Goal: Task Accomplishment & Management: Complete application form

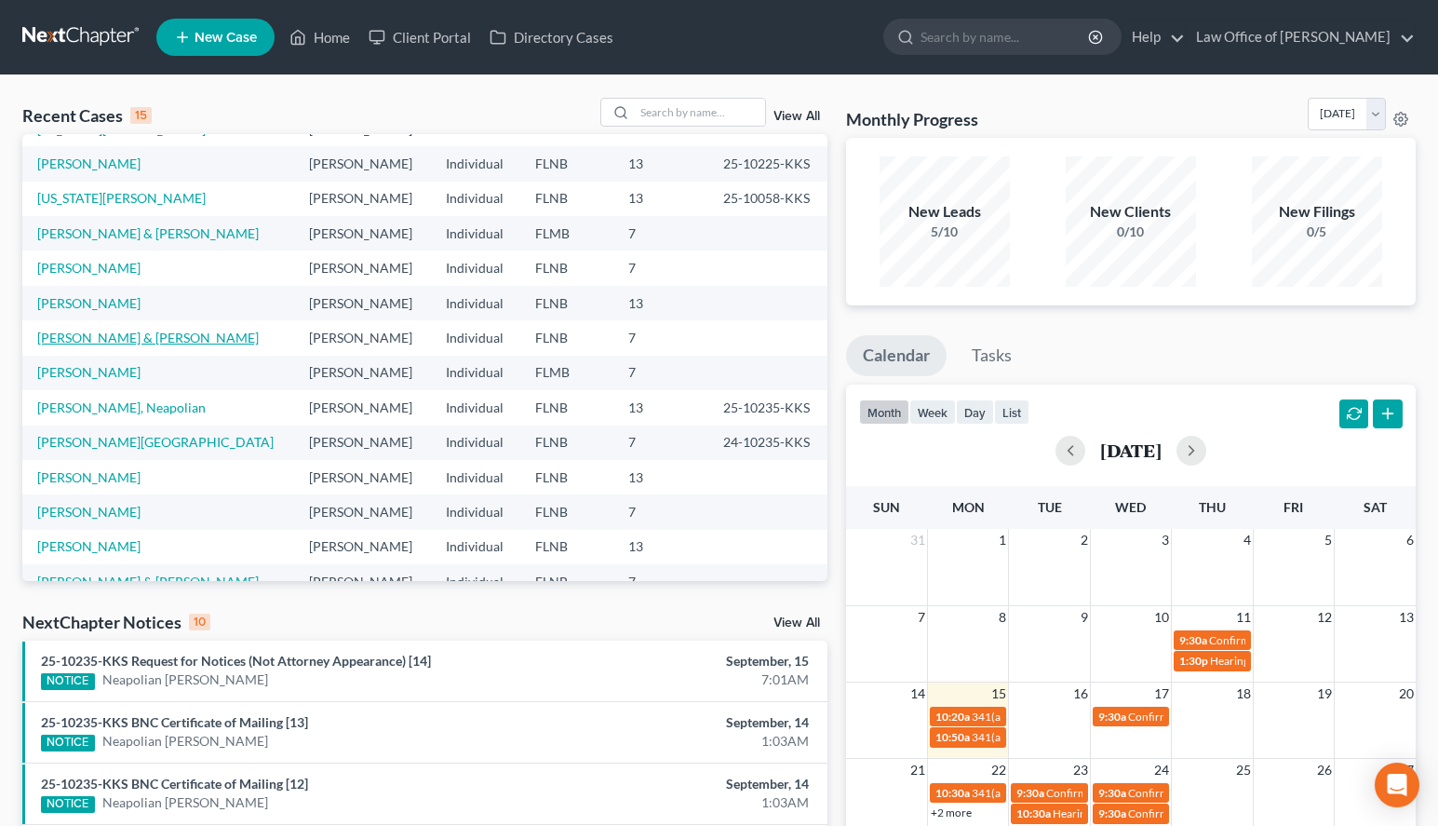
scroll to position [128, 0]
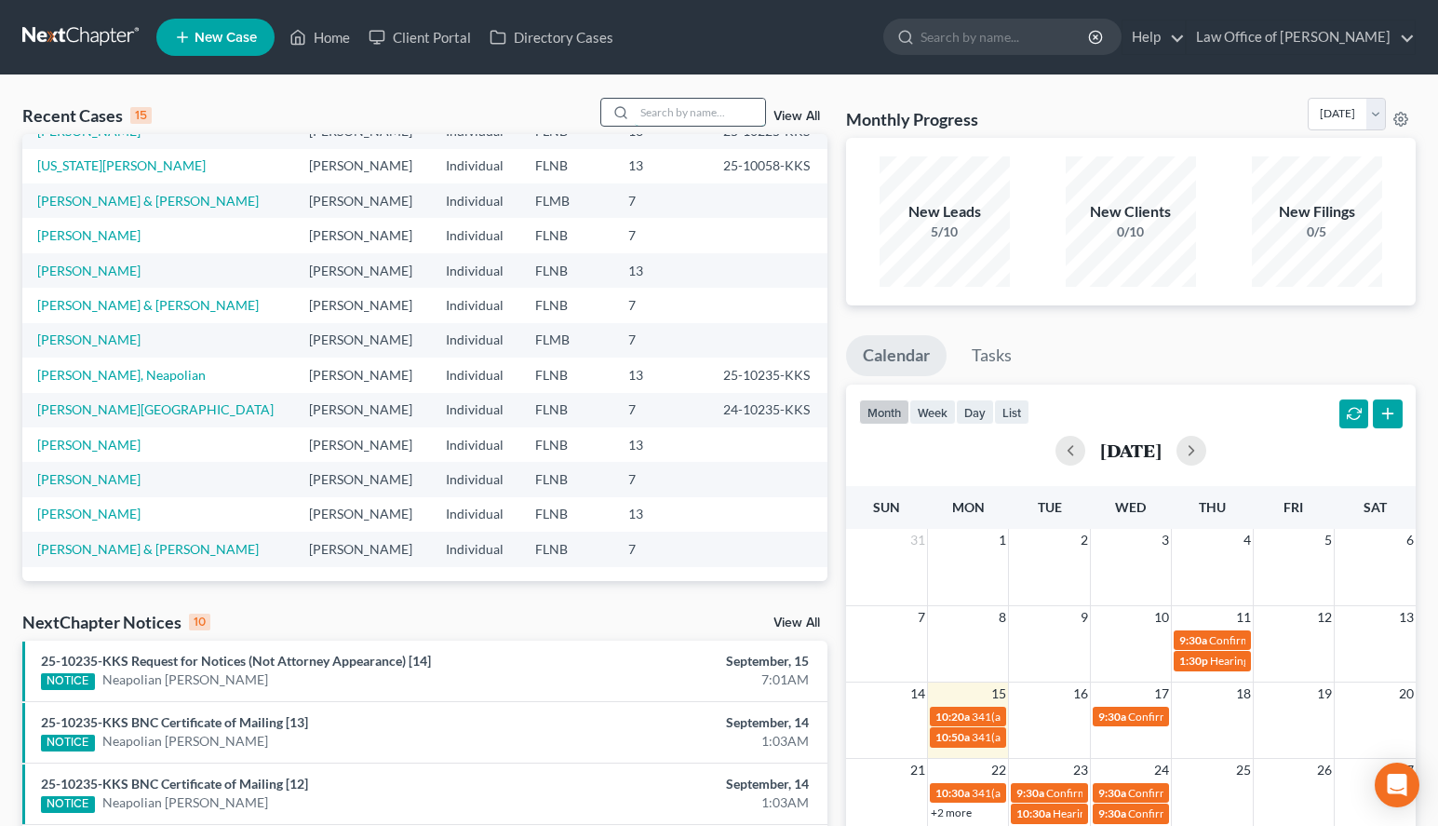
click at [667, 107] on input "search" at bounding box center [700, 112] width 130 height 27
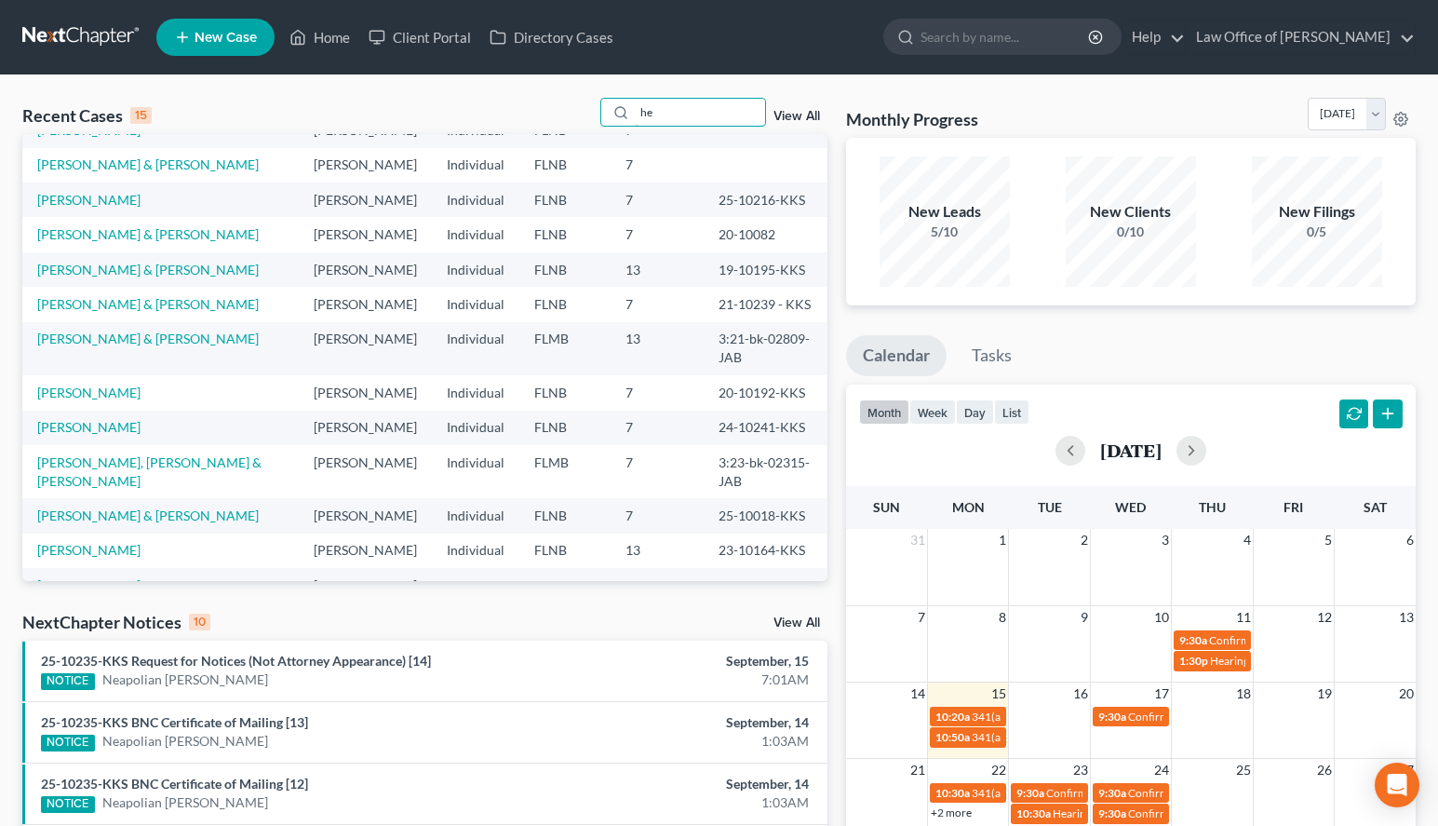
scroll to position [0, 0]
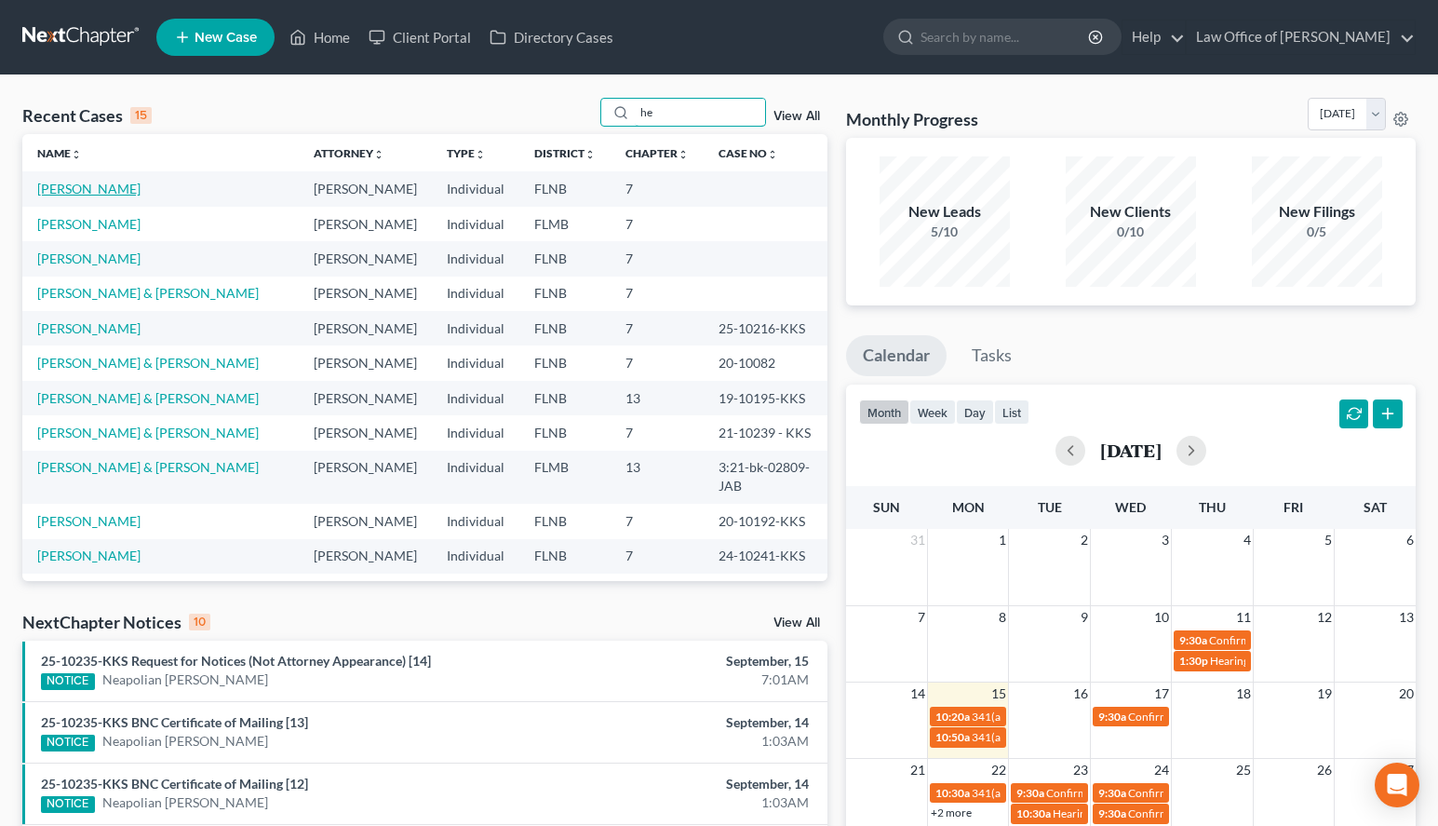
type input "he"
click at [77, 193] on link "[PERSON_NAME]" at bounding box center [88, 189] width 103 height 16
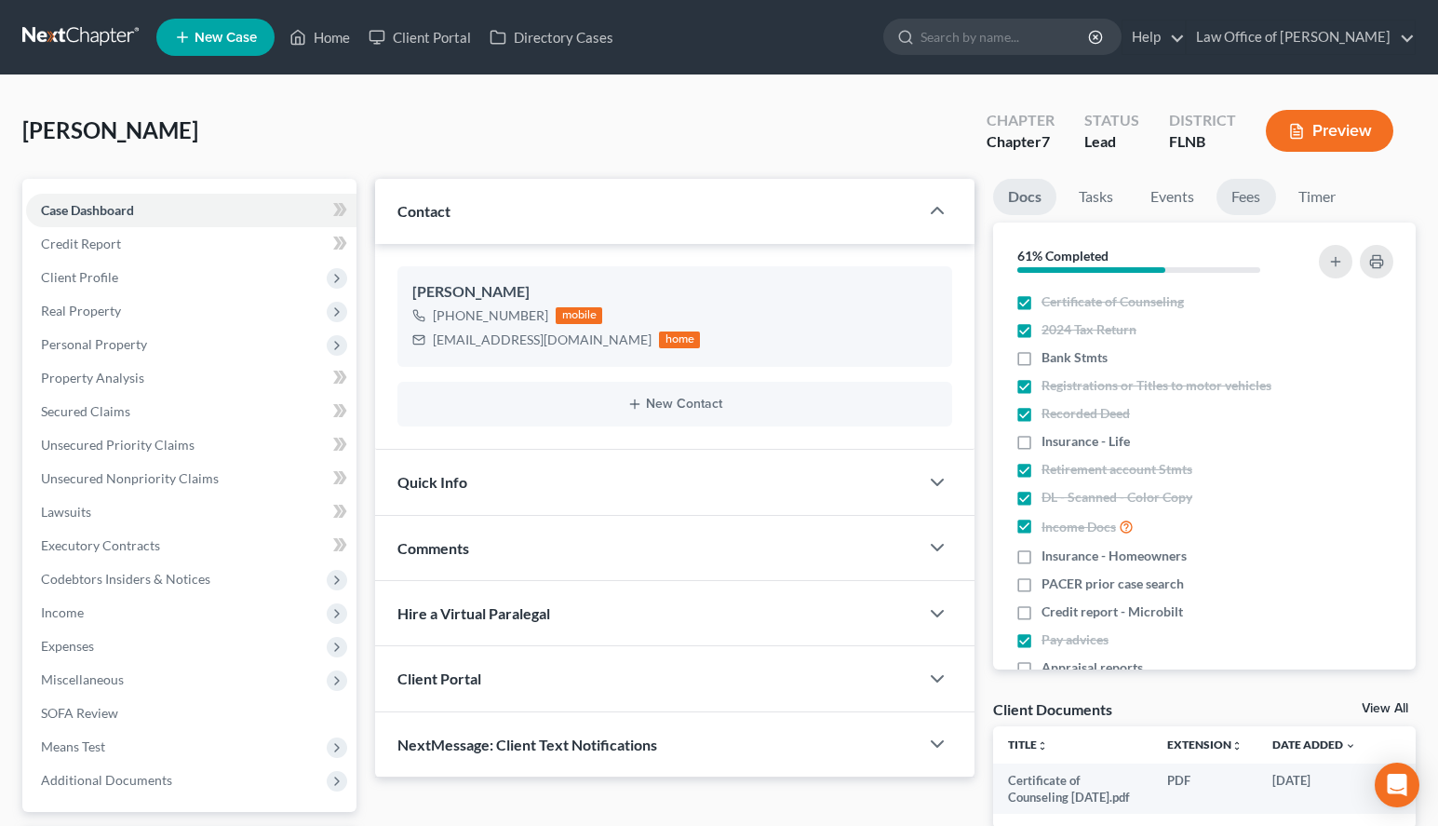
click at [1245, 204] on link "Fees" at bounding box center [1247, 197] width 60 height 36
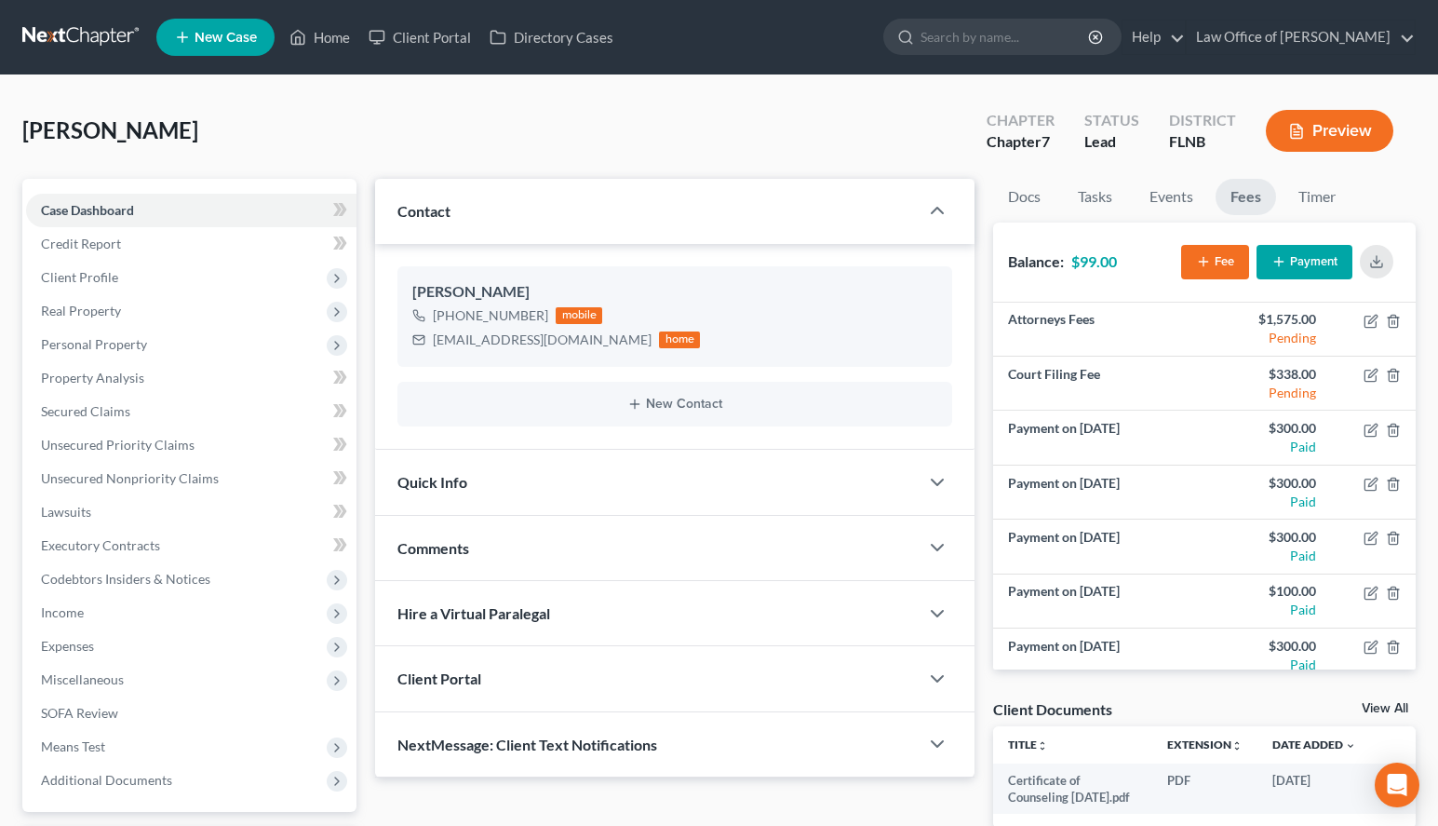
click at [1280, 256] on icon "button" at bounding box center [1279, 261] width 15 height 15
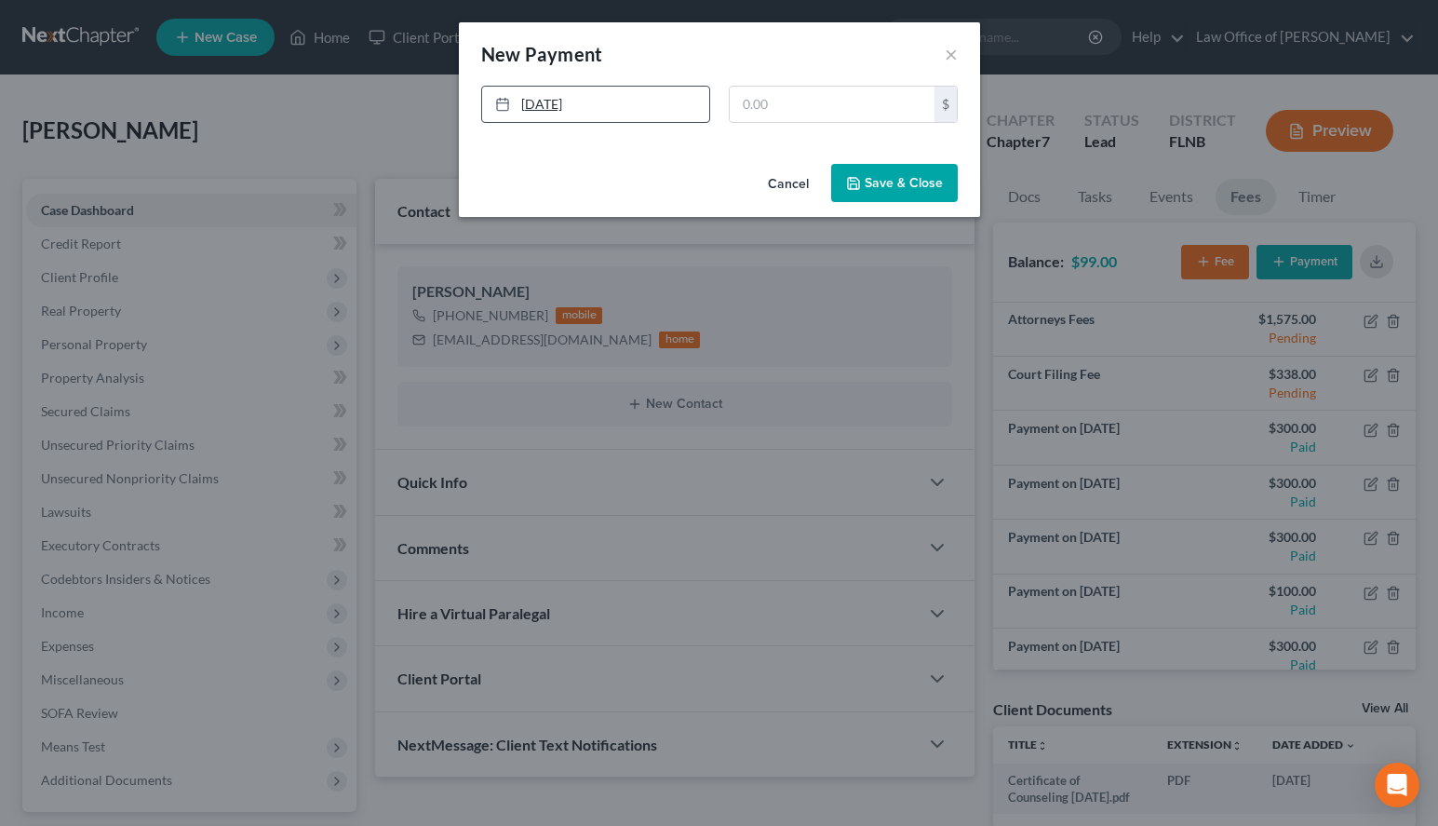
click at [659, 101] on link "9/15/2025" at bounding box center [595, 104] width 227 height 35
click at [744, 106] on input "text" at bounding box center [832, 104] width 205 height 35
type input "99.00"
click at [858, 177] on icon "button" at bounding box center [853, 183] width 15 height 15
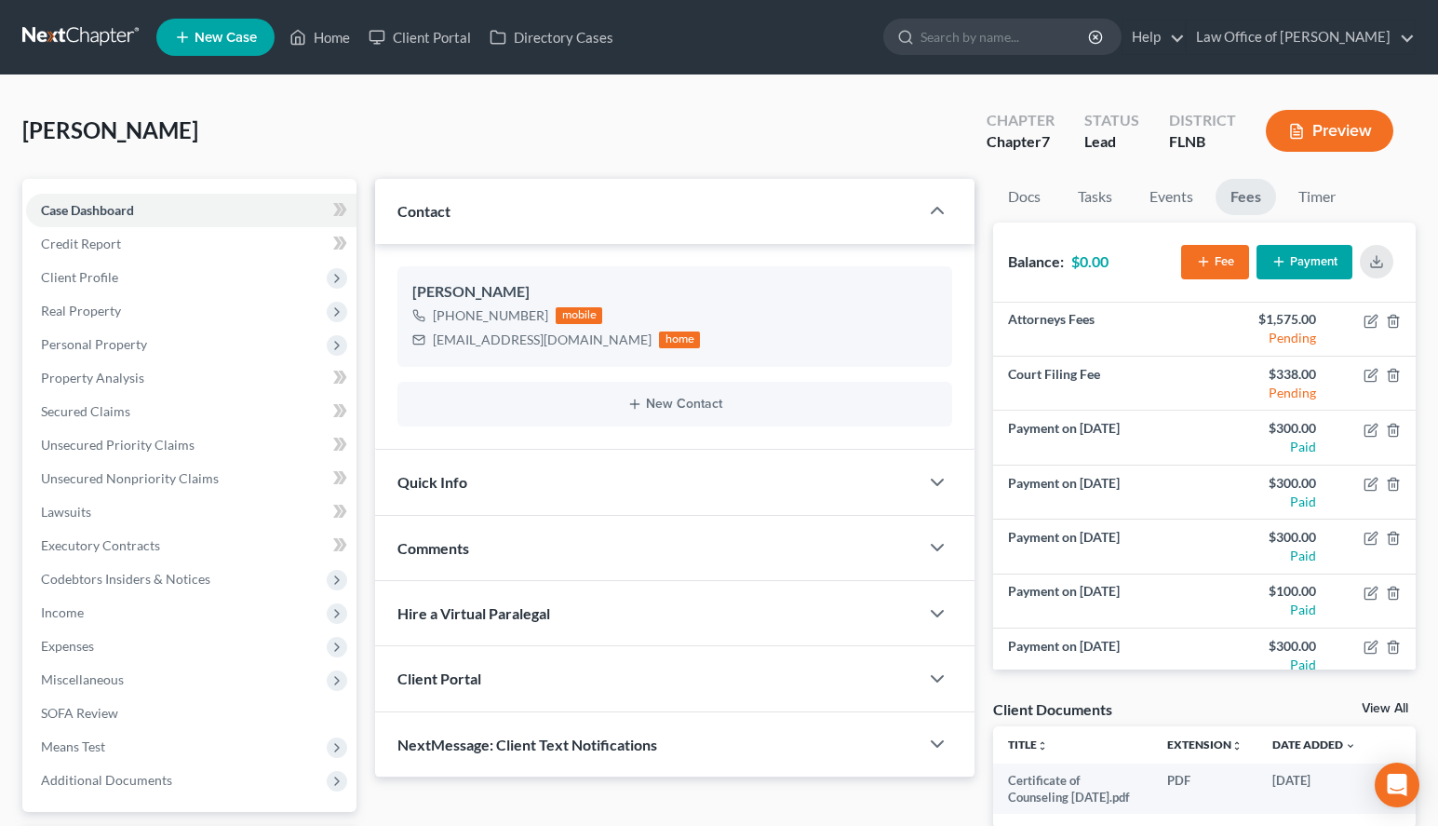
click at [72, 42] on link at bounding box center [81, 37] width 119 height 34
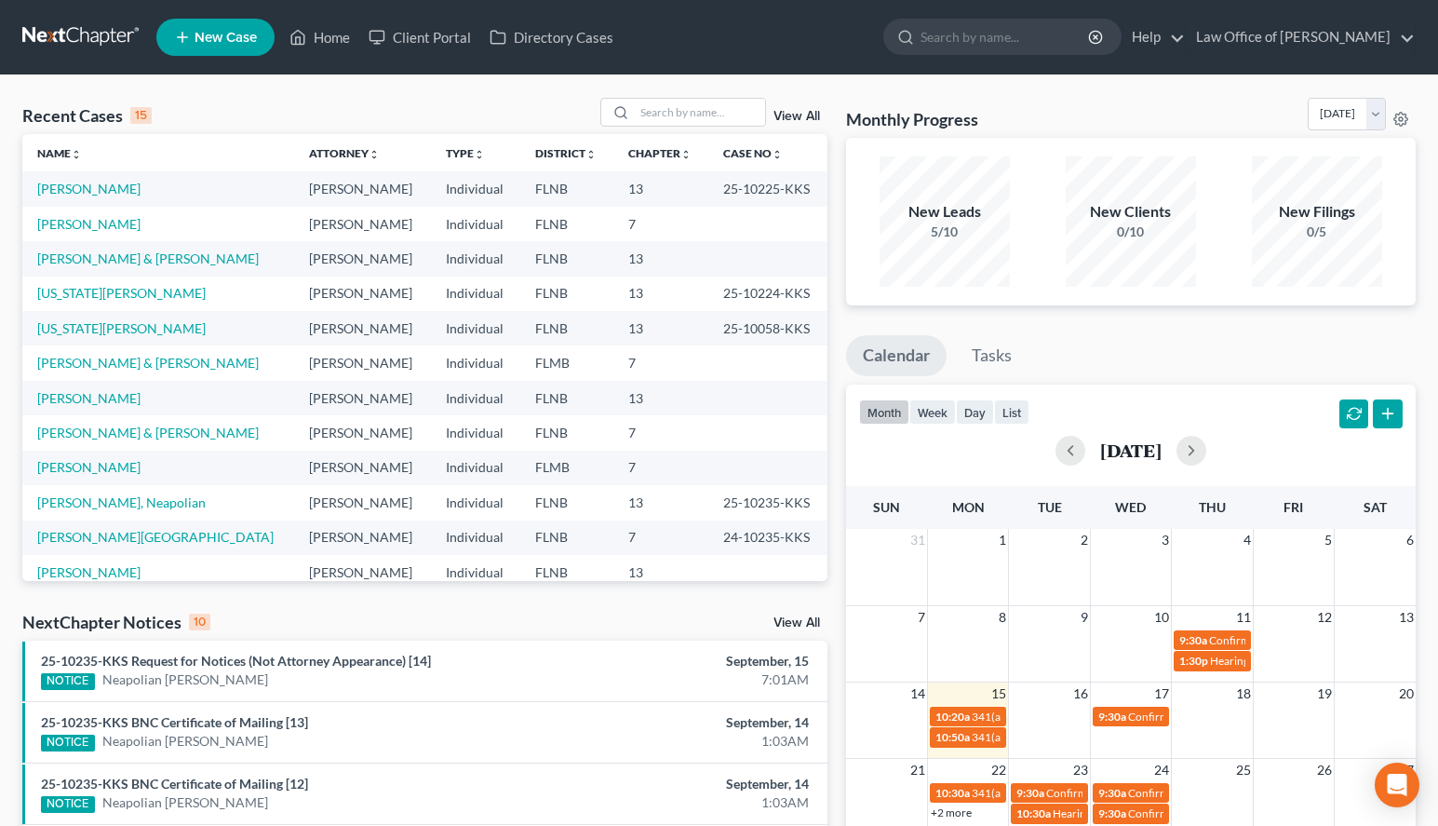
scroll to position [128, 0]
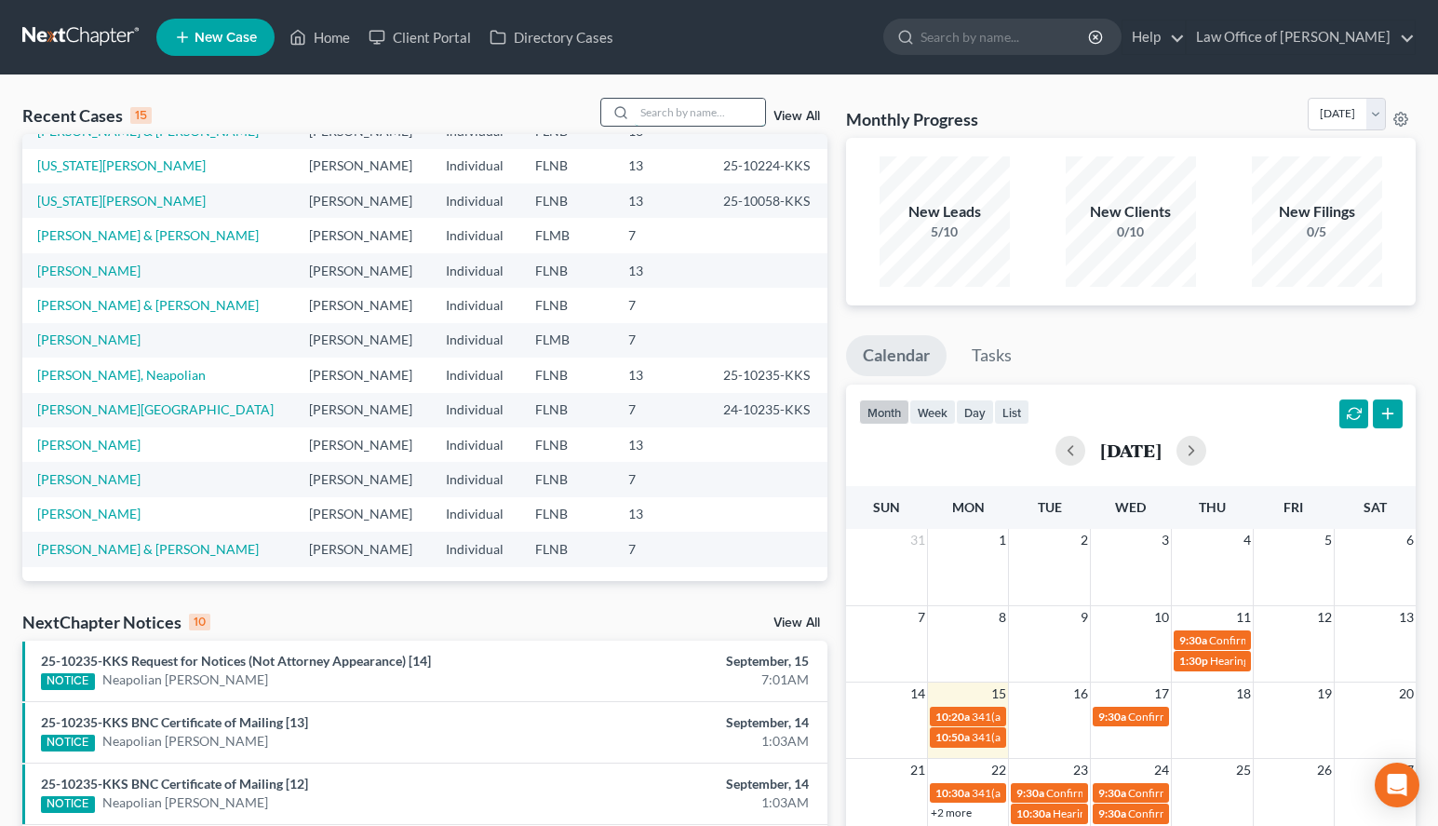
click at [685, 117] on input "search" at bounding box center [700, 112] width 130 height 27
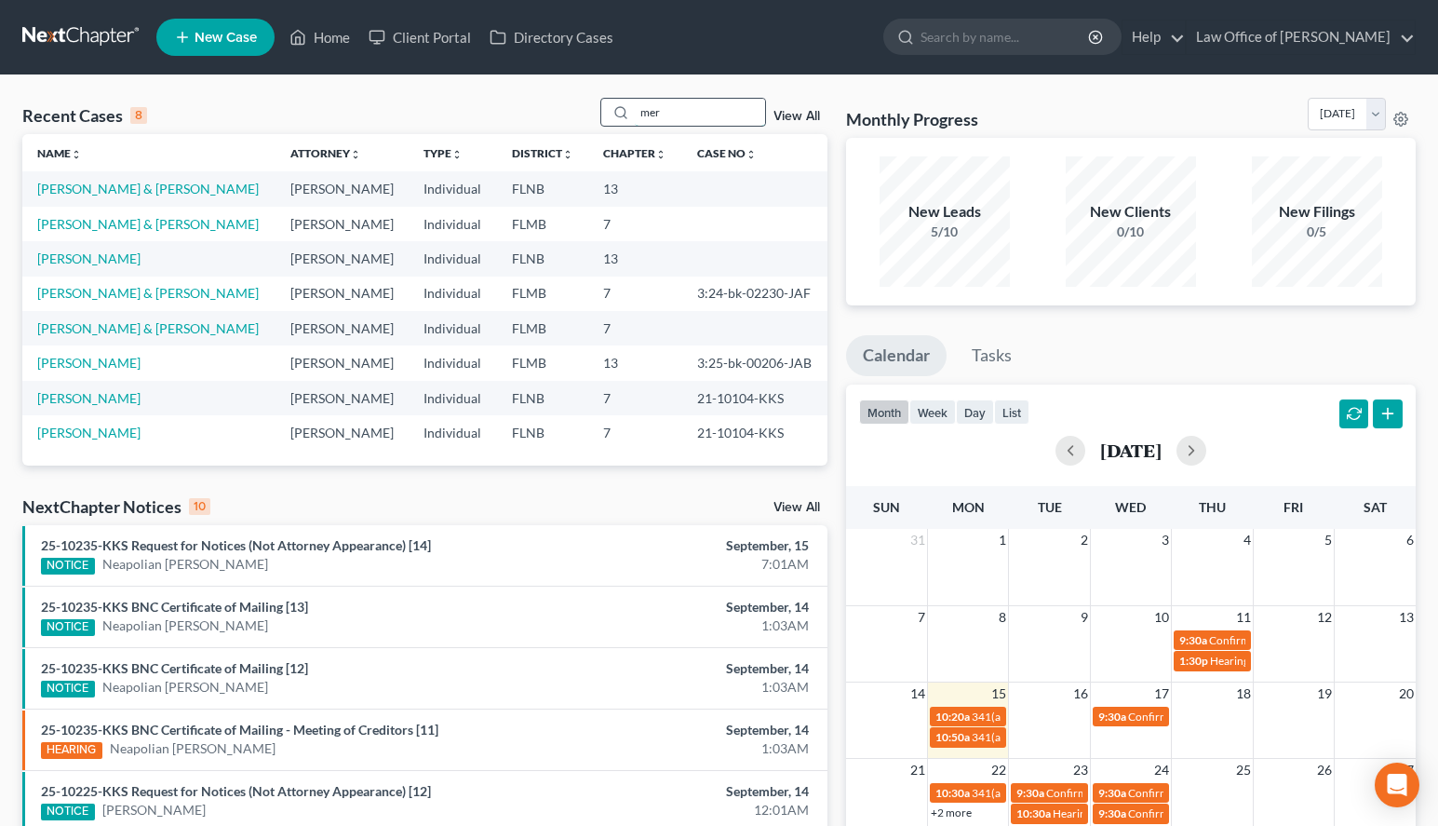
scroll to position [0, 0]
type input "mer"
click at [154, 194] on link "[PERSON_NAME] & [PERSON_NAME]" at bounding box center [148, 189] width 222 height 16
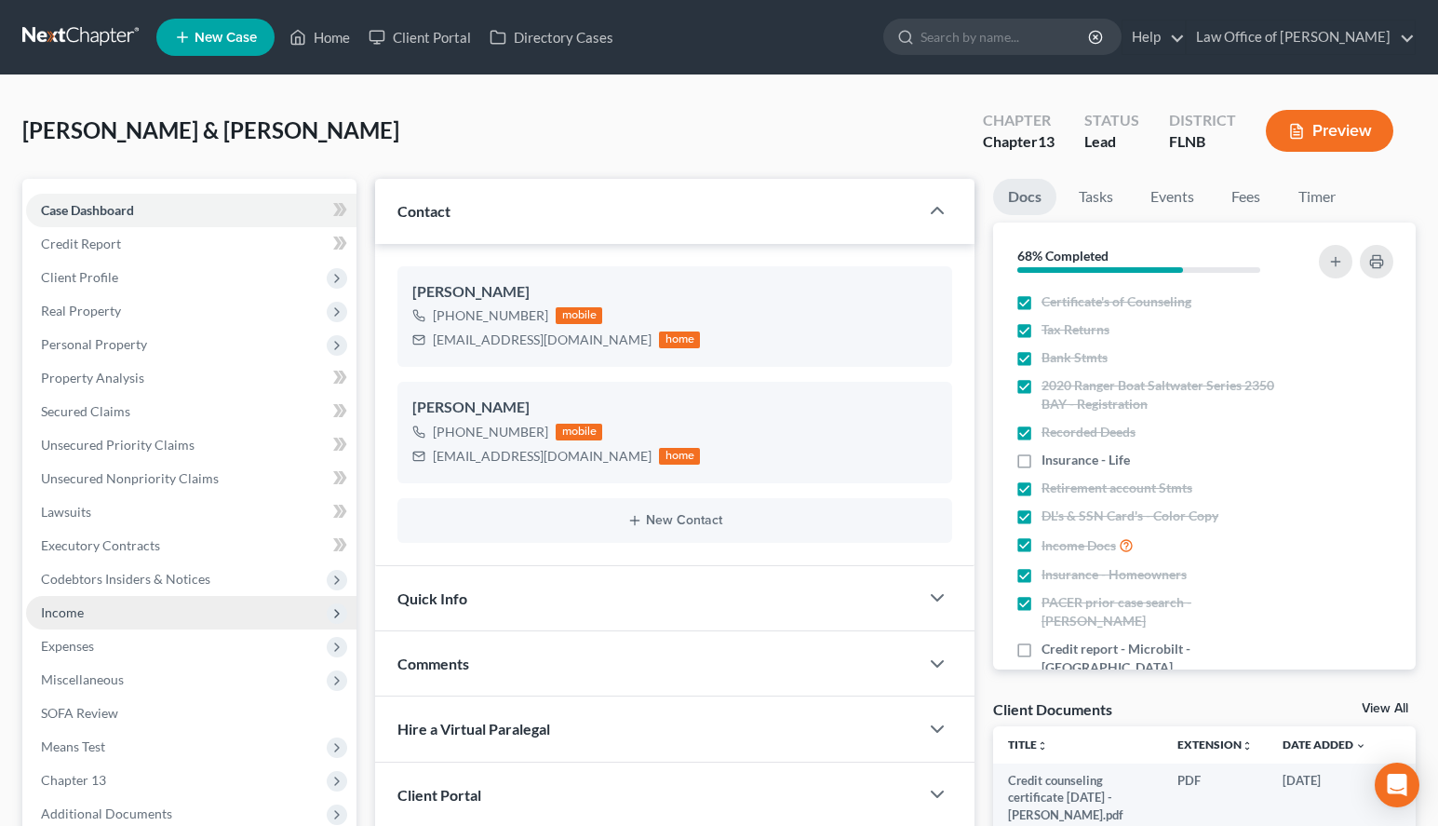
click at [91, 616] on span "Income" at bounding box center [191, 613] width 330 height 34
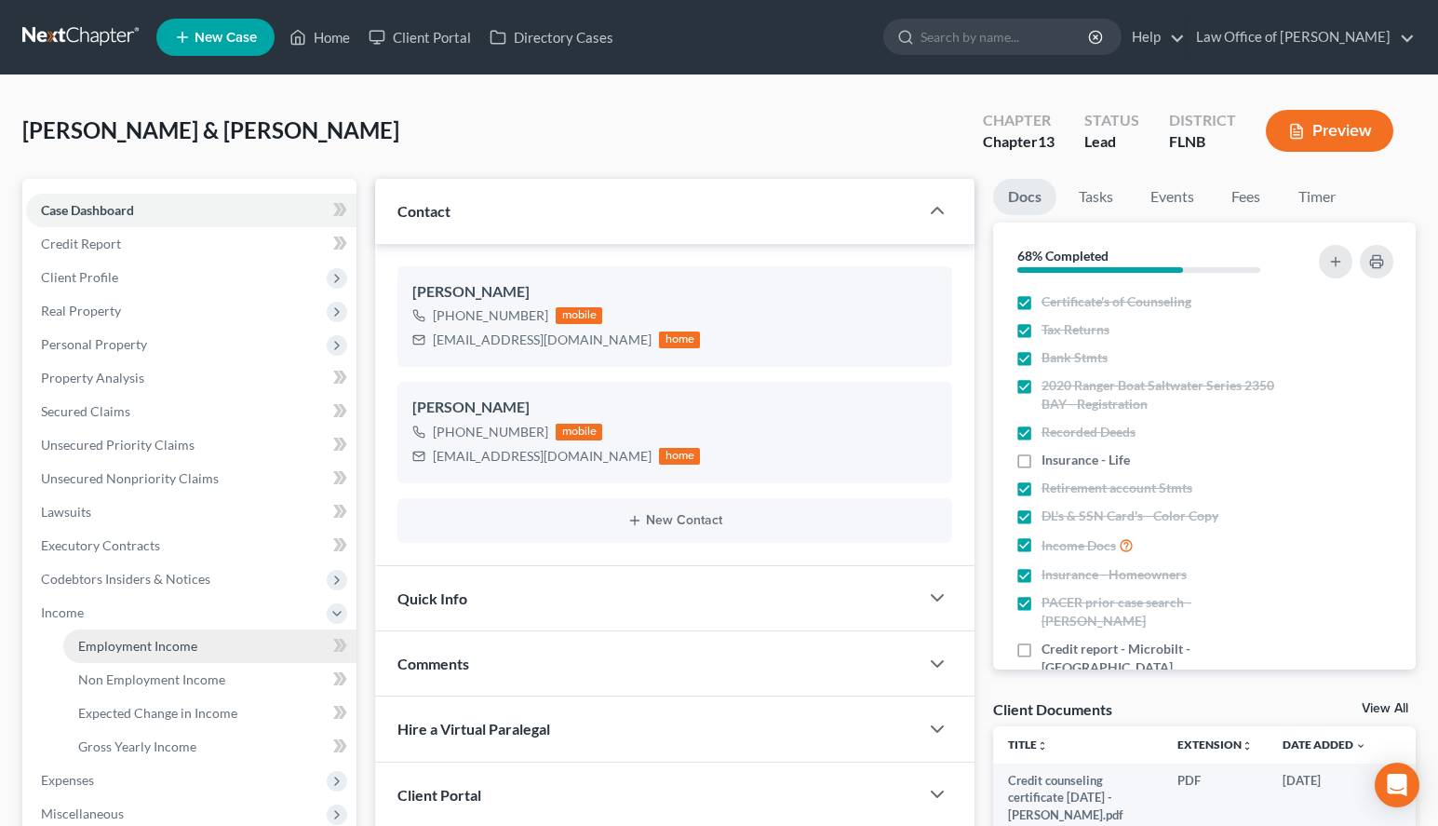
click at [111, 641] on span "Employment Income" at bounding box center [137, 646] width 119 height 16
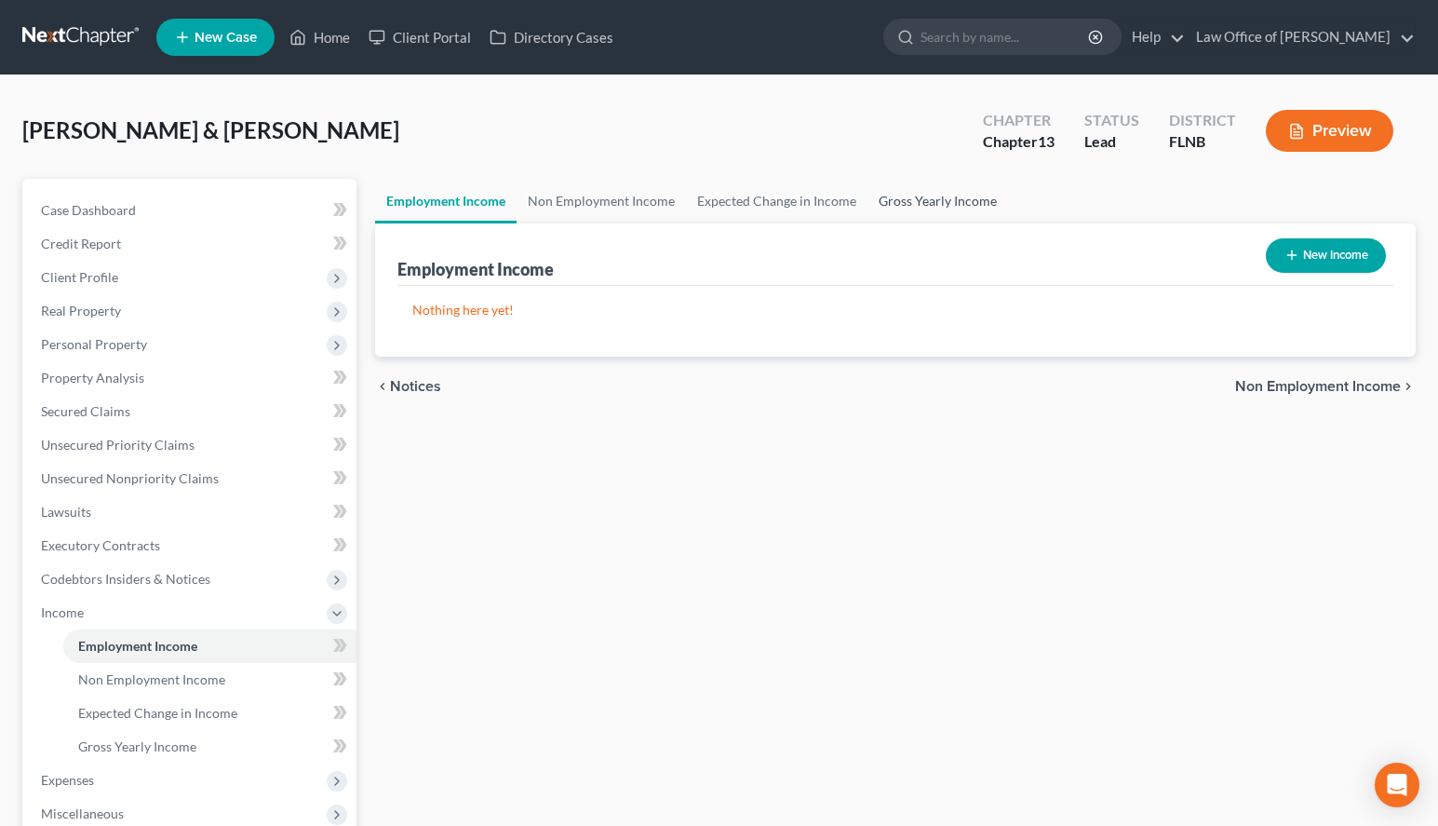
click at [944, 199] on link "Gross Yearly Income" at bounding box center [938, 201] width 141 height 45
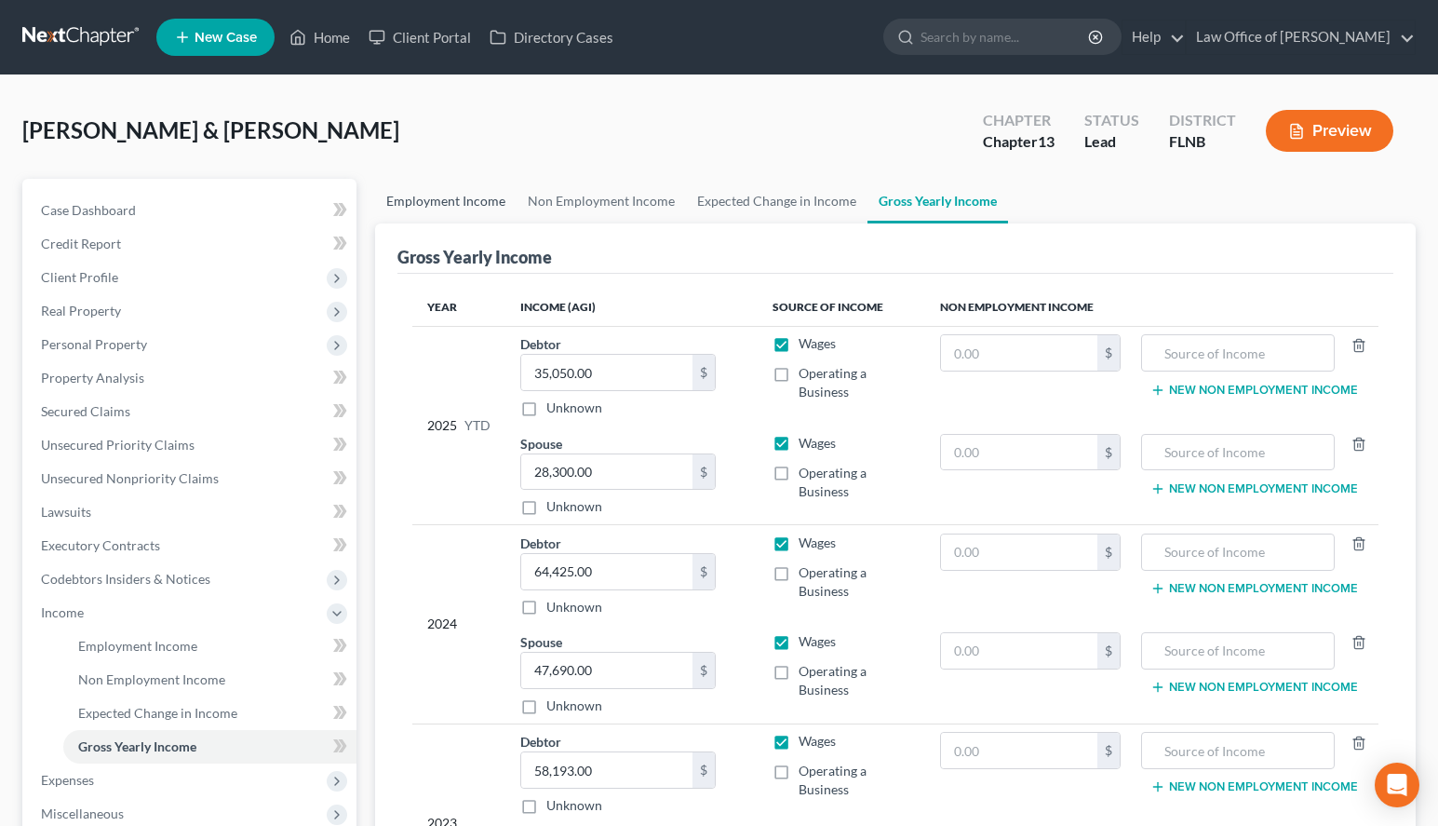
click at [420, 184] on link "Employment Income" at bounding box center [446, 201] width 142 height 45
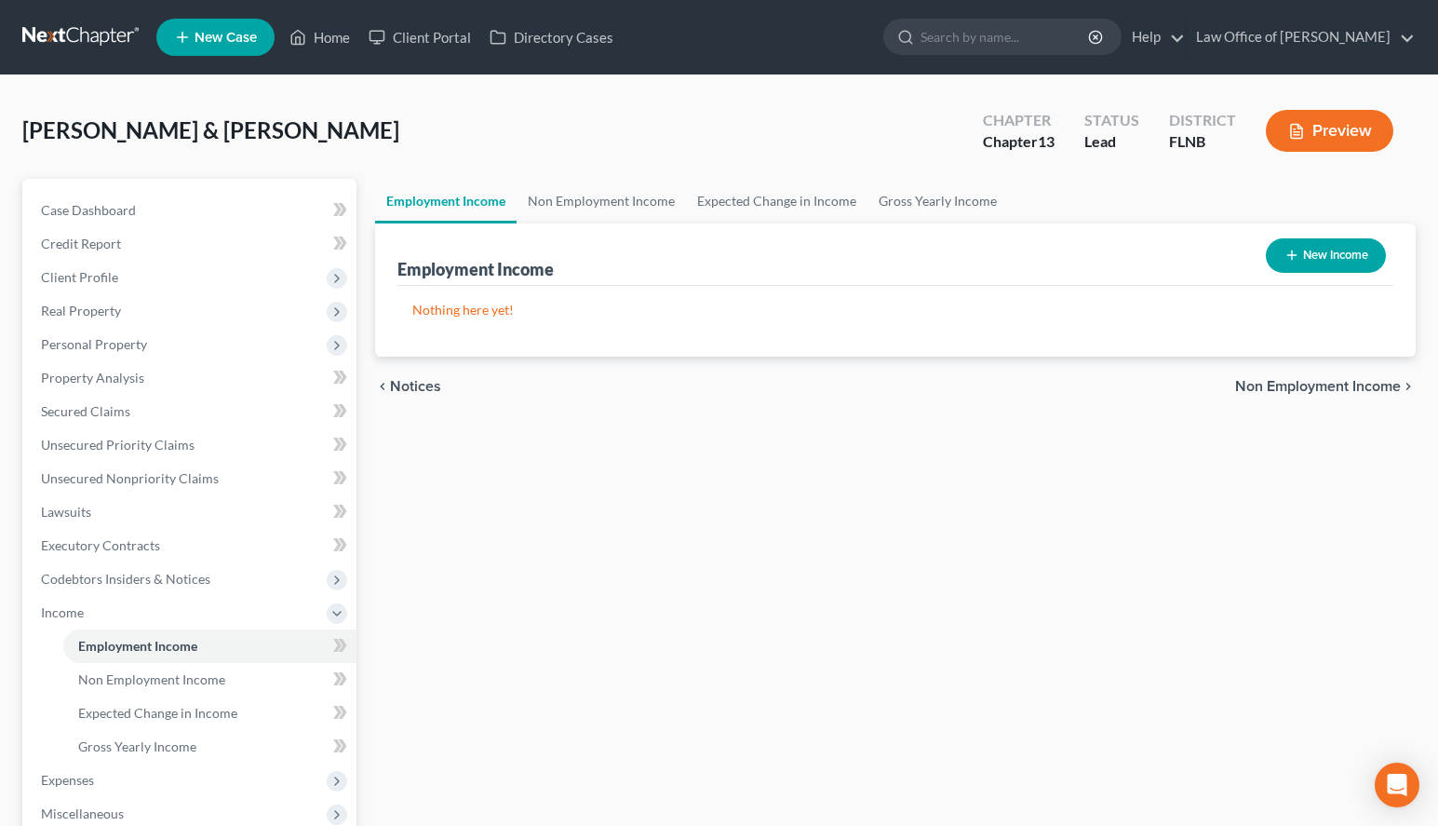
click at [1330, 257] on button "New Income" at bounding box center [1326, 255] width 120 height 34
select select "0"
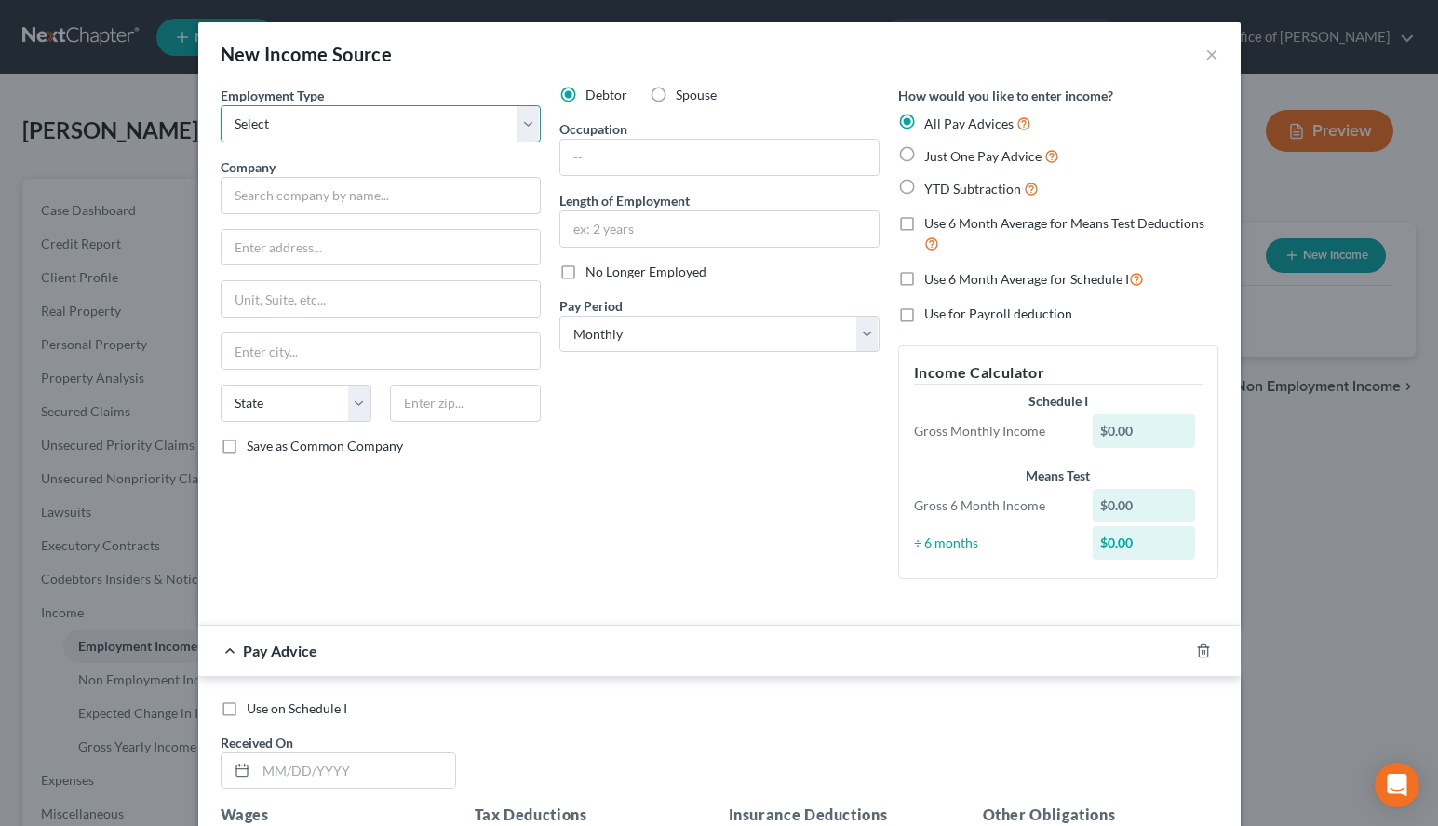
click at [221, 105] on select "Select Full or [DEMOGRAPHIC_DATA] Employment Self Employment" at bounding box center [381, 123] width 320 height 37
select select "0"
click option "Full or [DEMOGRAPHIC_DATA] Employment" at bounding box center [0, 0] width 0 height 0
click at [645, 526] on div "Debtor Spouse Occupation Length of Employment No Longer Employed Pay Period * S…" at bounding box center [719, 340] width 339 height 508
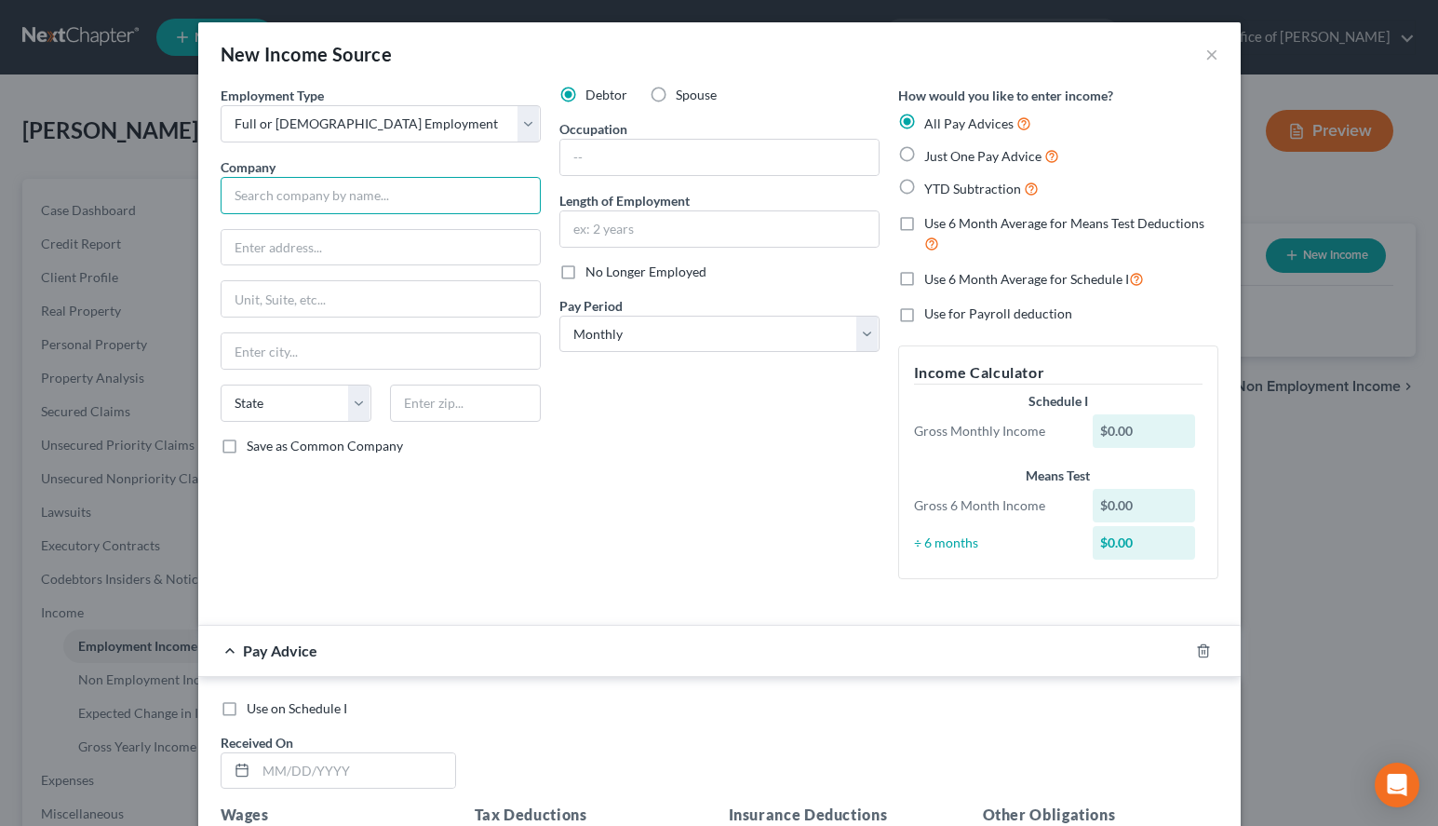
click at [329, 189] on input "text" at bounding box center [381, 195] width 320 height 37
paste input "Gilchrist County School Board"
type input "Gilchrist County School Board"
click at [1019, 559] on div "÷ 6 months $0.00" at bounding box center [1058, 543] width 307 height 34
click at [362, 260] on input "text" at bounding box center [381, 247] width 318 height 35
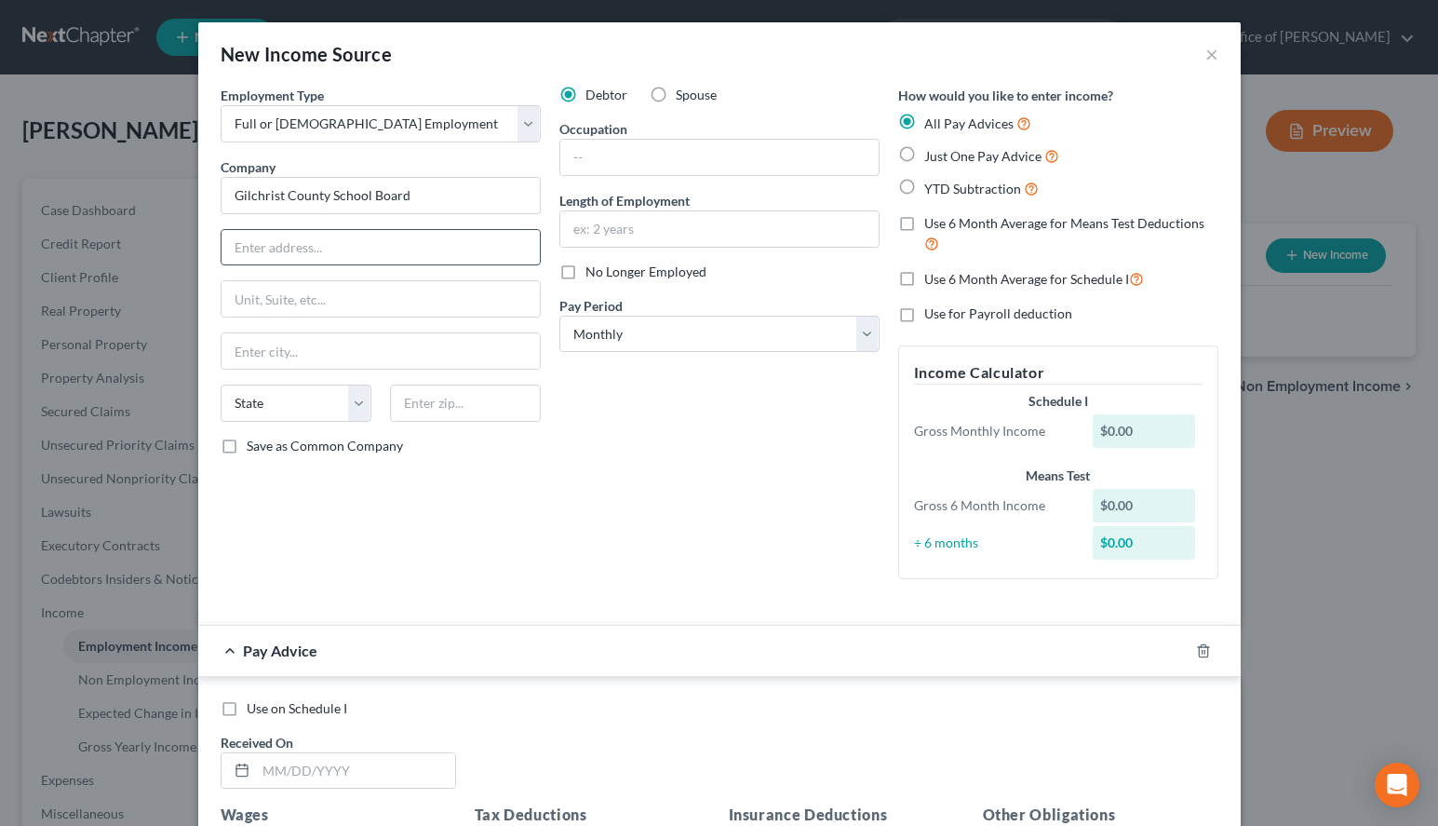
paste input "[STREET_ADDRESS]"
type input "[STREET_ADDRESS]"
click at [973, 656] on div "Pay Advice" at bounding box center [693, 650] width 991 height 49
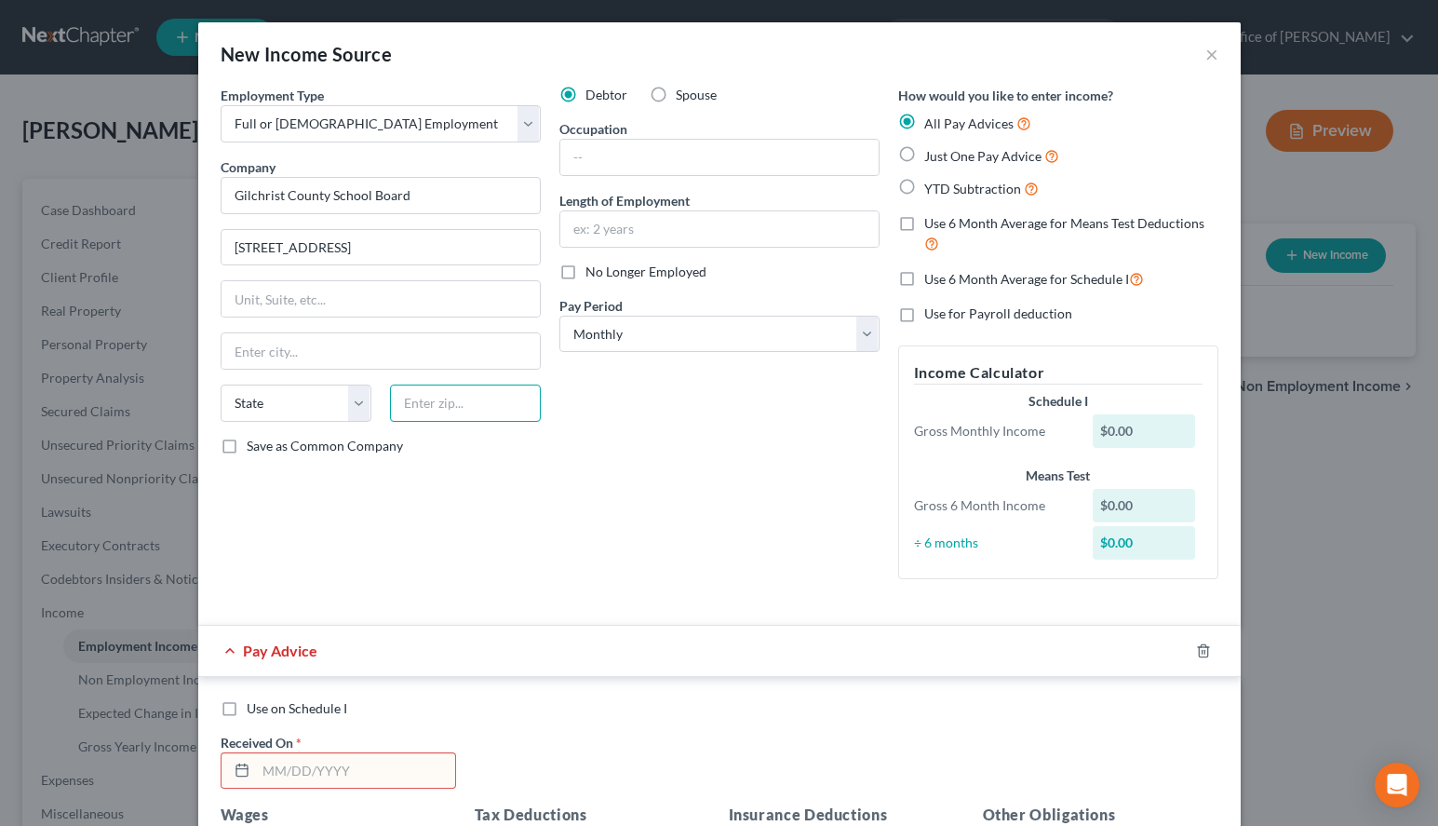
click at [496, 408] on input "text" at bounding box center [465, 402] width 151 height 37
paste input "32693"
type input "32693"
type input "[GEOGRAPHIC_DATA]"
select select "9"
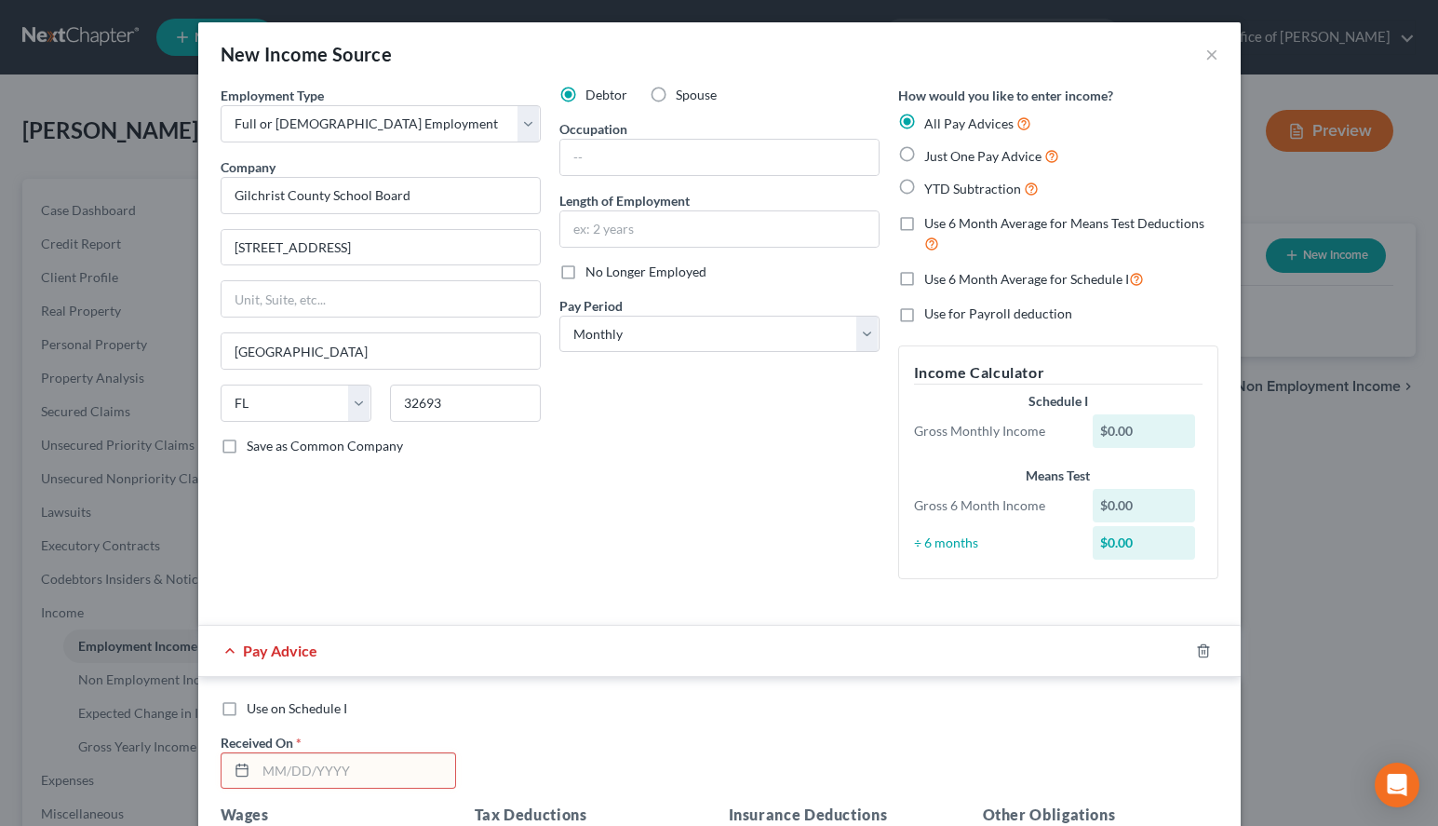
click at [659, 376] on div "Debtor Spouse Occupation Length of Employment No Longer Employed Pay Period * S…" at bounding box center [719, 340] width 339 height 508
click at [251, 448] on span "Save as Common Company" at bounding box center [325, 446] width 156 height 16
click at [254, 448] on input "Save as Common Company" at bounding box center [260, 443] width 12 height 12
checkbox input "true"
click at [696, 147] on input "text" at bounding box center [719, 157] width 318 height 35
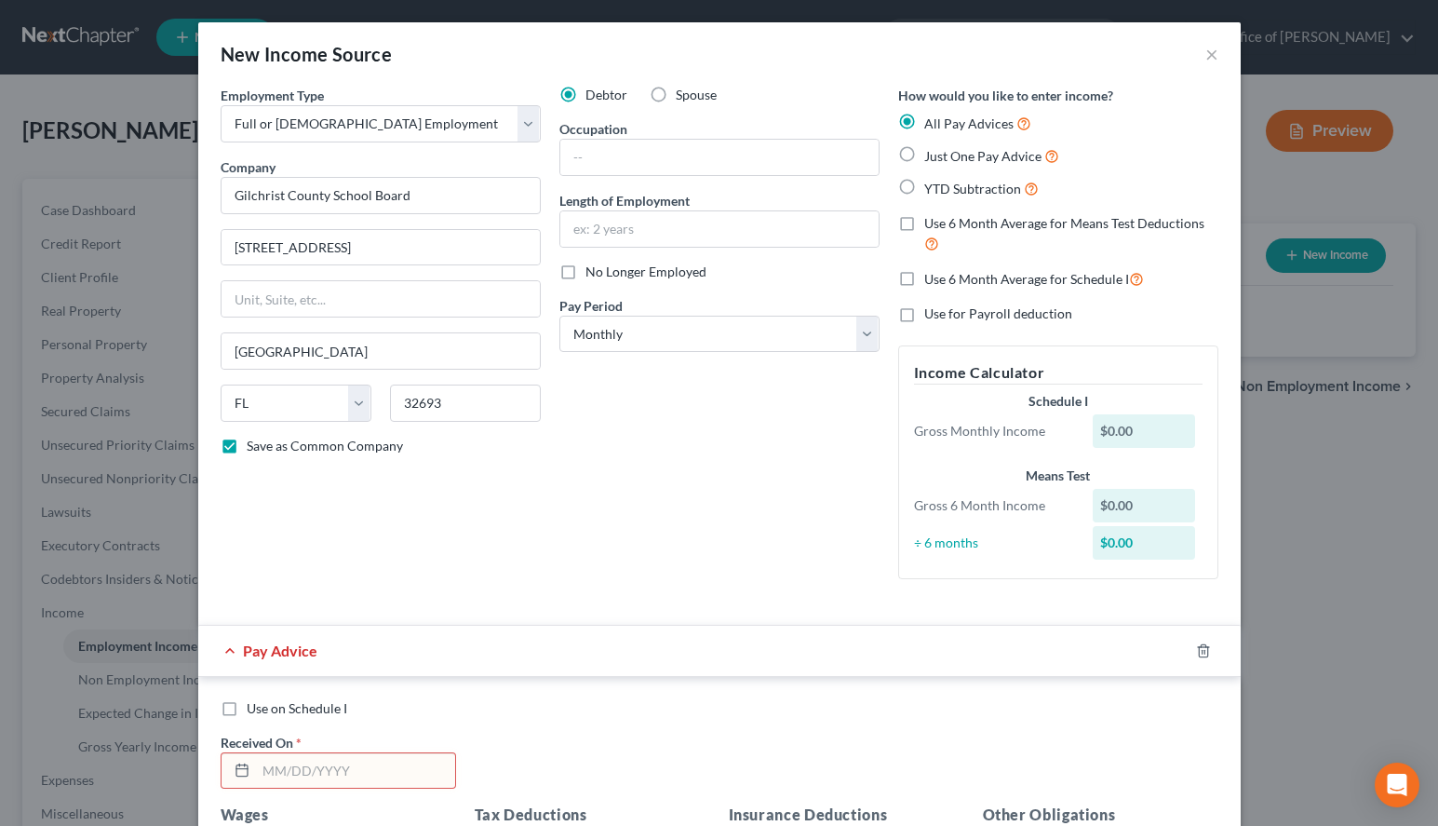
click at [1045, 39] on div "New Income Source ×" at bounding box center [719, 53] width 1043 height 63
click at [627, 235] on input "text" at bounding box center [719, 228] width 318 height 35
type input "1 Year"
click at [870, 154] on input "text" at bounding box center [719, 157] width 318 height 35
type input "Teacher"
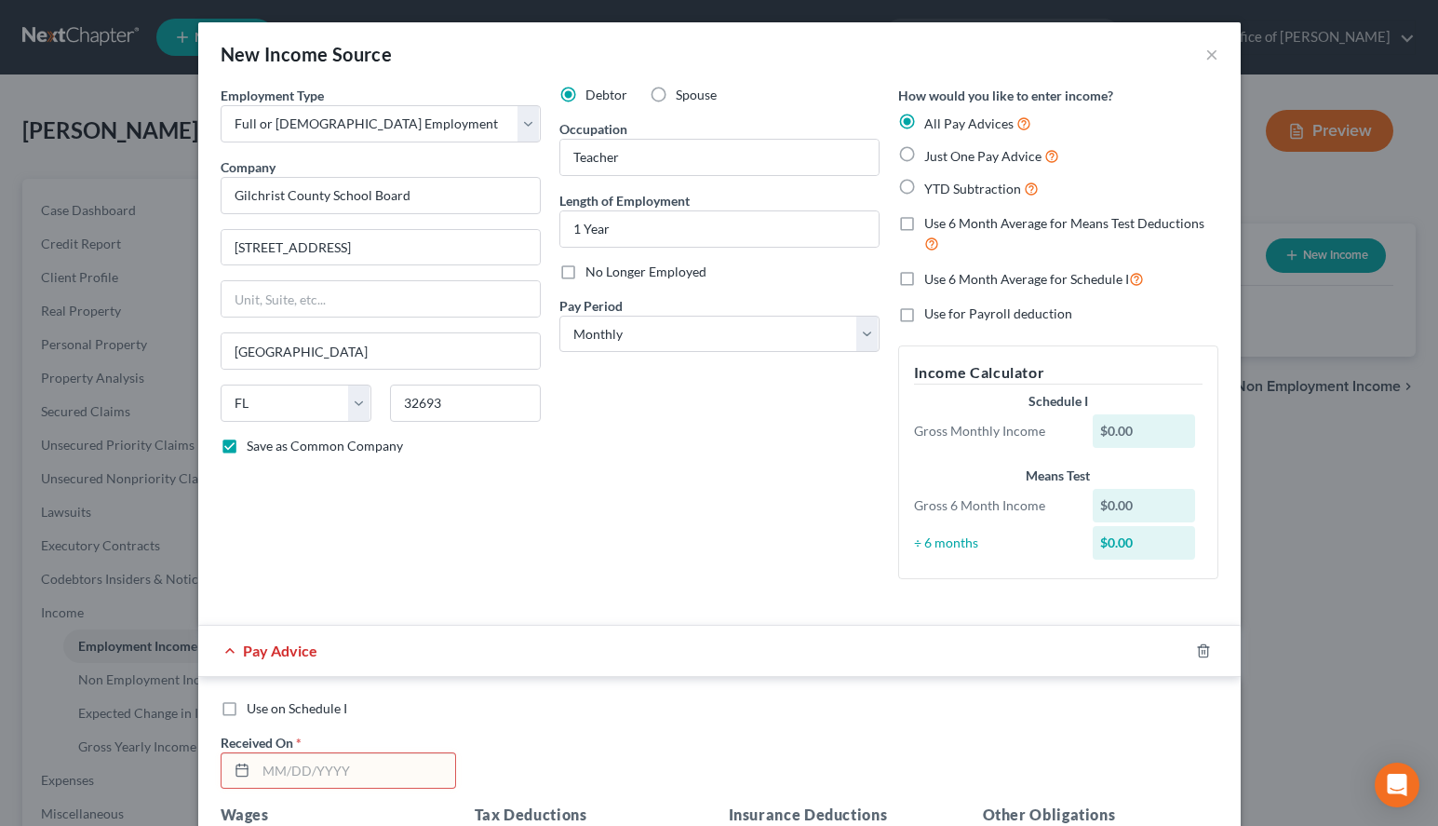
click at [415, 762] on input "text" at bounding box center [355, 770] width 199 height 35
click at [398, 777] on input "text" at bounding box center [355, 770] width 199 height 35
type input "[DATE]"
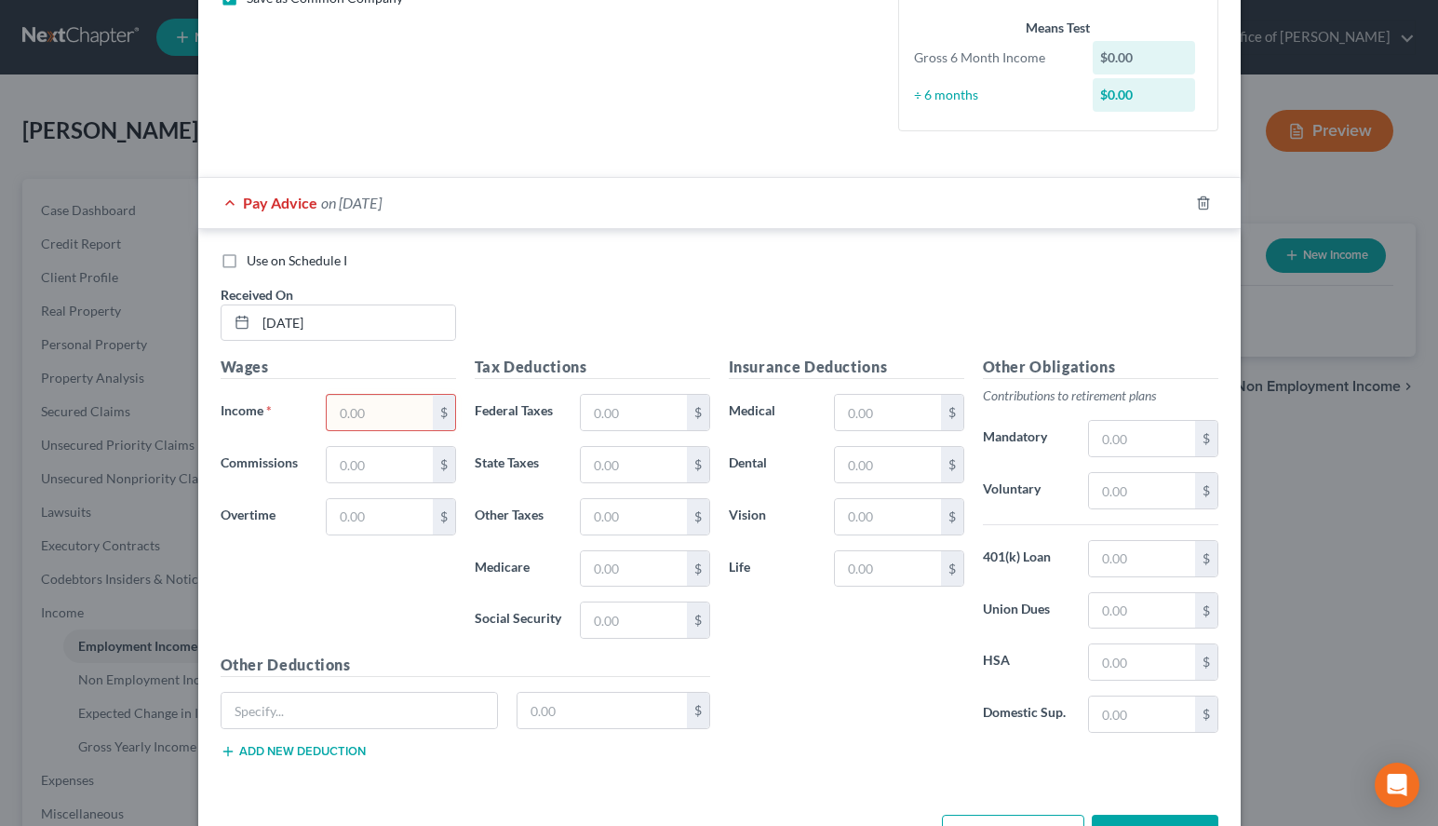
click at [888, 651] on div "Insurance Deductions Medical $ Dental $ Vision $ Life $" at bounding box center [847, 552] width 254 height 392
click at [399, 403] on input "text" at bounding box center [379, 412] width 105 height 35
type input "3,991.67"
click at [894, 298] on div "Use on Schedule I Received On * [DATE]" at bounding box center [719, 303] width 1017 height 105
click at [608, 398] on input "text" at bounding box center [633, 412] width 105 height 35
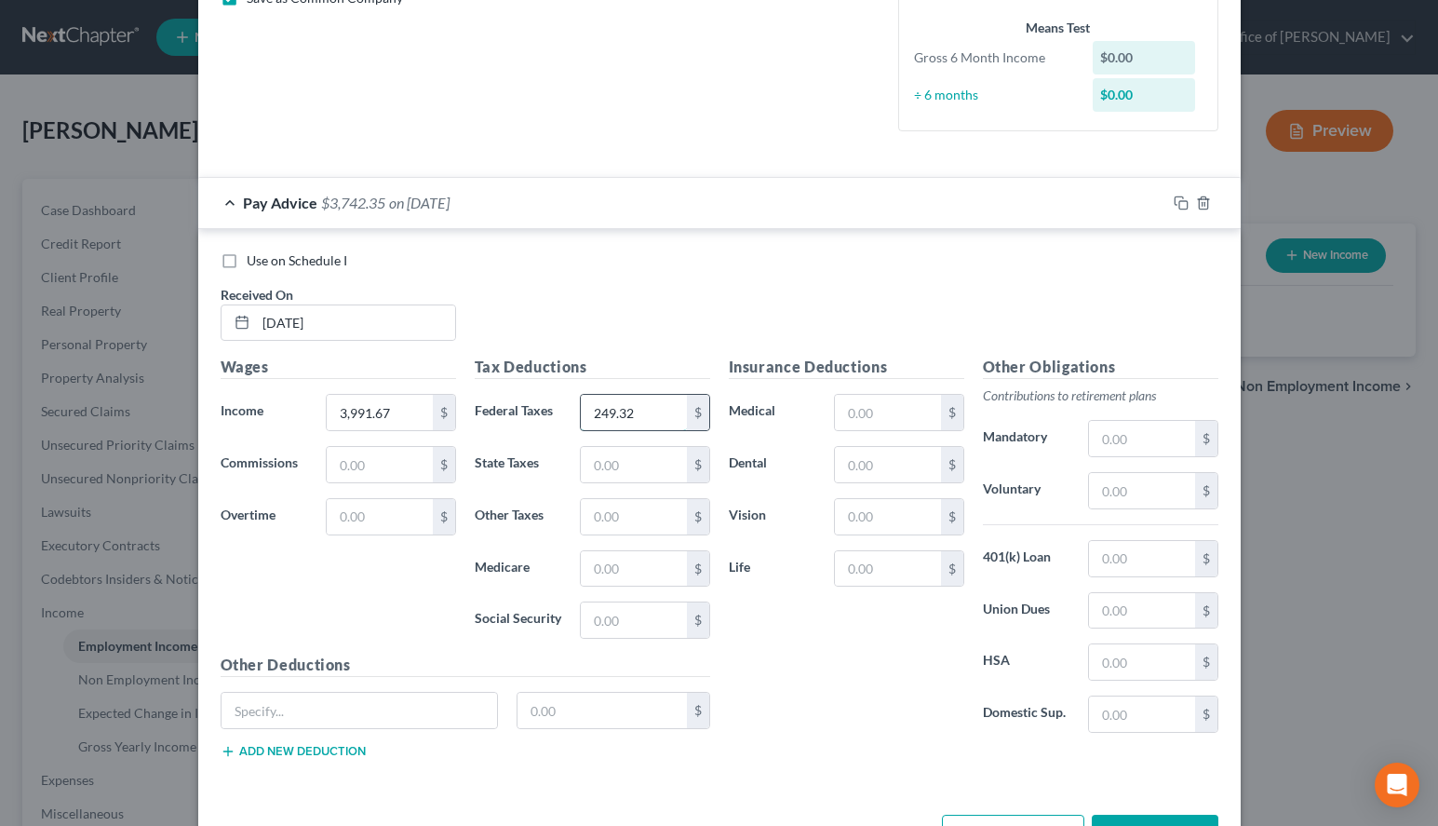
type input "249.32"
type input "57.33"
click at [944, 370] on h5 "Insurance Deductions" at bounding box center [847, 367] width 236 height 23
click at [676, 614] on input "text" at bounding box center [633, 619] width 105 height 35
type input "245.13"
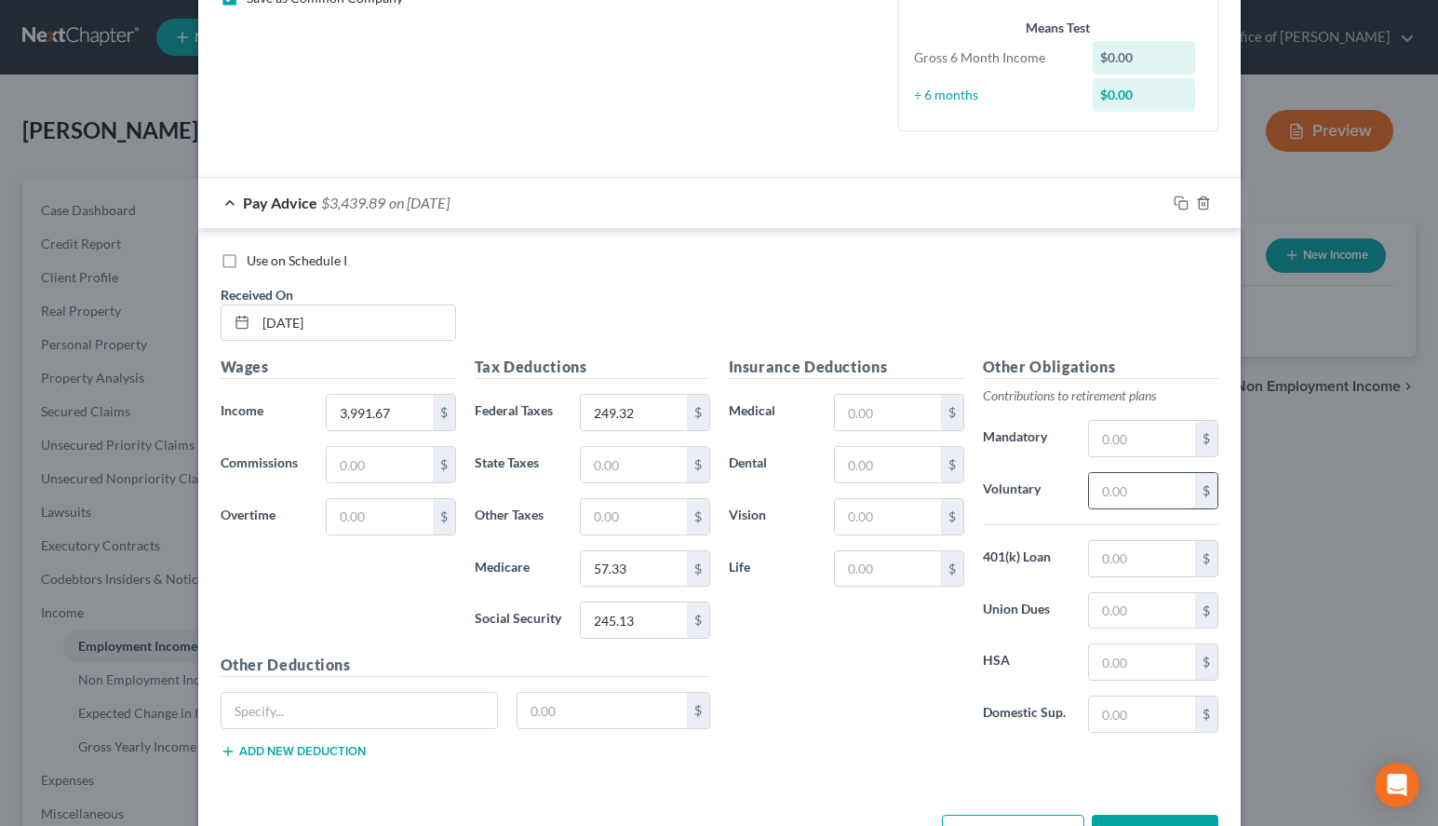
click at [1134, 490] on input "text" at bounding box center [1141, 490] width 105 height 35
type input "119.75"
click at [869, 453] on input "text" at bounding box center [887, 464] width 105 height 35
type input "31.97"
click at [877, 514] on input "text" at bounding box center [887, 516] width 105 height 35
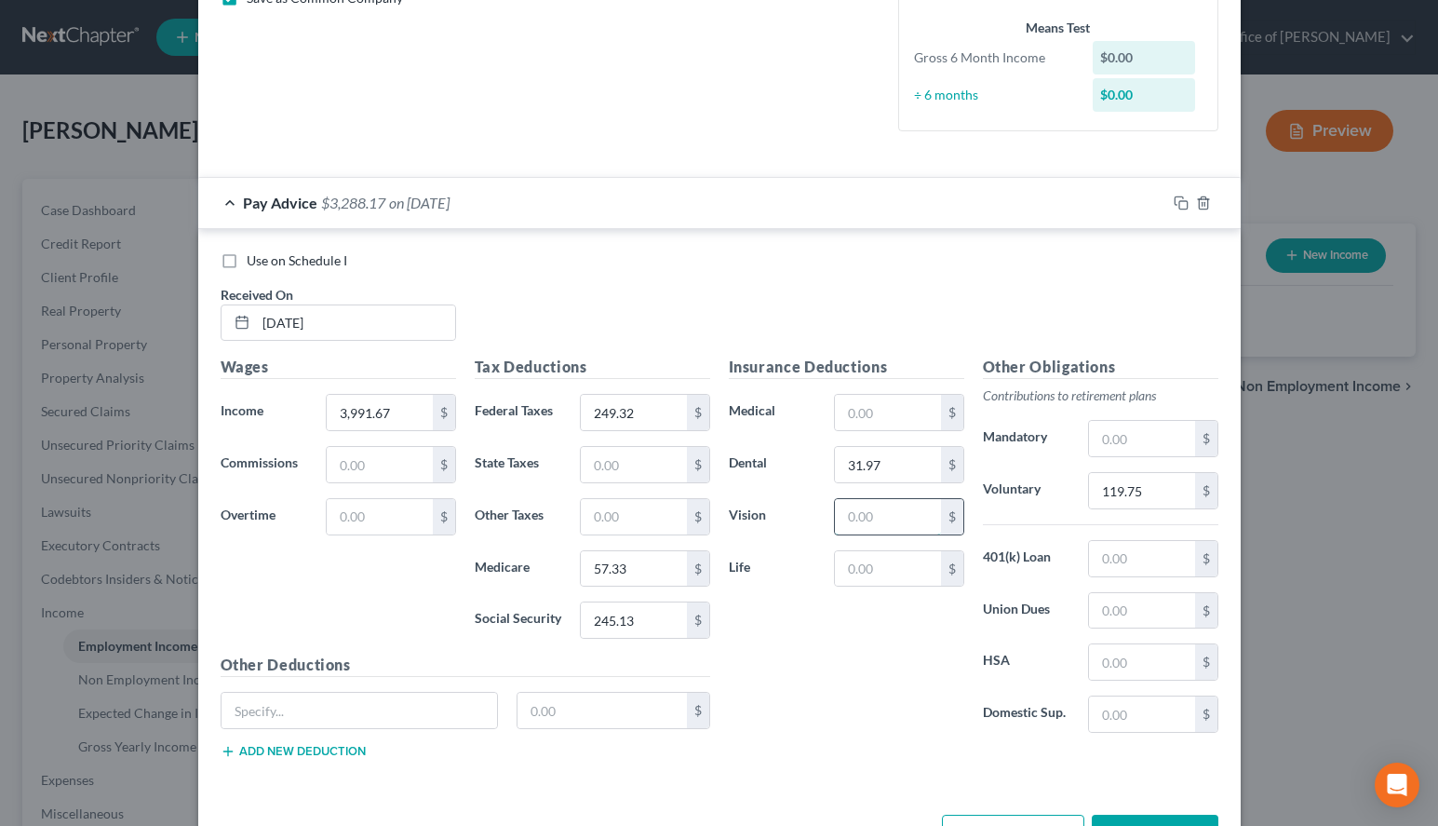
click at [904, 520] on input "text" at bounding box center [887, 516] width 105 height 35
type input "6.05"
click at [887, 583] on input "text" at bounding box center [887, 568] width 105 height 35
type input "5.55"
click at [925, 641] on div "Insurance Deductions Medical $ Dental 31.97 $ Vision 6.05 $ Life 5.55 $" at bounding box center [847, 552] width 254 height 392
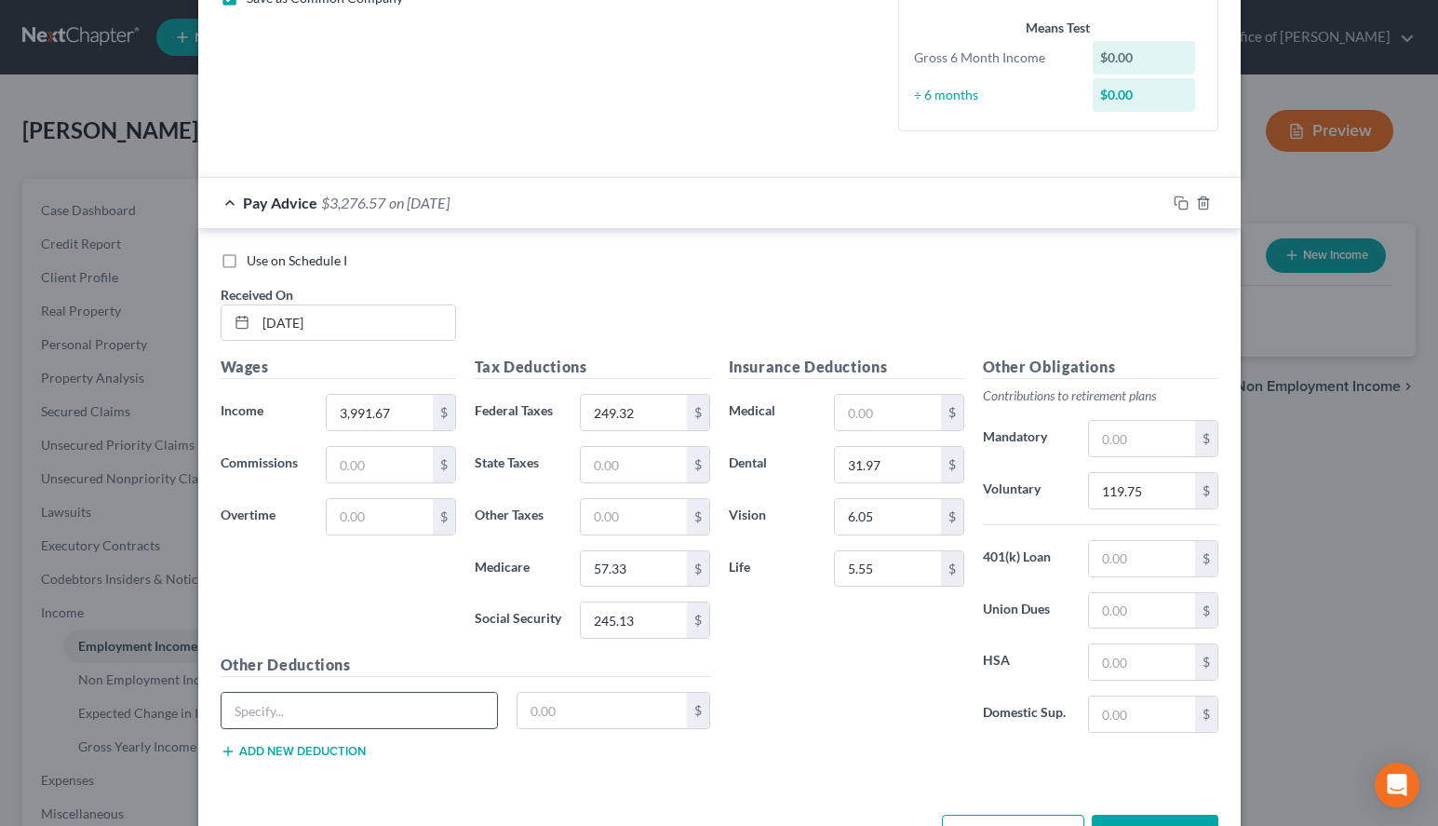
click at [448, 707] on input "text" at bounding box center [360, 710] width 276 height 35
click at [957, 259] on div "Use on Schedule I" at bounding box center [720, 260] width 998 height 19
click at [429, 701] on input "Long Term" at bounding box center [360, 710] width 276 height 35
type input "Long Term Disabilty"
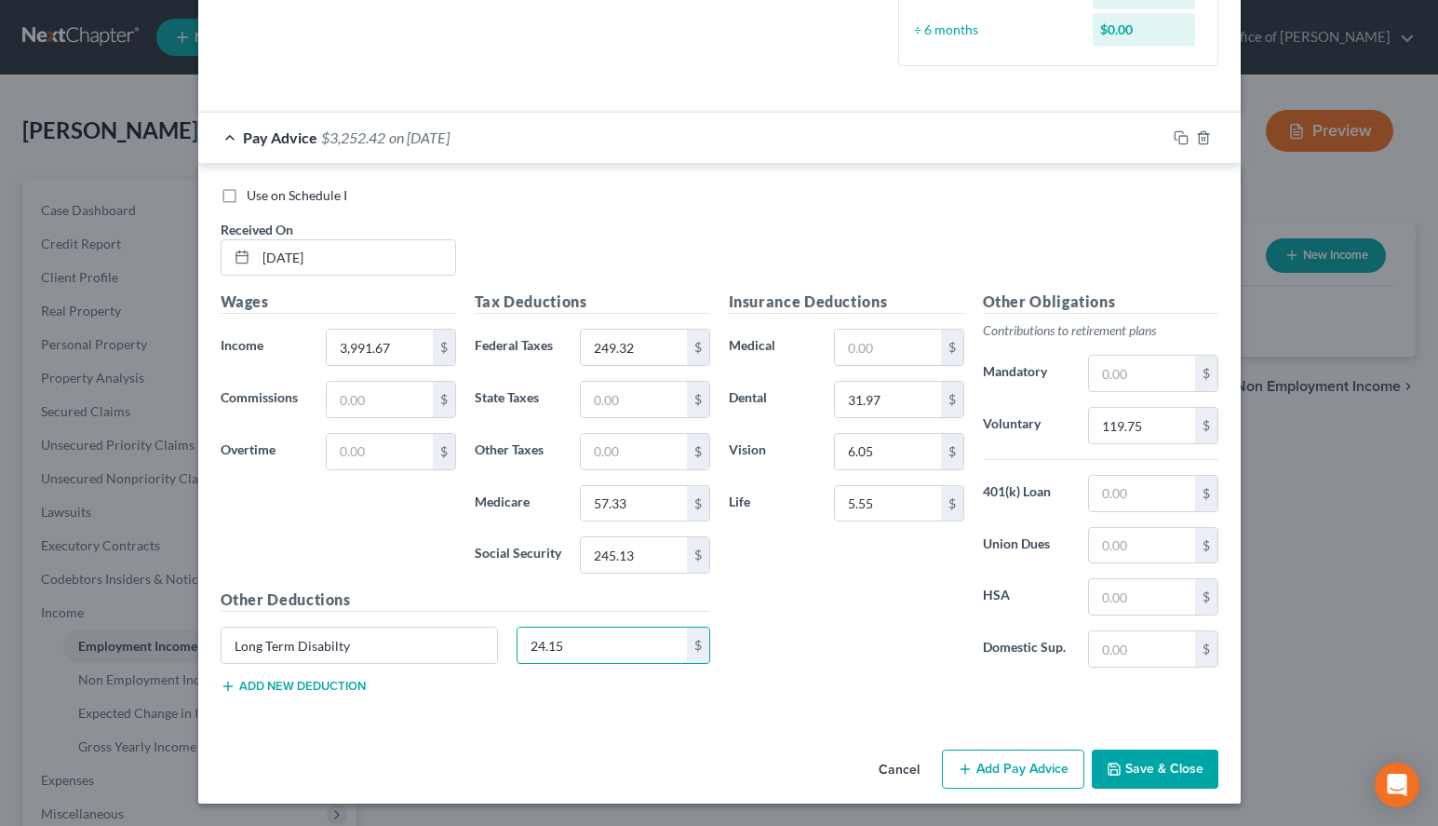
type input "24.15"
click at [907, 199] on div "Use on Schedule I" at bounding box center [720, 195] width 998 height 19
click at [560, 655] on input "24.15" at bounding box center [602, 644] width 169 height 35
drag, startPoint x: 395, startPoint y: 655, endPoint x: 128, endPoint y: 651, distance: 267.2
click at [222, 651] on input "Long Term Disabilty" at bounding box center [360, 644] width 276 height 35
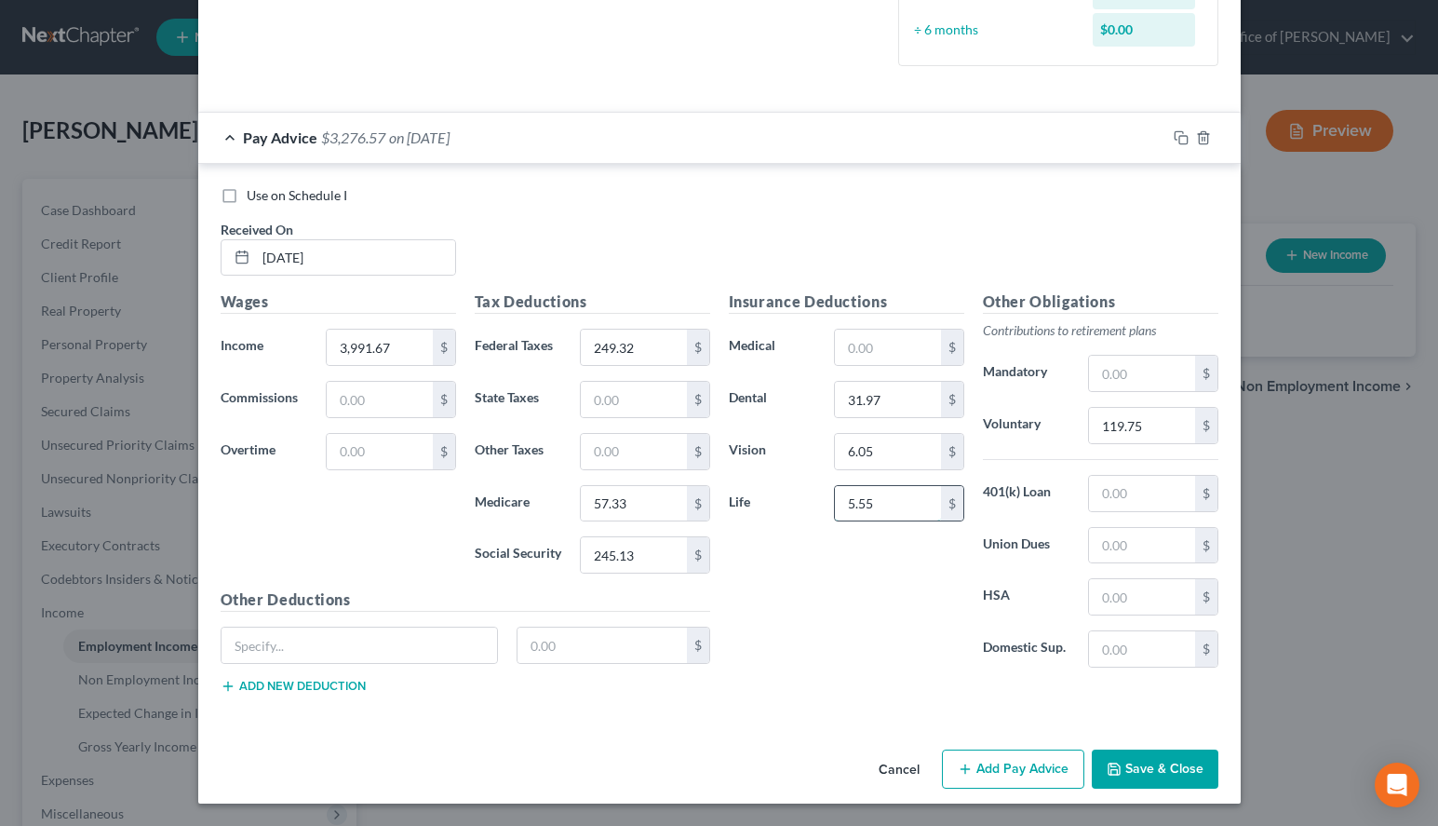
click at [923, 507] on input "5.55" at bounding box center [887, 503] width 105 height 35
click at [983, 768] on button "Add Pay Advice" at bounding box center [1013, 768] width 142 height 39
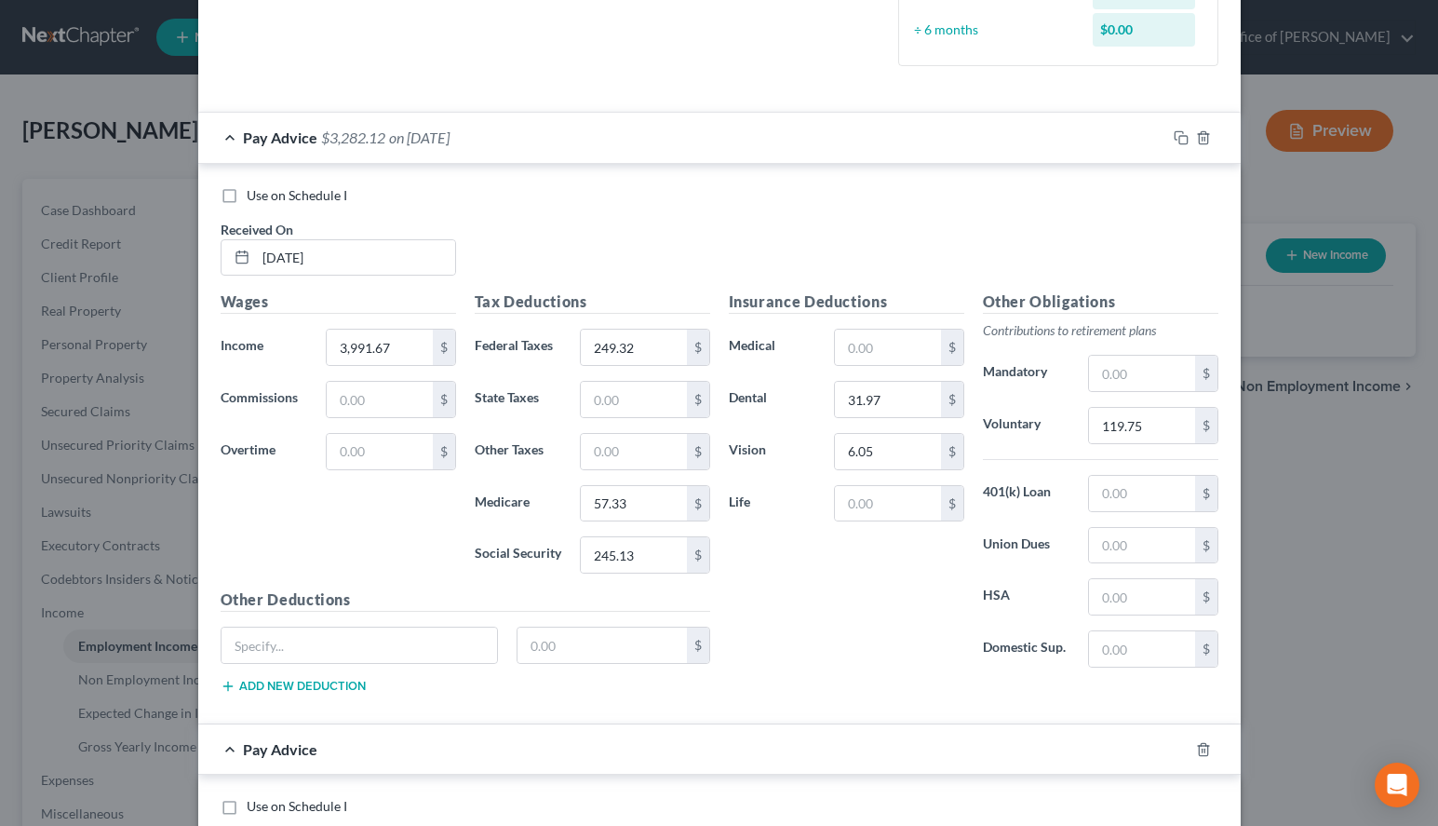
click at [927, 605] on div "Insurance Deductions Medical $ Dental 31.97 $ Vision 6.05 $ Life $" at bounding box center [847, 486] width 254 height 392
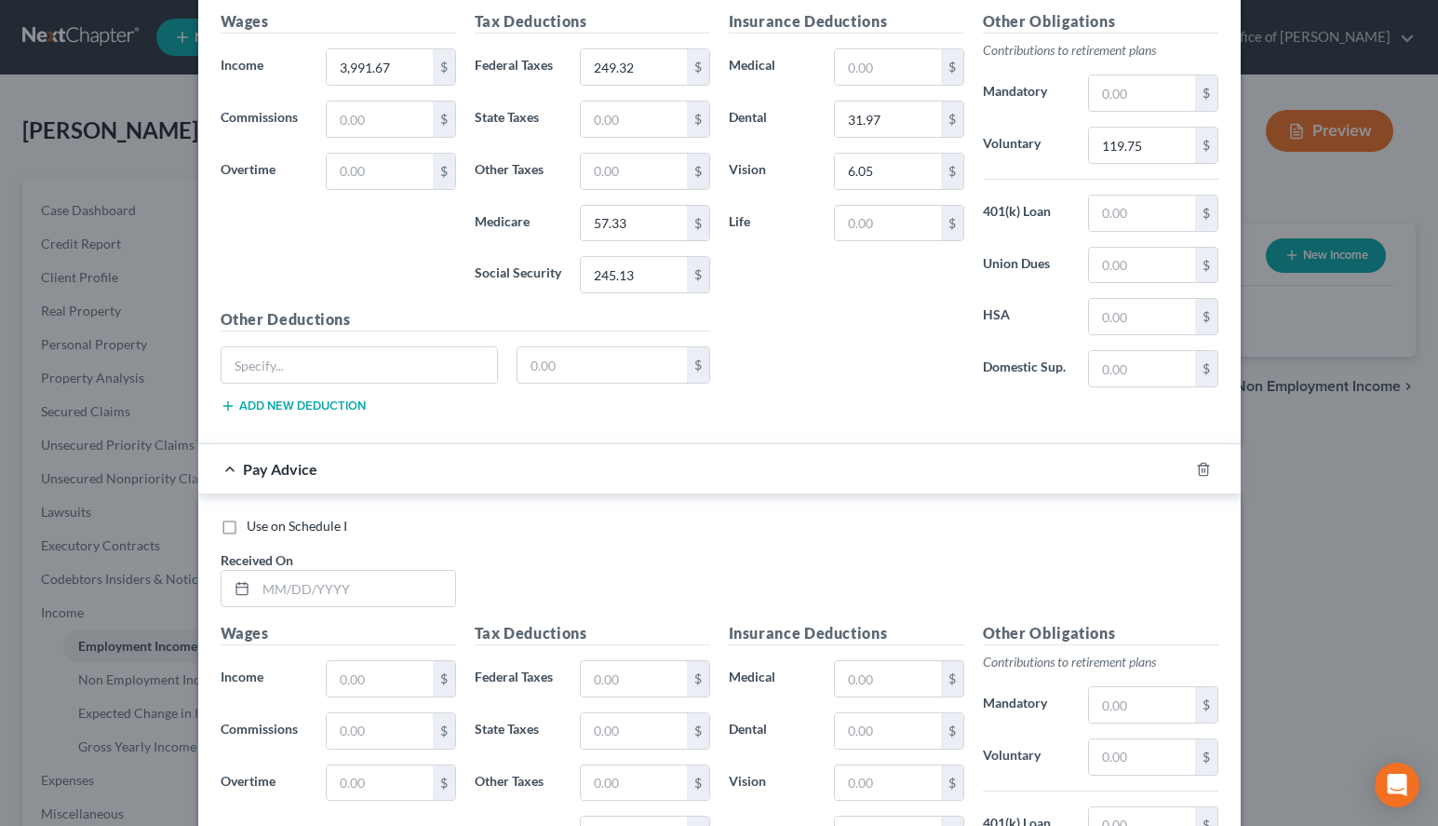
scroll to position [798, 0]
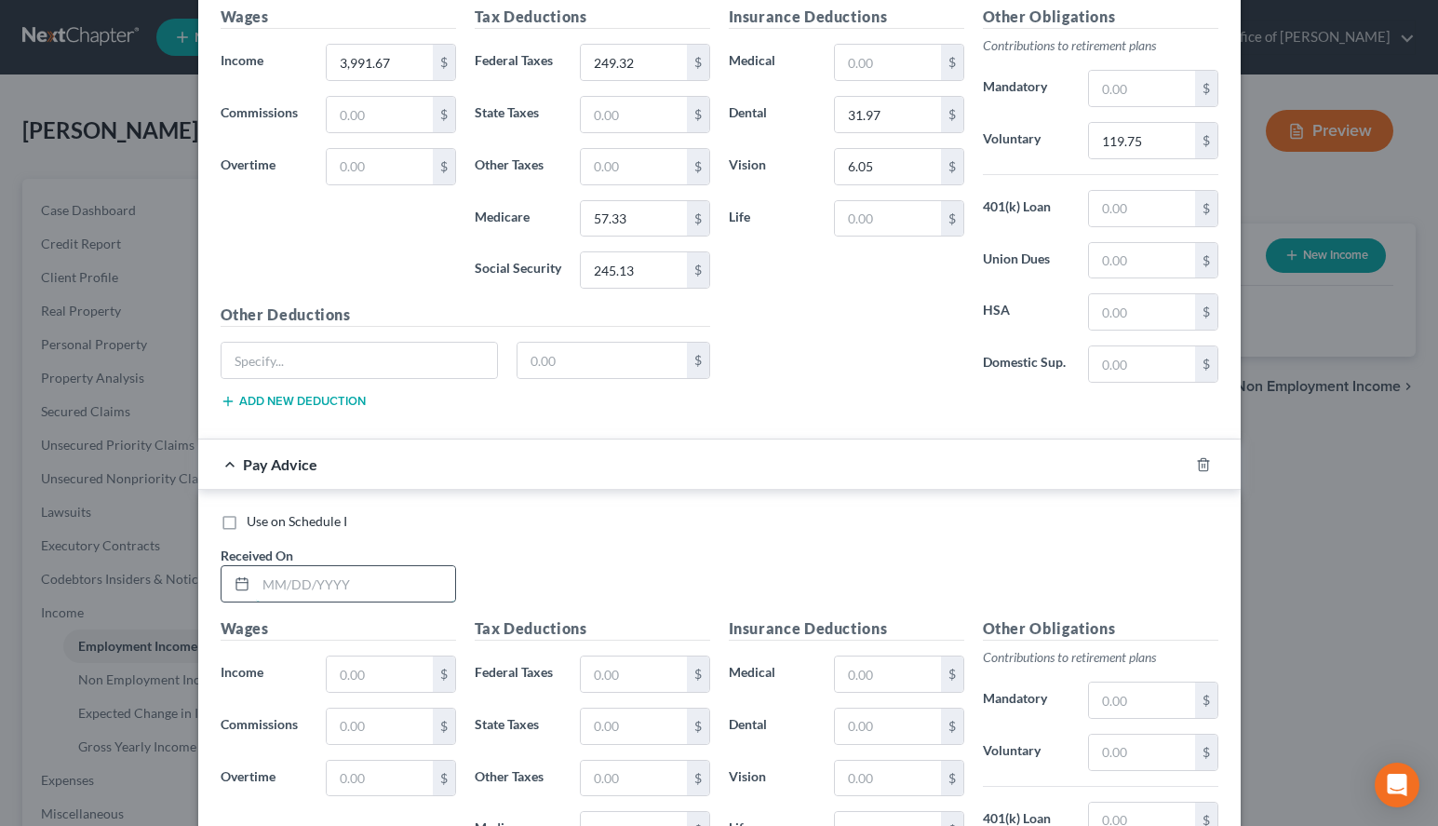
click at [343, 578] on input "text" at bounding box center [355, 583] width 199 height 35
type input "[DATE]"
type input "3,991.67"
click at [625, 663] on input "text" at bounding box center [633, 673] width 105 height 35
click at [949, 586] on div "Use on Schedule I Received On * [DATE]" at bounding box center [719, 564] width 1017 height 105
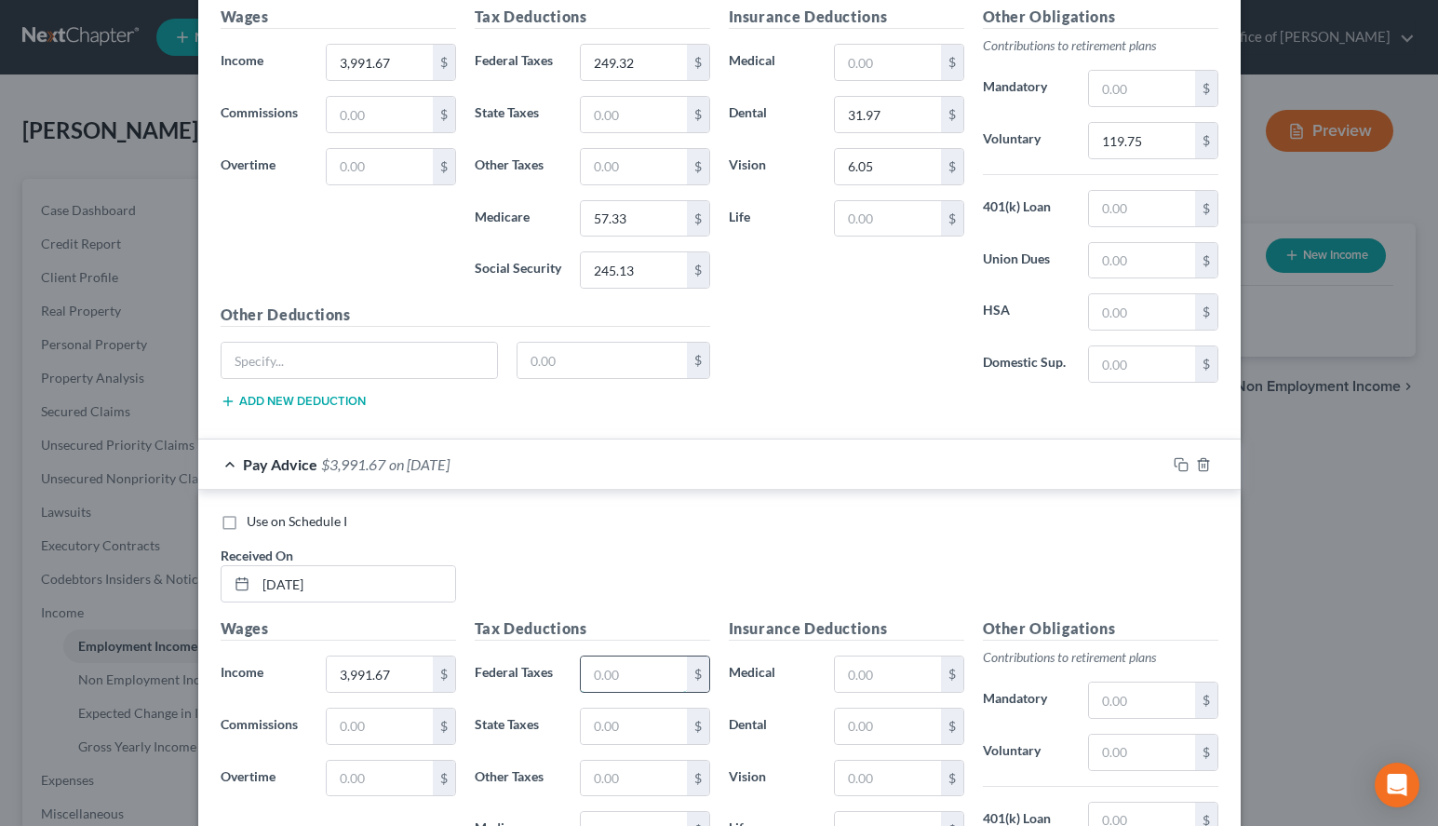
click at [659, 673] on input "text" at bounding box center [633, 673] width 105 height 35
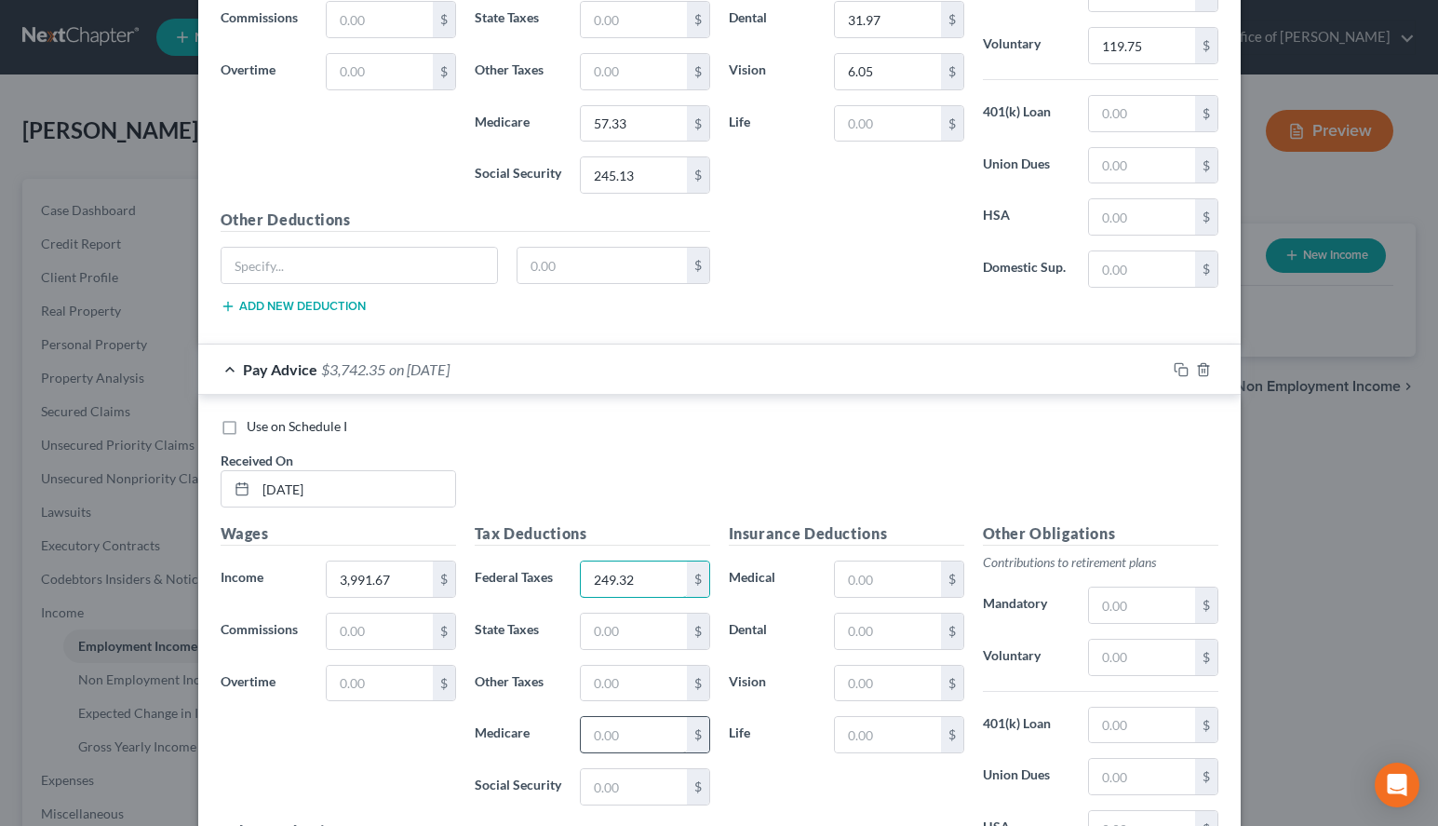
type input "249.32"
click at [628, 740] on input "text" at bounding box center [633, 734] width 105 height 35
click at [1033, 447] on div "Use on Schedule I Received On * [DATE]" at bounding box center [719, 469] width 1017 height 105
click at [662, 736] on input "text" at bounding box center [633, 734] width 105 height 35
type input "57.33"
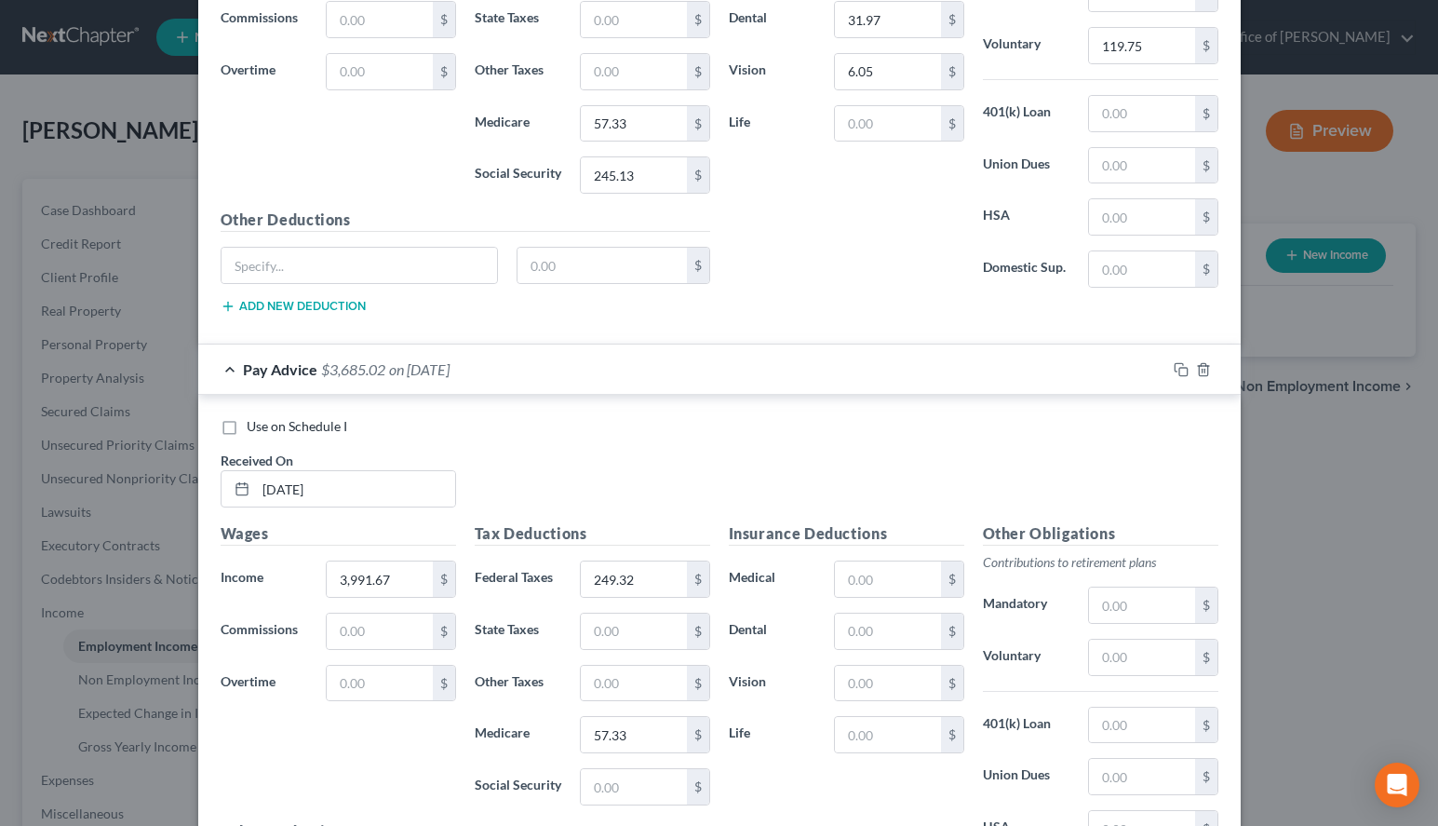
click at [1064, 425] on div "Use on Schedule I" at bounding box center [720, 426] width 998 height 19
click at [635, 796] on input "text" at bounding box center [633, 786] width 105 height 35
type input "245.13"
click at [872, 624] on input "text" at bounding box center [887, 631] width 105 height 35
type input "31.97"
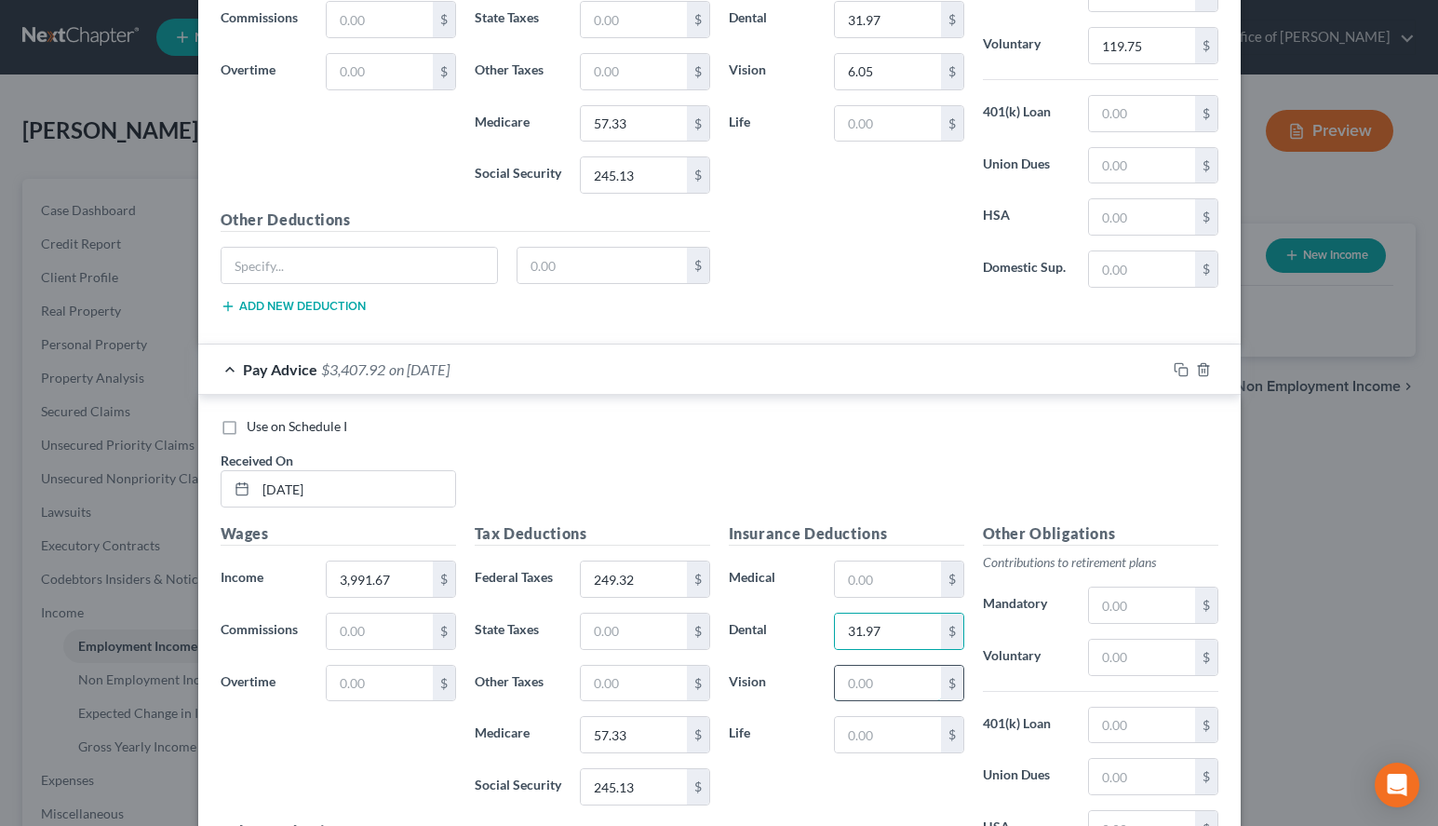
click at [898, 693] on input "text" at bounding box center [887, 683] width 105 height 35
type input "6.05"
click at [1124, 654] on input "text" at bounding box center [1141, 657] width 105 height 35
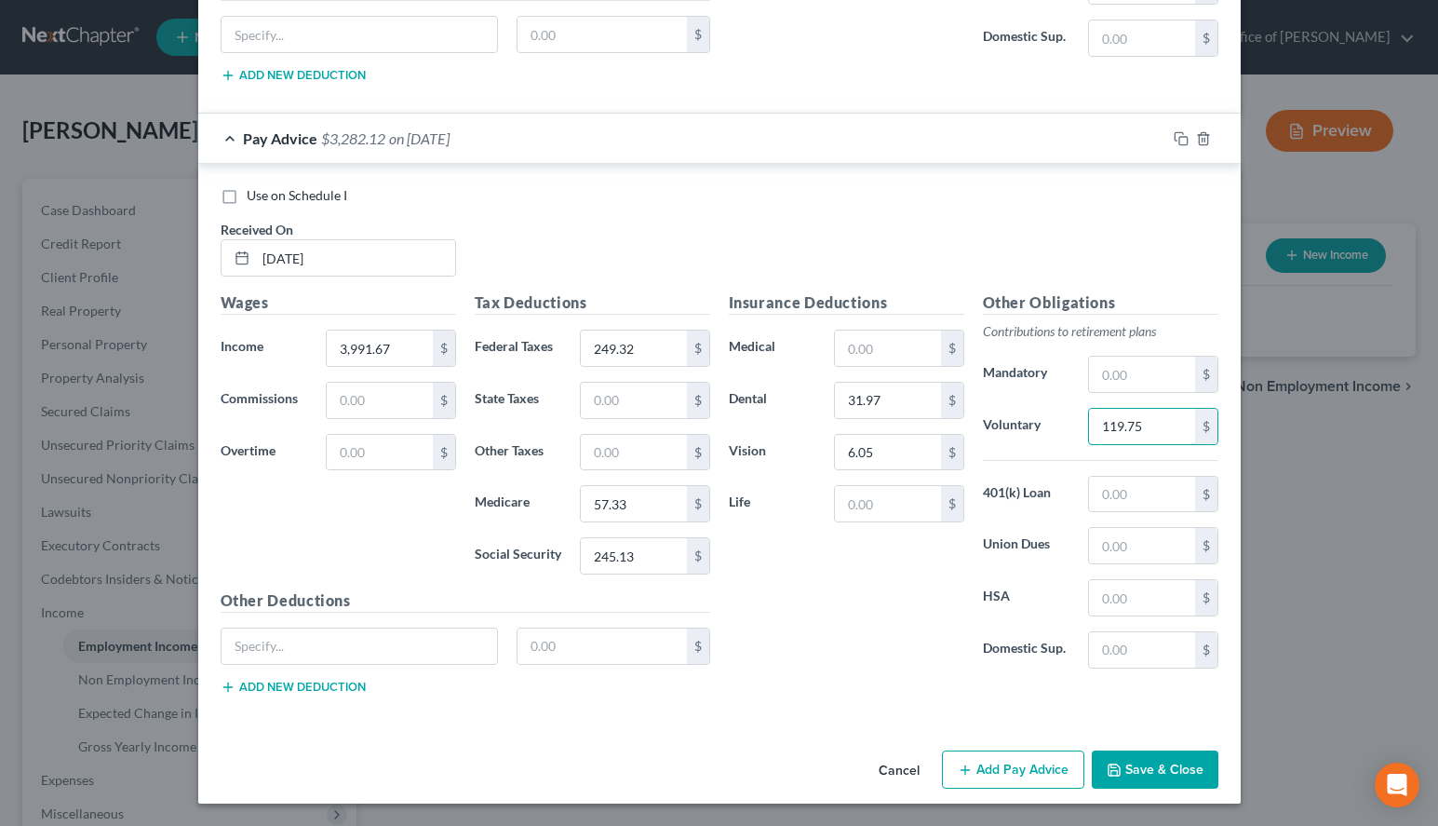
scroll to position [1125, 0]
type input "119.75"
click at [988, 765] on button "Add Pay Advice" at bounding box center [1013, 769] width 142 height 39
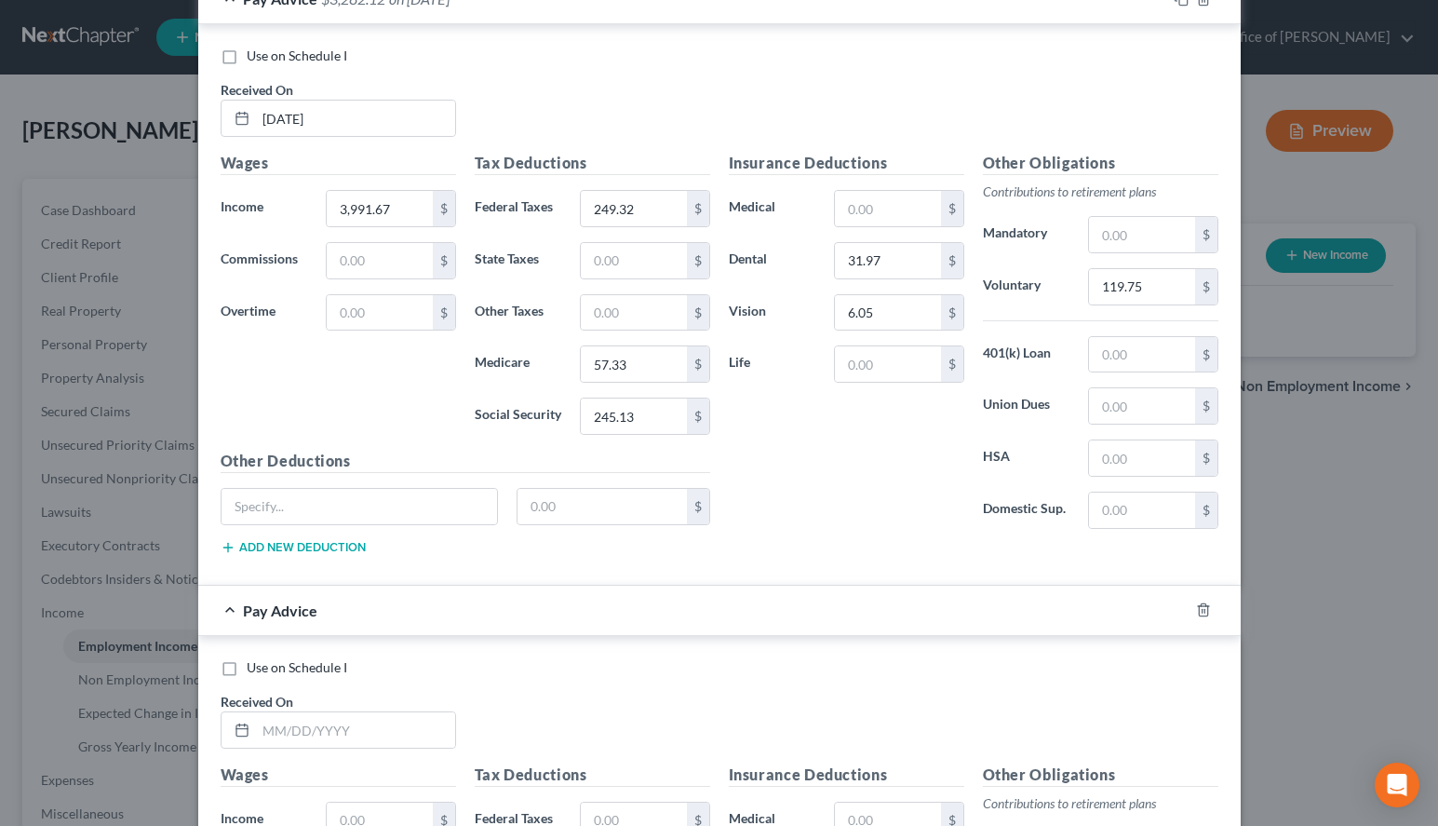
scroll to position [1315, 0]
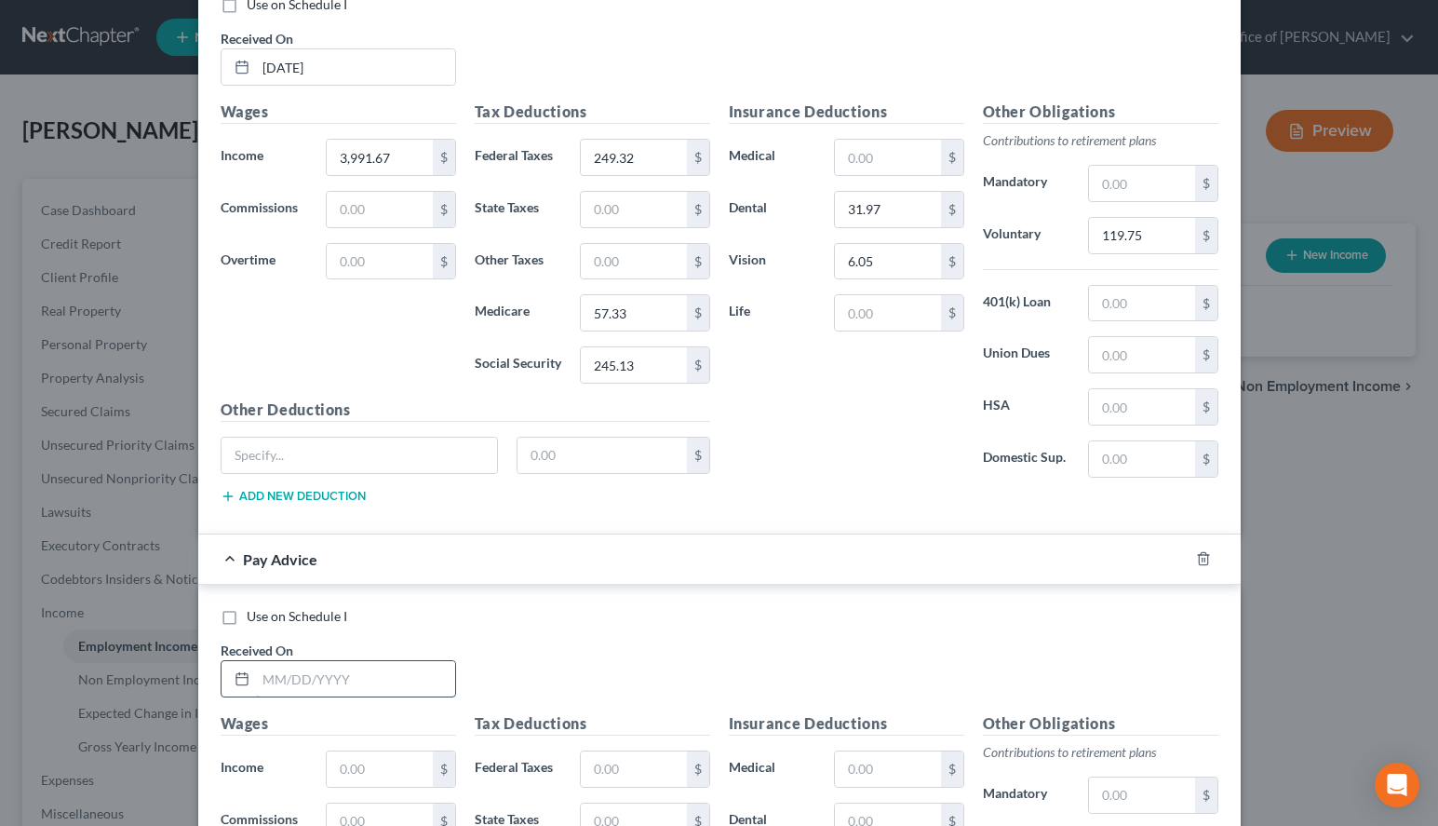
click at [384, 692] on input "text" at bounding box center [355, 678] width 199 height 35
click at [356, 694] on input "text" at bounding box center [355, 678] width 199 height 35
type input "[DATE]"
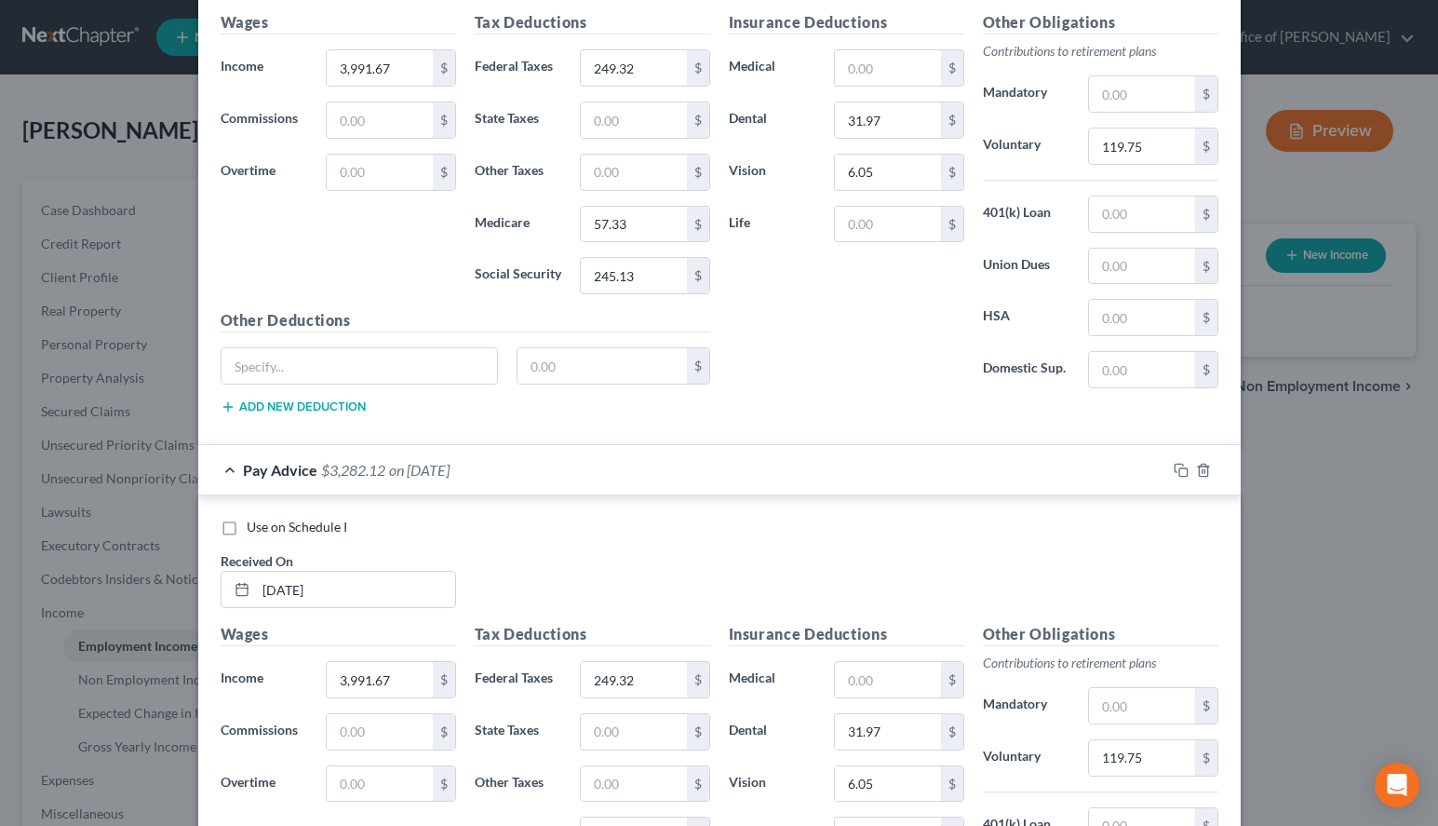
scroll to position [650, 0]
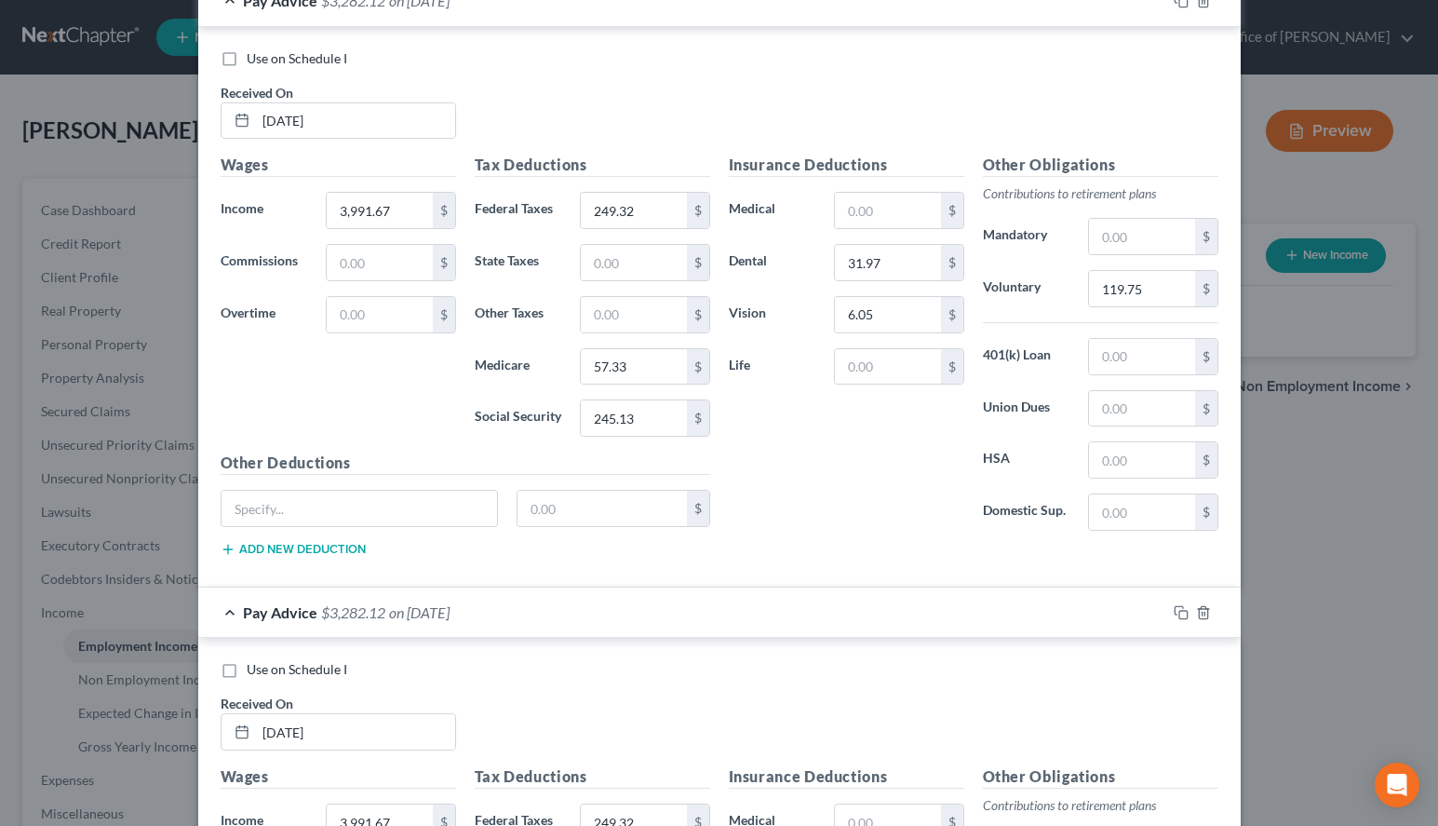
type input "3,991.67"
click at [681, 21] on div "Pay Advice $3,282.12 on [DATE]" at bounding box center [682, 0] width 968 height 49
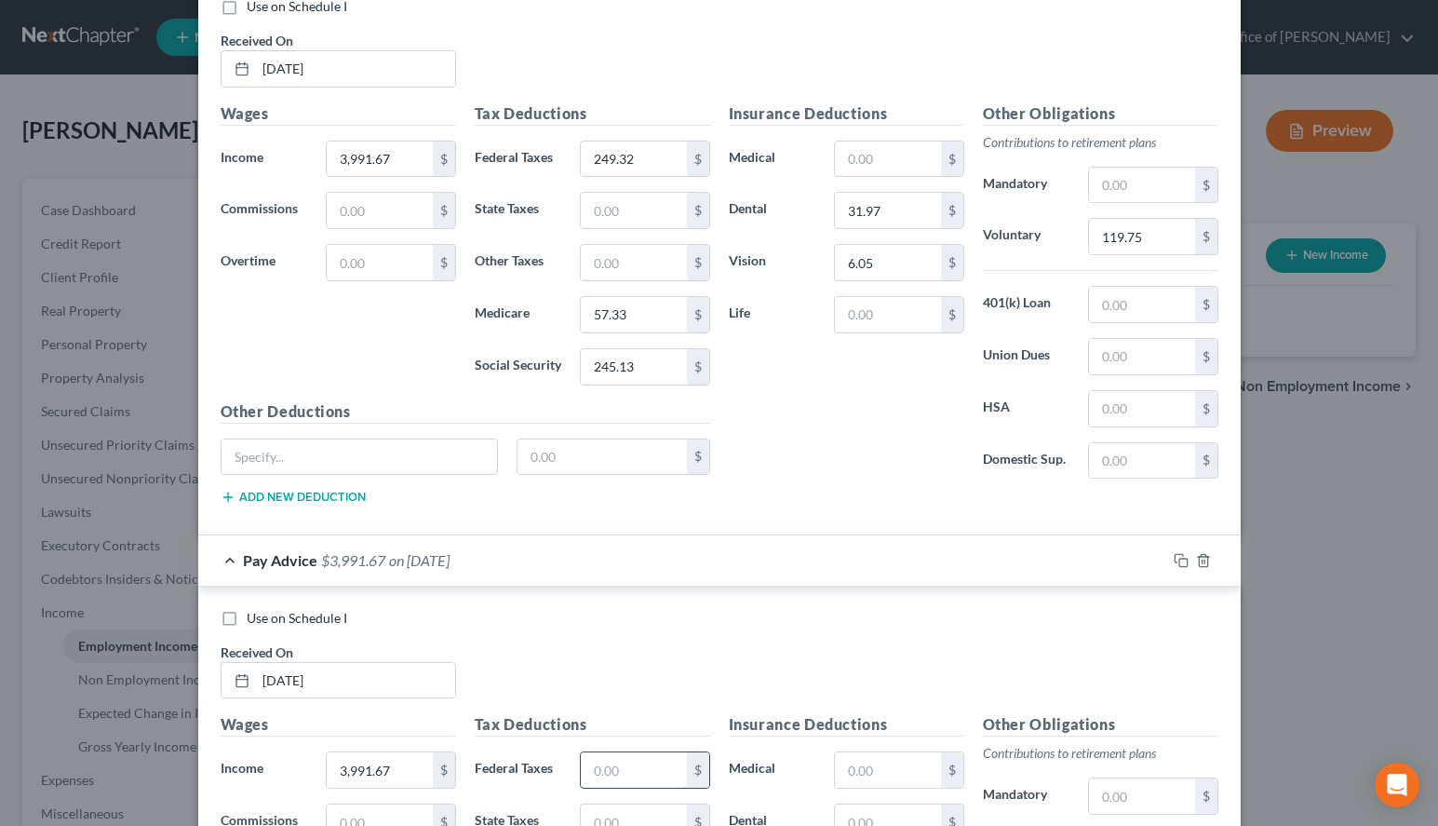
scroll to position [935, 0]
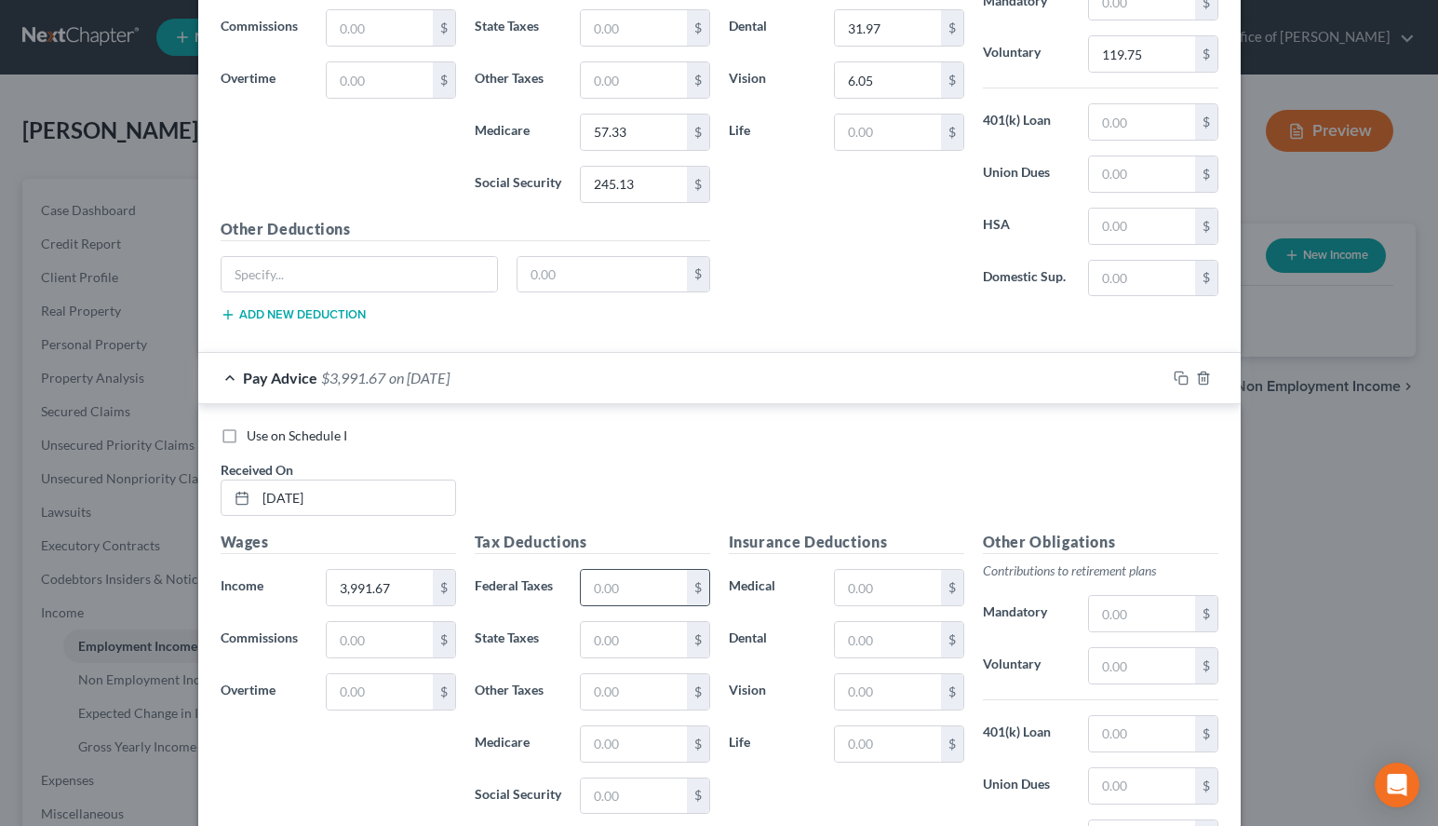
click at [621, 570] on div "$" at bounding box center [644, 587] width 129 height 37
click at [632, 593] on input "text" at bounding box center [633, 587] width 105 height 35
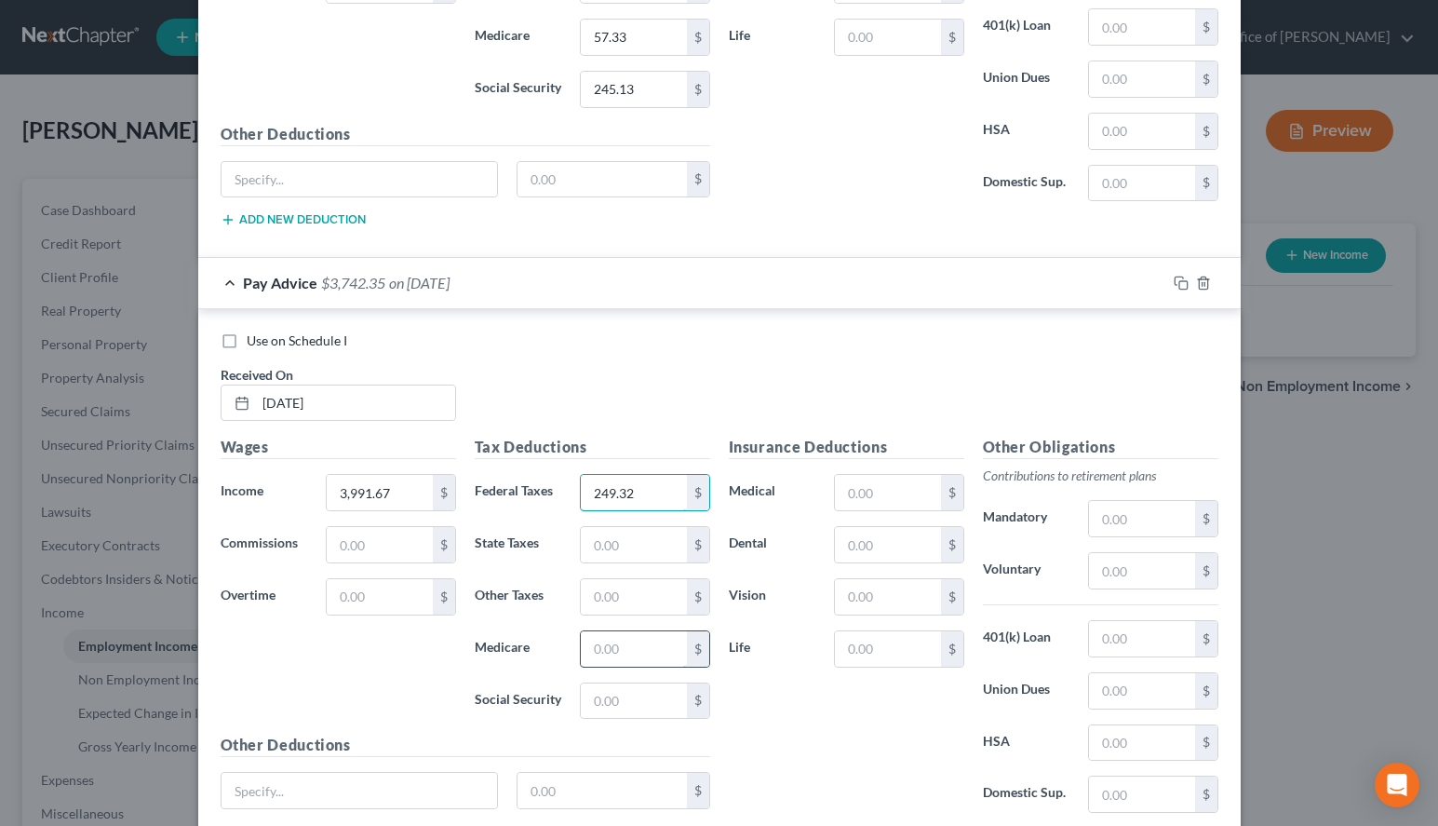
type input "249.32"
click at [662, 650] on input "text" at bounding box center [633, 648] width 105 height 35
type input "7"
type input "57.33"
type input "245.13"
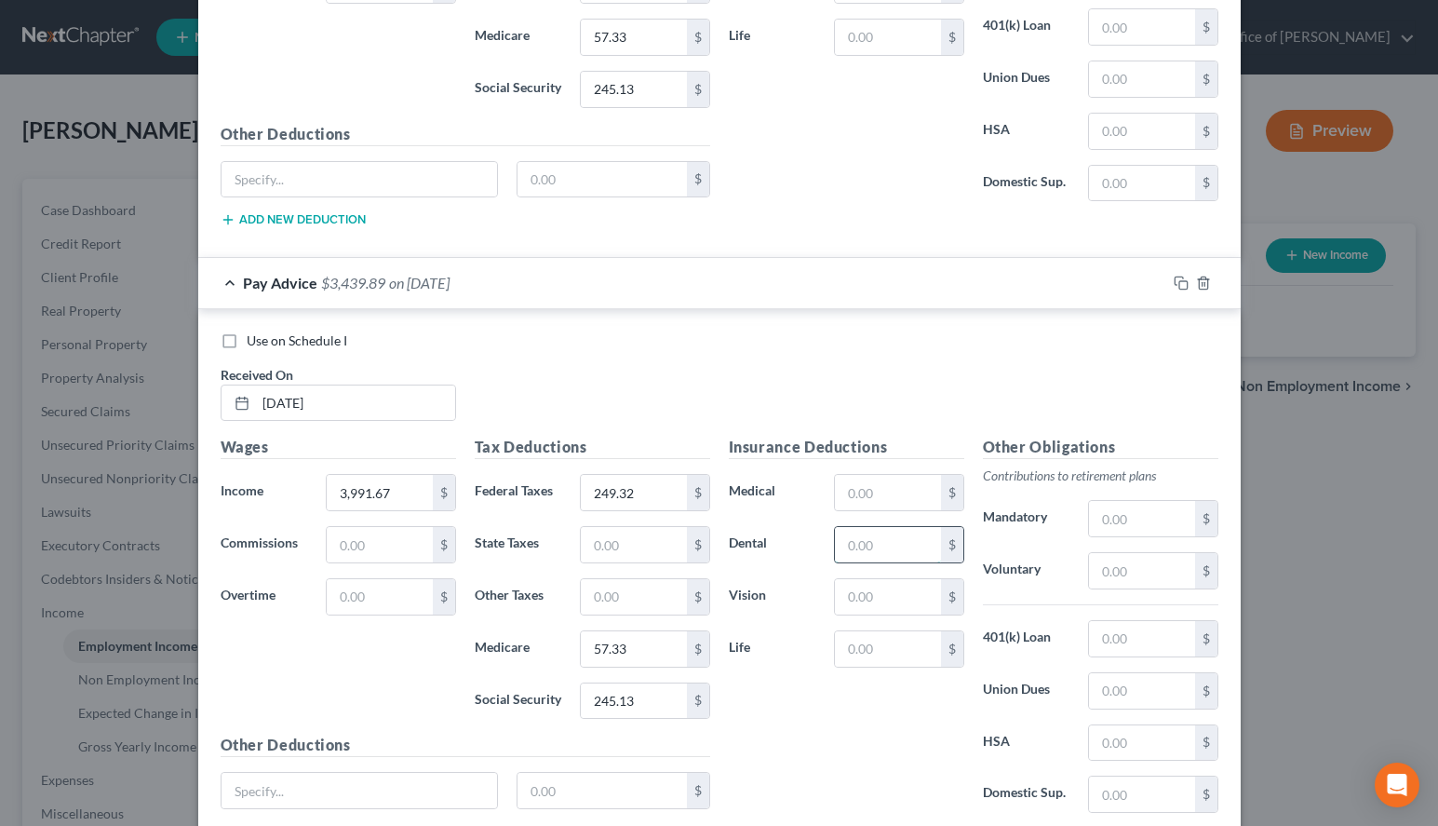
click at [851, 545] on input "text" at bounding box center [887, 544] width 105 height 35
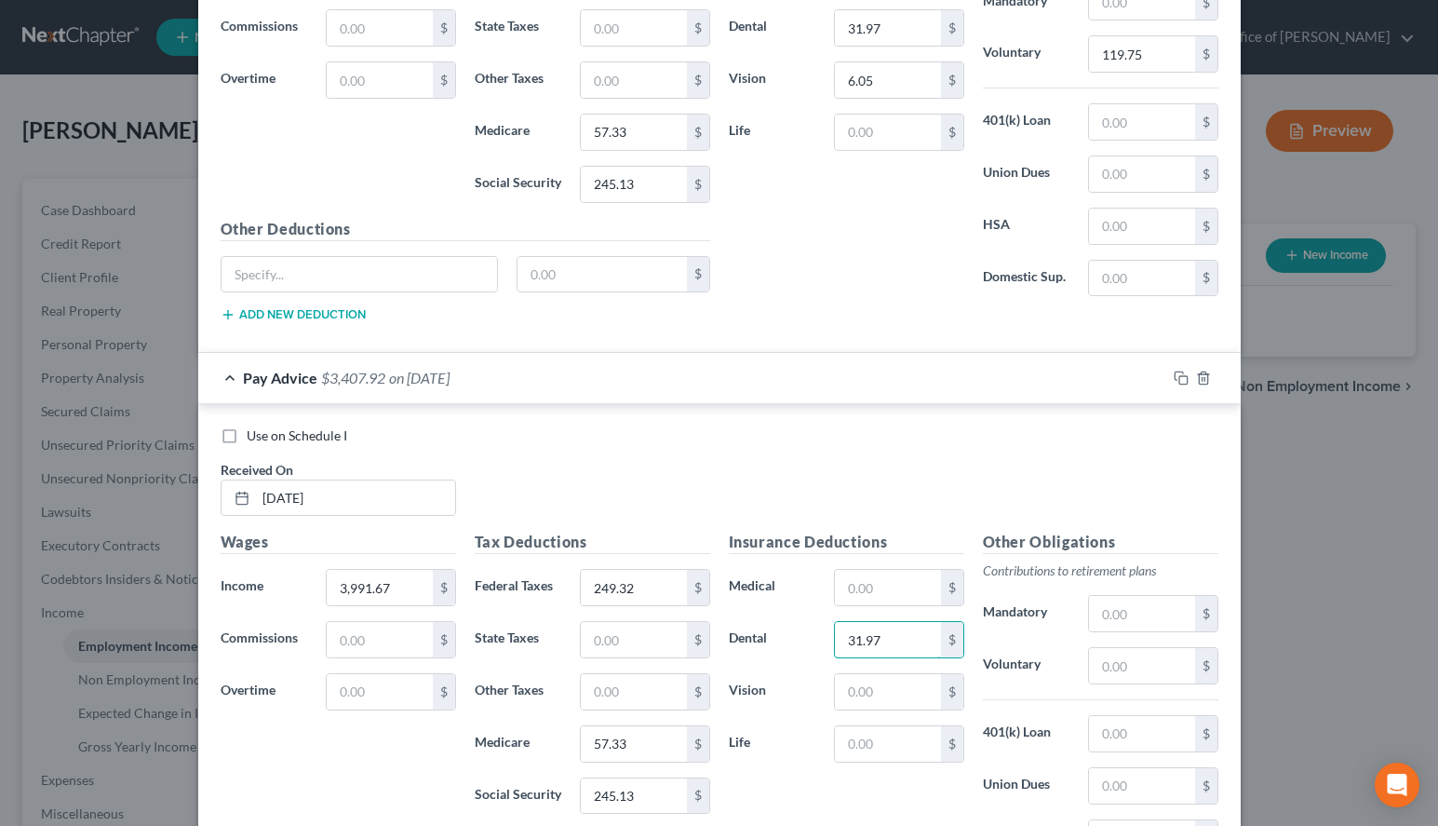
type input "31.97"
type input "3"
type input "6.05"
click at [1140, 669] on input "text" at bounding box center [1141, 665] width 105 height 35
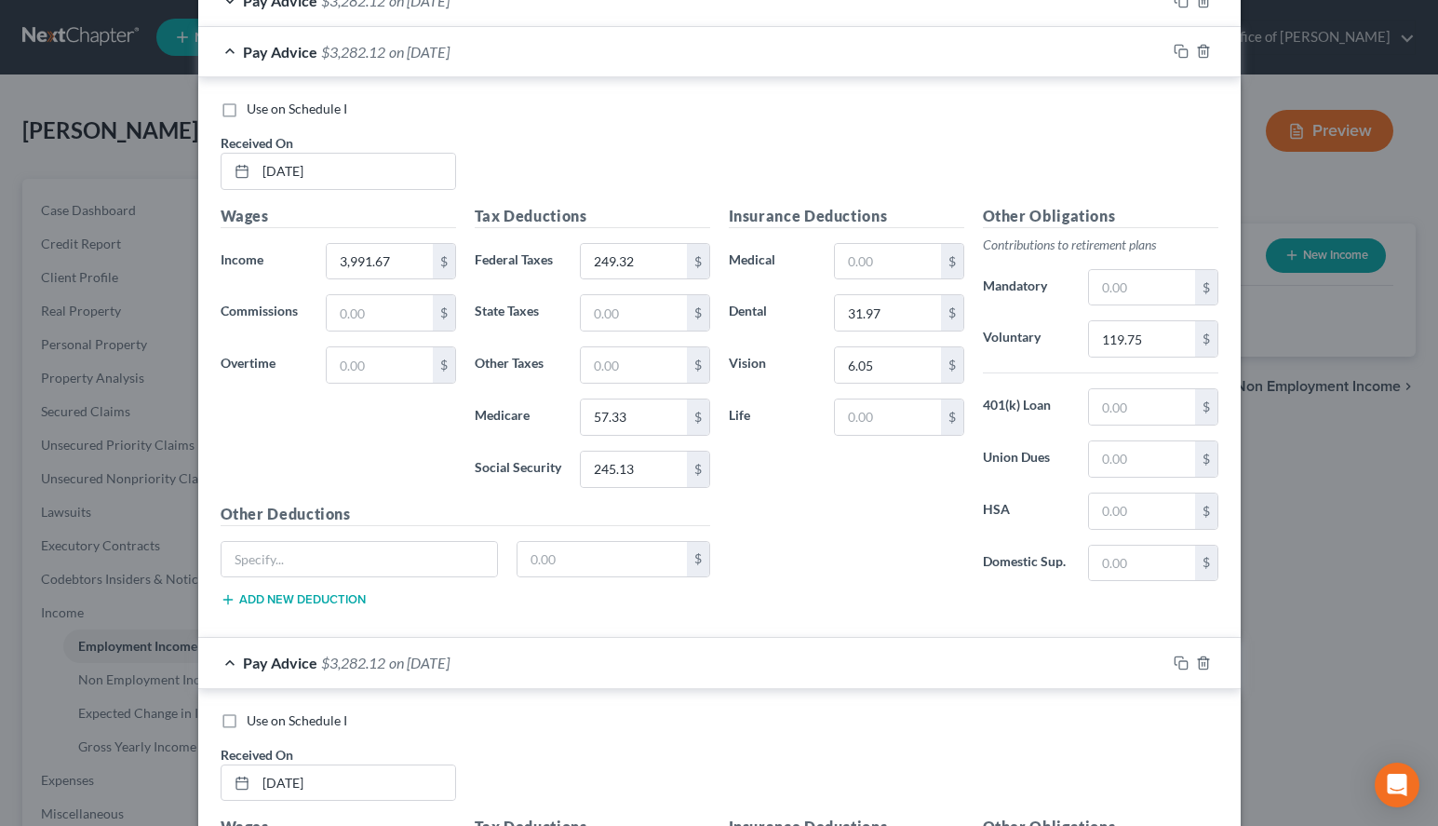
type input "119.75"
click at [744, 49] on div "Pay Advice $3,282.12 on [DATE]" at bounding box center [682, 51] width 968 height 49
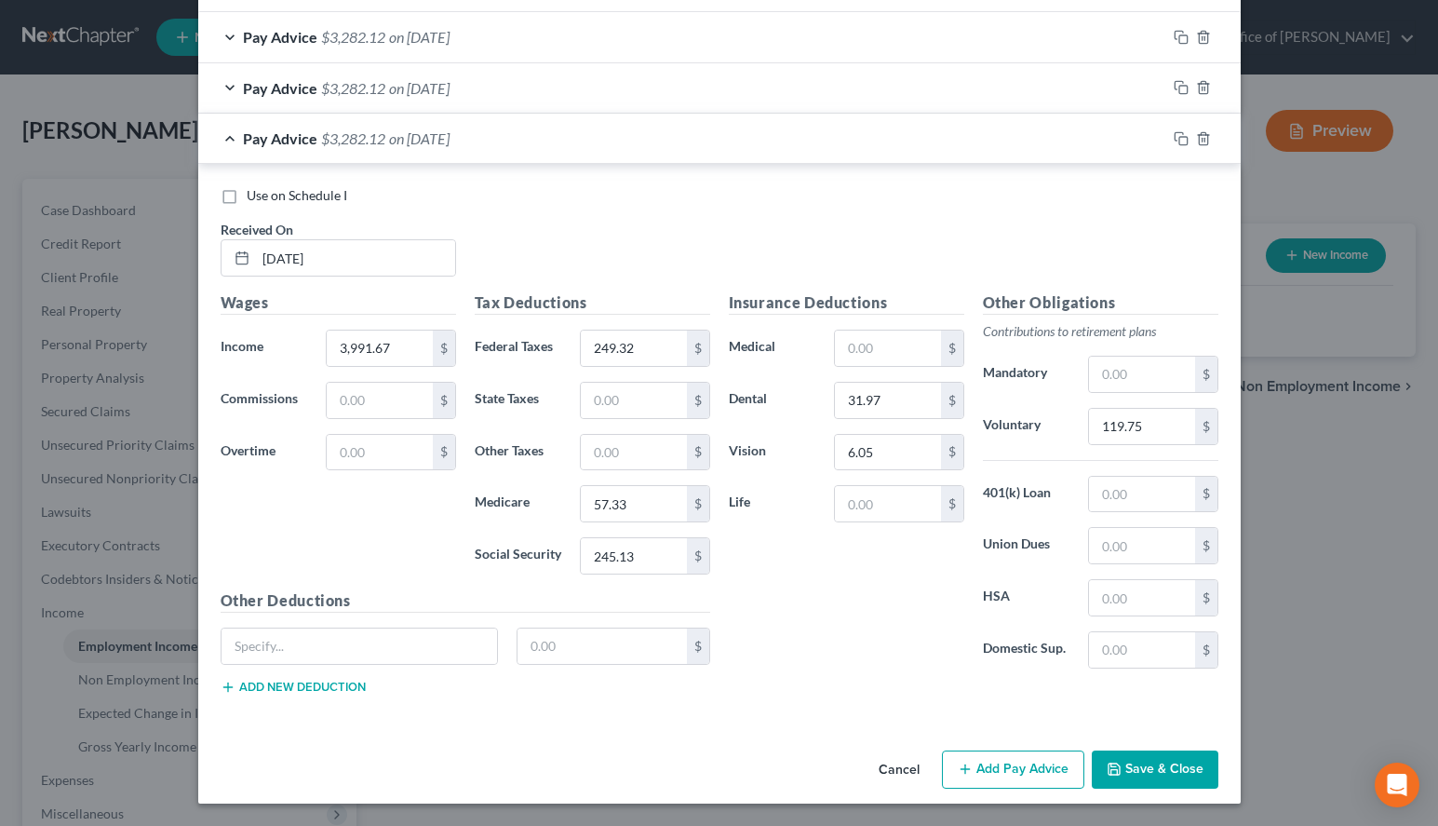
scroll to position [614, 0]
click at [997, 779] on button "Add Pay Advice" at bounding box center [1013, 769] width 142 height 39
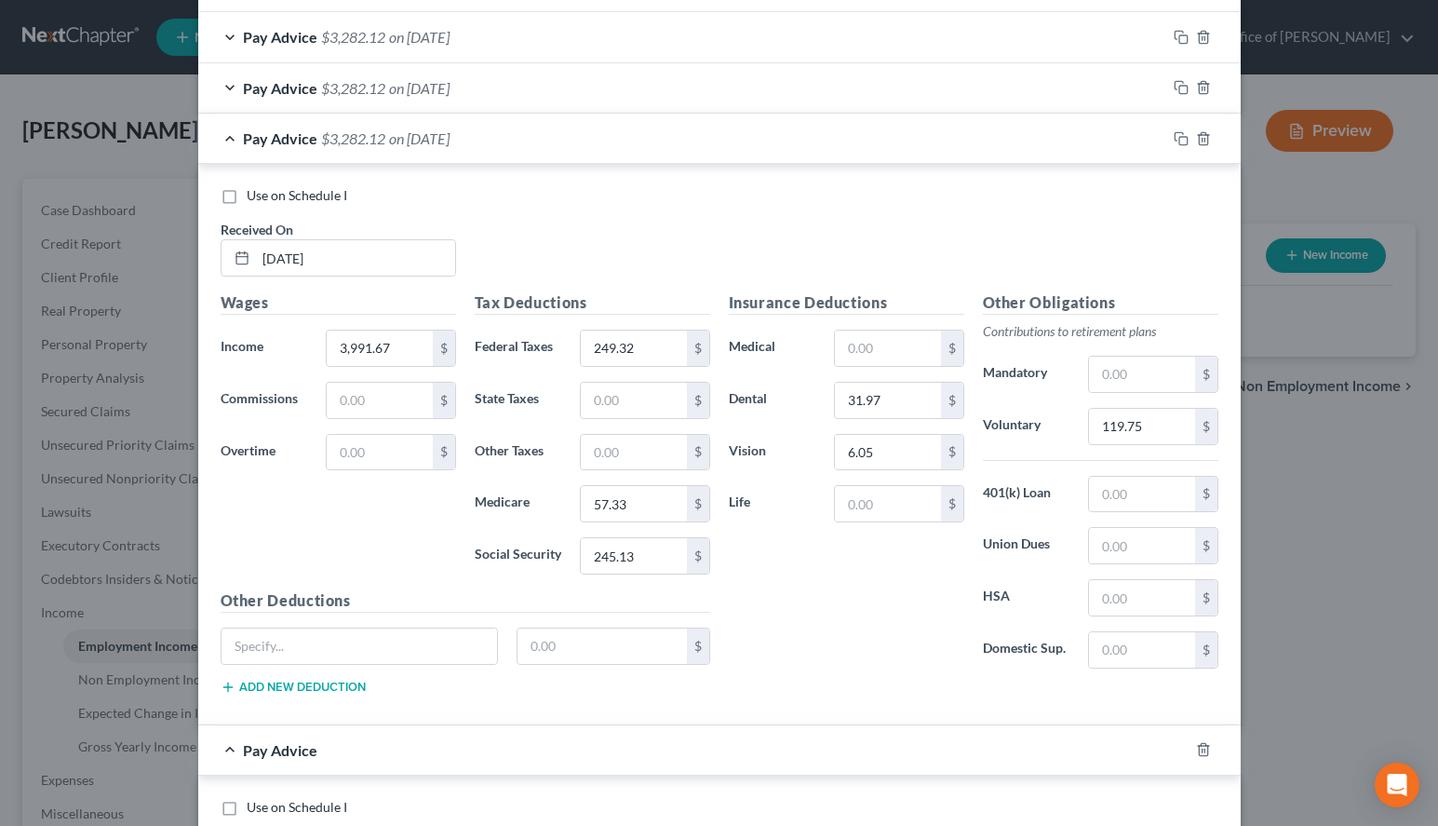
click at [924, 660] on div "Insurance Deductions Medical $ Dental 31.97 $ Vision 6.05 $ Life $" at bounding box center [847, 487] width 254 height 392
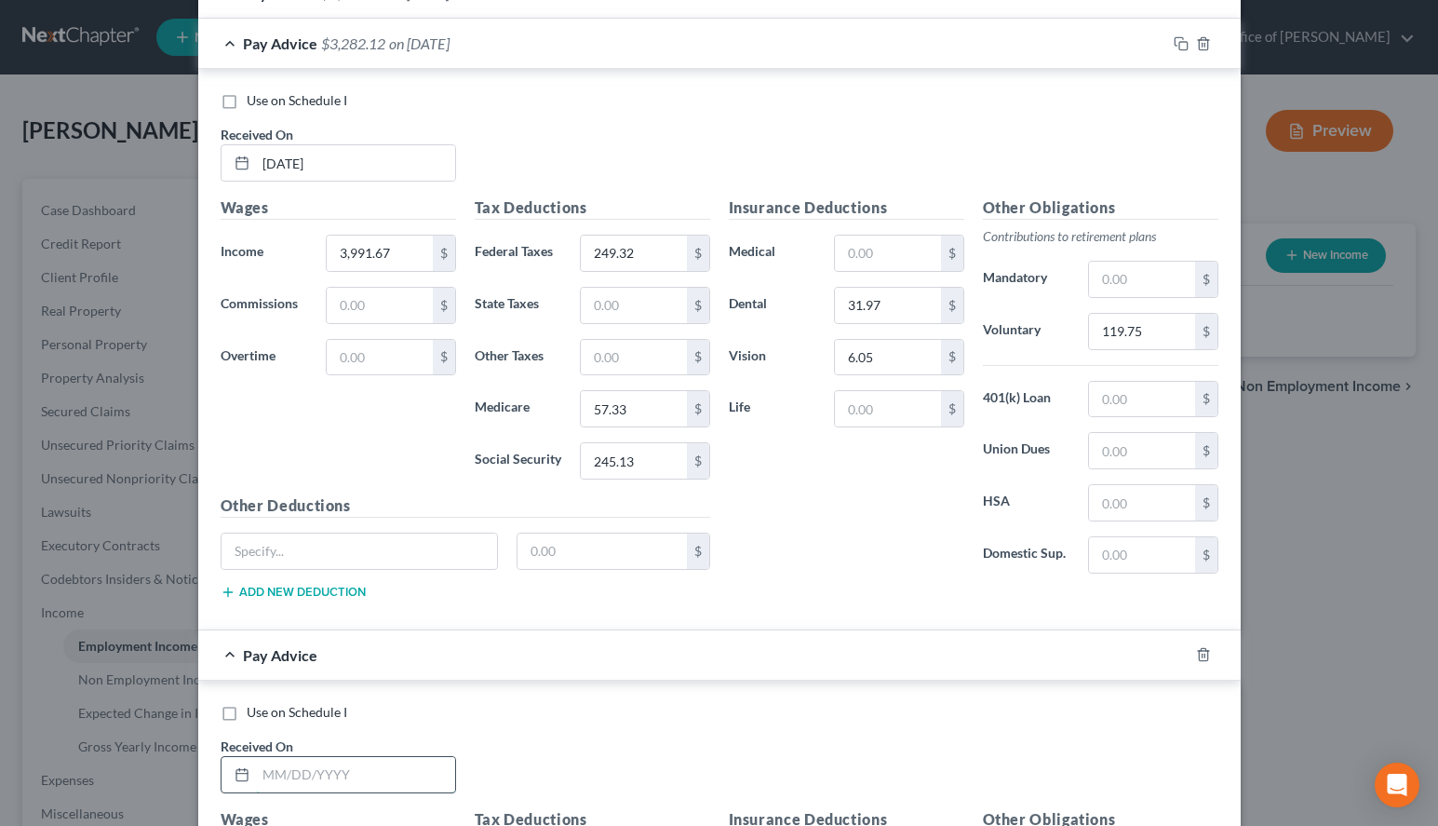
click at [355, 775] on input "text" at bounding box center [355, 774] width 199 height 35
type input "[DATE]"
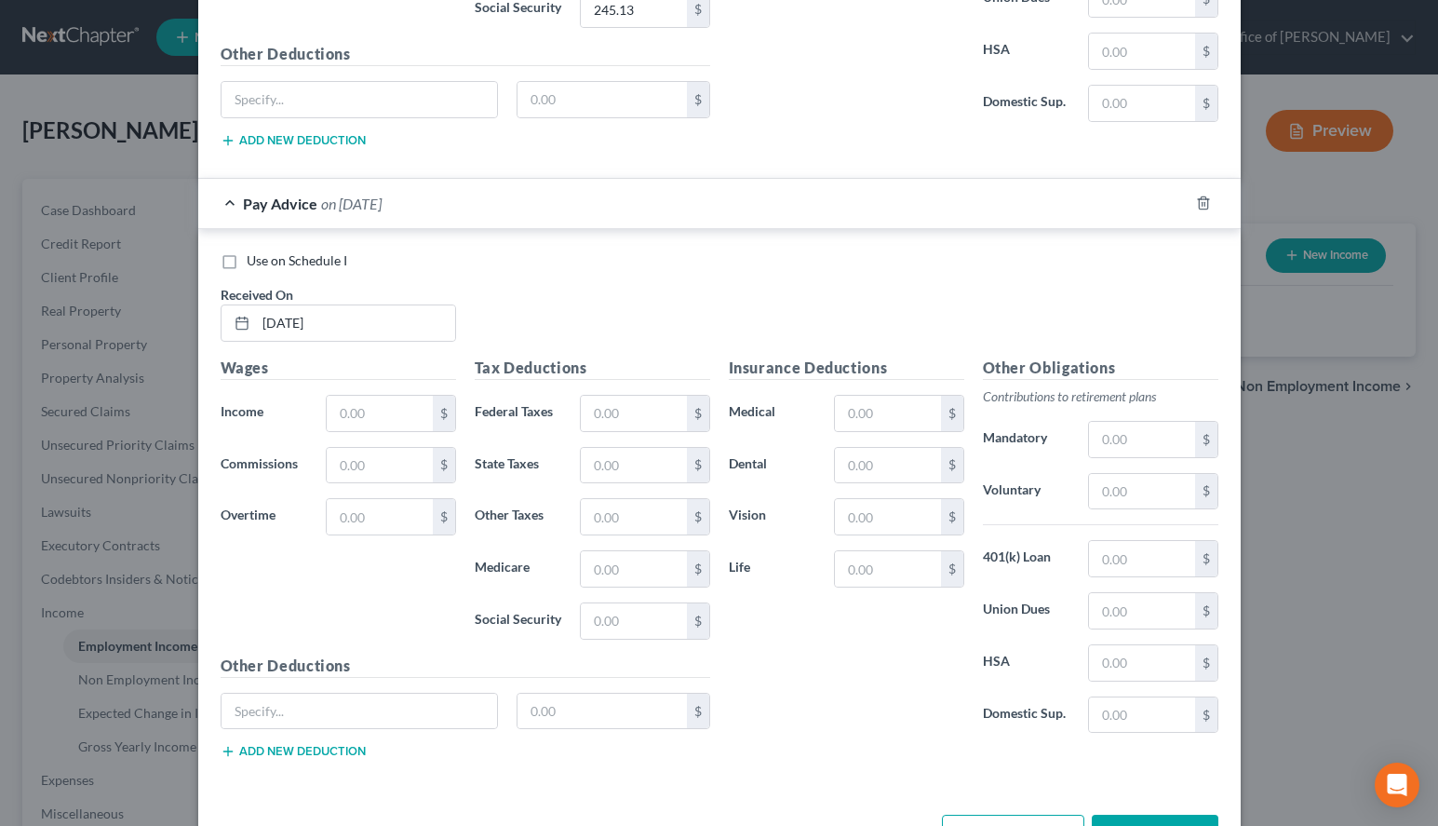
click at [916, 304] on div "Use on Schedule I Received On * [DATE]" at bounding box center [719, 303] width 1017 height 105
click at [404, 400] on input "text" at bounding box center [379, 413] width 105 height 35
type input "4,621.67"
click at [635, 419] on input "text" at bounding box center [633, 413] width 105 height 35
click at [1068, 248] on div "Use on Schedule I Received On * [DATE] Wages Income * 4,621.67 $ Commissions $ …" at bounding box center [719, 509] width 1043 height 560
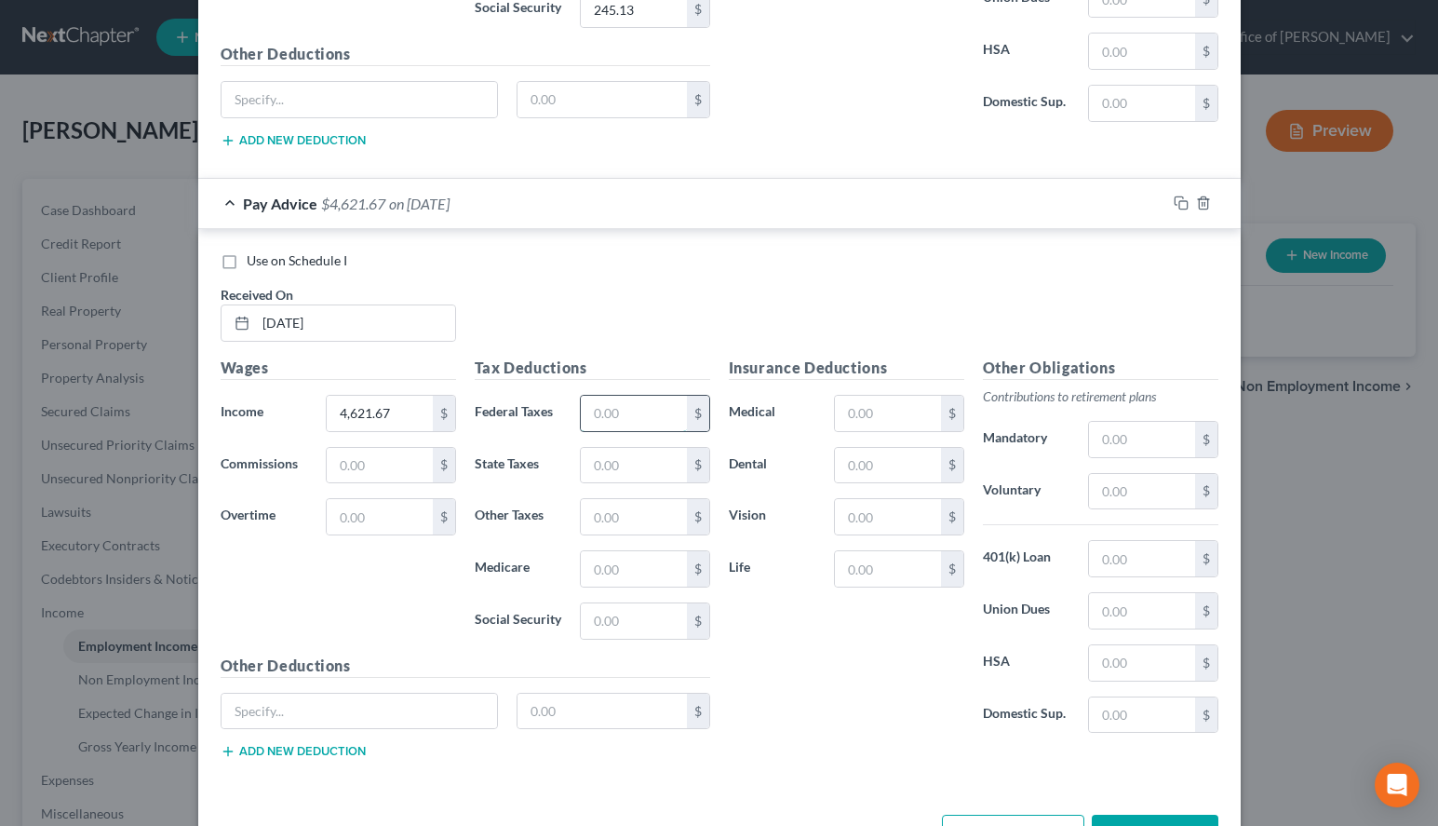
click at [593, 412] on input "text" at bounding box center [633, 413] width 105 height 35
type input "289.06"
click at [650, 559] on input "text" at bounding box center [633, 568] width 105 height 35
type input "66.46"
click at [658, 622] on input "text" at bounding box center [633, 620] width 105 height 35
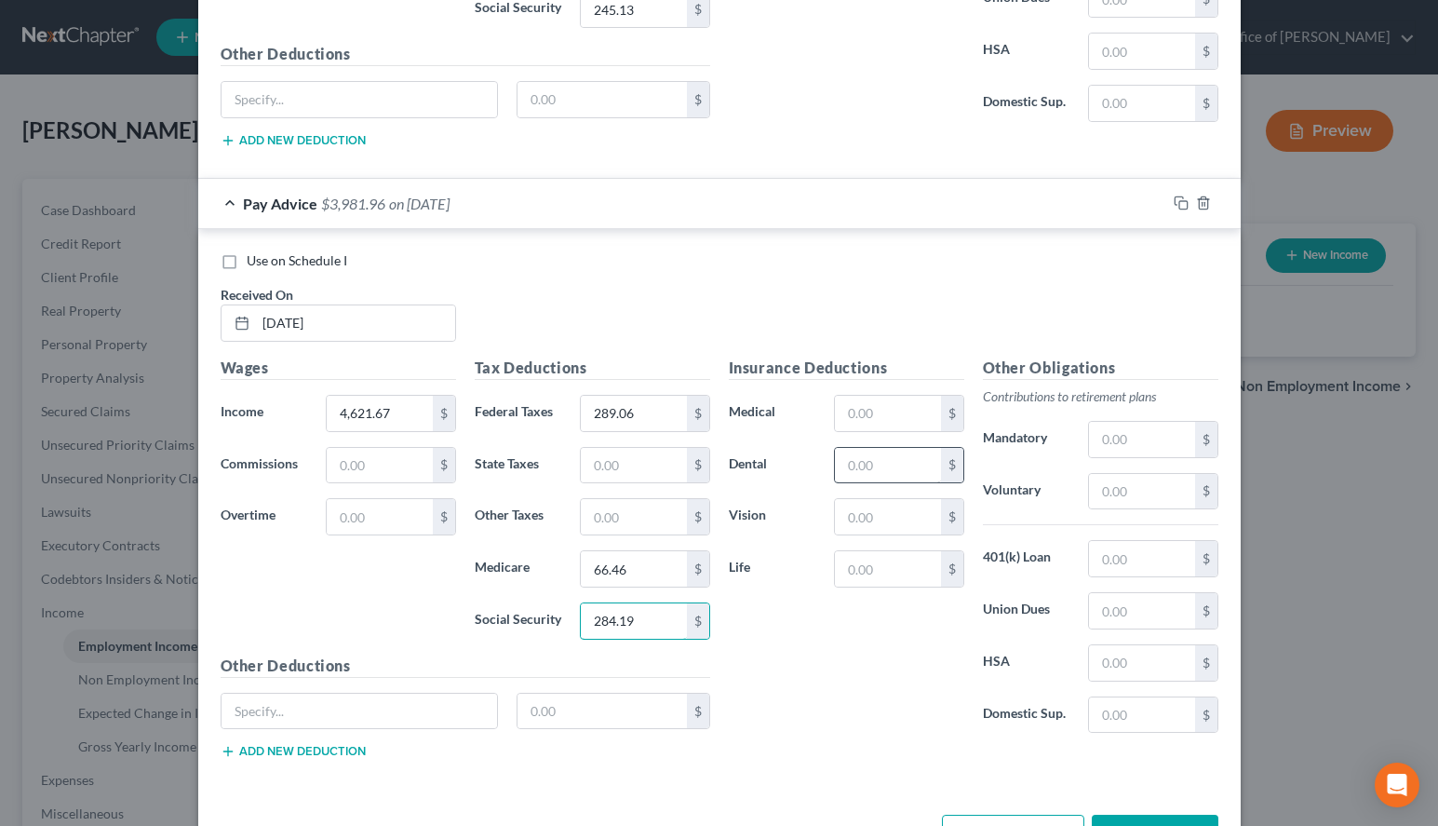
type input "284.19"
click at [922, 466] on input "text" at bounding box center [887, 465] width 105 height 35
click at [856, 452] on input "text" at bounding box center [887, 465] width 105 height 35
type input "31.97"
click at [881, 518] on input "text" at bounding box center [887, 516] width 105 height 35
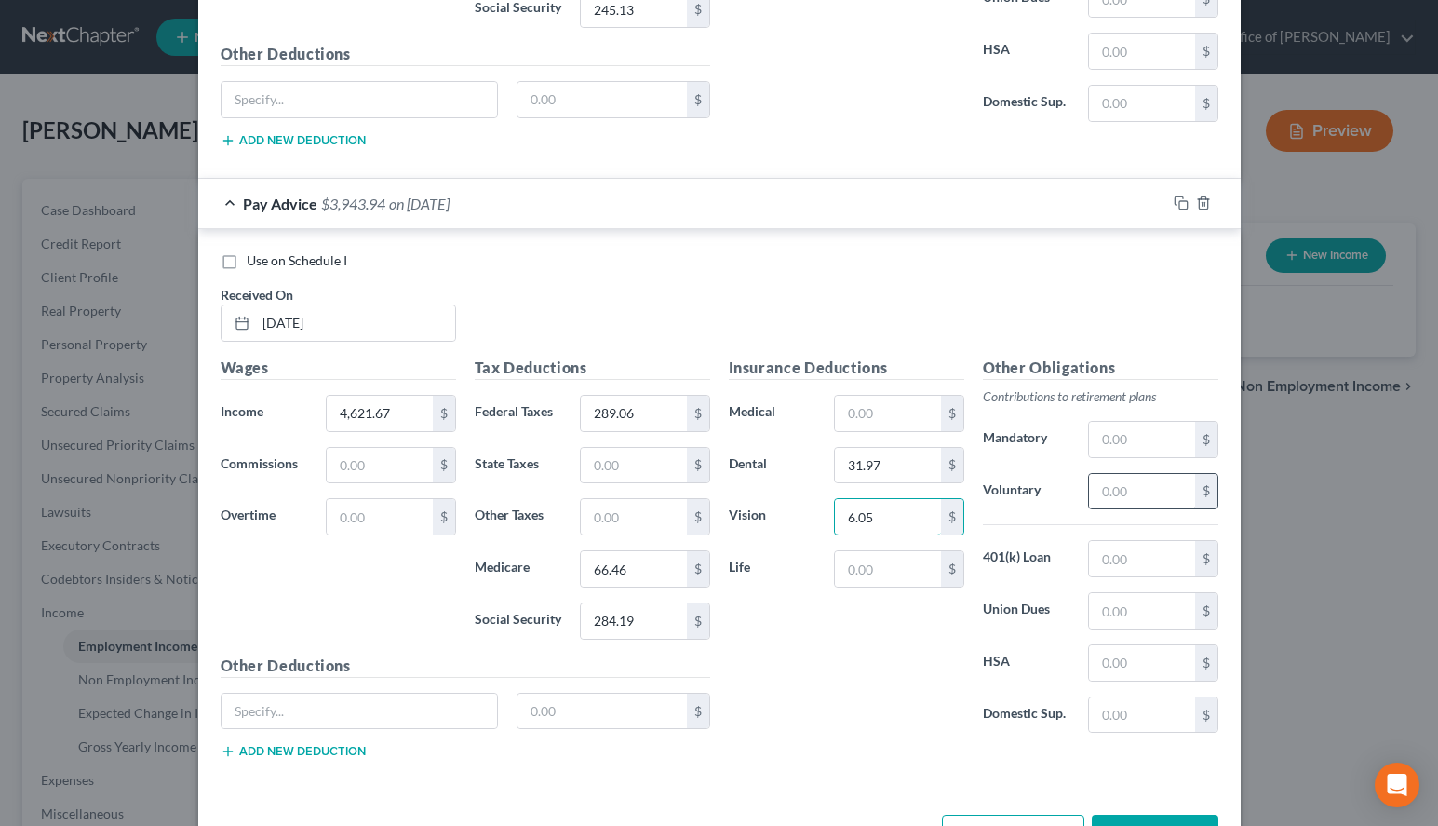
type input "6.05"
click at [1153, 485] on input "text" at bounding box center [1141, 491] width 105 height 35
click at [1162, 509] on div "$" at bounding box center [1152, 491] width 129 height 37
click at [1158, 489] on input "text" at bounding box center [1141, 491] width 105 height 35
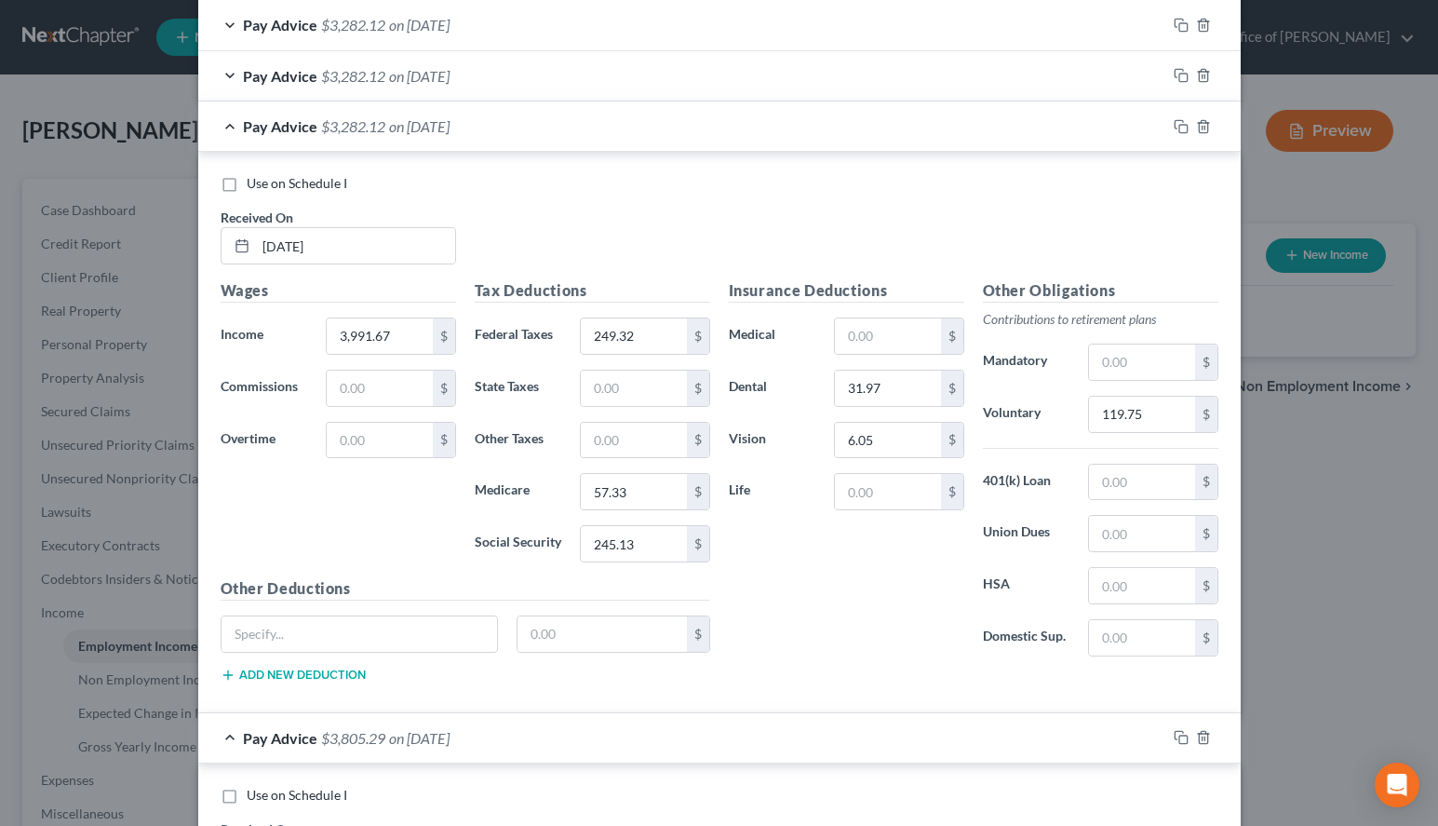
scroll to position [590, 0]
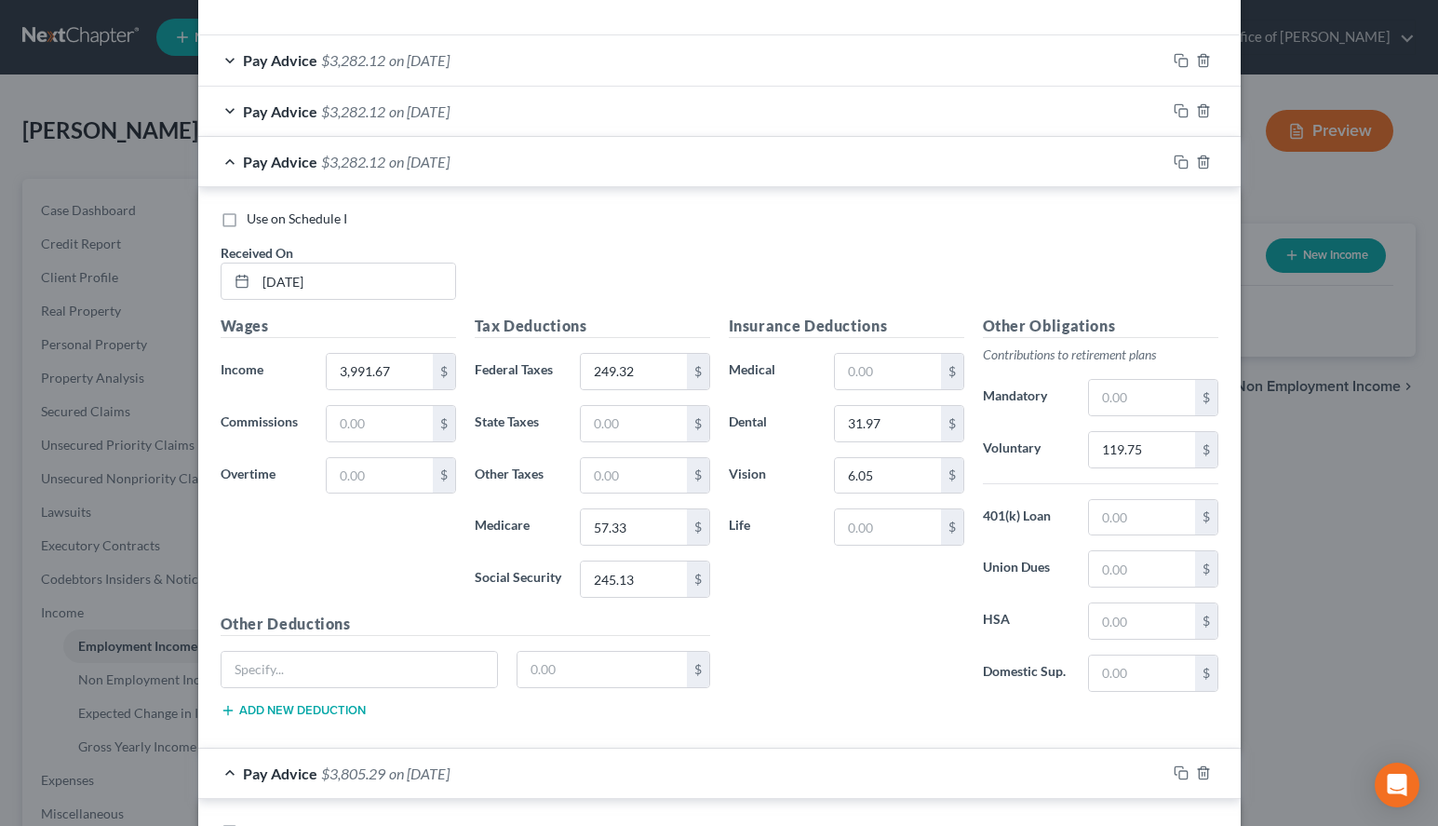
type input "138.65"
click at [662, 163] on div "Pay Advice $3,282.12 on [DATE]" at bounding box center [682, 161] width 968 height 49
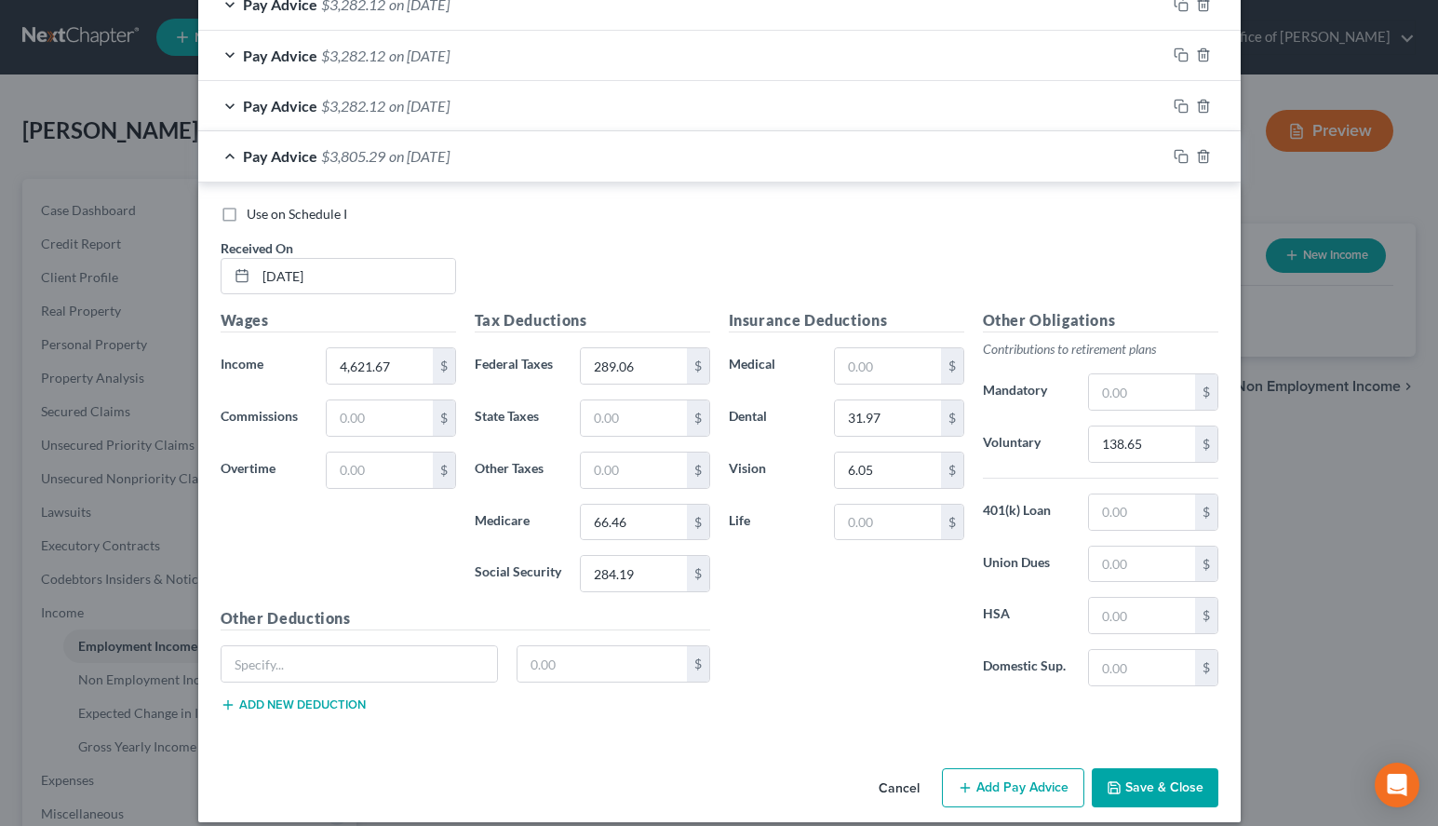
scroll to position [665, 0]
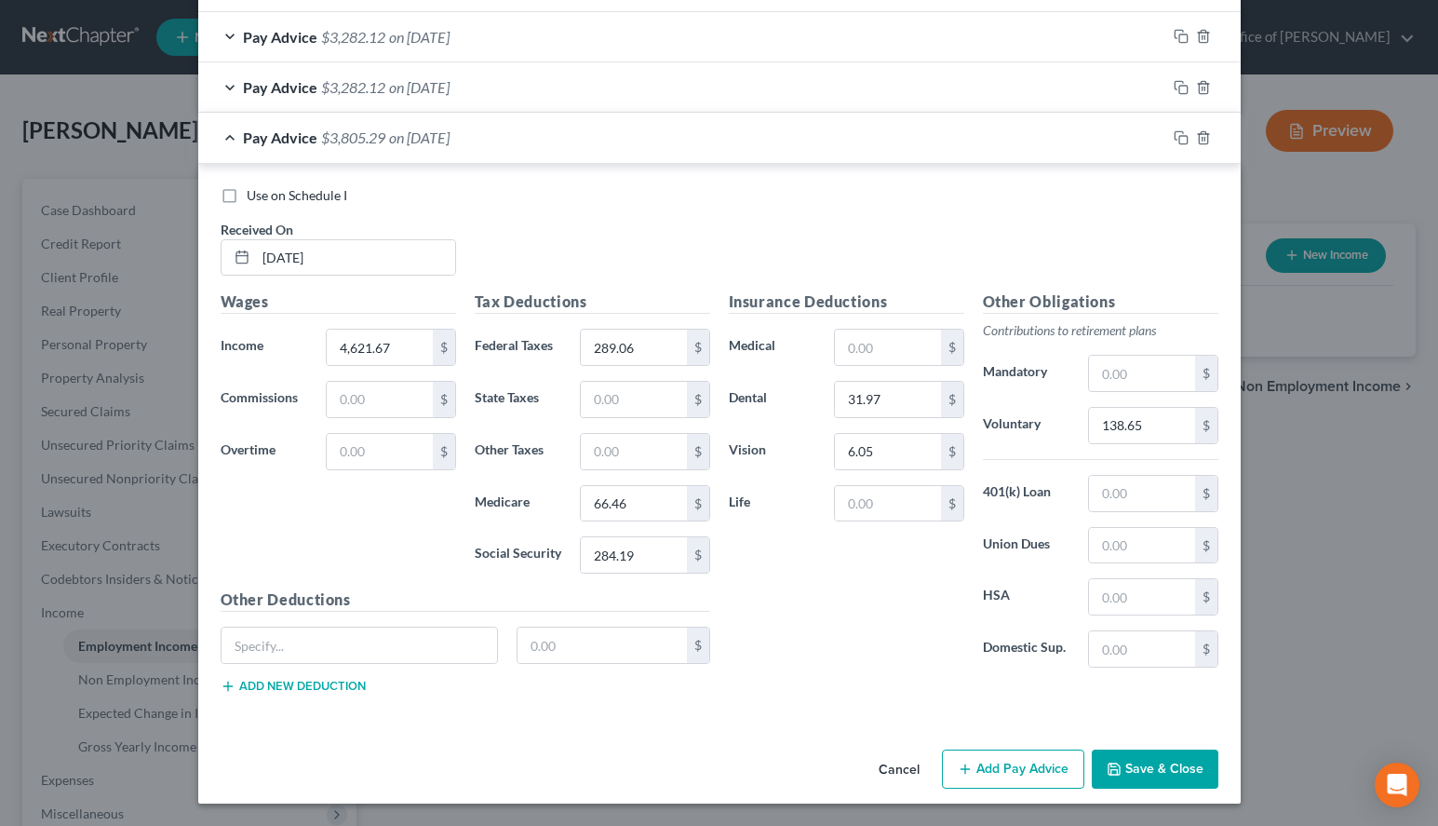
click at [985, 758] on button "Add Pay Advice" at bounding box center [1013, 768] width 142 height 39
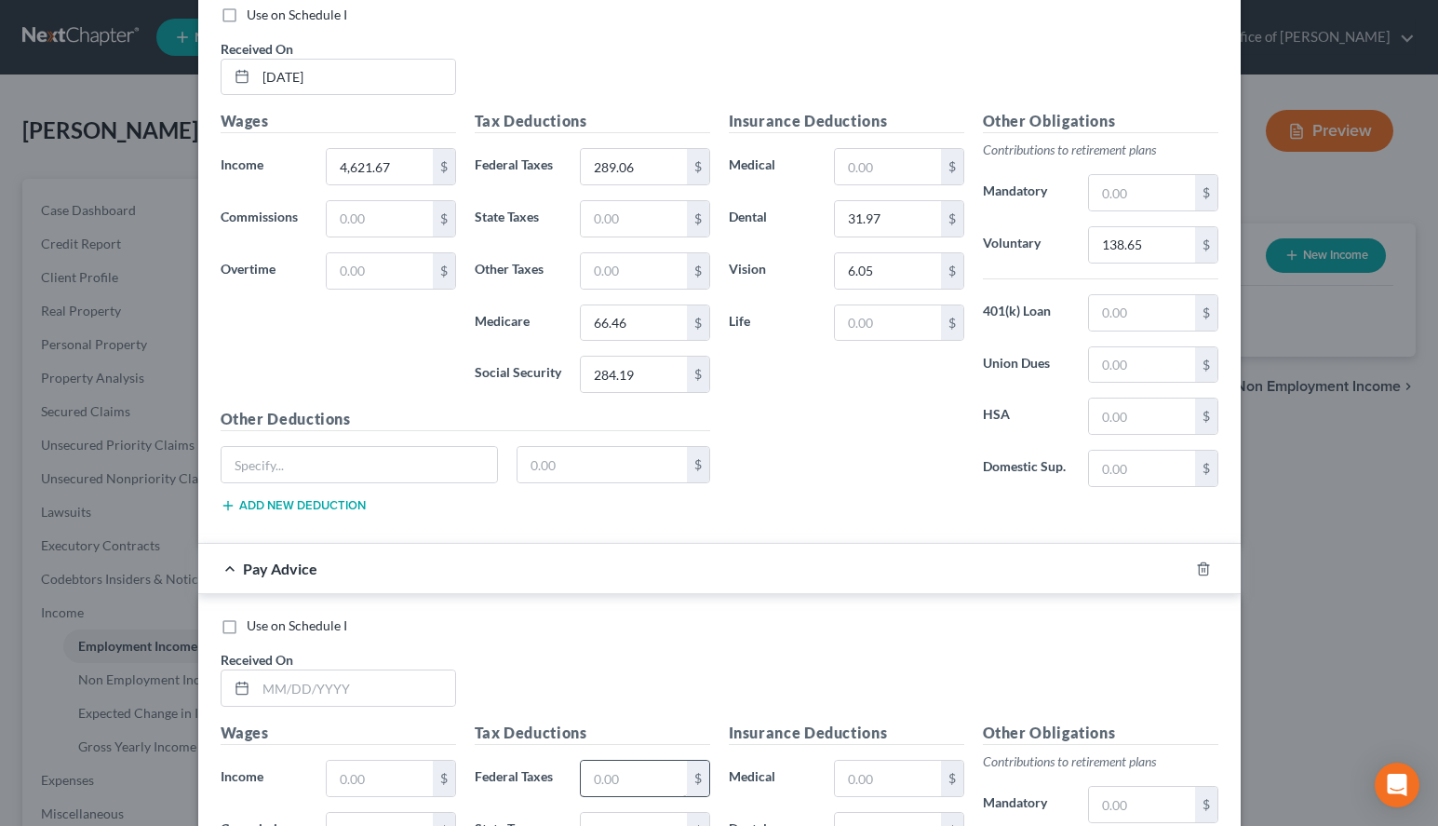
scroll to position [1045, 0]
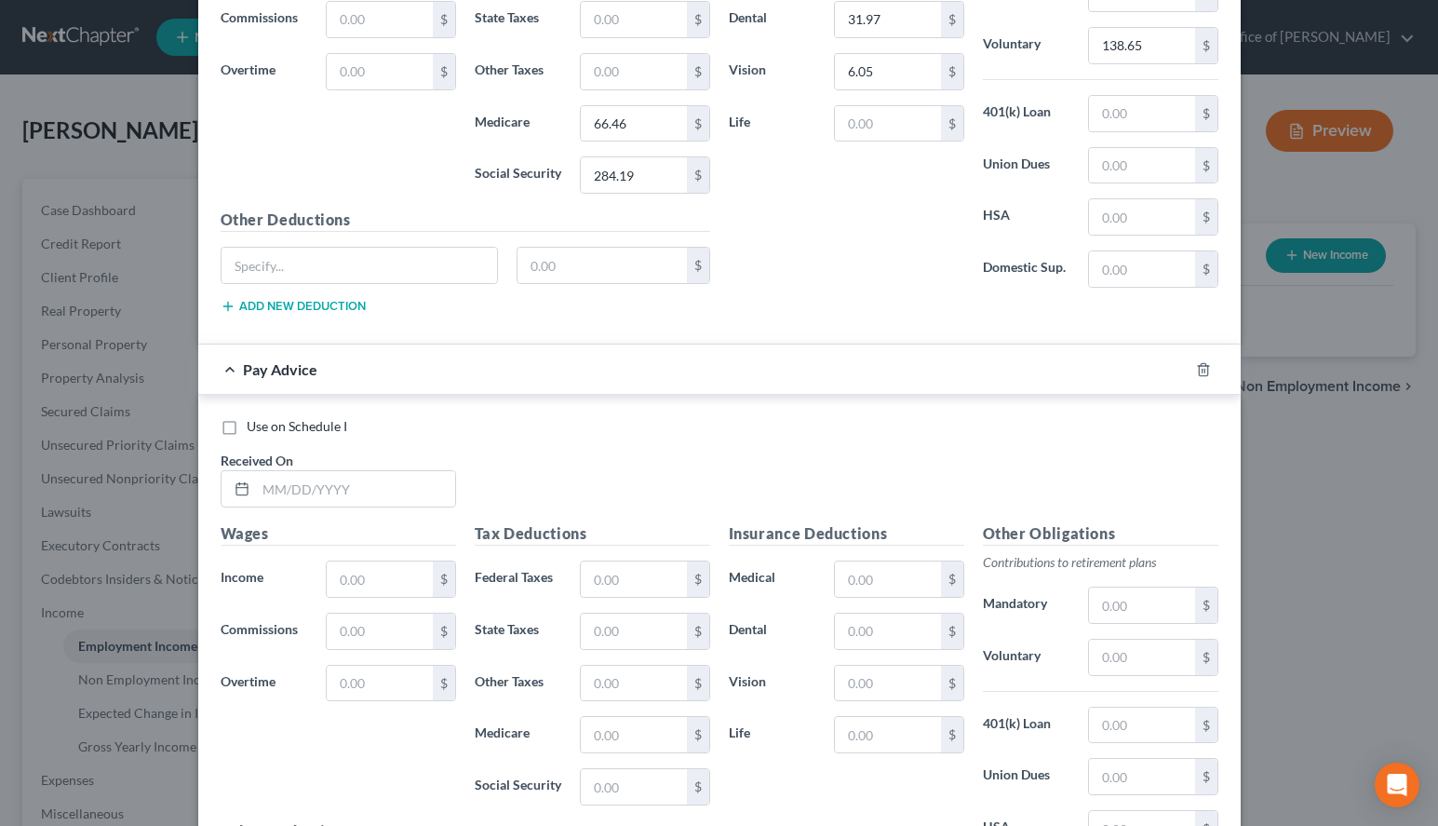
click at [1027, 506] on div "Use on Schedule I Received On *" at bounding box center [719, 469] width 1017 height 105
click at [336, 473] on input "text" at bounding box center [355, 488] width 199 height 35
type input "[DATE]"
click at [355, 569] on input "text" at bounding box center [379, 578] width 105 height 35
click at [928, 252] on div "Insurance Deductions Medical $ Dental 31.97 $ Vision 6.05 $ Life $" at bounding box center [847, 107] width 254 height 392
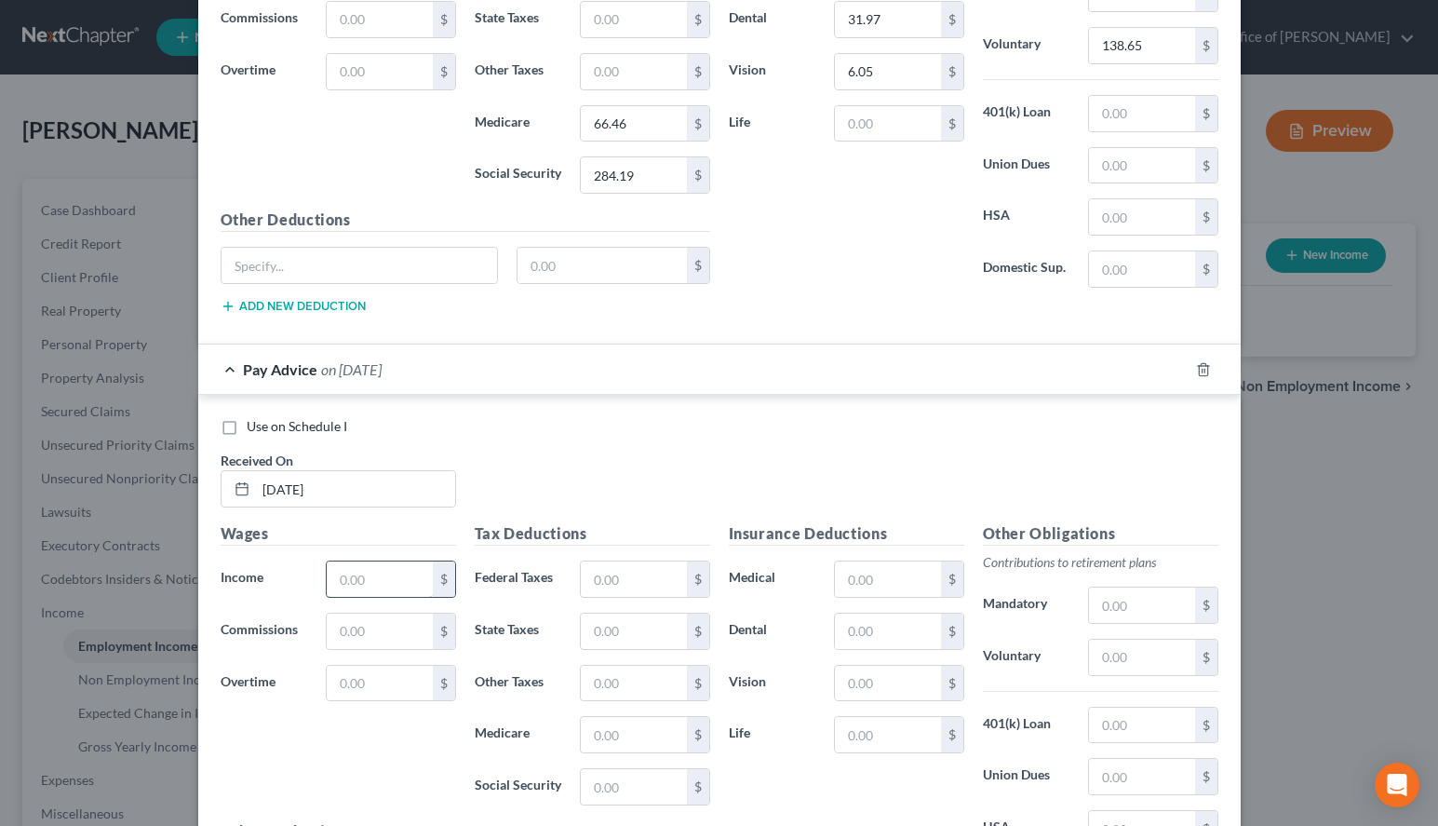
click at [343, 575] on input "text" at bounding box center [379, 578] width 105 height 35
type input "5,251.67"
click at [620, 571] on input "text" at bounding box center [633, 578] width 105 height 35
click at [901, 473] on div "Use on Schedule I Received On * [DATE]" at bounding box center [719, 469] width 1017 height 105
click at [616, 588] on input "text" at bounding box center [633, 578] width 105 height 35
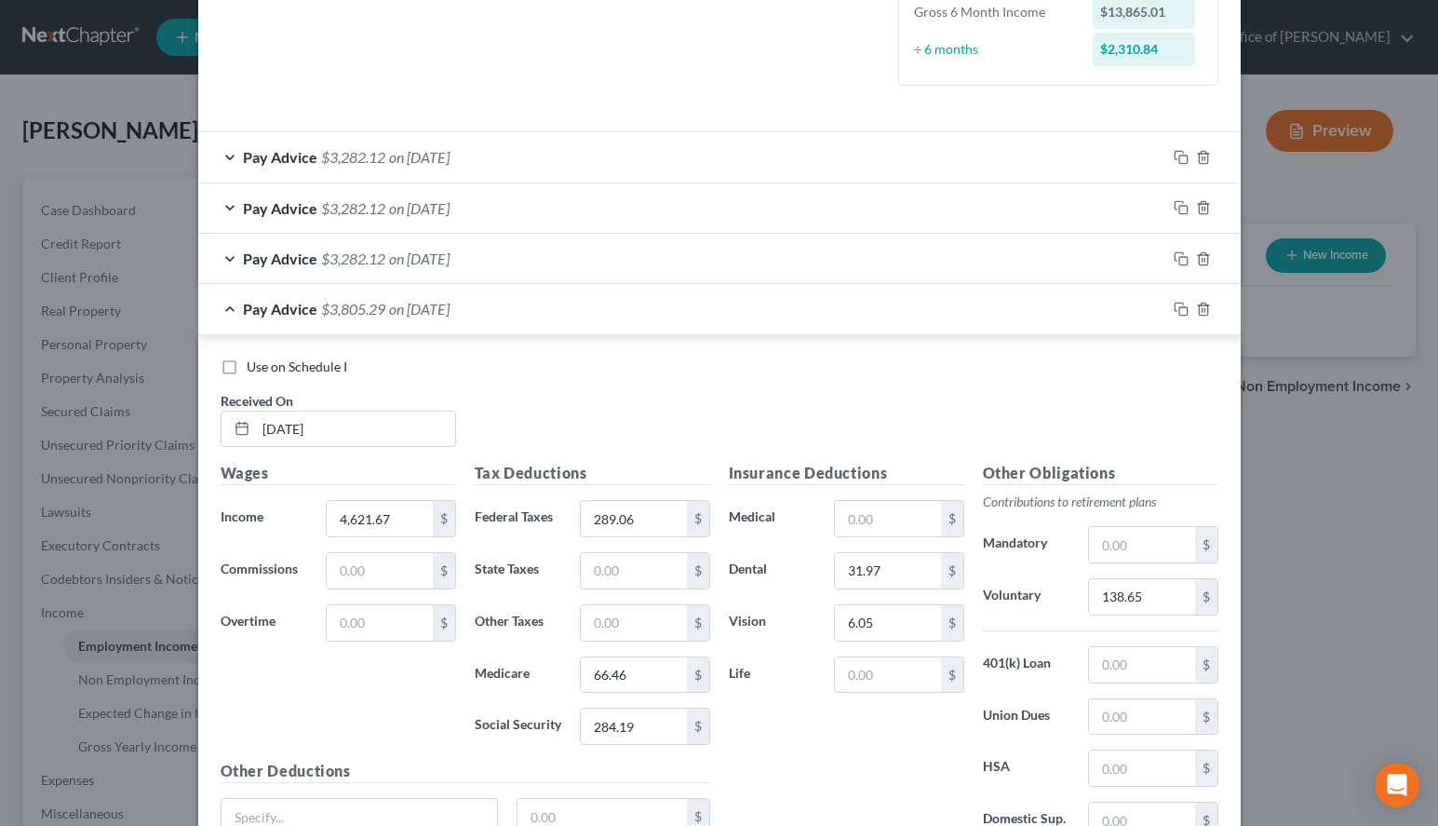
scroll to position [475, 0]
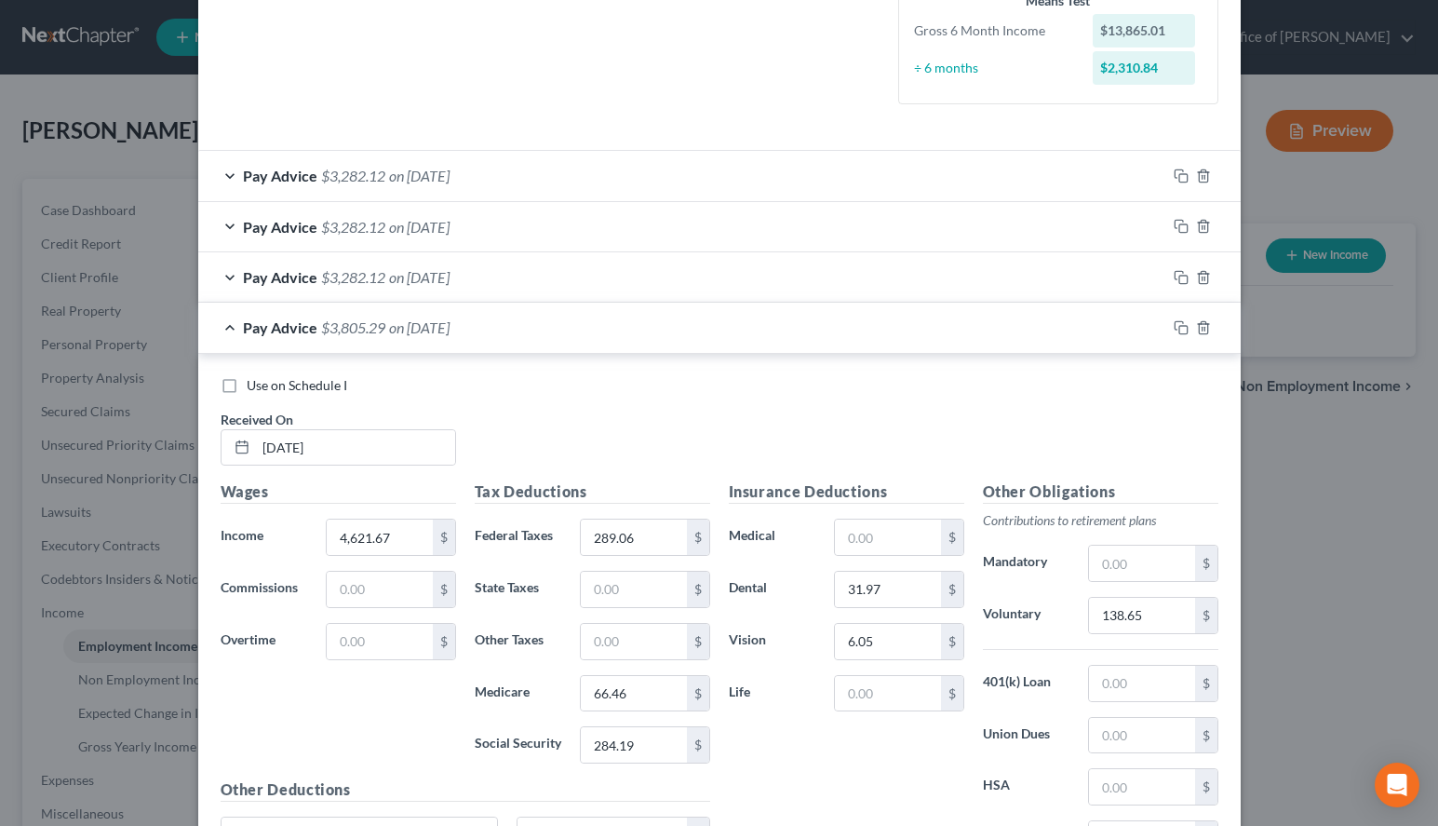
click at [724, 328] on div "Pay Advice $3,805.29 on [DATE]" at bounding box center [682, 327] width 968 height 49
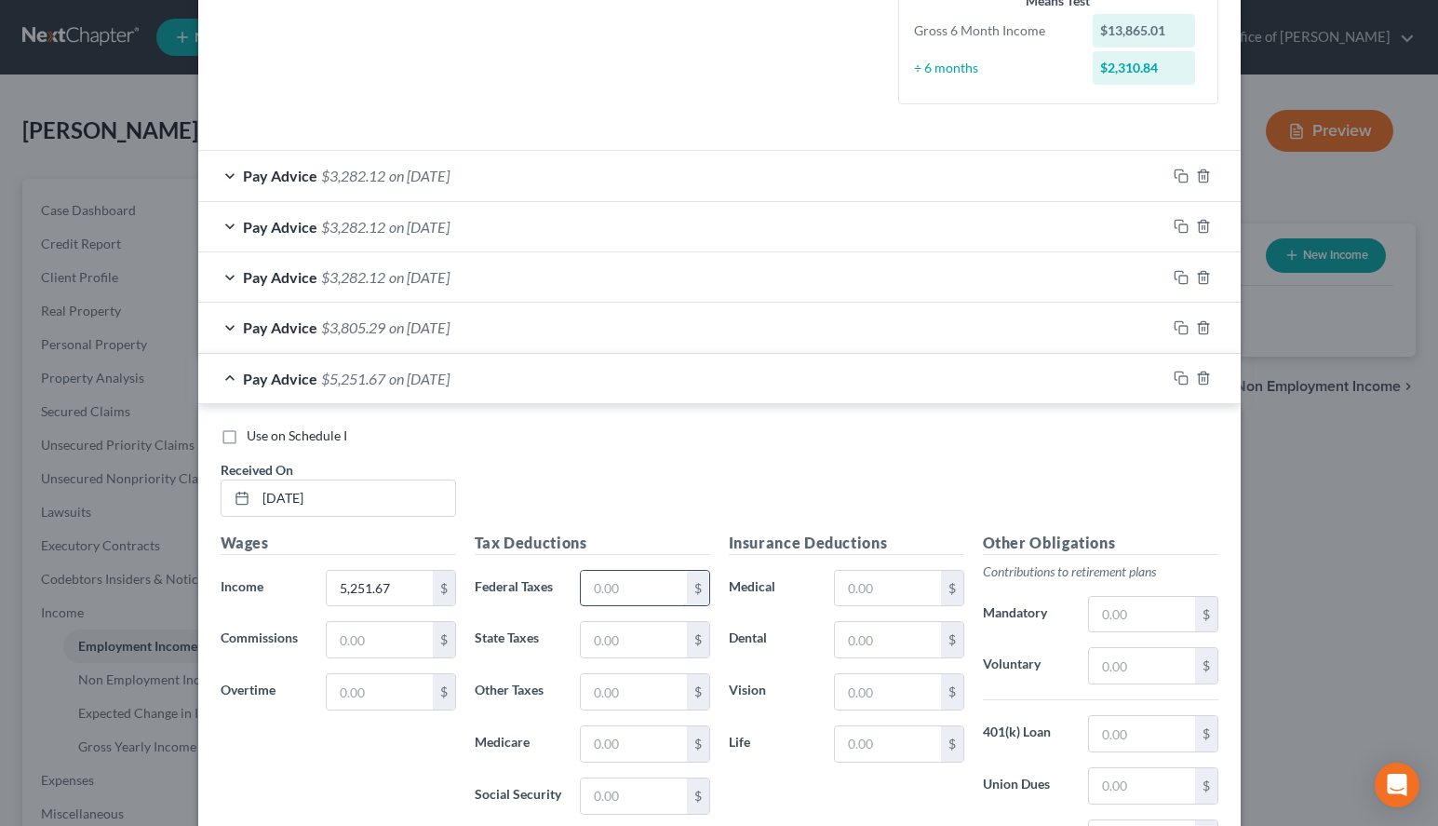
click at [633, 585] on input "text" at bounding box center [633, 588] width 105 height 35
type input "328.80"
click at [600, 740] on input "text" at bounding box center [633, 743] width 105 height 35
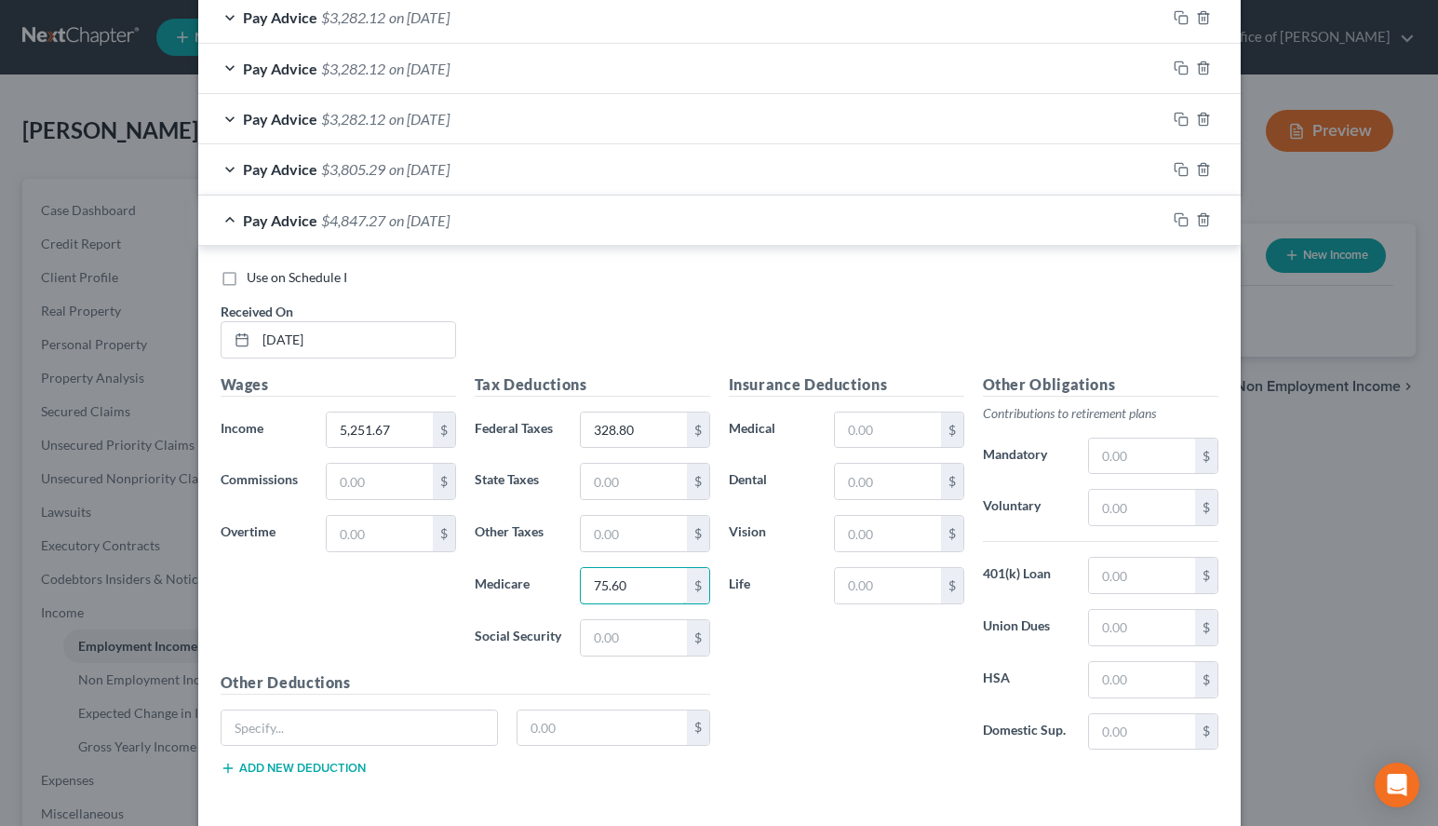
scroll to position [665, 0]
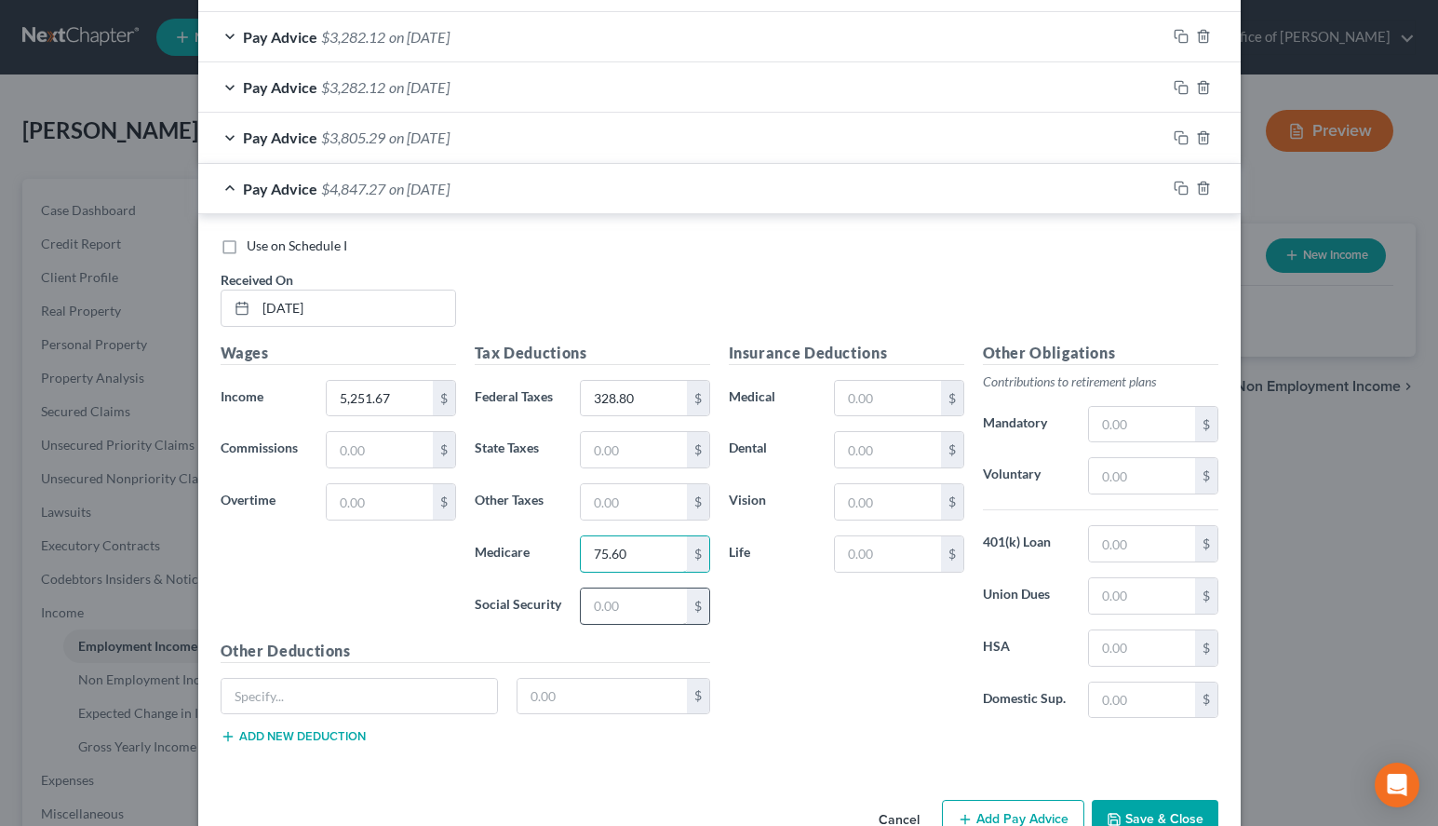
type input "75.60"
click at [606, 612] on input "text" at bounding box center [633, 605] width 105 height 35
type input "323.25"
click at [871, 439] on input "text" at bounding box center [887, 449] width 105 height 35
type input "31.97"
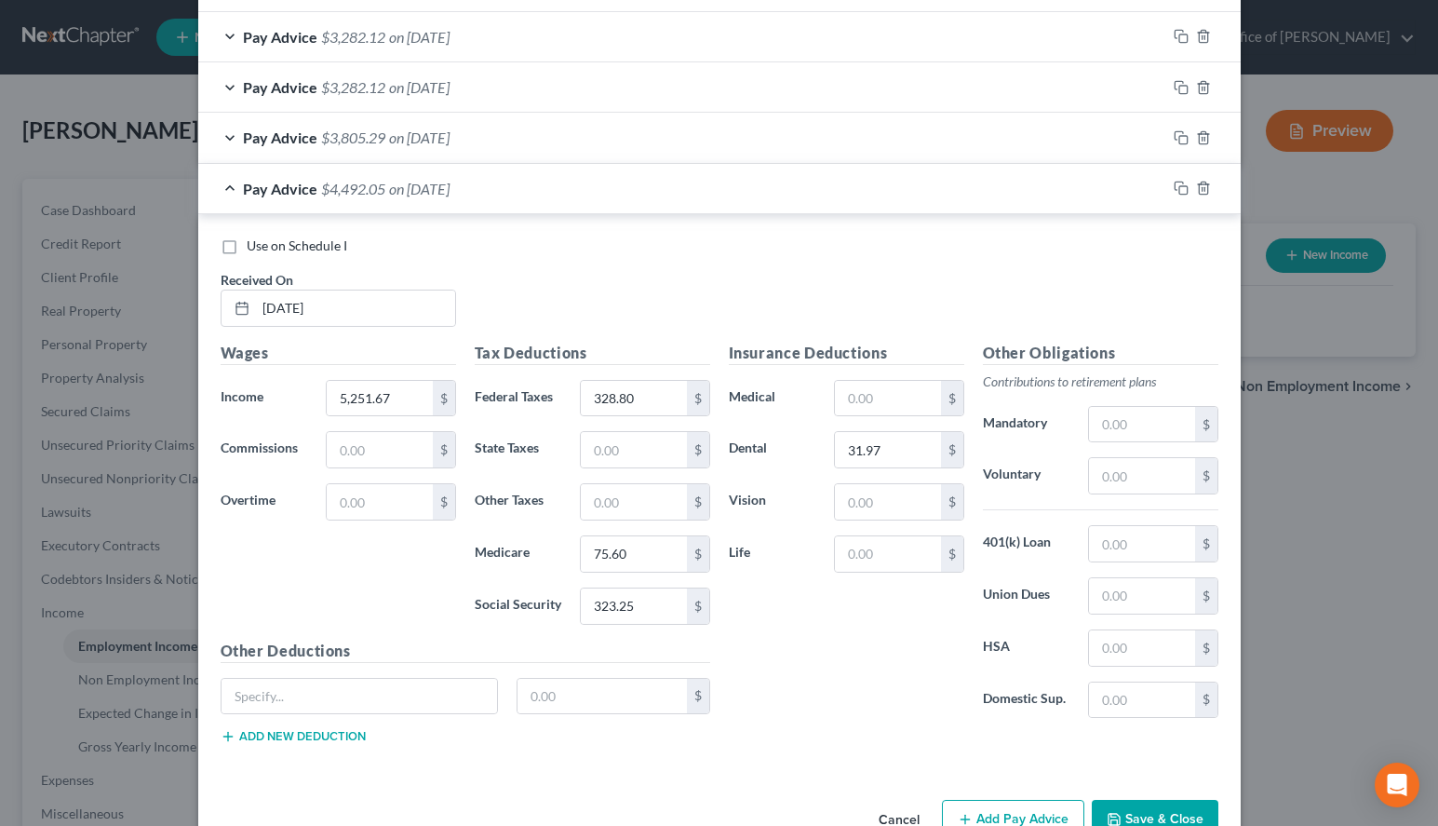
click at [856, 480] on div "Insurance Deductions Medical $ Dental 31.97 $ Vision $ Life $" at bounding box center [847, 538] width 254 height 392
click at [862, 498] on input "text" at bounding box center [887, 501] width 105 height 35
type input "6.05"
click at [1155, 472] on input "text" at bounding box center [1141, 475] width 105 height 35
type input "157.55"
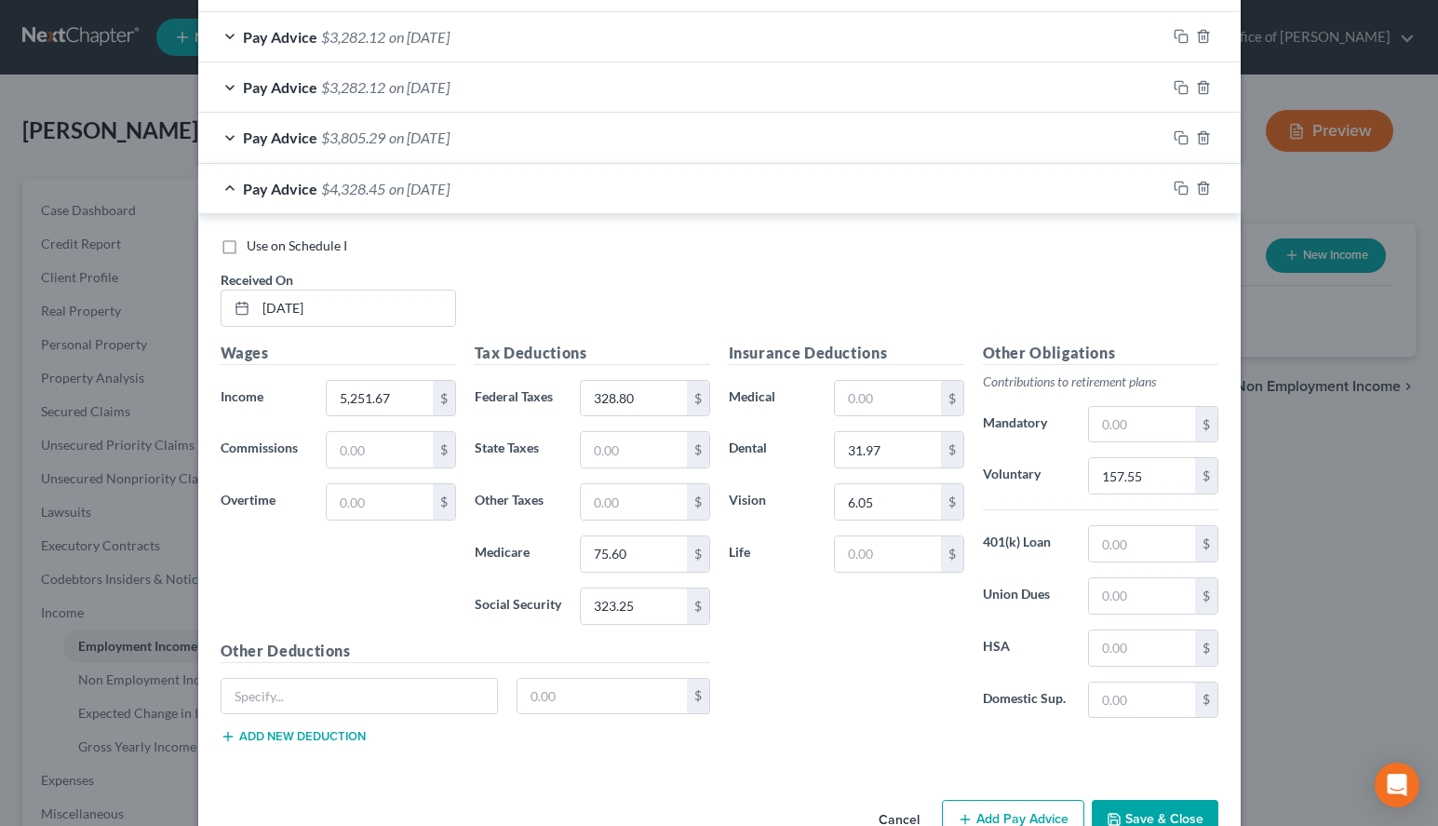
click at [784, 681] on div "Insurance Deductions Medical $ Dental 31.97 $ Vision 6.05 $ Life $" at bounding box center [847, 538] width 254 height 392
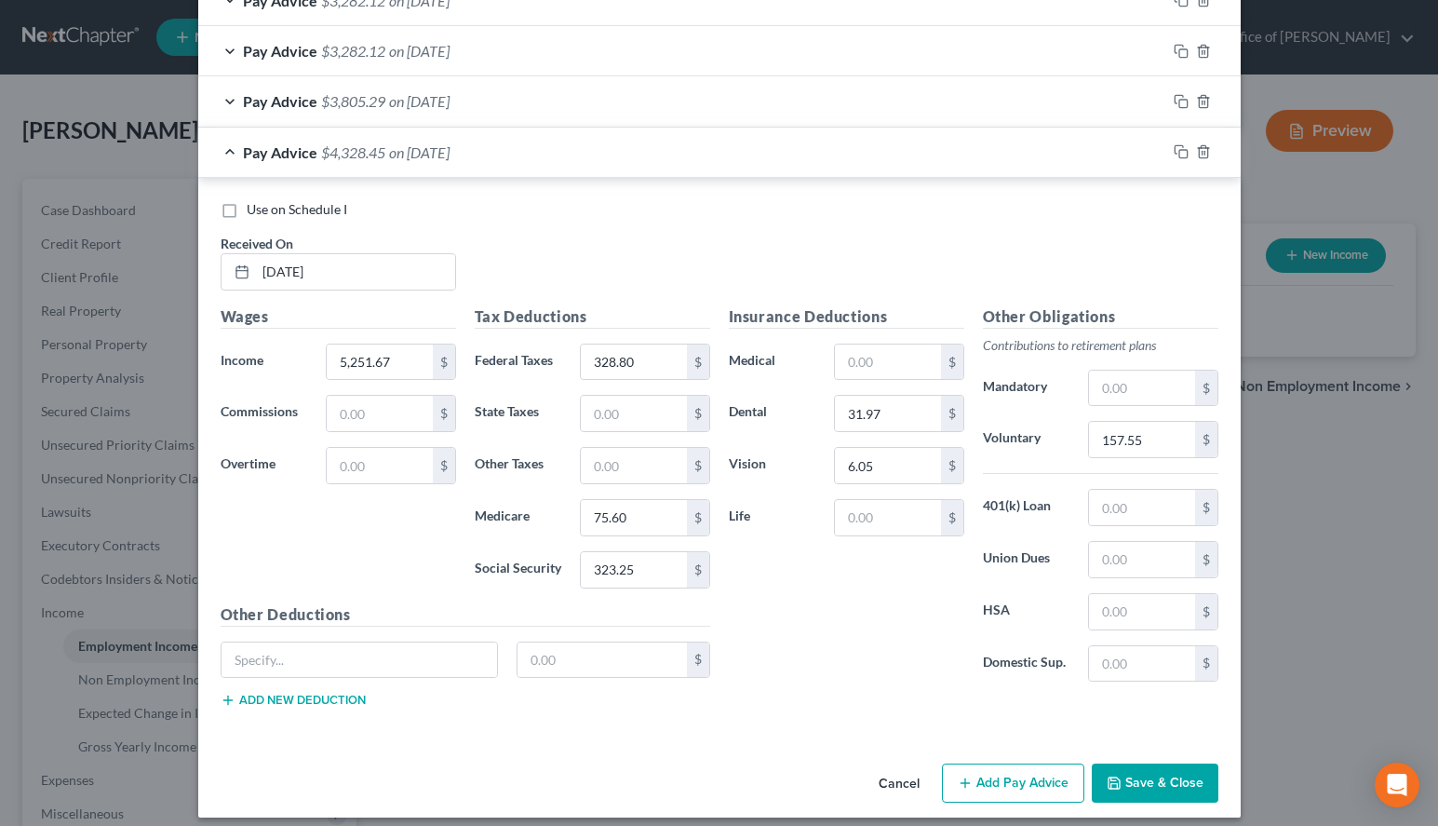
scroll to position [715, 0]
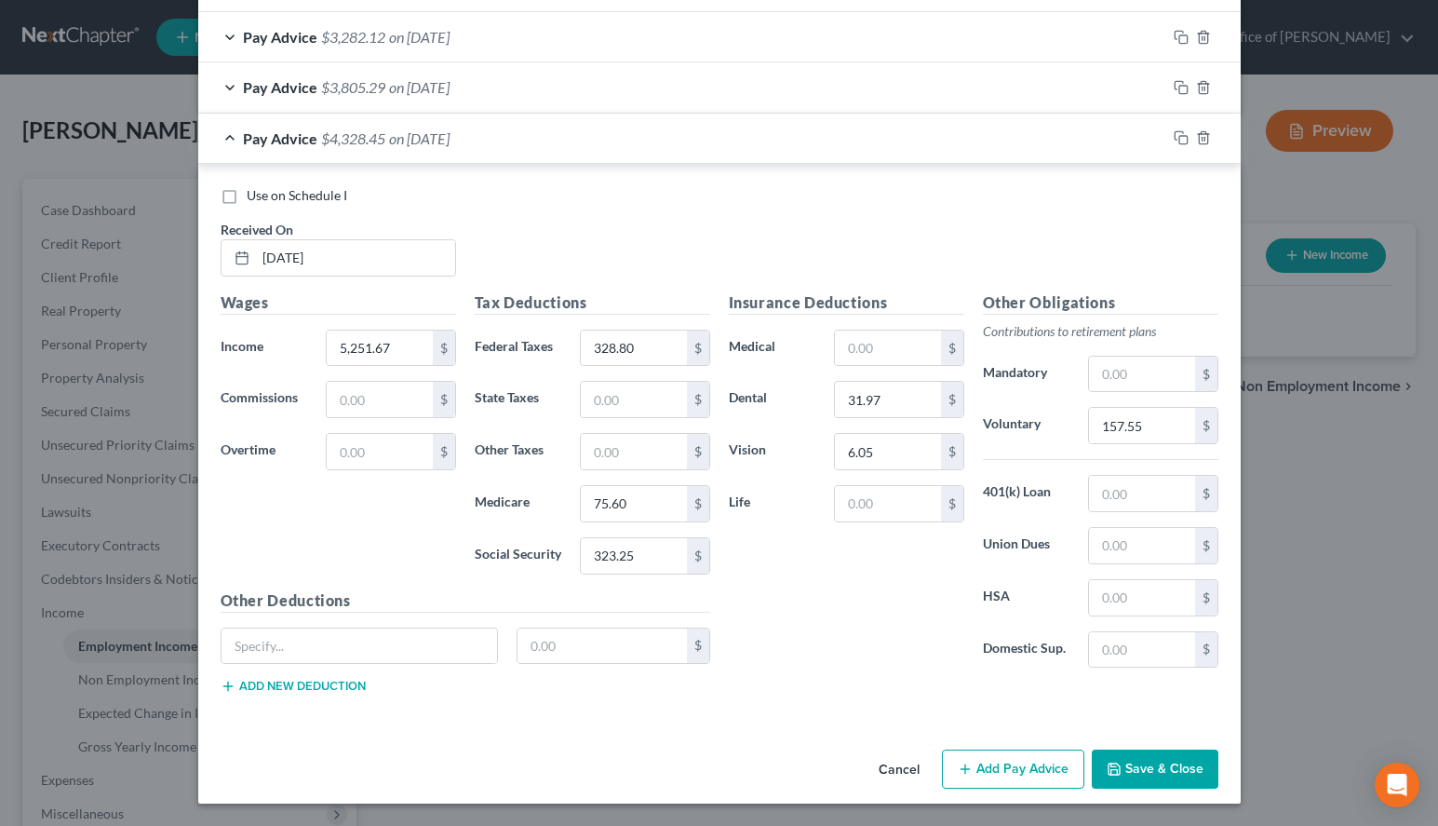
click at [966, 766] on icon "button" at bounding box center [965, 769] width 15 height 15
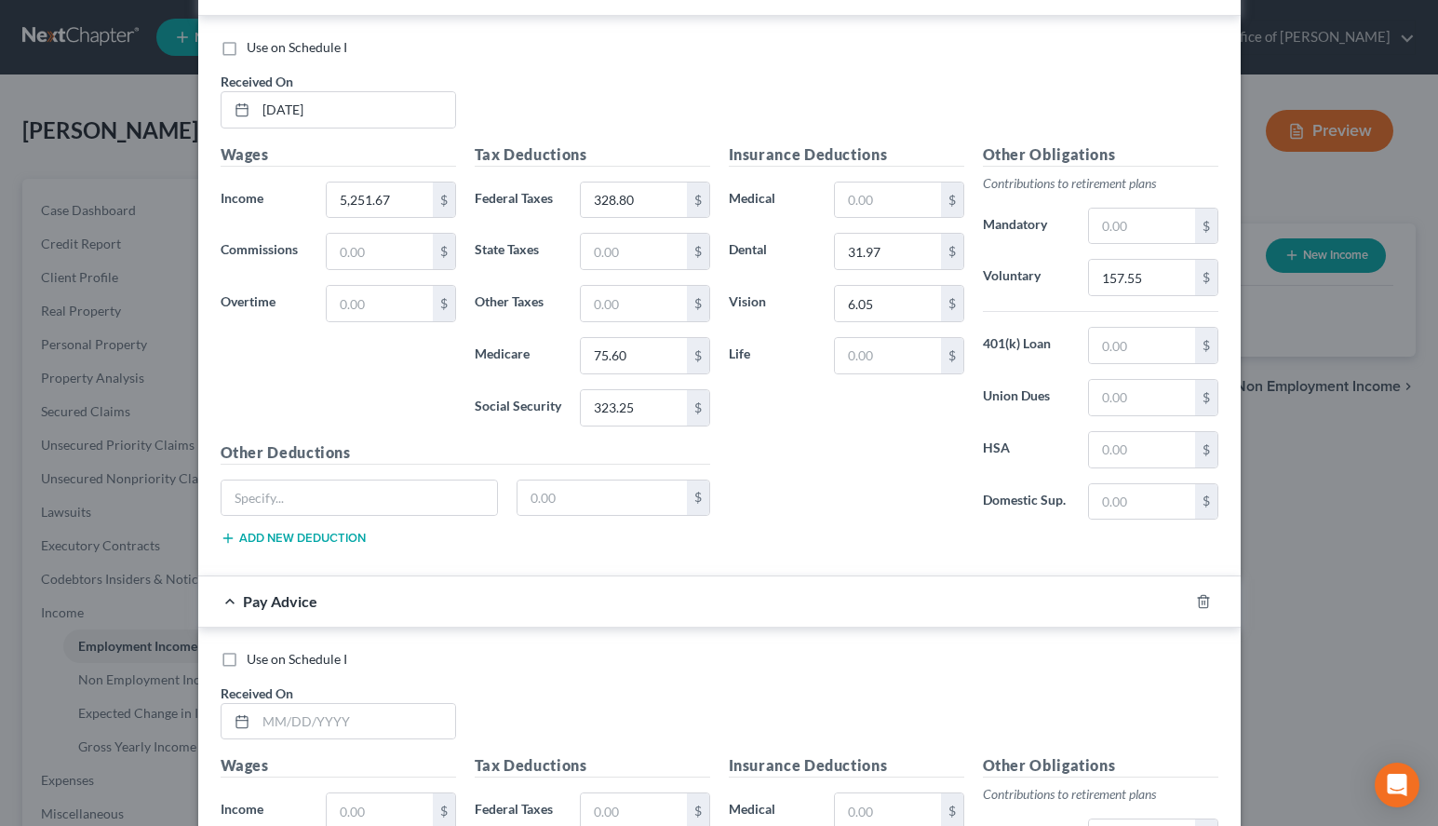
scroll to position [905, 0]
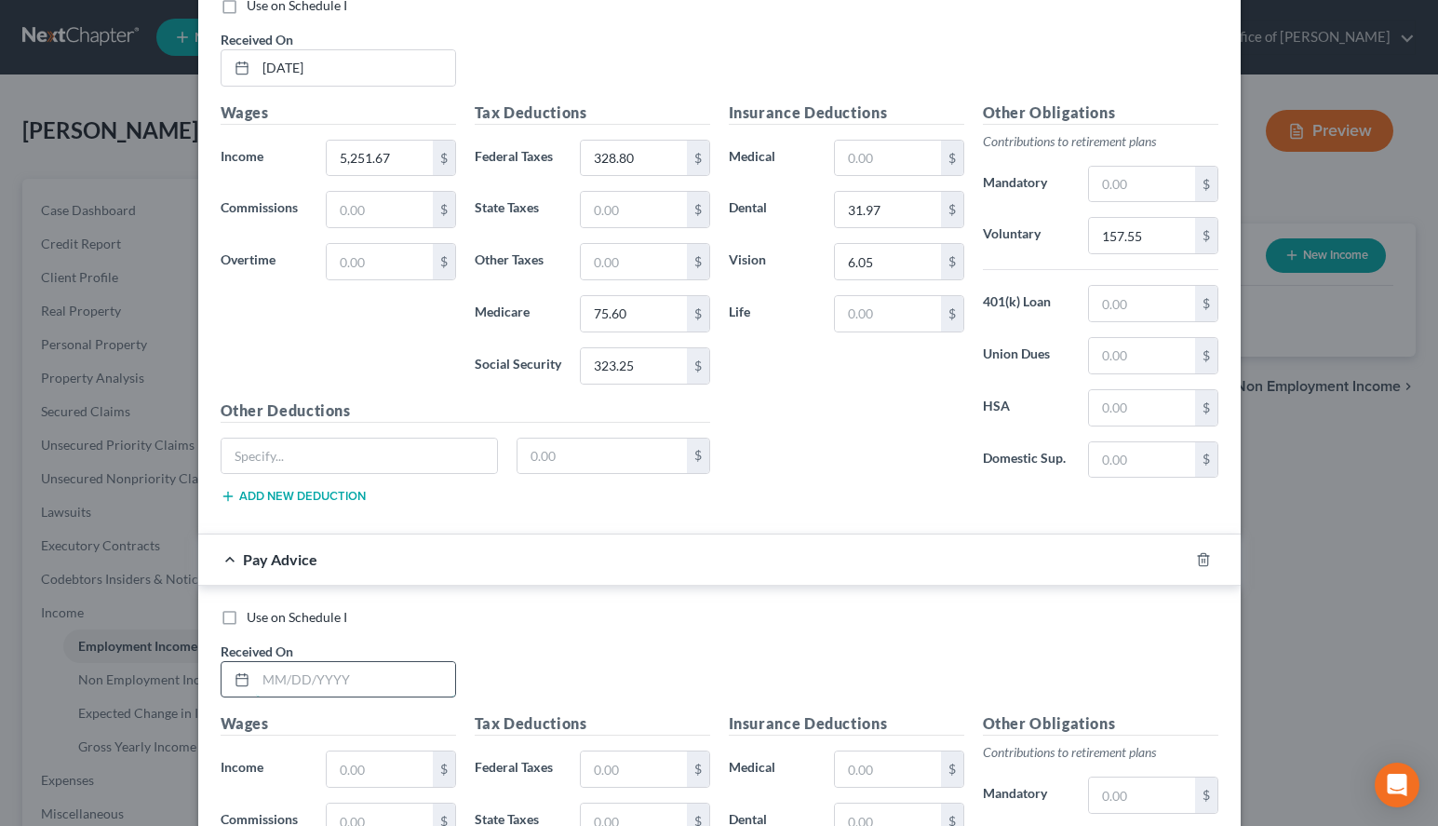
click at [409, 685] on input "text" at bounding box center [355, 679] width 199 height 35
type input "[DATE]"
click at [370, 773] on input "text" at bounding box center [379, 768] width 105 height 35
click at [911, 462] on div "Insurance Deductions Medical $ Dental 31.97 $ Vision 6.05 $ Life $" at bounding box center [847, 297] width 254 height 392
click at [409, 767] on input "text" at bounding box center [379, 768] width 105 height 35
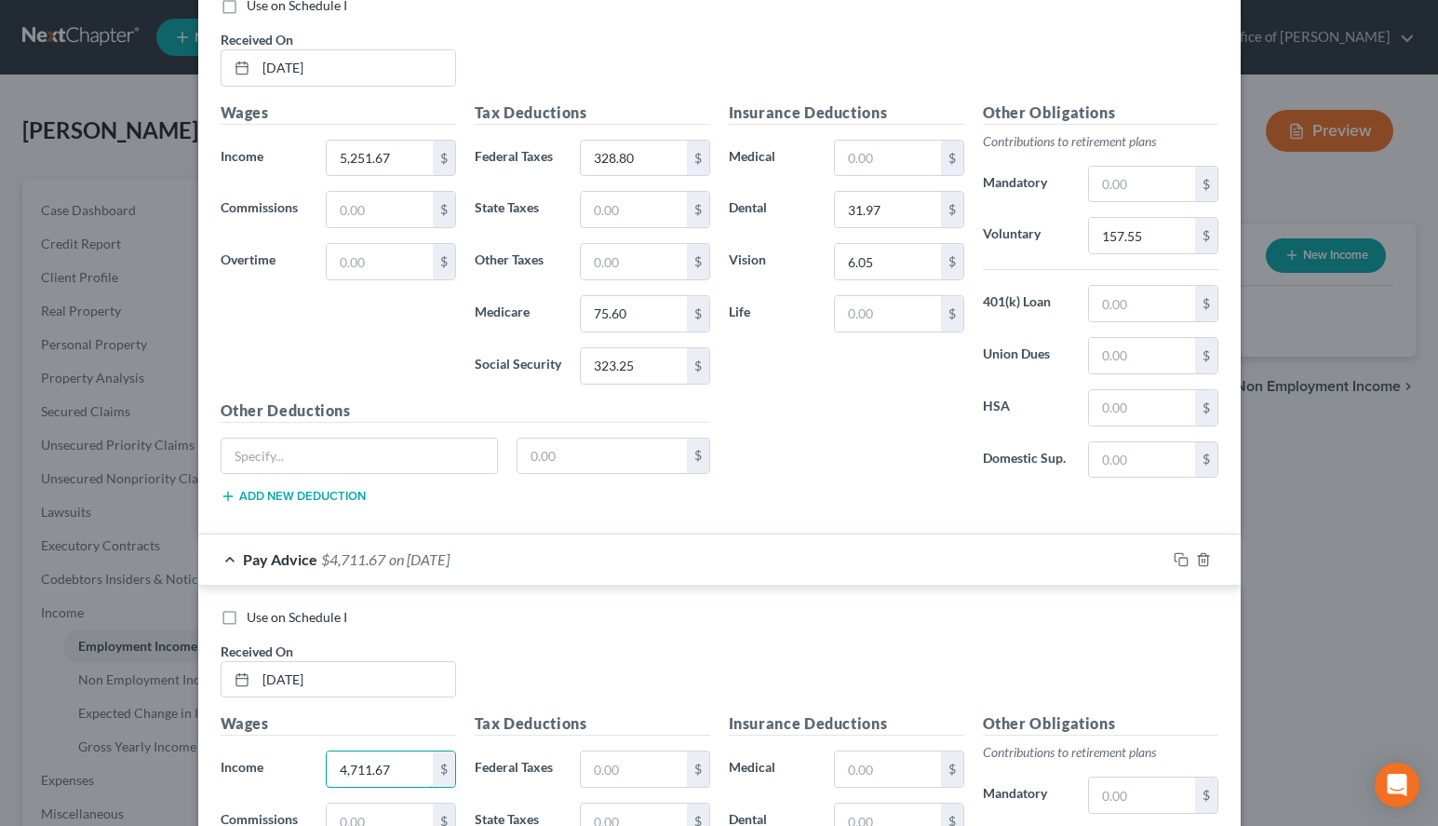
scroll to position [810, 0]
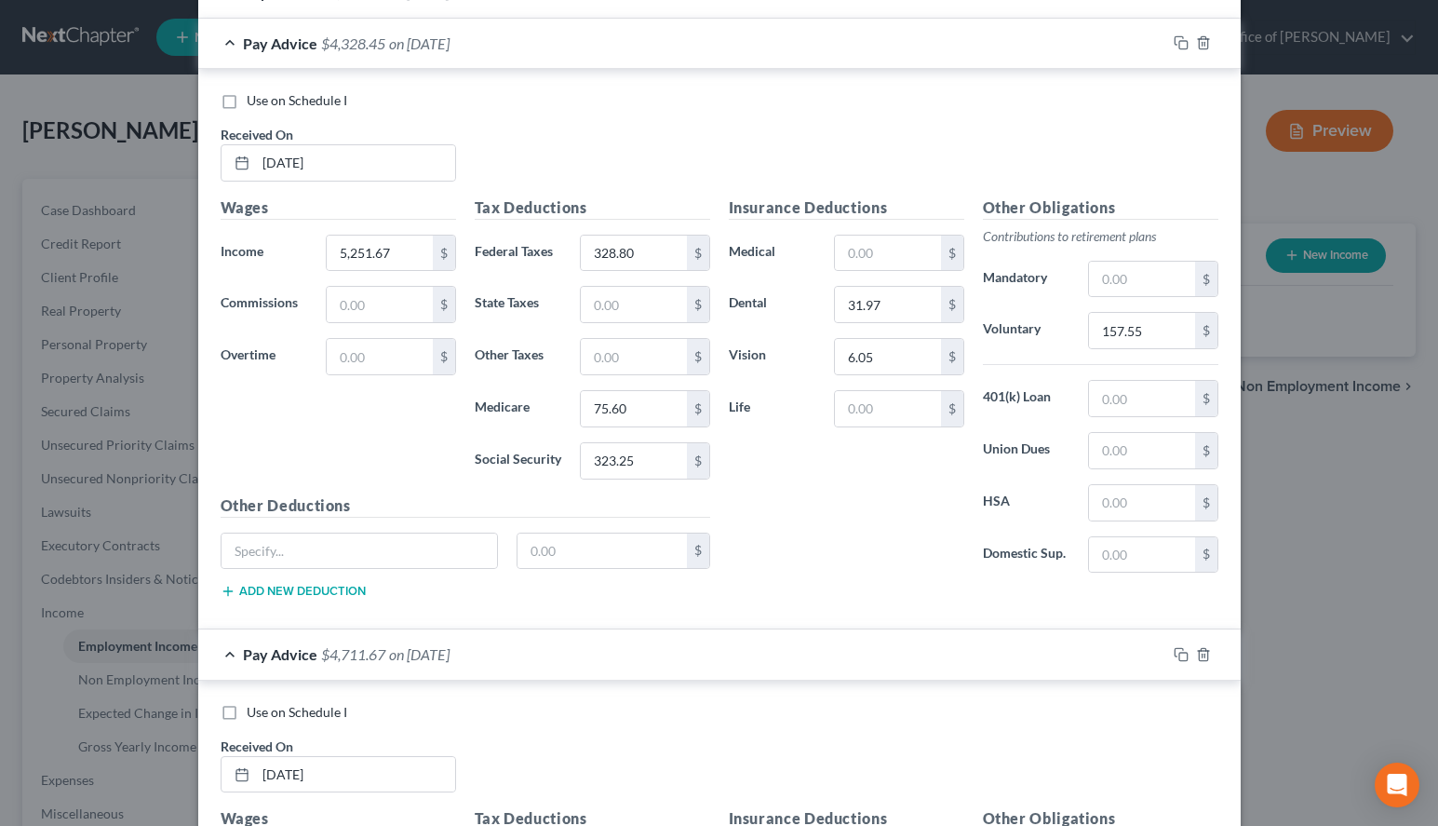
type input "4,711.67"
click at [566, 49] on div "Pay Advice $4,328.45 on [DATE]" at bounding box center [682, 43] width 968 height 49
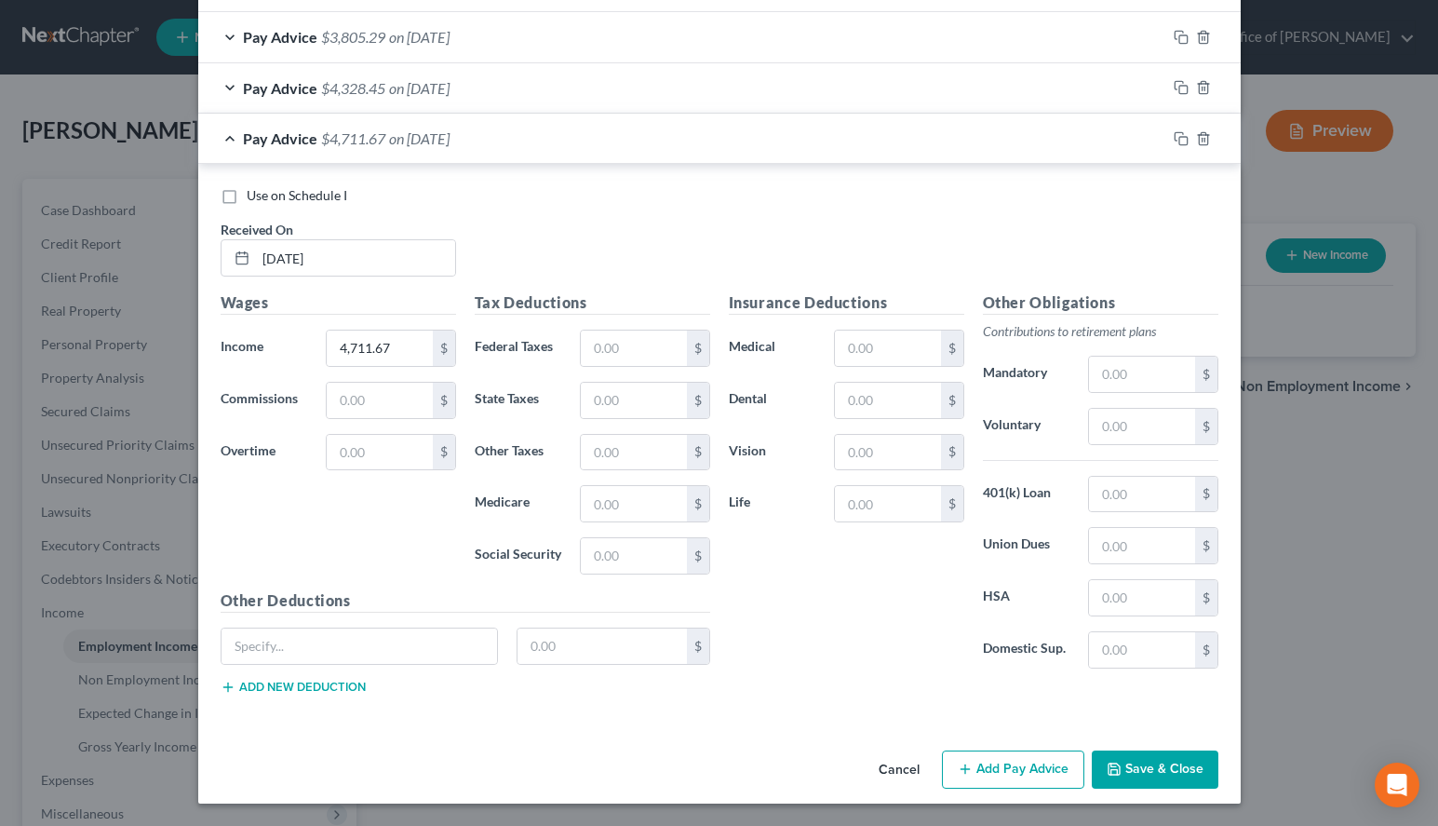
scroll to position [765, 0]
click at [600, 341] on input "text" at bounding box center [633, 347] width 105 height 35
type input "294.73"
click at [640, 502] on input "text" at bounding box center [633, 503] width 105 height 35
type input "67.77"
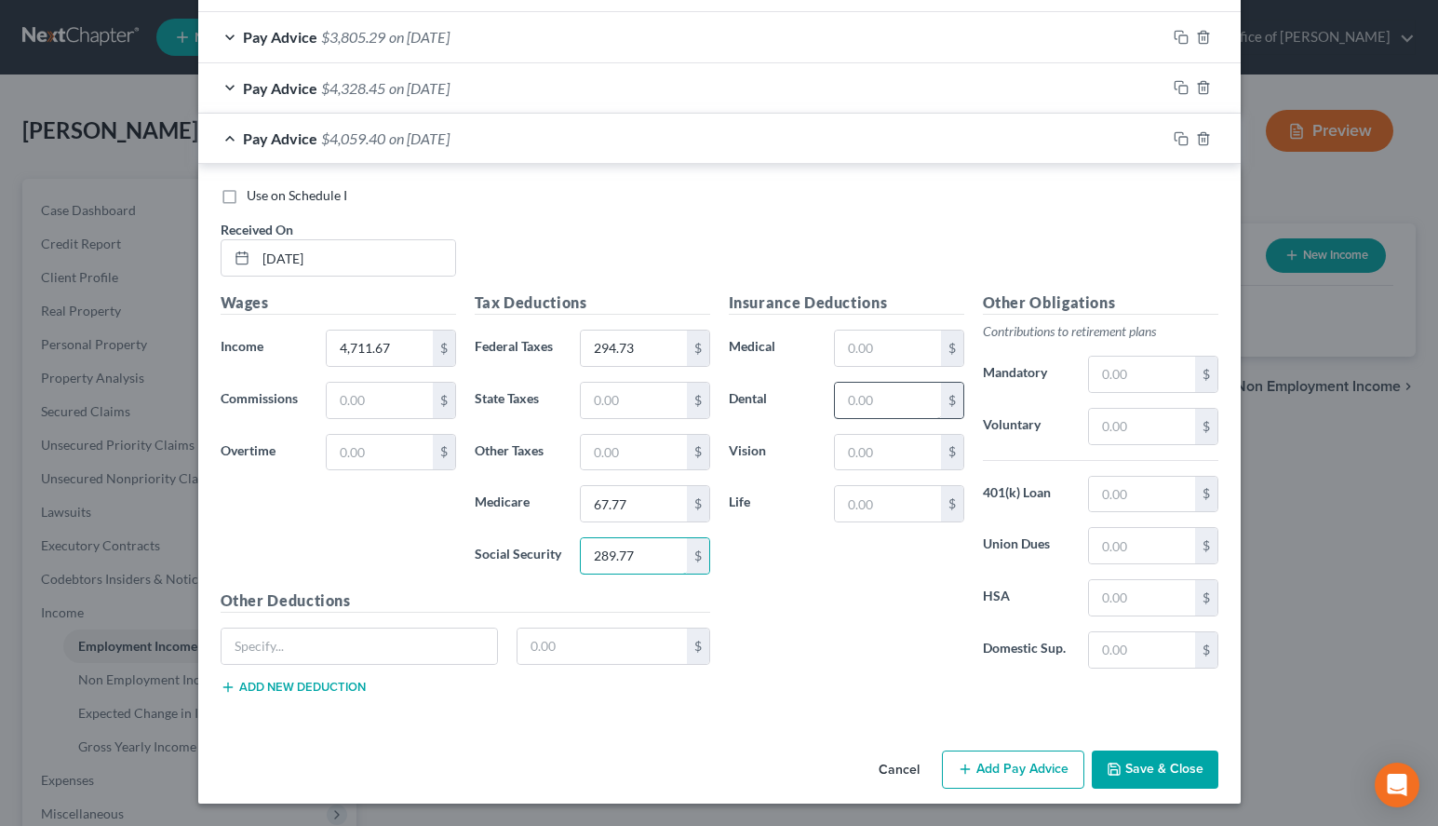
type input "289.77"
click at [839, 415] on input "text" at bounding box center [887, 400] width 105 height 35
click at [870, 406] on input "text" at bounding box center [887, 400] width 105 height 35
type input "31.97"
type input "6.0"
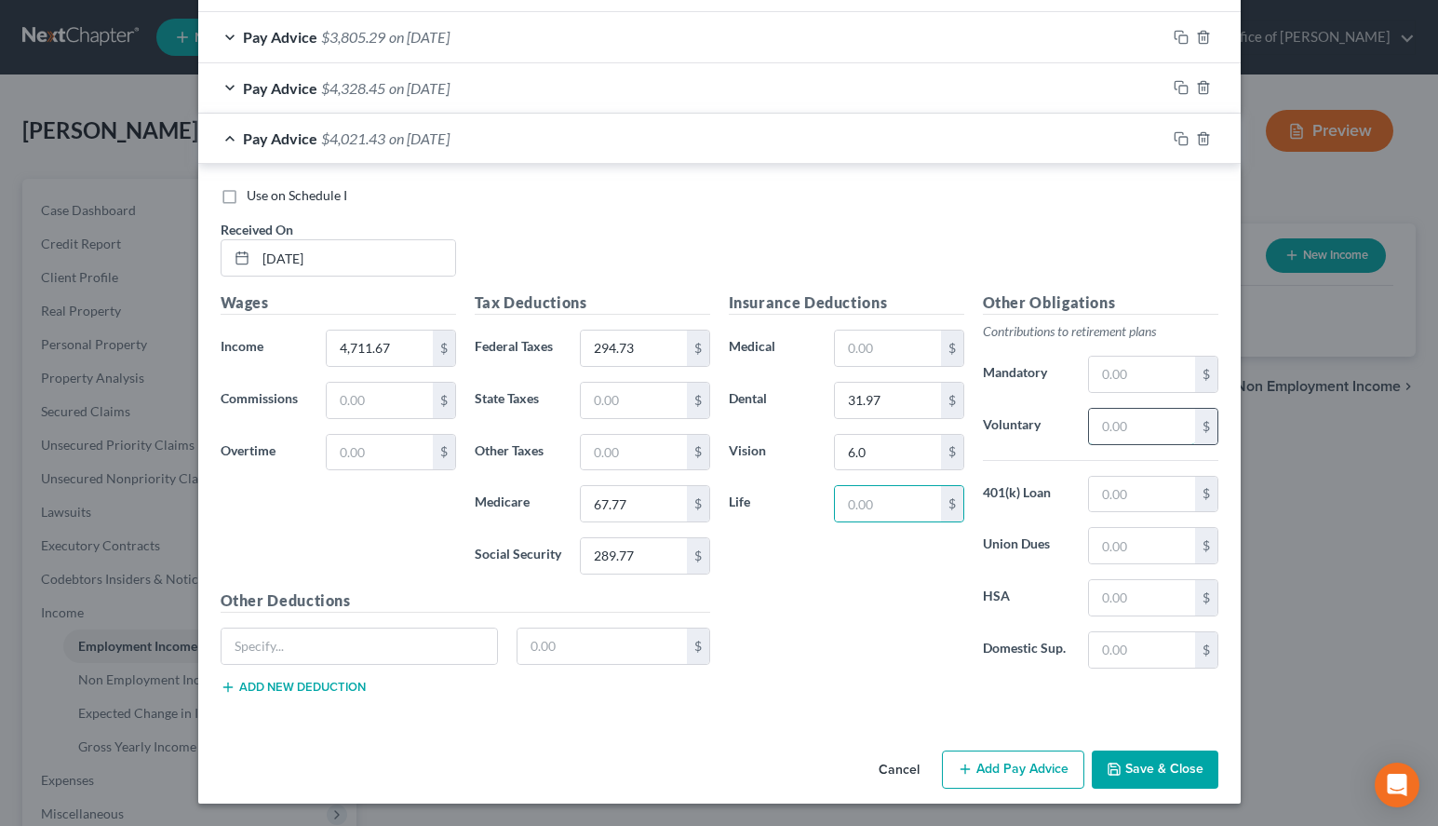
click at [1140, 418] on input "text" at bounding box center [1141, 426] width 105 height 35
type input "141.35"
click at [978, 763] on button "Add Pay Advice" at bounding box center [1013, 769] width 142 height 39
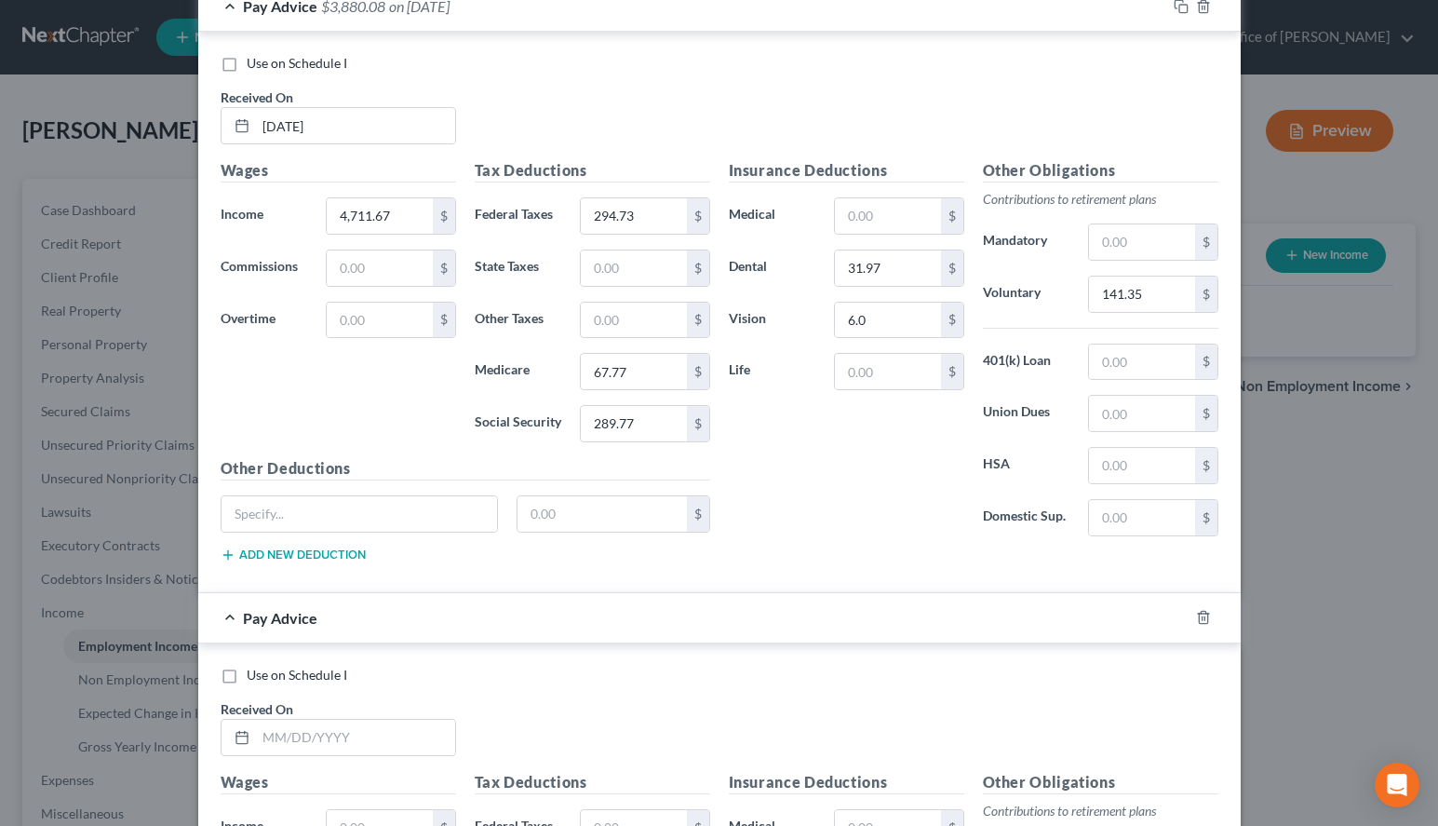
scroll to position [955, 0]
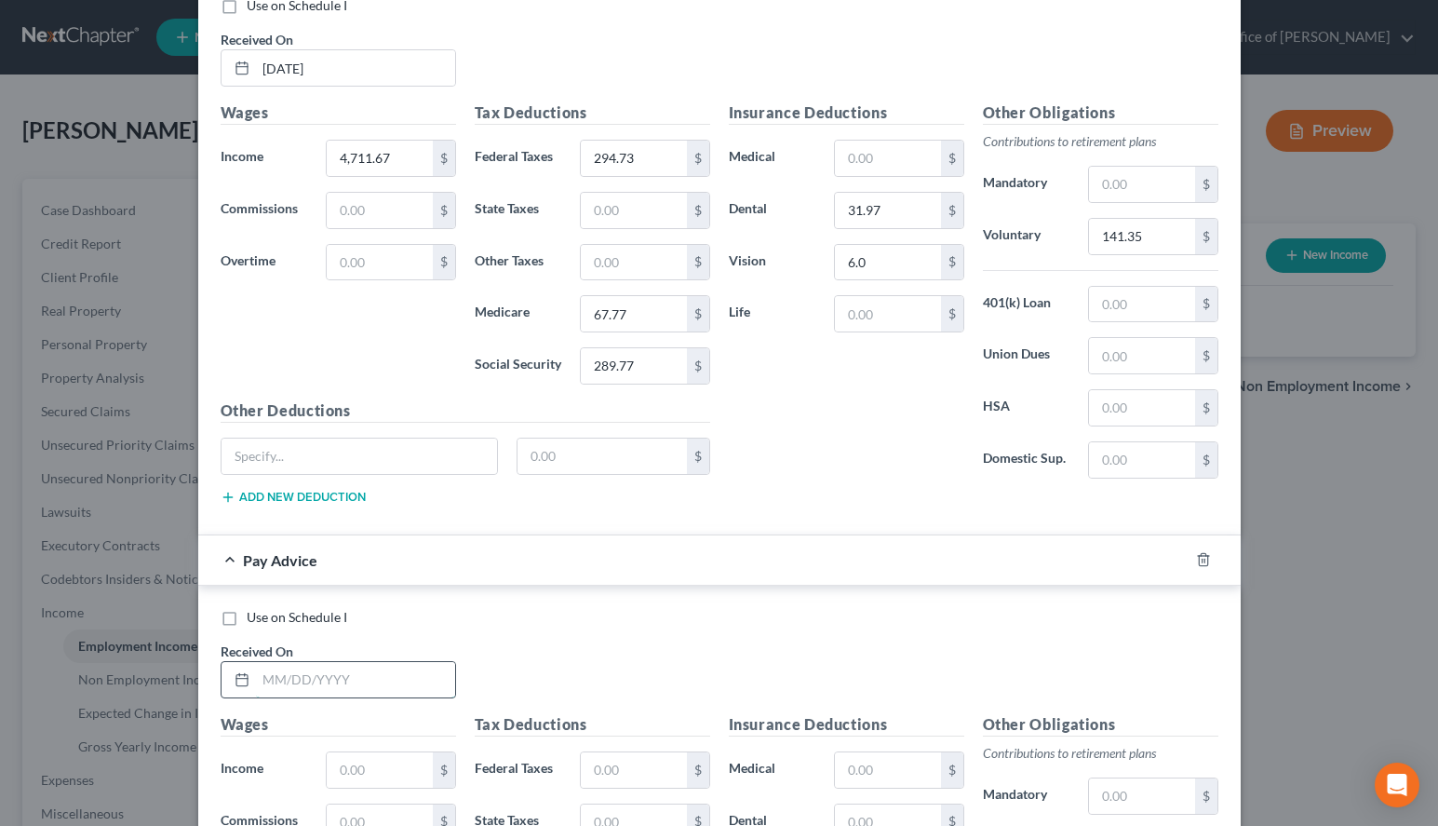
click at [370, 692] on input "text" at bounding box center [355, 679] width 199 height 35
click at [990, 618] on div "Use on Schedule I" at bounding box center [720, 617] width 998 height 19
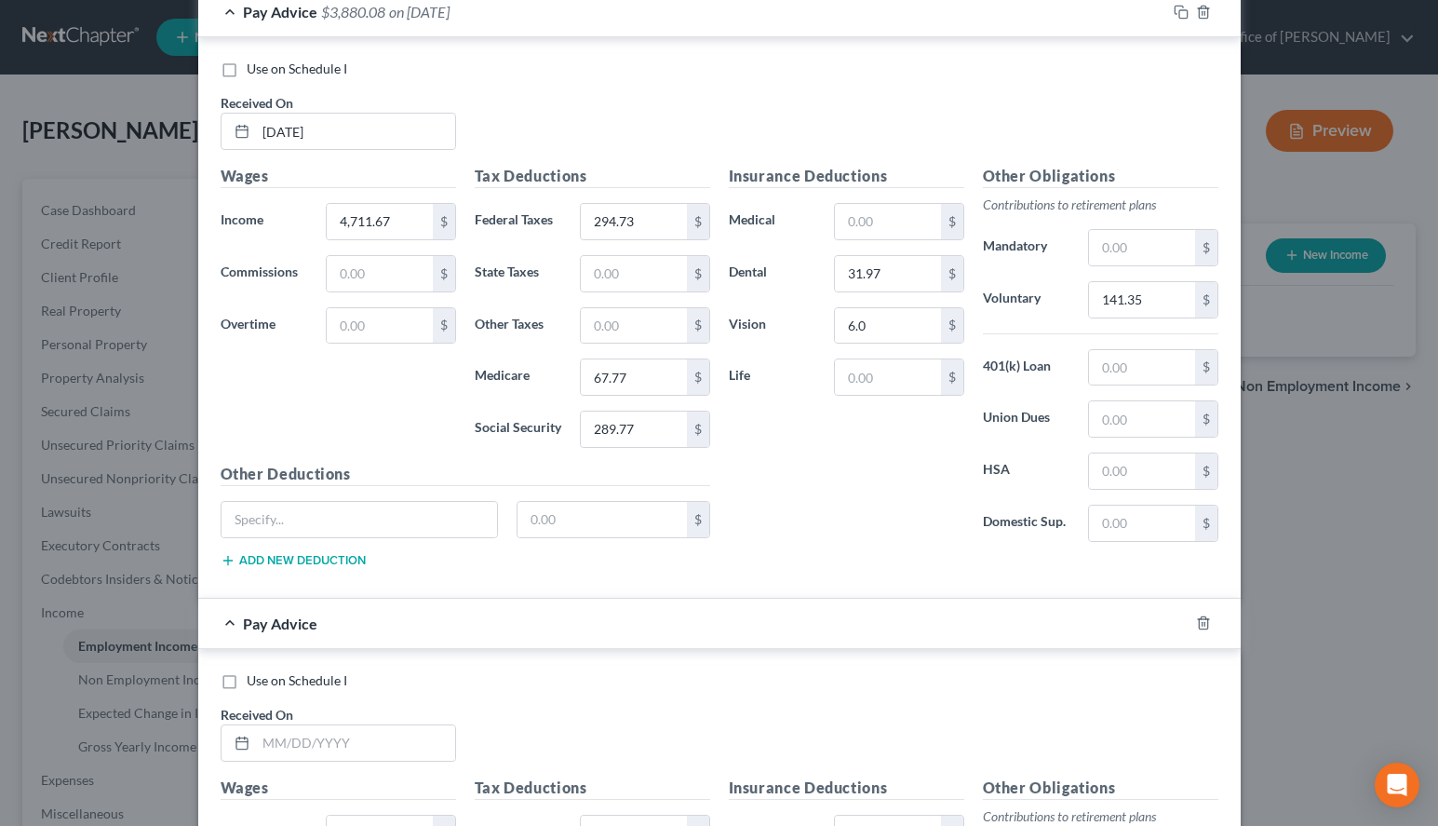
scroll to position [860, 0]
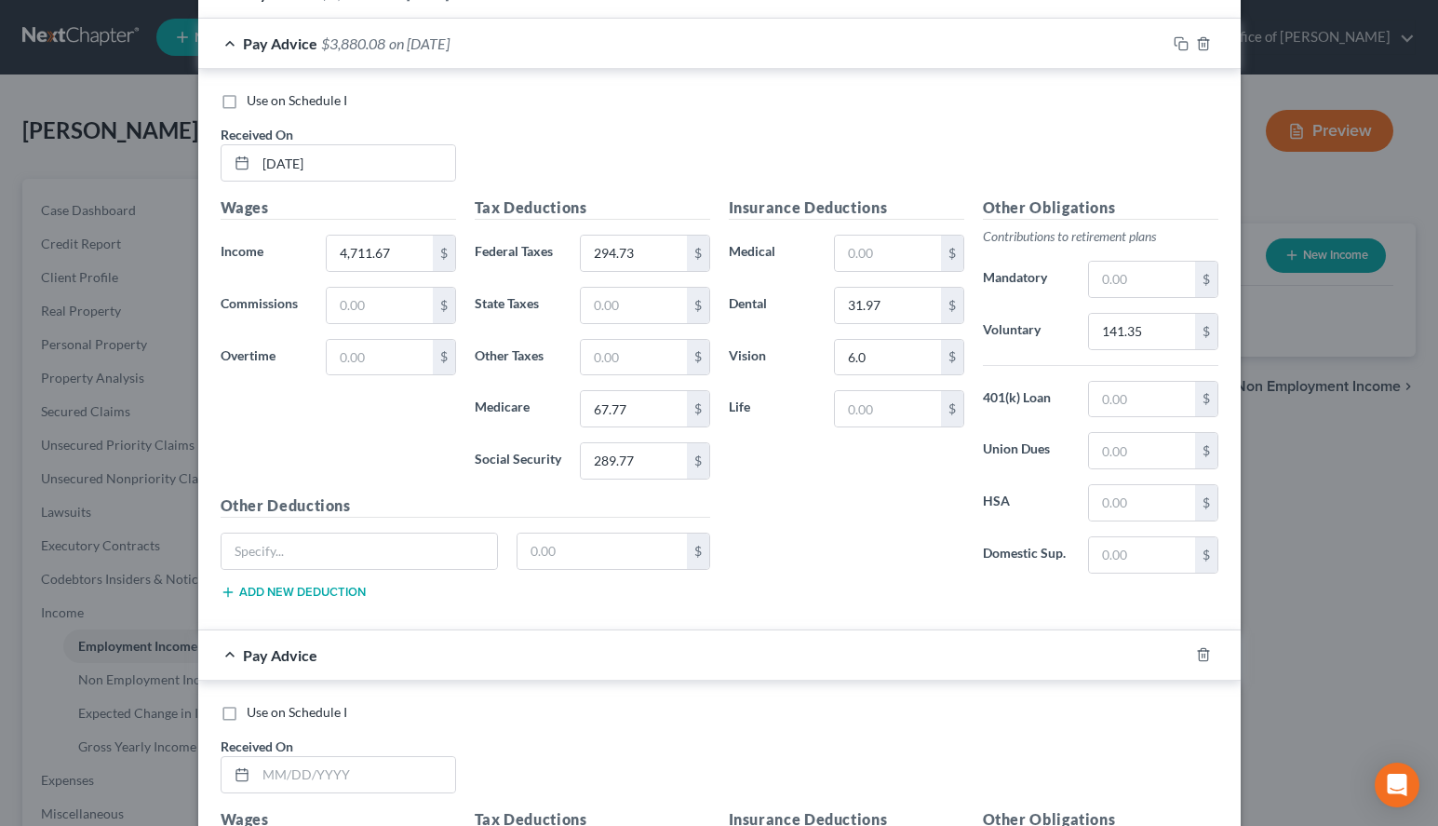
click at [750, 75] on div "Use on Schedule I Received On * [DATE] Wages Income * 4,711.67 $ Commissions $ …" at bounding box center [719, 349] width 1043 height 560
click at [746, 58] on div "Pay Advice $3,880.08 on [DATE]" at bounding box center [682, 43] width 968 height 49
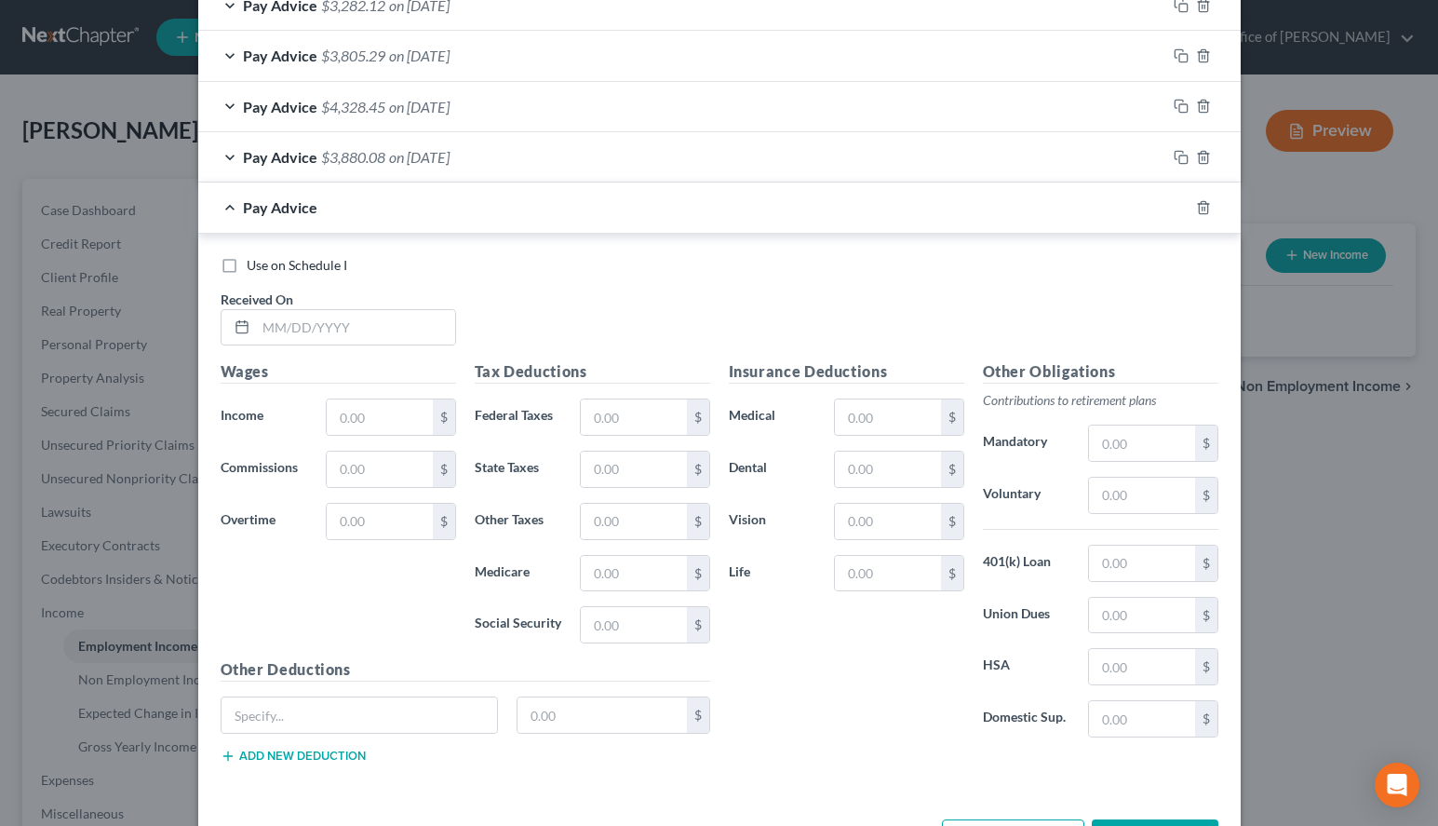
scroll to position [721, 0]
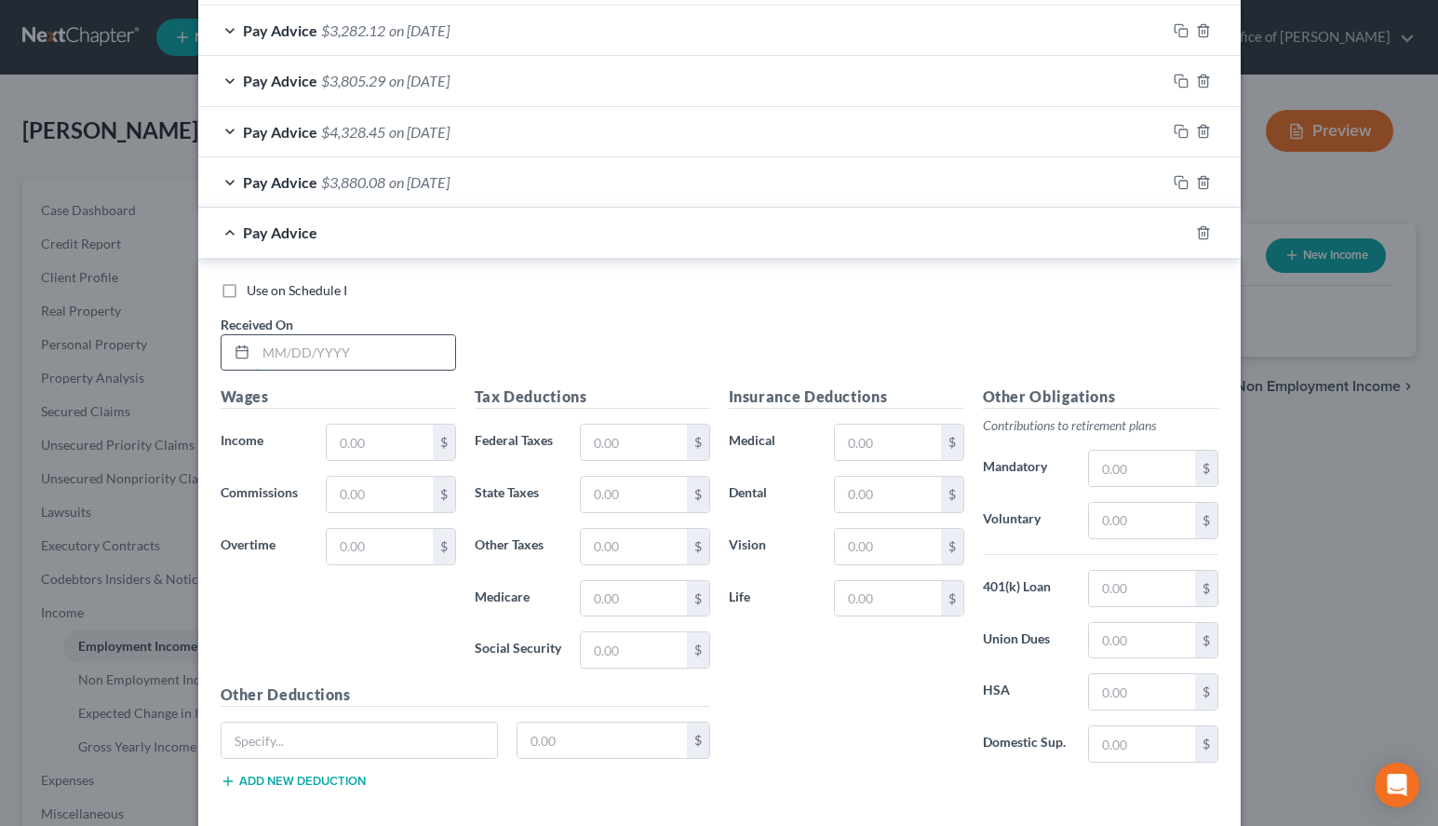
click at [327, 352] on input "text" at bounding box center [355, 352] width 199 height 35
type input "[DATE]"
click at [341, 454] on input "text" at bounding box center [379, 442] width 105 height 35
type input "3,991.63"
click at [593, 451] on input "text" at bounding box center [633, 442] width 105 height 35
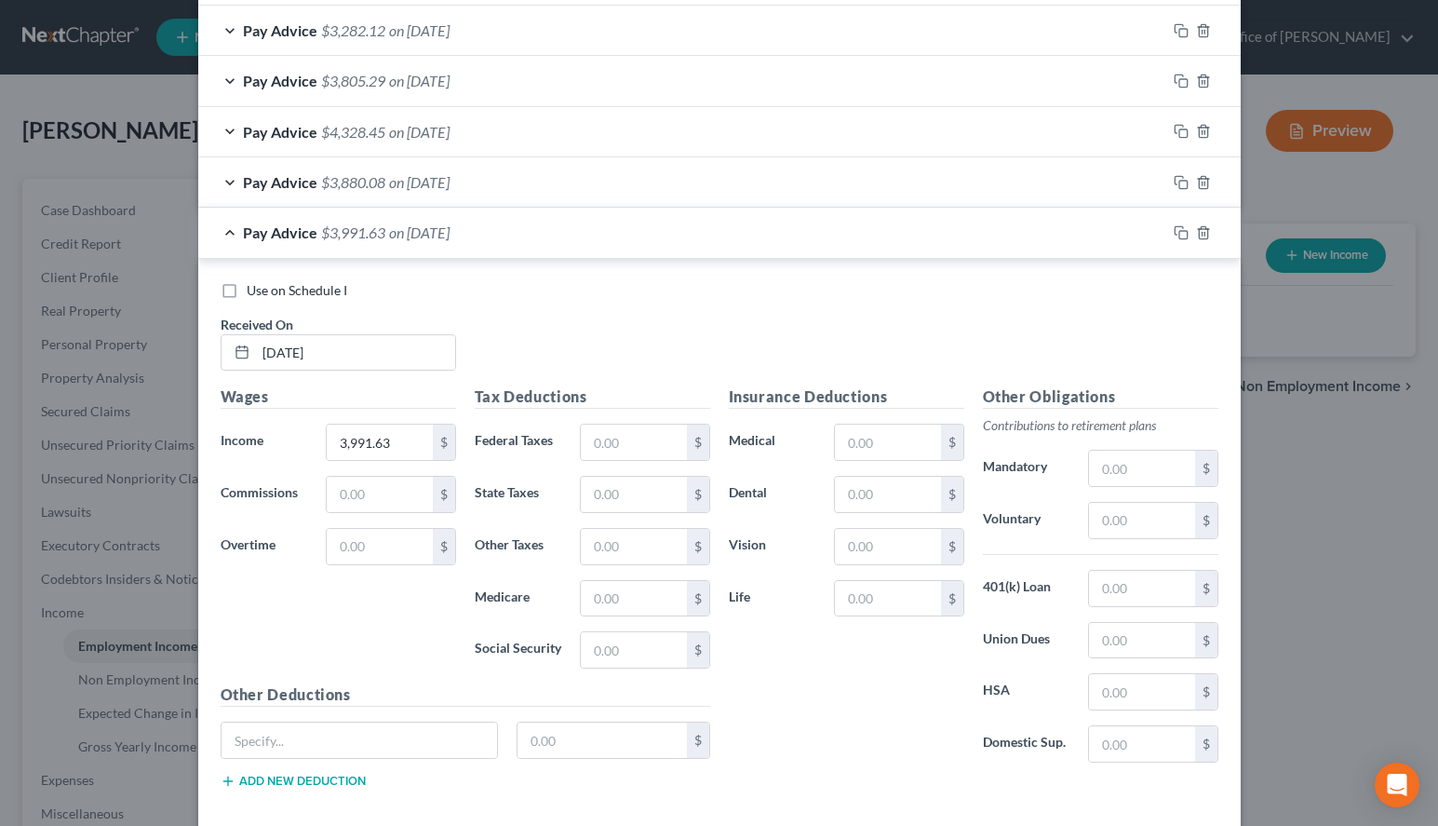
click at [1026, 315] on div "Use on Schedule I Received On * [DATE]" at bounding box center [719, 333] width 1017 height 105
click at [681, 444] on input "text" at bounding box center [633, 442] width 105 height 35
type input "249.31"
click at [640, 606] on input "text" at bounding box center [633, 598] width 105 height 35
click at [879, 332] on div "Use on Schedule I Received On * [DATE]" at bounding box center [719, 333] width 1017 height 105
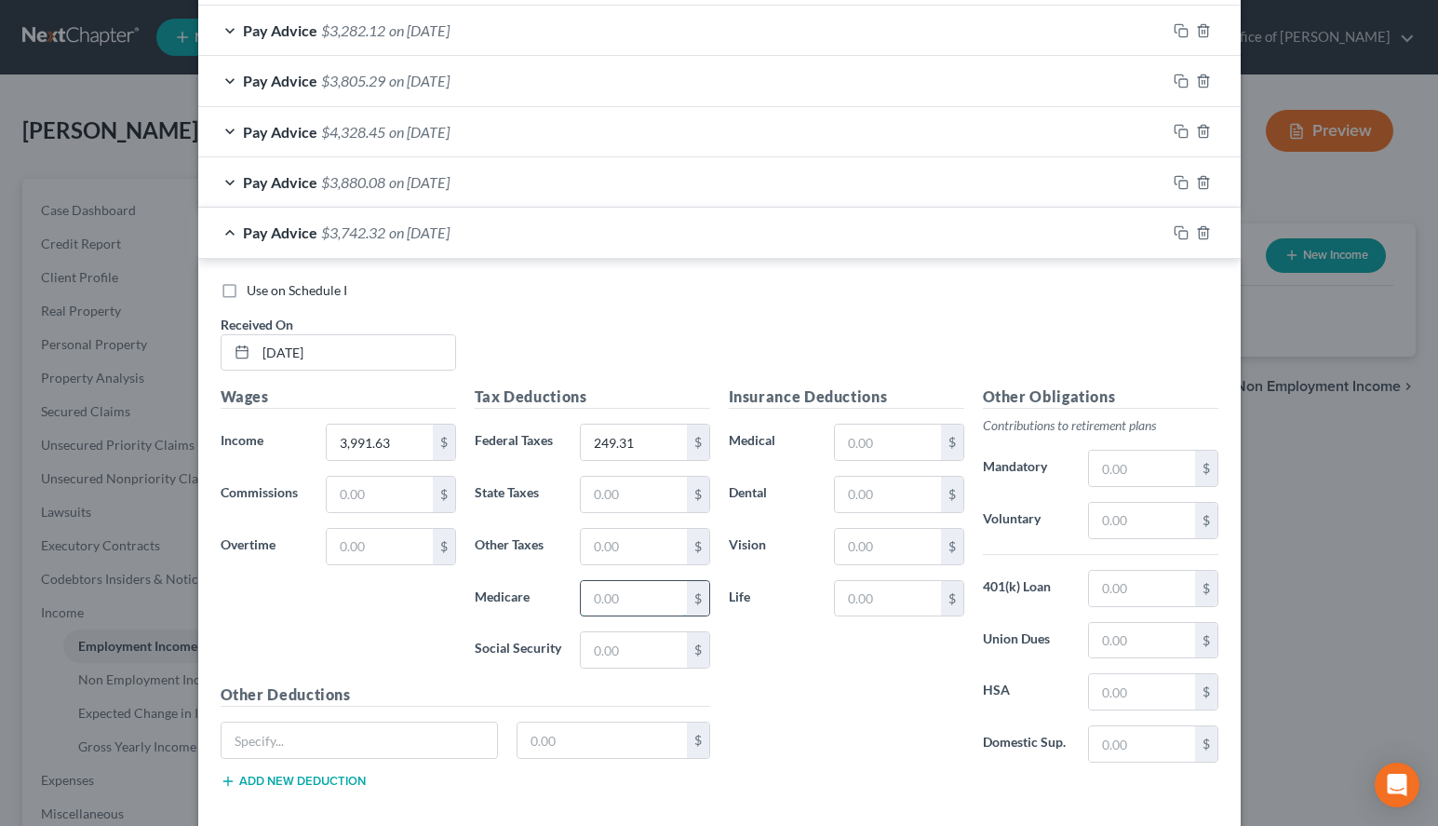
click at [643, 600] on input "text" at bounding box center [633, 598] width 105 height 35
type input "57.33"
type input "245.12"
click at [904, 493] on input "text" at bounding box center [887, 494] width 105 height 35
click at [910, 497] on input "text" at bounding box center [887, 494] width 105 height 35
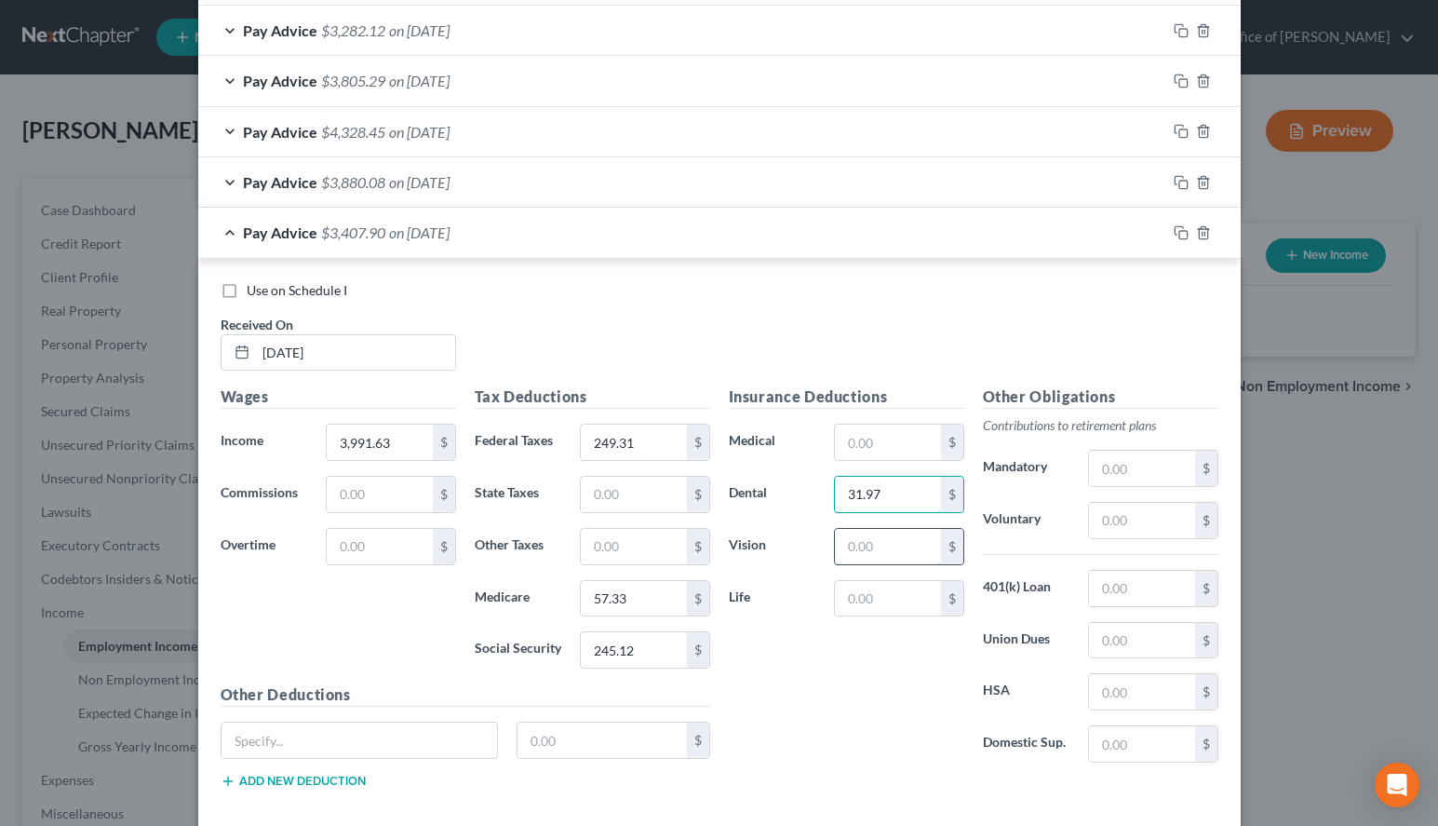
type input "31.97"
click at [897, 538] on input "text" at bounding box center [887, 546] width 105 height 35
click at [922, 538] on input "text" at bounding box center [887, 546] width 105 height 35
type input "6.05"
click at [1113, 505] on input "text" at bounding box center [1141, 520] width 105 height 35
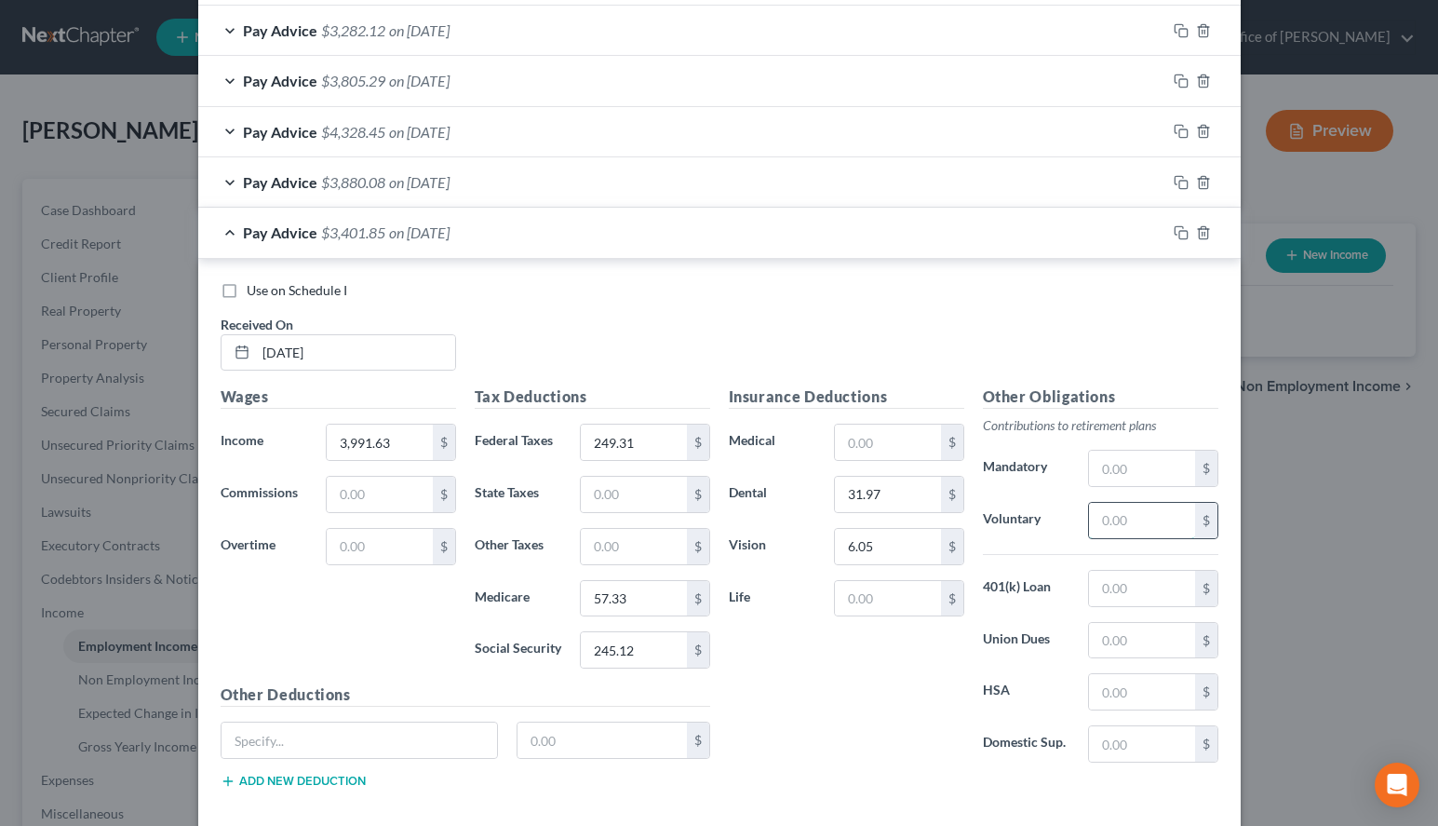
click at [1113, 521] on input "text" at bounding box center [1141, 520] width 105 height 35
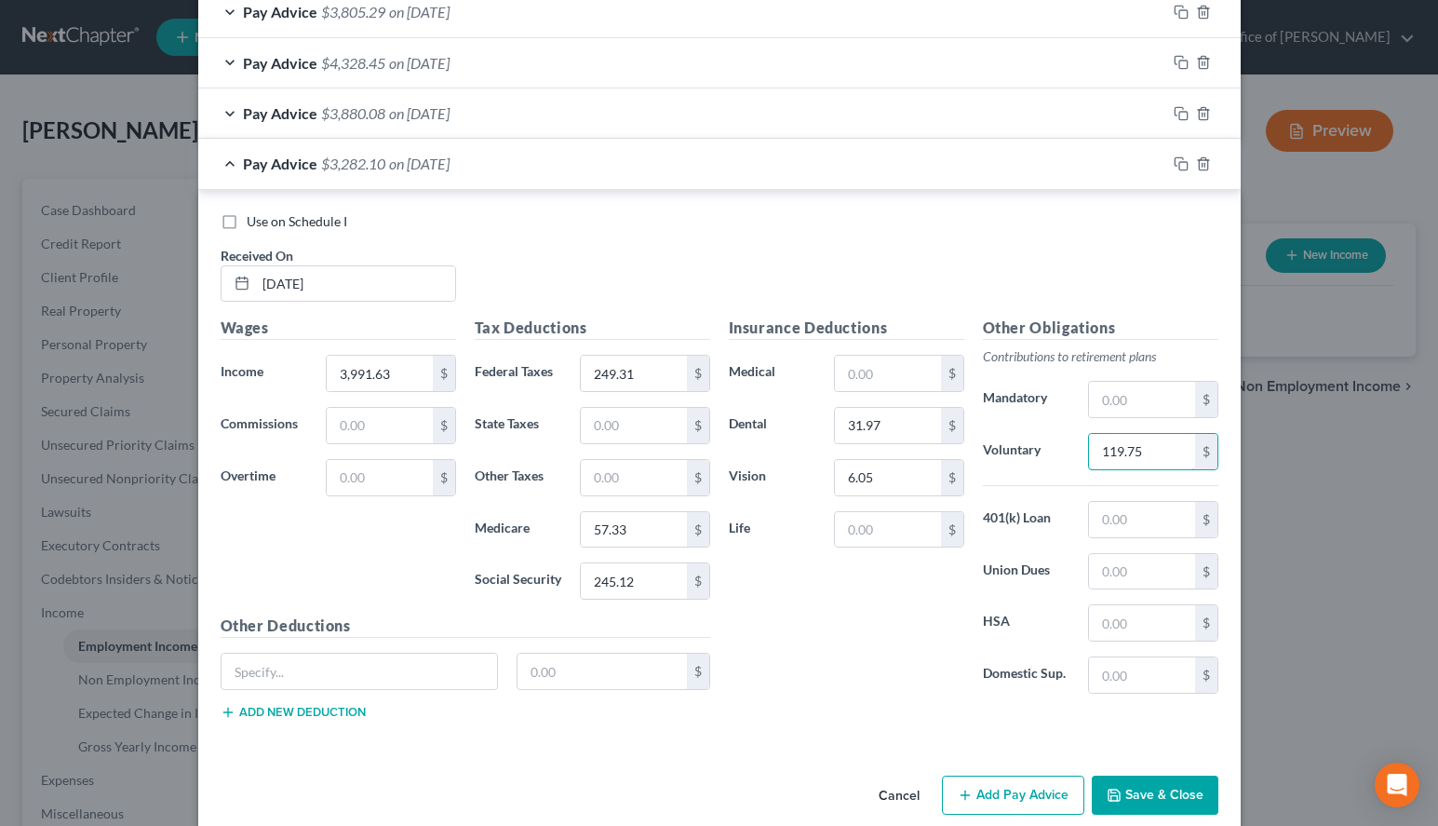
scroll to position [816, 0]
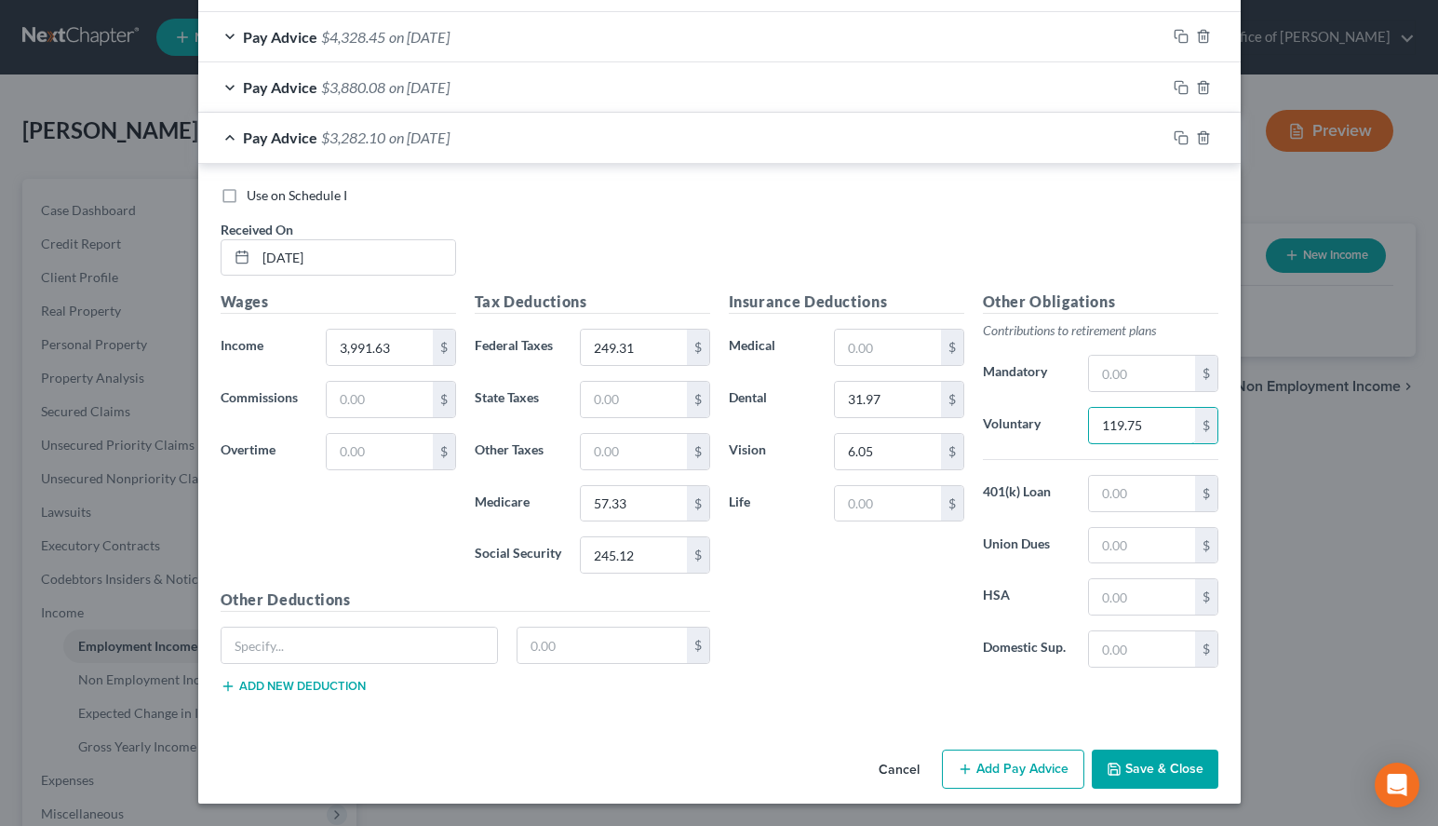
type input "119.75"
click at [975, 753] on button "Add Pay Advice" at bounding box center [1013, 768] width 142 height 39
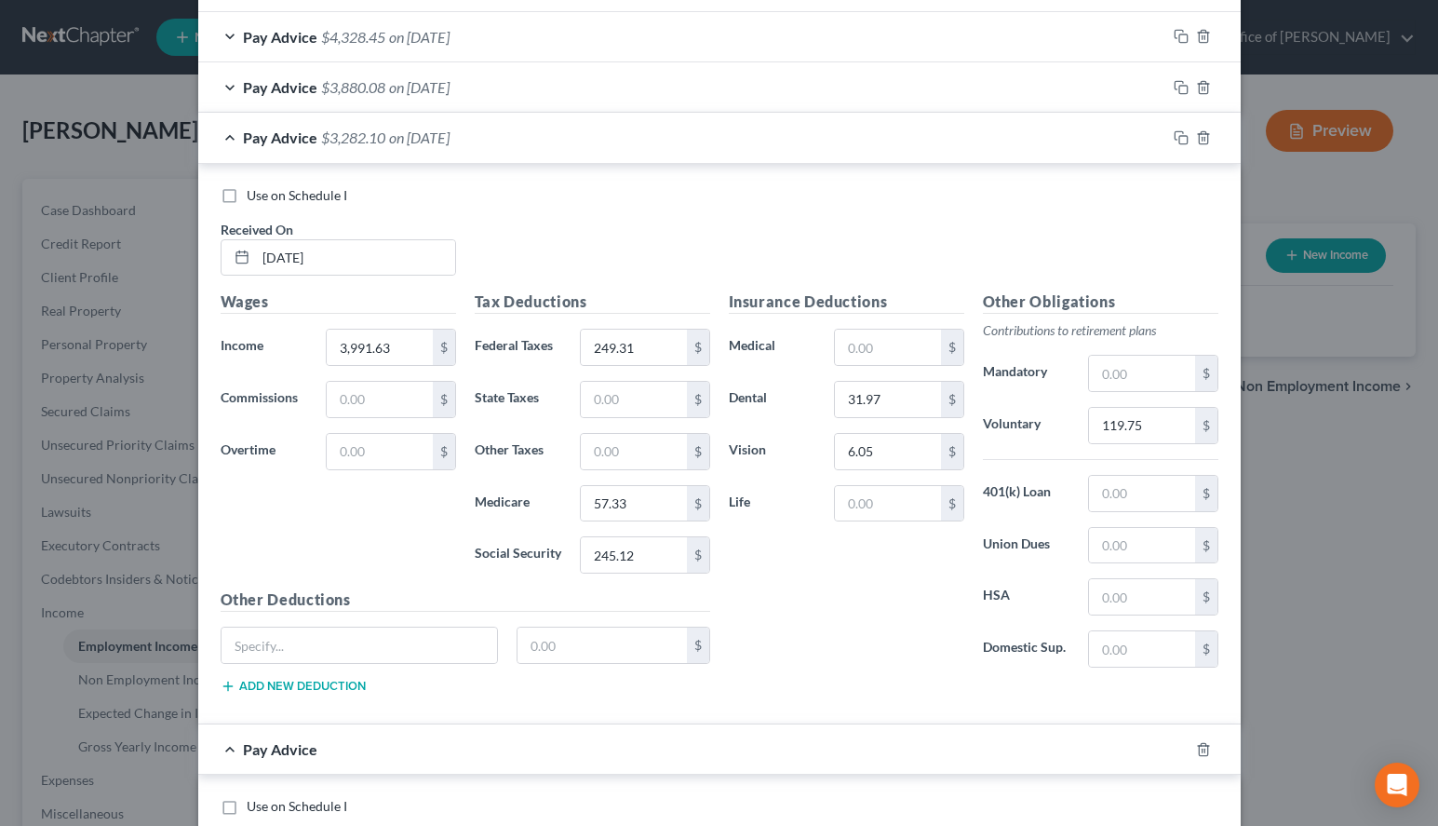
click at [450, 137] on span "on [DATE]" at bounding box center [419, 137] width 61 height 18
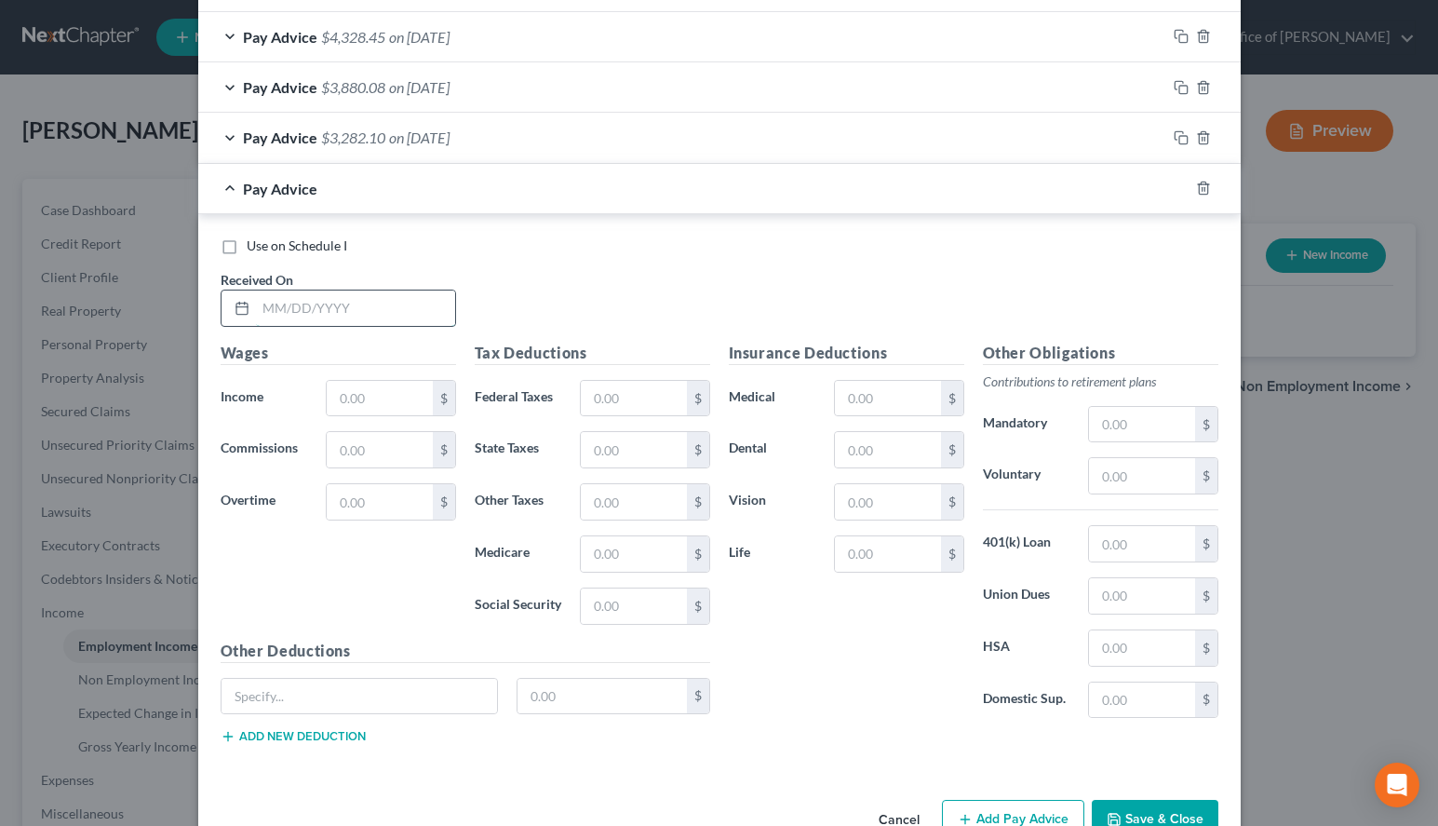
click at [344, 320] on input "text" at bounding box center [355, 307] width 199 height 35
click at [957, 240] on div "Use on Schedule I" at bounding box center [720, 245] width 998 height 19
click at [332, 294] on input "text" at bounding box center [355, 307] width 199 height 35
type input "[DATE]"
click at [370, 395] on input "text" at bounding box center [379, 398] width 105 height 35
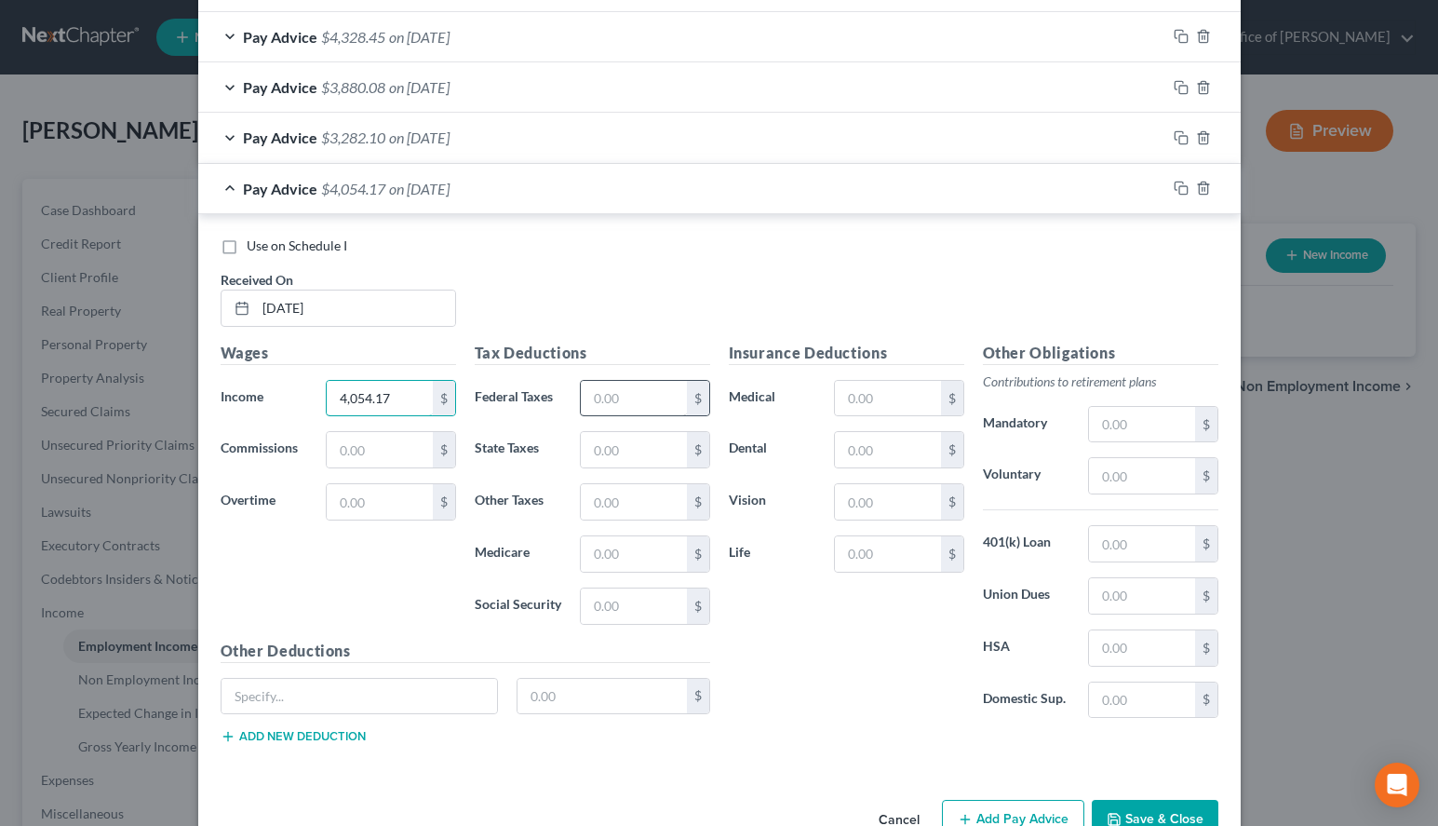
type input "4,054.17"
click at [592, 410] on input "text" at bounding box center [633, 398] width 105 height 35
click at [897, 273] on div "Use on Schedule I Received On * [DATE]" at bounding box center [719, 288] width 1017 height 105
click at [663, 396] on input "text" at bounding box center [633, 398] width 105 height 35
type input "253.38"
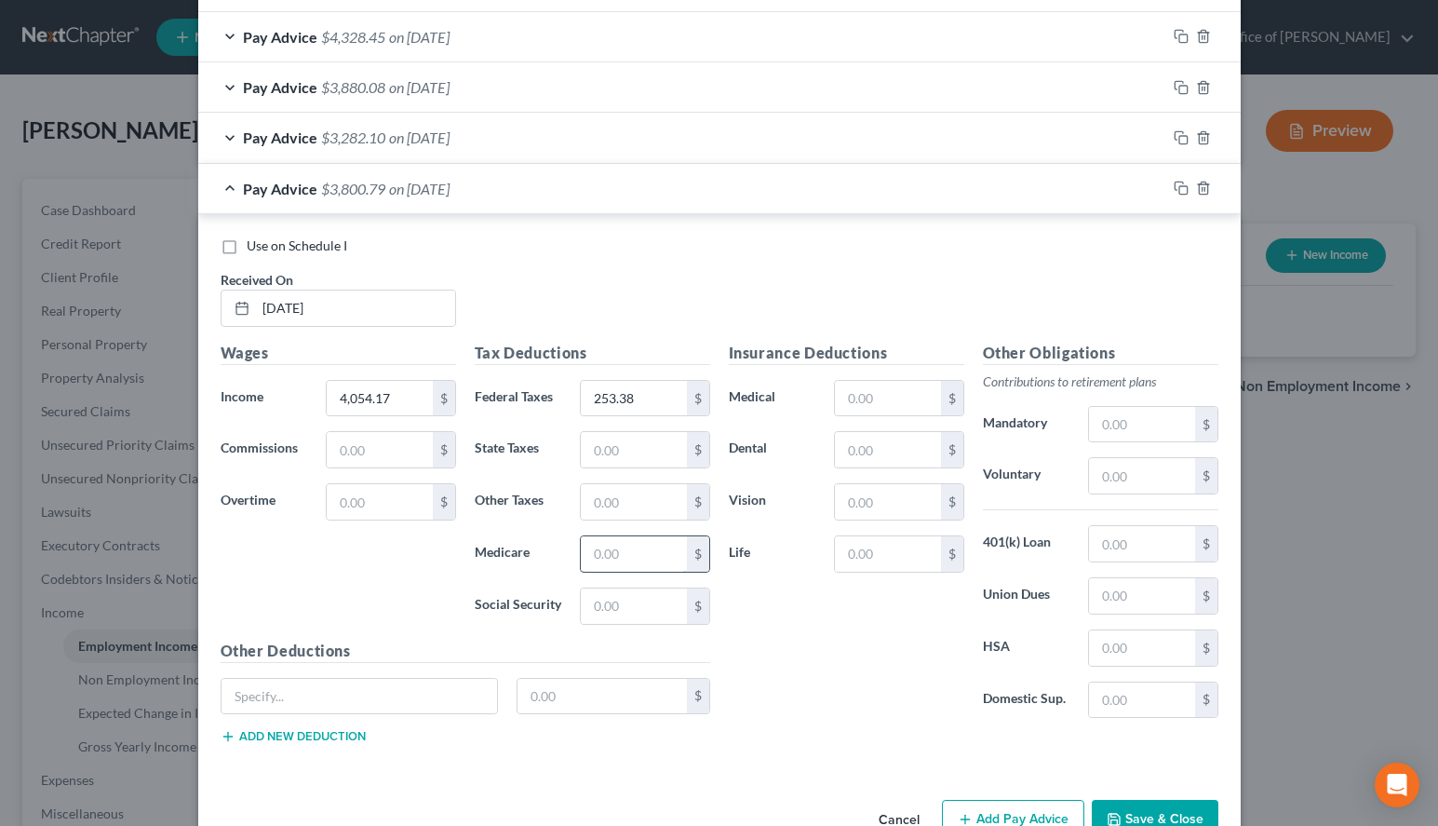
click at [621, 560] on input "text" at bounding box center [633, 553] width 105 height 35
click at [919, 311] on div "Use on Schedule I Received On * [DATE]" at bounding box center [719, 288] width 1017 height 105
click at [600, 566] on input "text" at bounding box center [633, 553] width 105 height 35
type input "58.23"
click at [899, 710] on div "Insurance Deductions Medical $ Dental $ Vision $ Life $" at bounding box center [847, 538] width 254 height 392
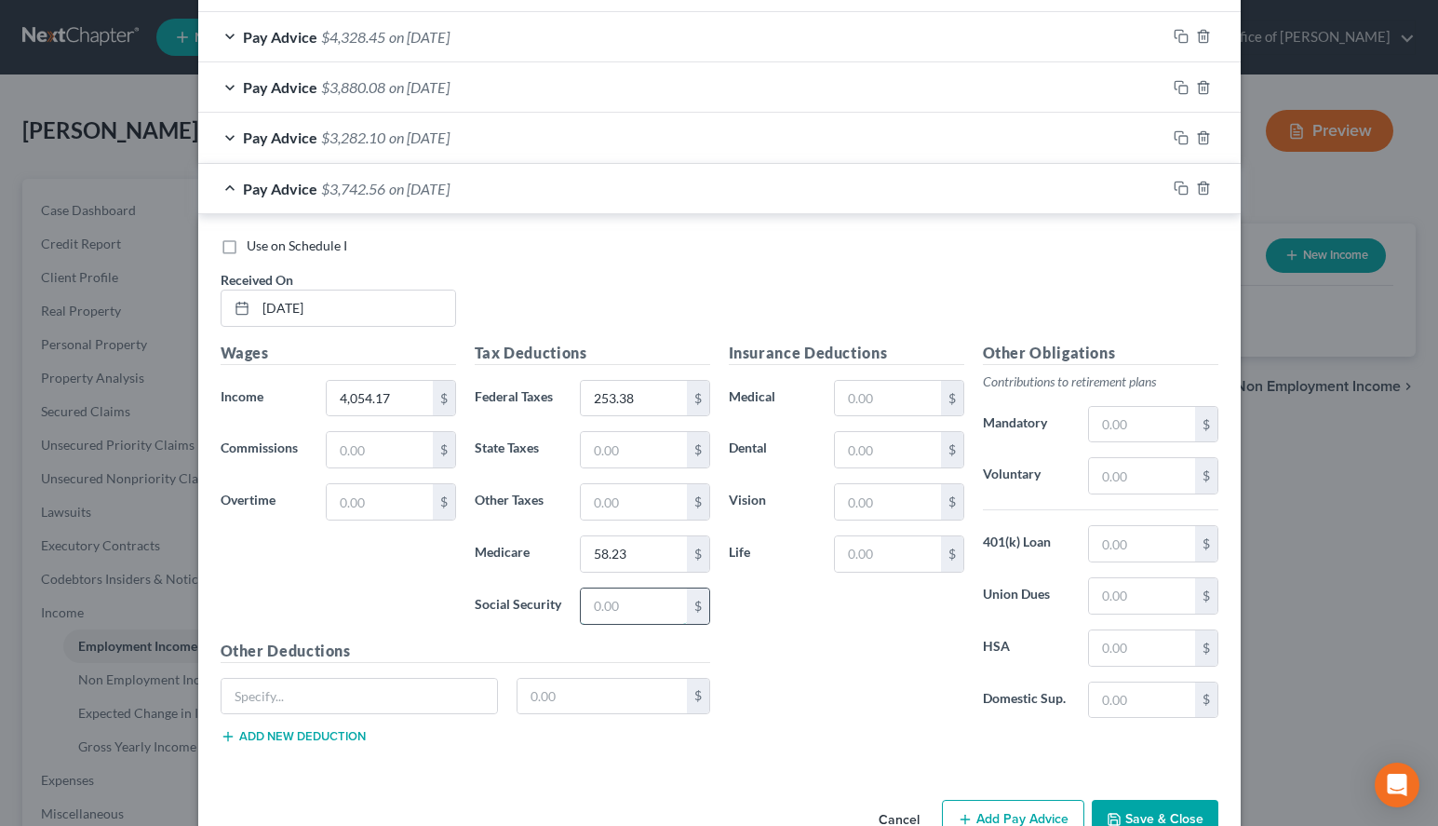
click at [670, 589] on input "text" at bounding box center [633, 605] width 105 height 35
type input "249.00"
click at [864, 458] on input "text" at bounding box center [887, 449] width 105 height 35
click at [885, 465] on input "text" at bounding box center [887, 449] width 105 height 35
type input "31.97"
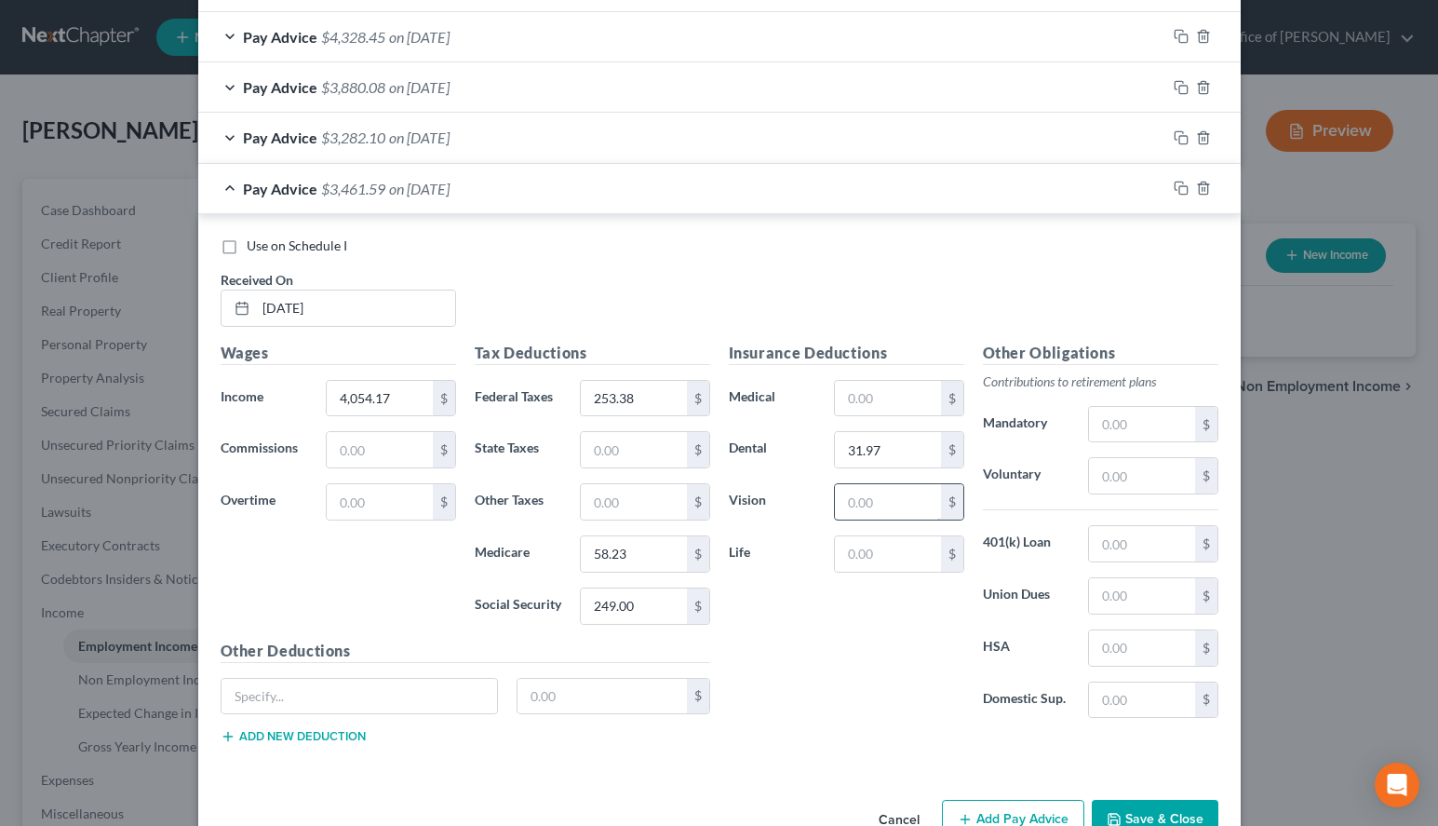
click at [898, 519] on input "text" at bounding box center [887, 501] width 105 height 35
type input "6.05"
click at [1146, 484] on input "text" at bounding box center [1141, 475] width 105 height 35
click at [1173, 471] on input "text" at bounding box center [1141, 475] width 105 height 35
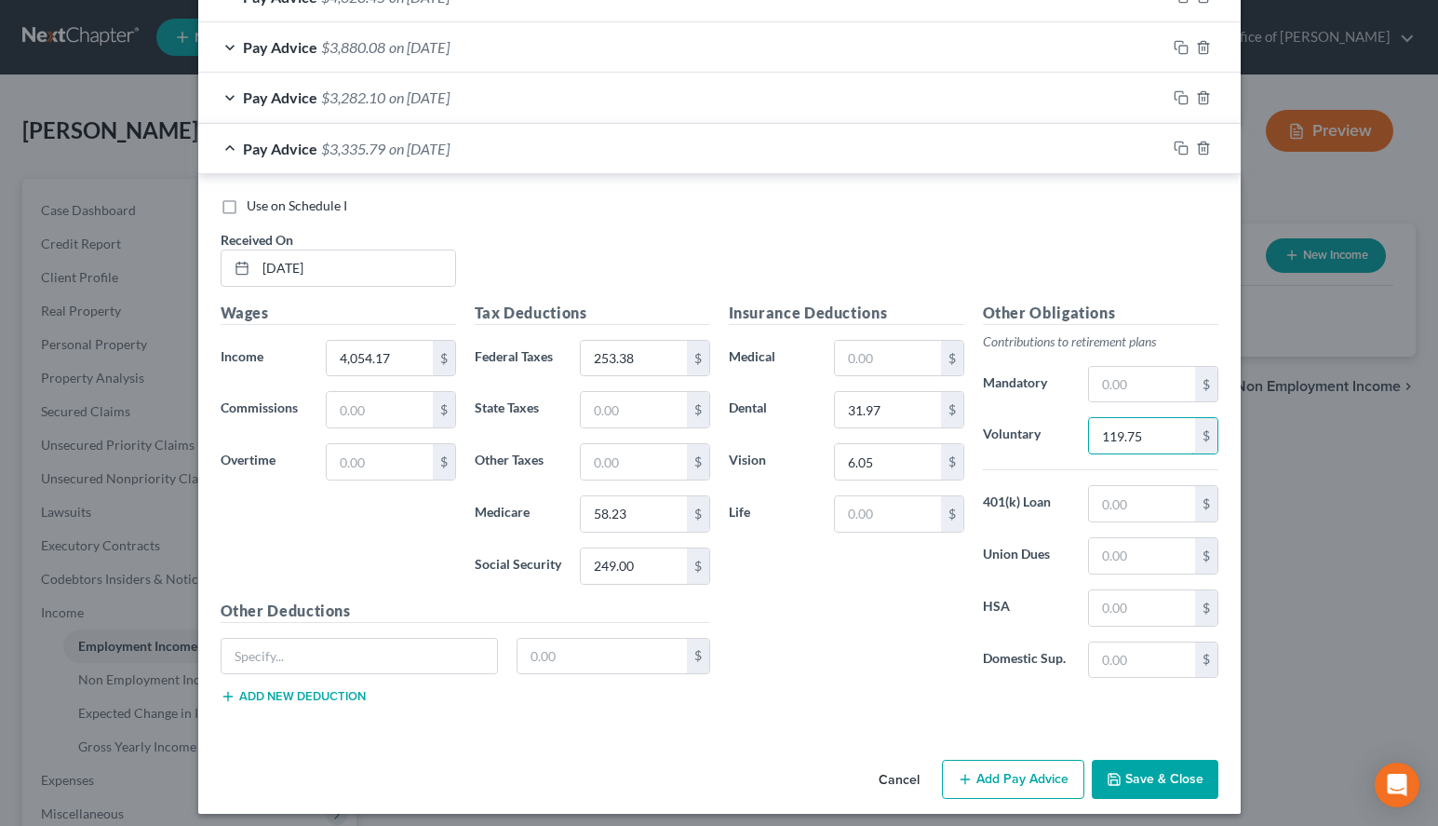
scroll to position [867, 0]
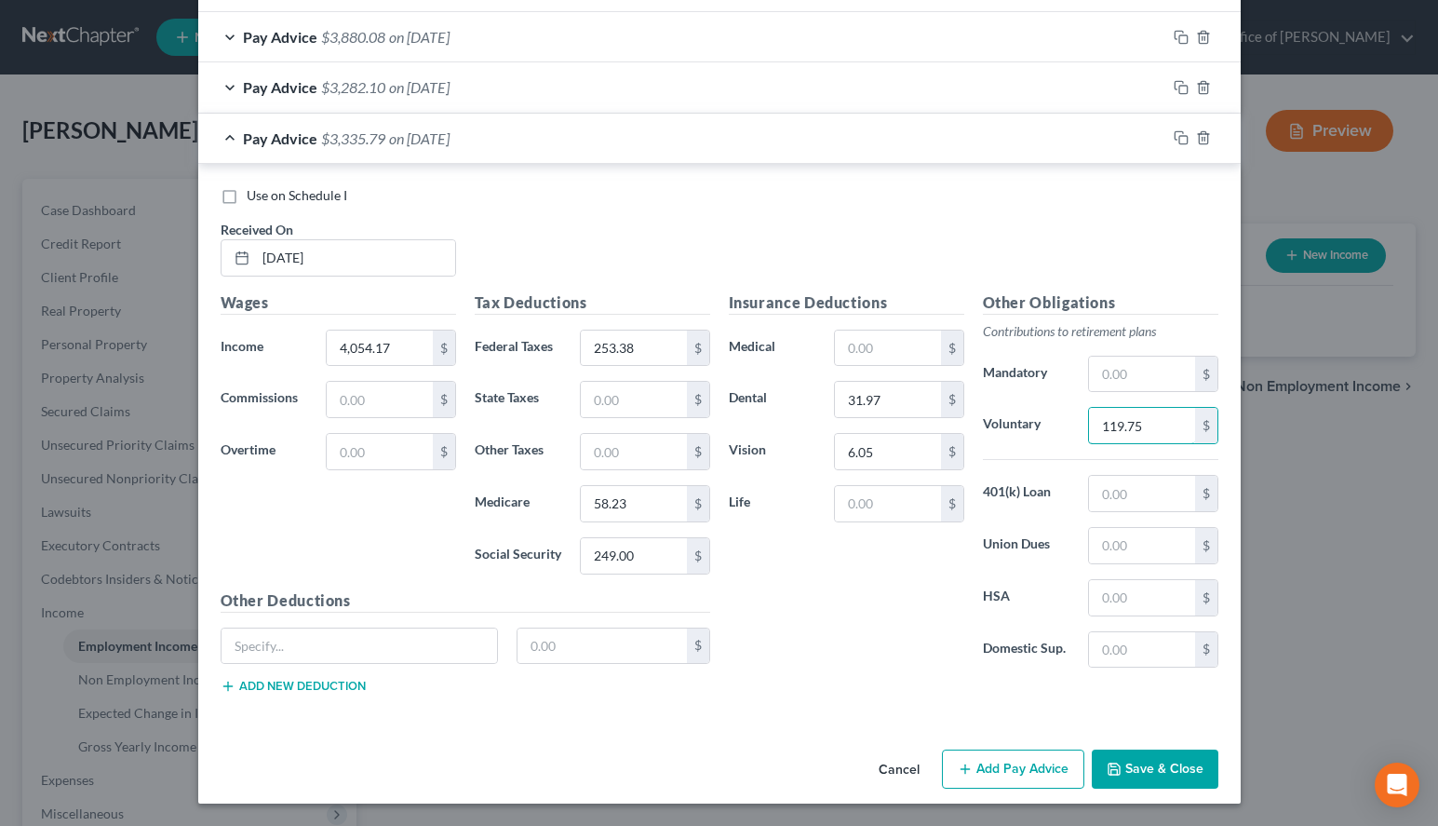
type input "119.75"
click at [1159, 770] on button "Save & Close" at bounding box center [1155, 768] width 127 height 39
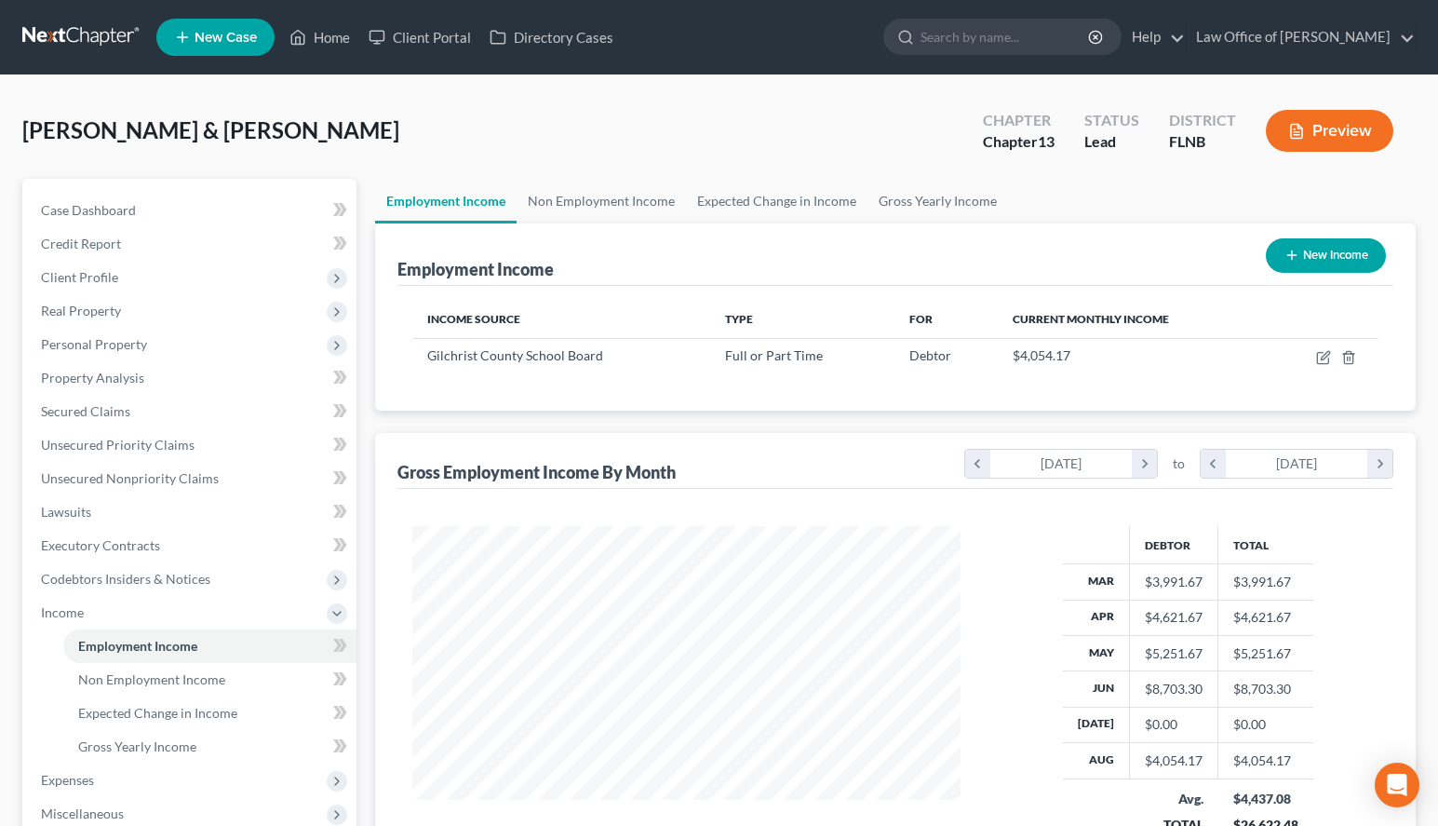
scroll to position [333, 586]
click at [1290, 249] on icon "button" at bounding box center [1292, 255] width 15 height 15
select select "0"
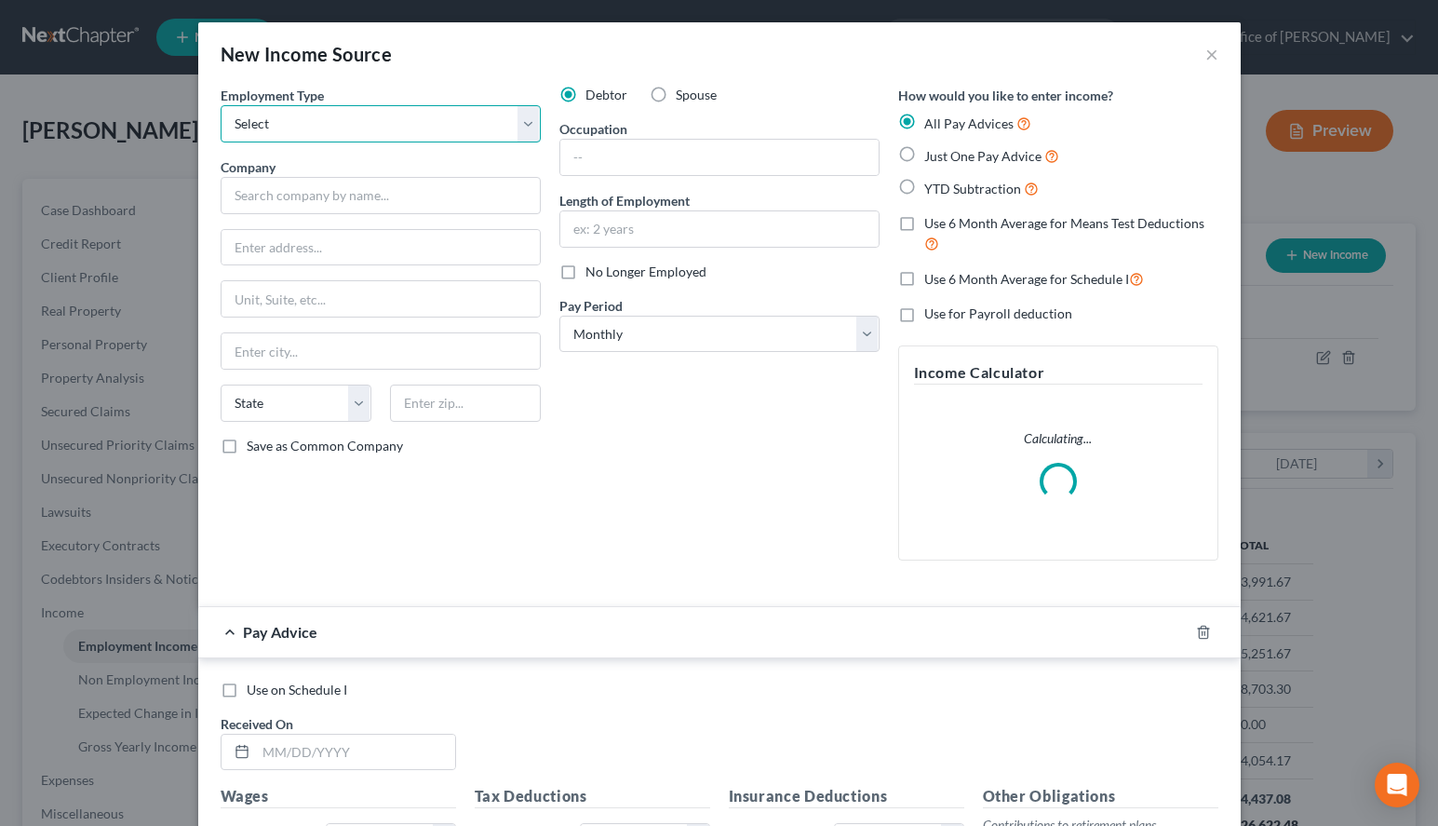
click at [221, 105] on select "Select Full or [DEMOGRAPHIC_DATA] Employment Self Employment" at bounding box center [381, 123] width 320 height 37
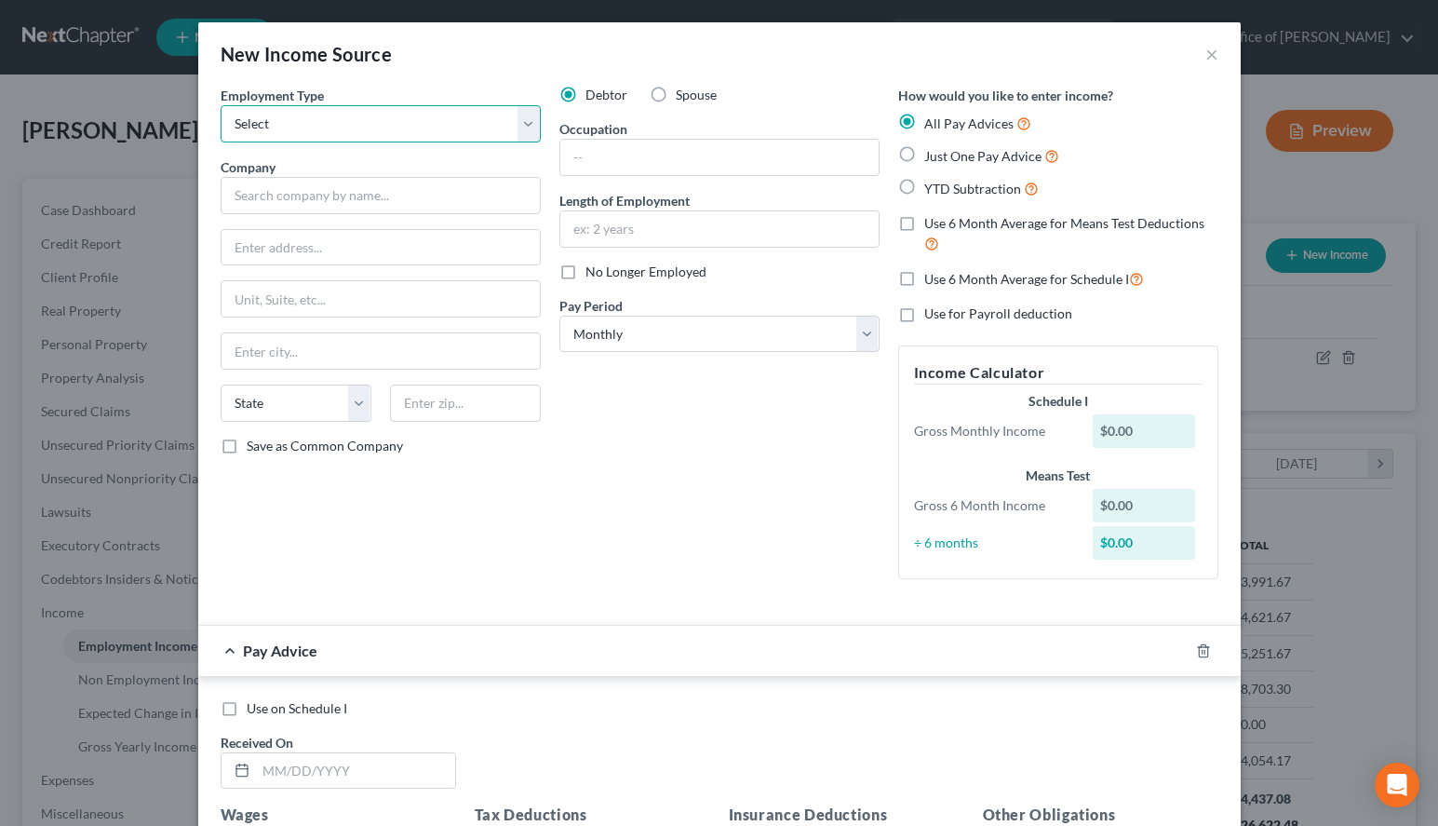
select select "0"
click option "Full or [DEMOGRAPHIC_DATA] Employment" at bounding box center [0, 0] width 0 height 0
click at [696, 93] on span "Spouse" at bounding box center [696, 95] width 41 height 16
click at [695, 93] on input "Spouse" at bounding box center [689, 92] width 12 height 12
radio input "true"
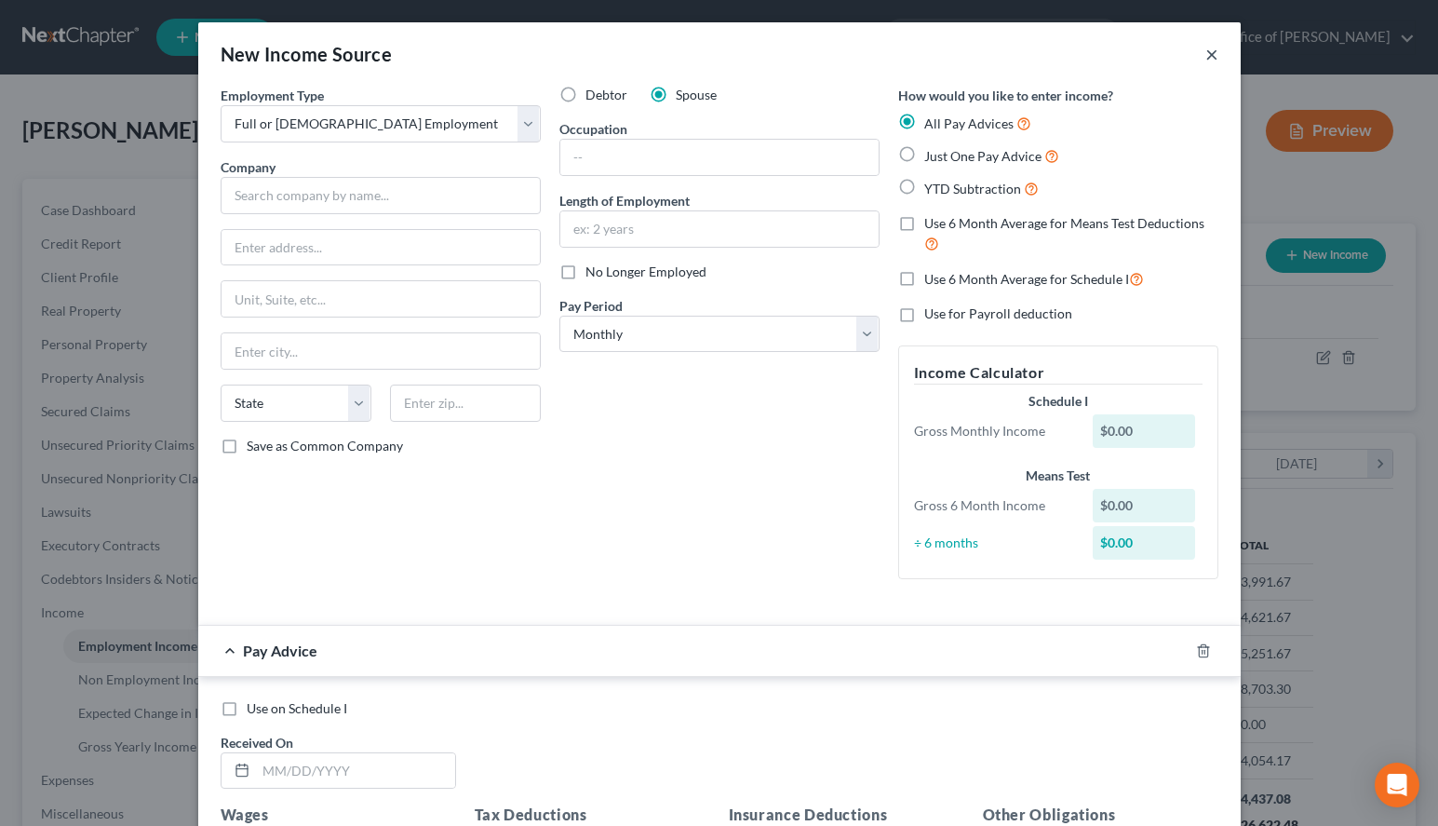
click at [1214, 57] on button "×" at bounding box center [1212, 54] width 13 height 22
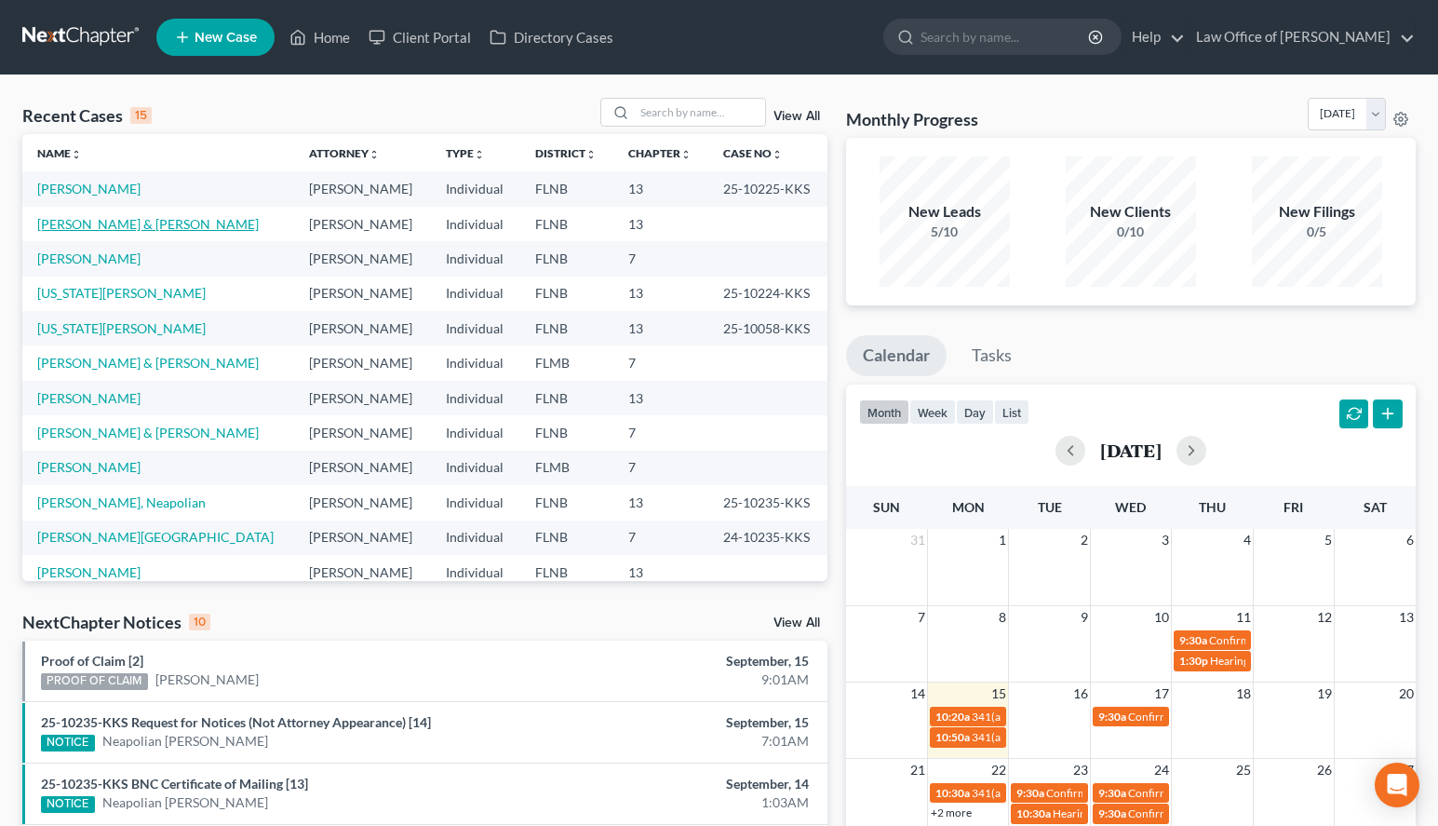
click at [139, 223] on link "[PERSON_NAME] & [PERSON_NAME]" at bounding box center [148, 224] width 222 height 16
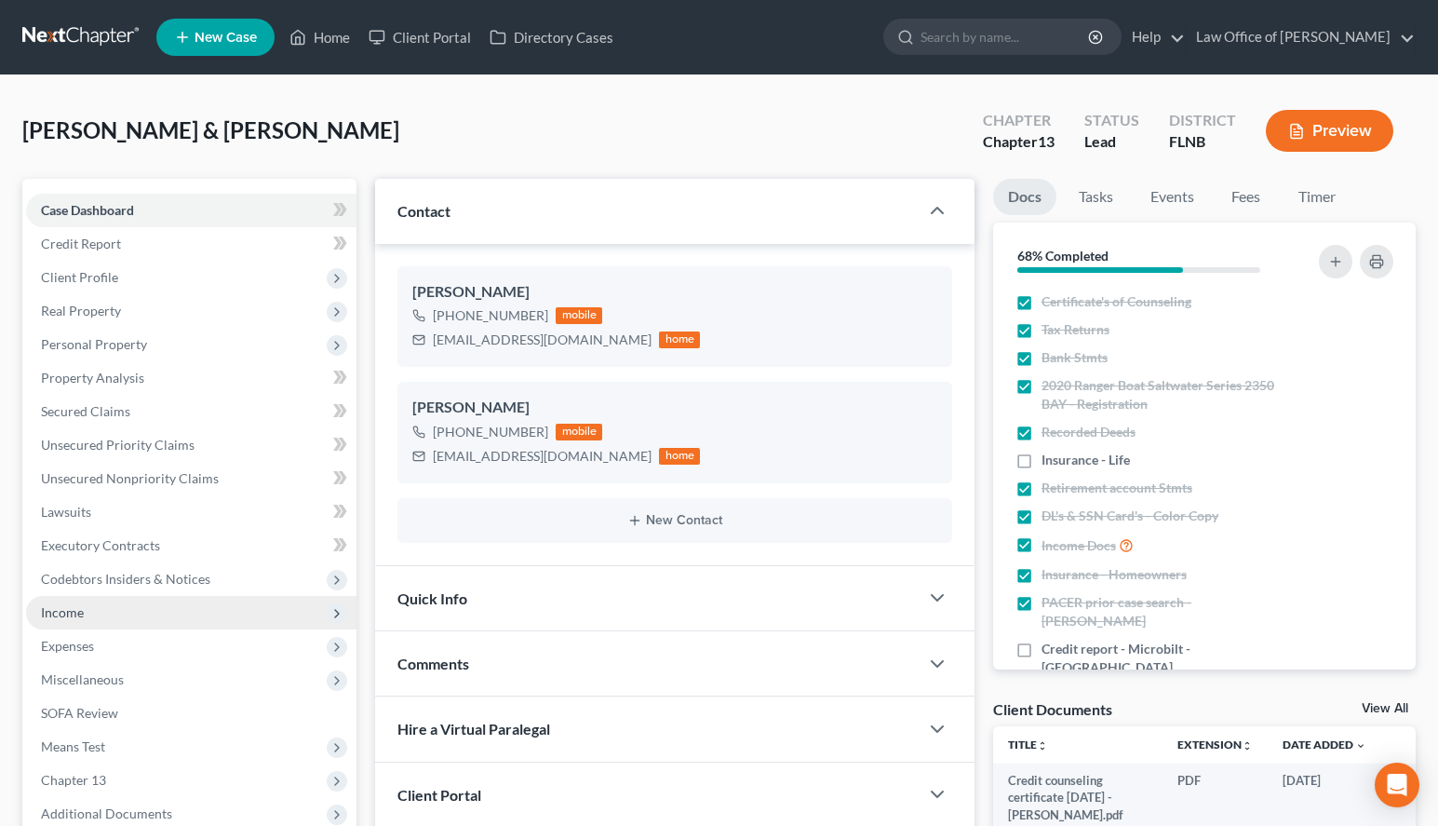
click at [208, 612] on span "Income" at bounding box center [191, 613] width 330 height 34
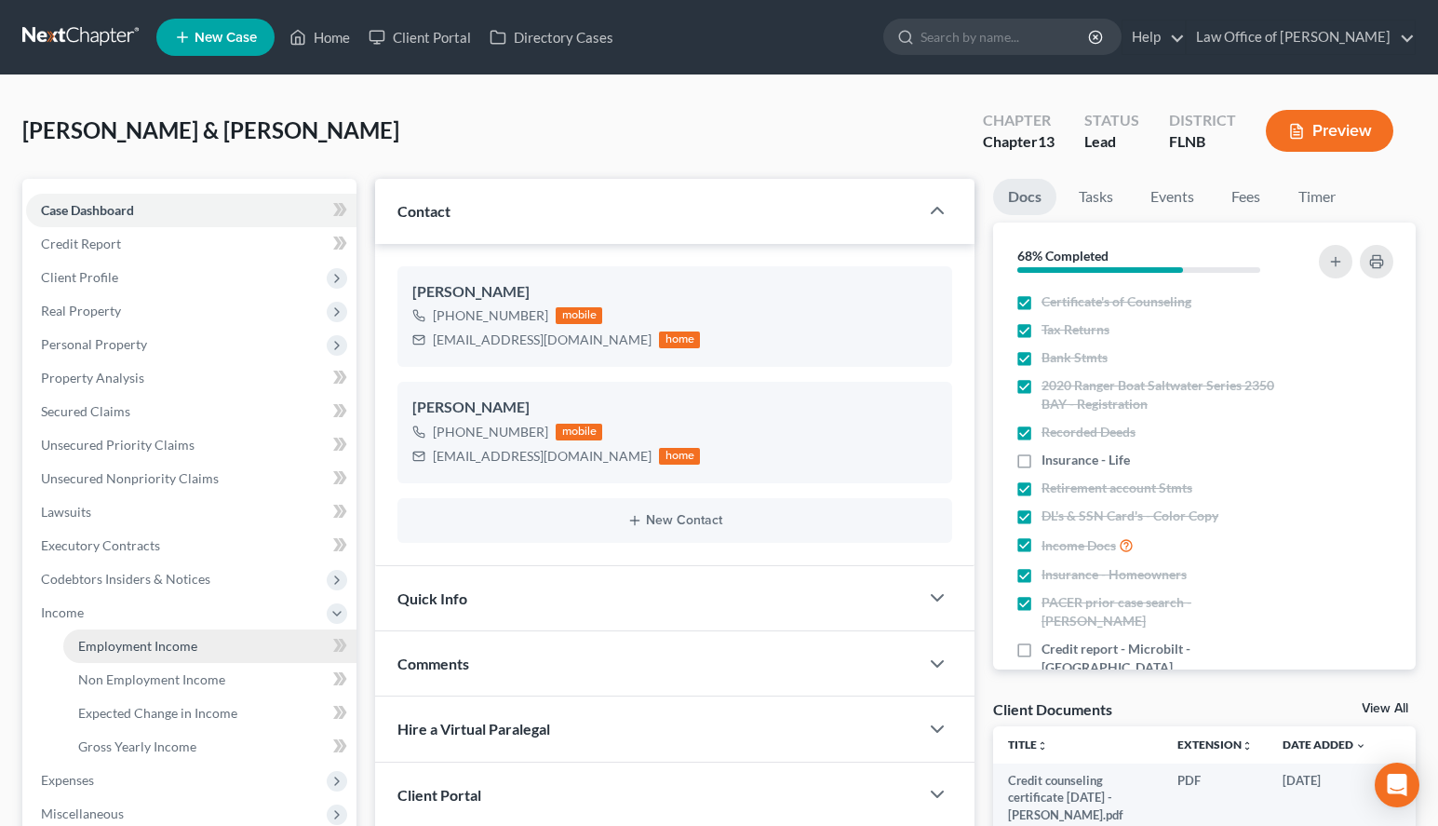
click at [208, 651] on link "Employment Income" at bounding box center [209, 646] width 293 height 34
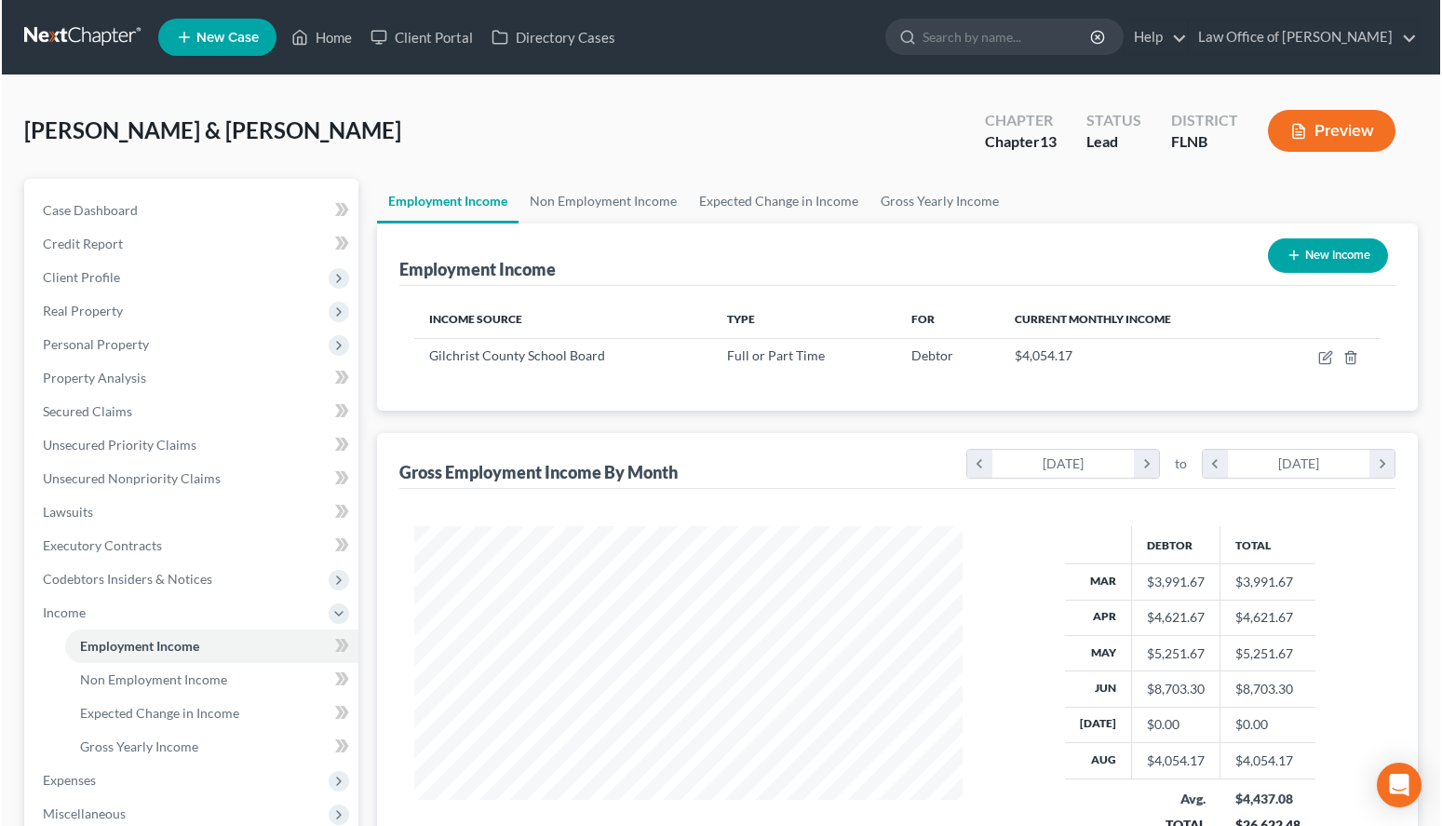
scroll to position [333, 587]
click at [1311, 252] on button "New Income" at bounding box center [1330, 255] width 120 height 34
select select "0"
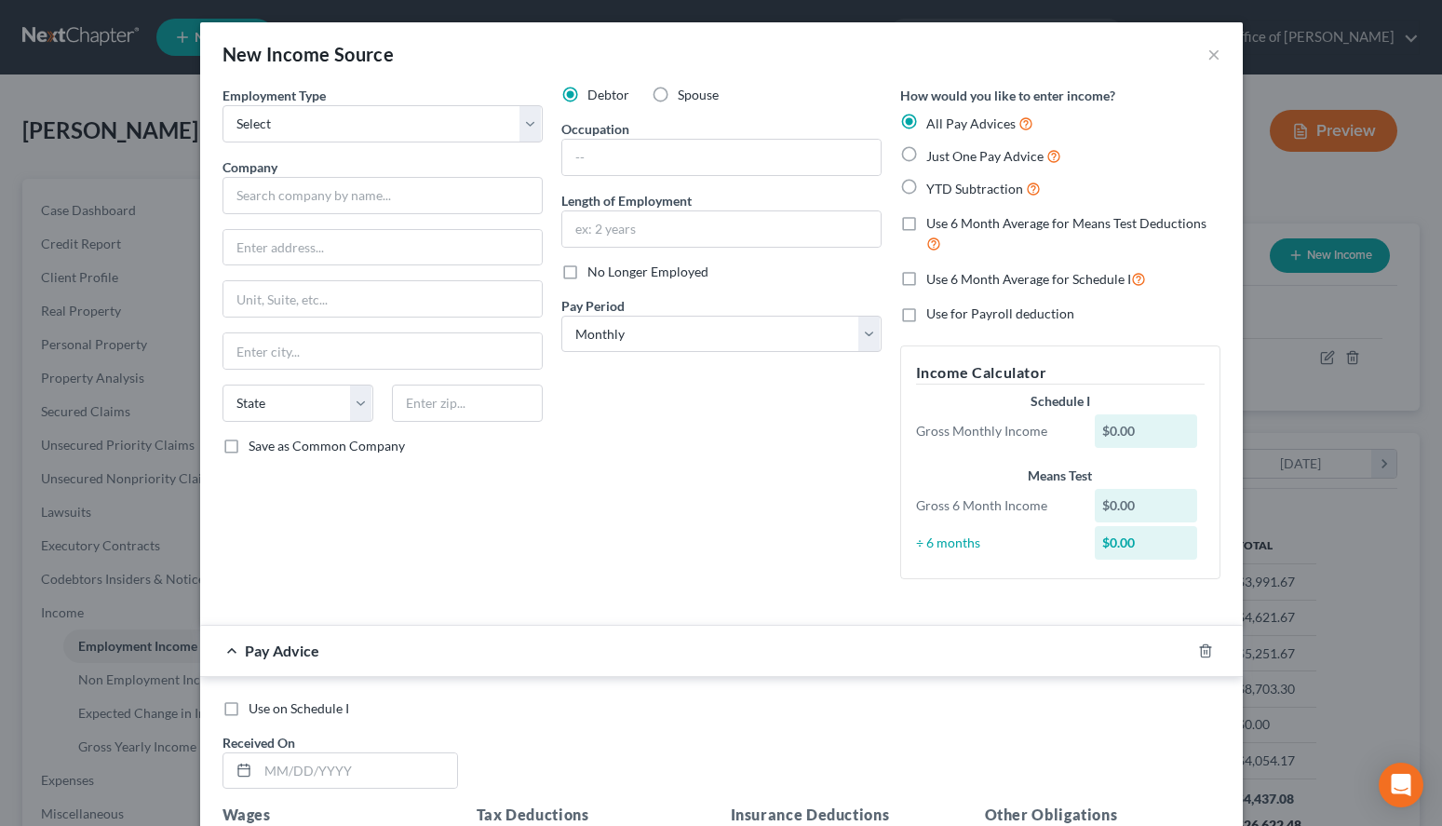
click at [678, 90] on label "Spouse" at bounding box center [698, 95] width 41 height 19
click at [685, 90] on input "Spouse" at bounding box center [691, 92] width 12 height 12
radio input "true"
click at [223, 105] on select "Select Full or [DEMOGRAPHIC_DATA] Employment Self Employment" at bounding box center [383, 123] width 320 height 37
select select "0"
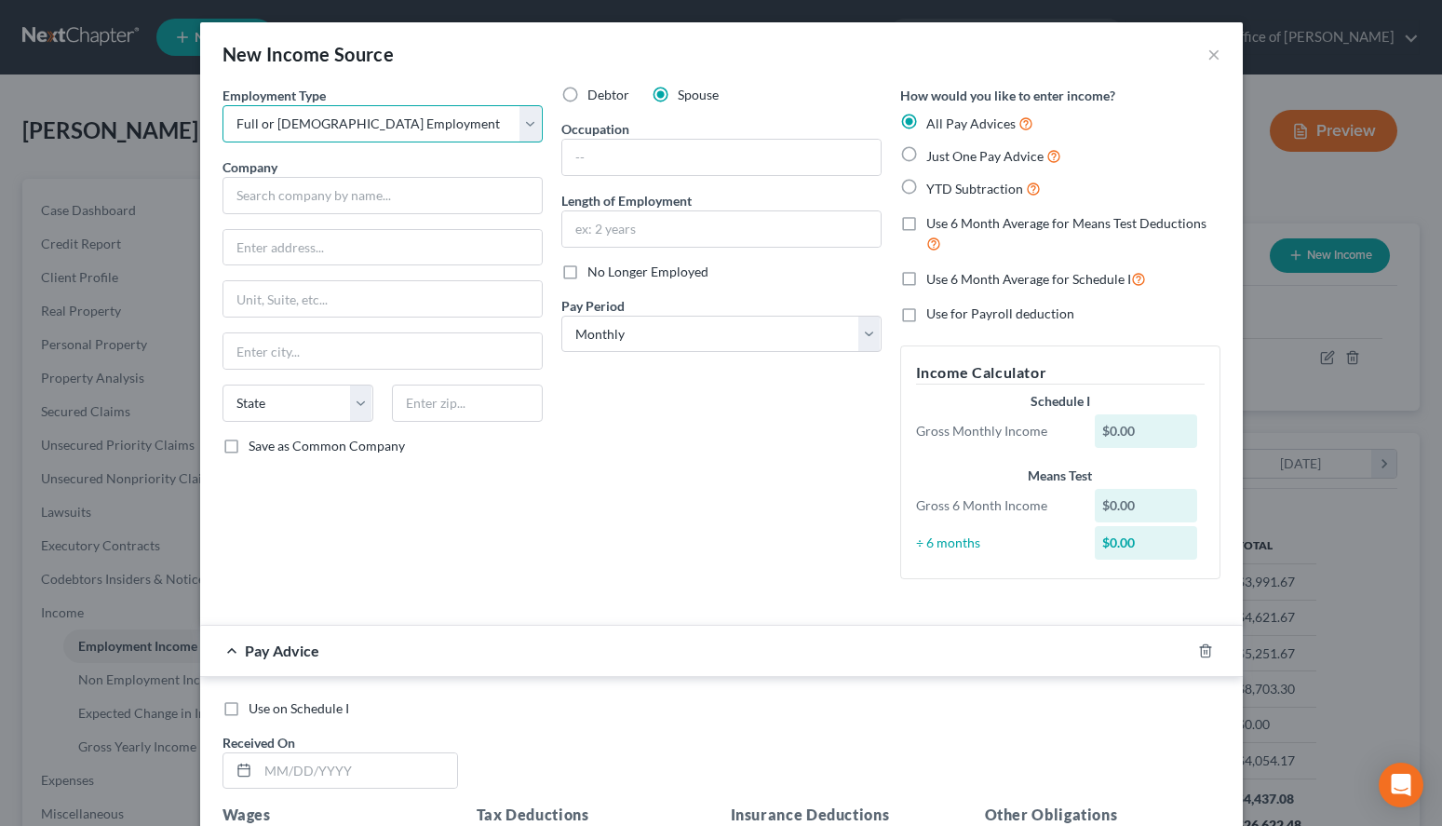
click option "Full or [DEMOGRAPHIC_DATA] Employment" at bounding box center [0, 0] width 0 height 0
click at [629, 616] on form "Employment Type * Select Full or Part Time Employment Self Employment Company *…" at bounding box center [722, 661] width 998 height 1151
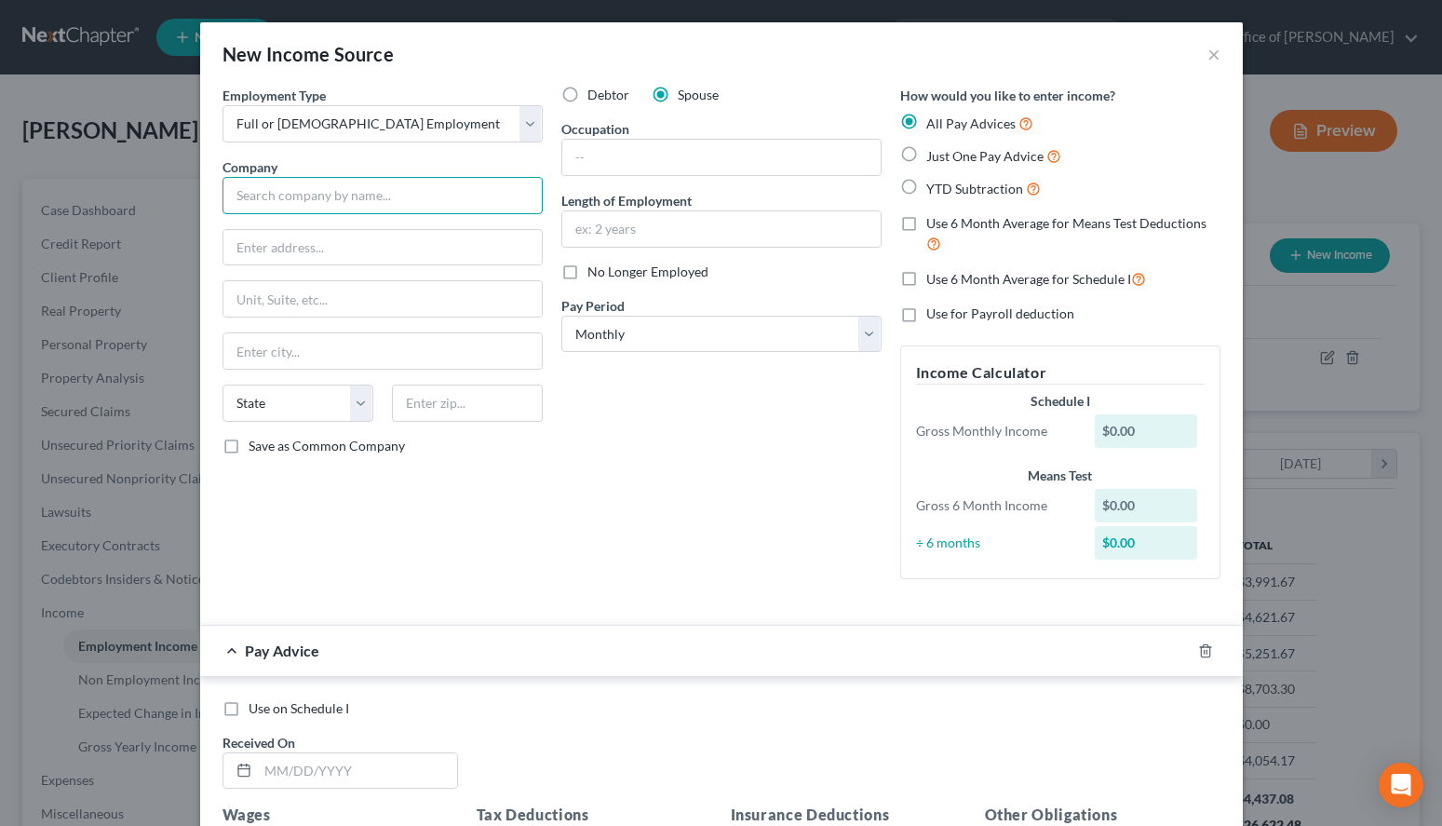
click at [313, 183] on input "text" at bounding box center [383, 195] width 320 height 37
paste input "Alachua County Public Schools"
type input "Alachua County Public Schools"
click at [386, 247] on input "text" at bounding box center [382, 247] width 318 height 35
click at [1088, 47] on div "New Income Source ×" at bounding box center [721, 53] width 1043 height 63
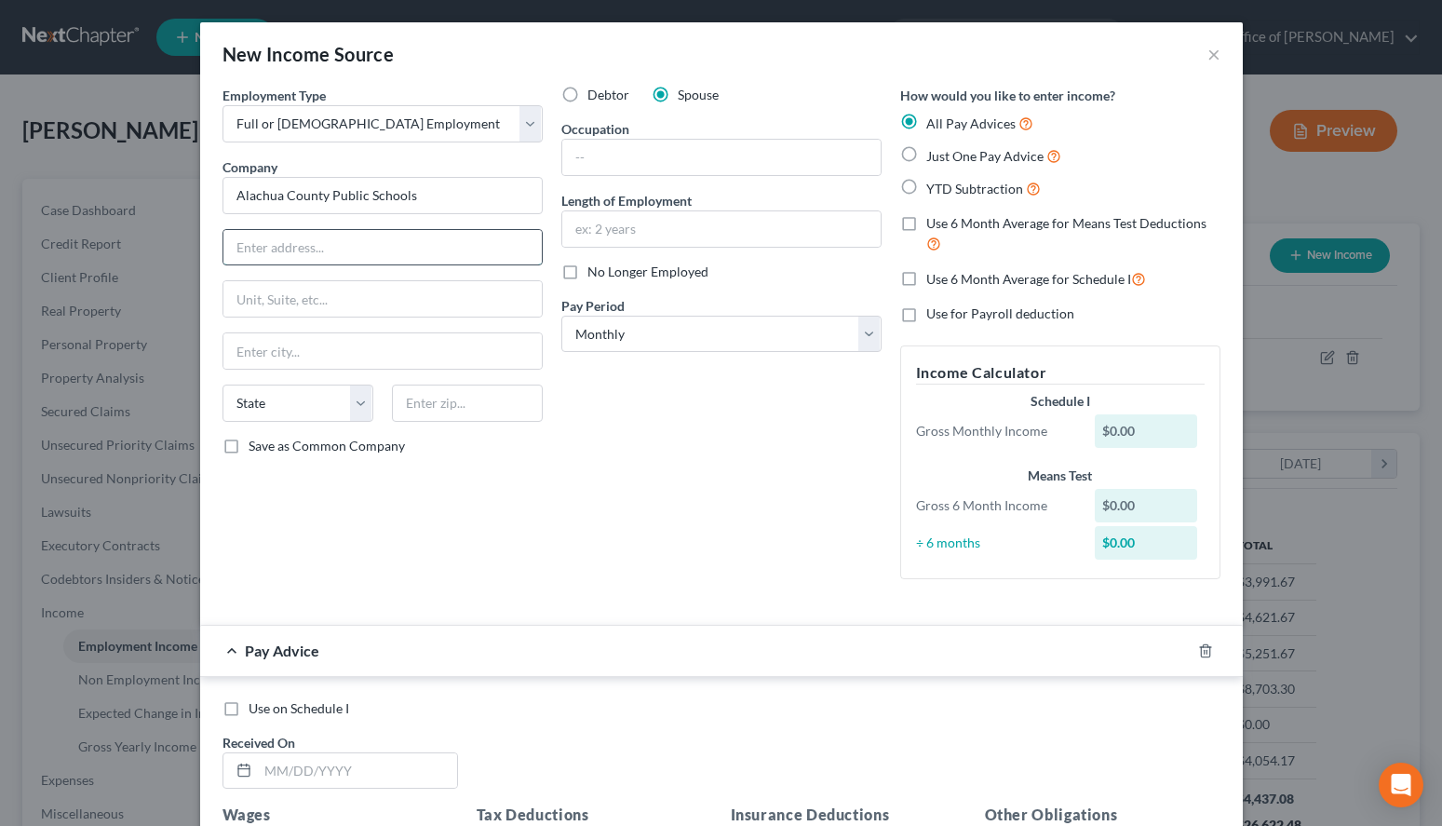
click at [407, 246] on input "text" at bounding box center [382, 247] width 318 height 35
paste input "620 E University Ave"
type input "620 E University Ave"
click at [455, 418] on input "text" at bounding box center [467, 402] width 151 height 37
type input "32601"
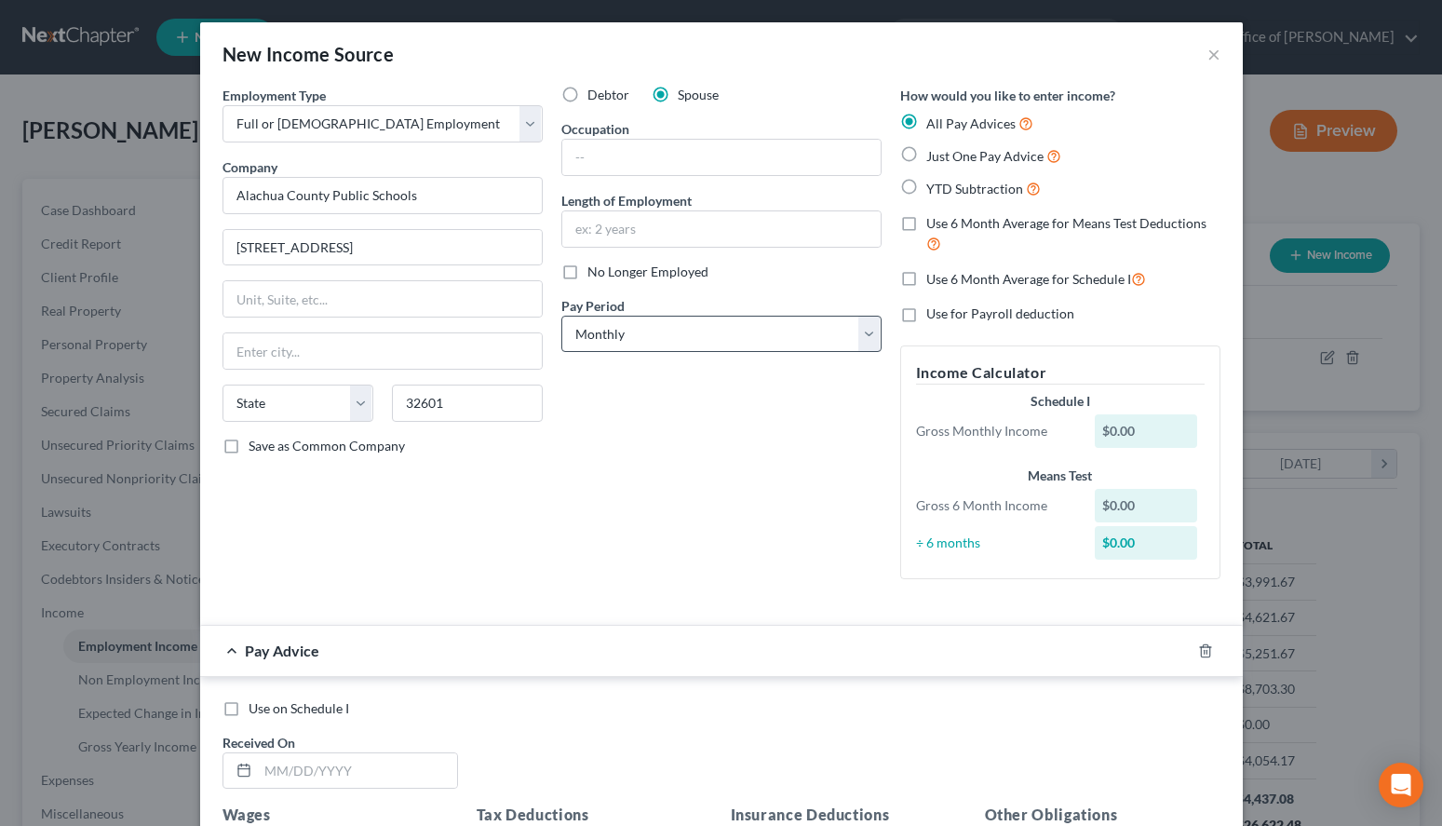
type input "Gainesville"
select select "9"
click at [249, 454] on label "Save as Common Company" at bounding box center [327, 446] width 156 height 19
click at [256, 449] on input "Save as Common Company" at bounding box center [262, 443] width 12 height 12
checkbox input "true"
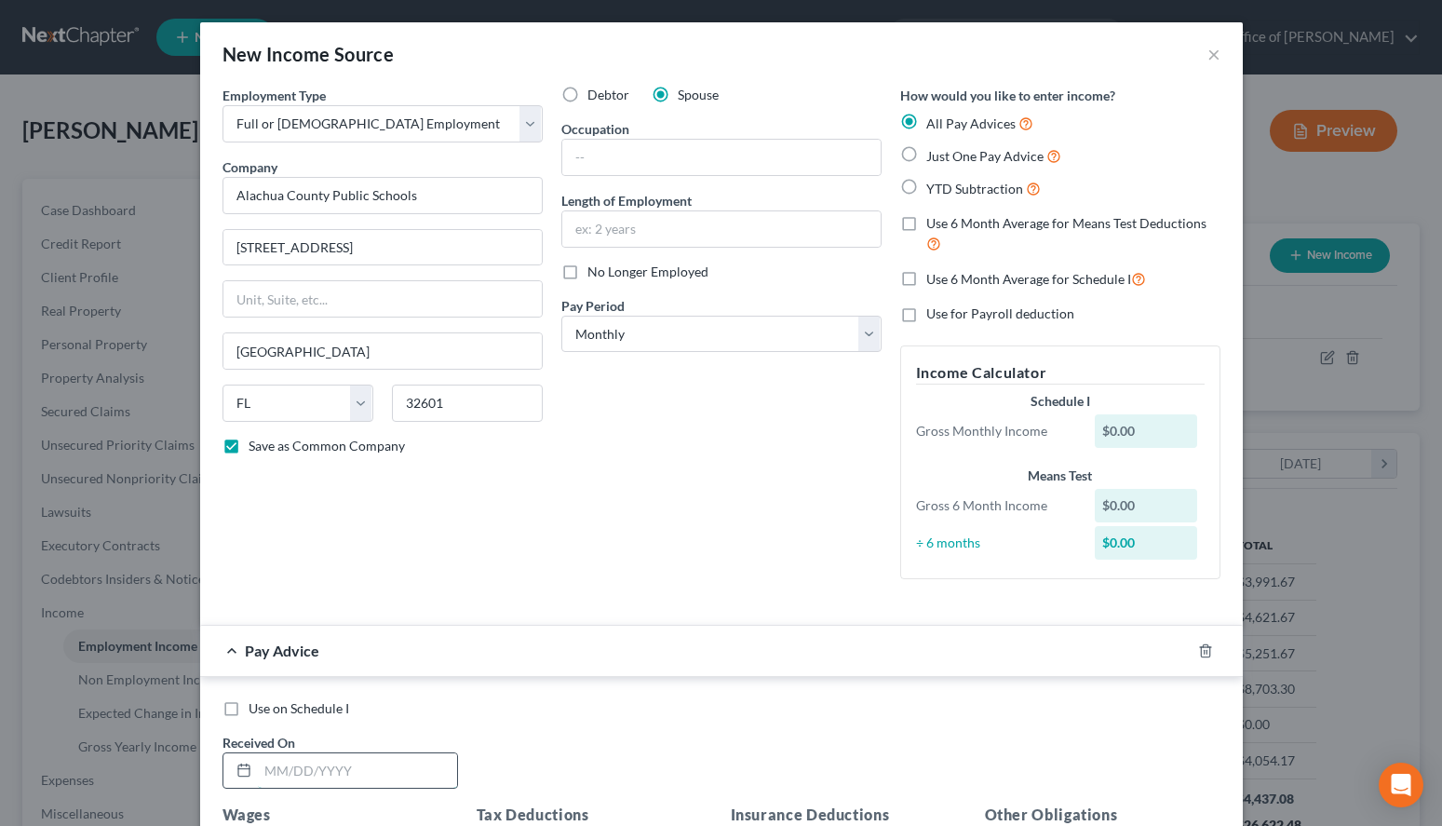
click at [293, 772] on input "text" at bounding box center [357, 770] width 199 height 35
click at [964, 53] on div "New Income Source ×" at bounding box center [721, 53] width 1043 height 63
click at [392, 796] on div "Use on Schedule I Received On * 01/" at bounding box center [721, 751] width 1017 height 105
click at [392, 771] on input "01/" at bounding box center [357, 770] width 199 height 35
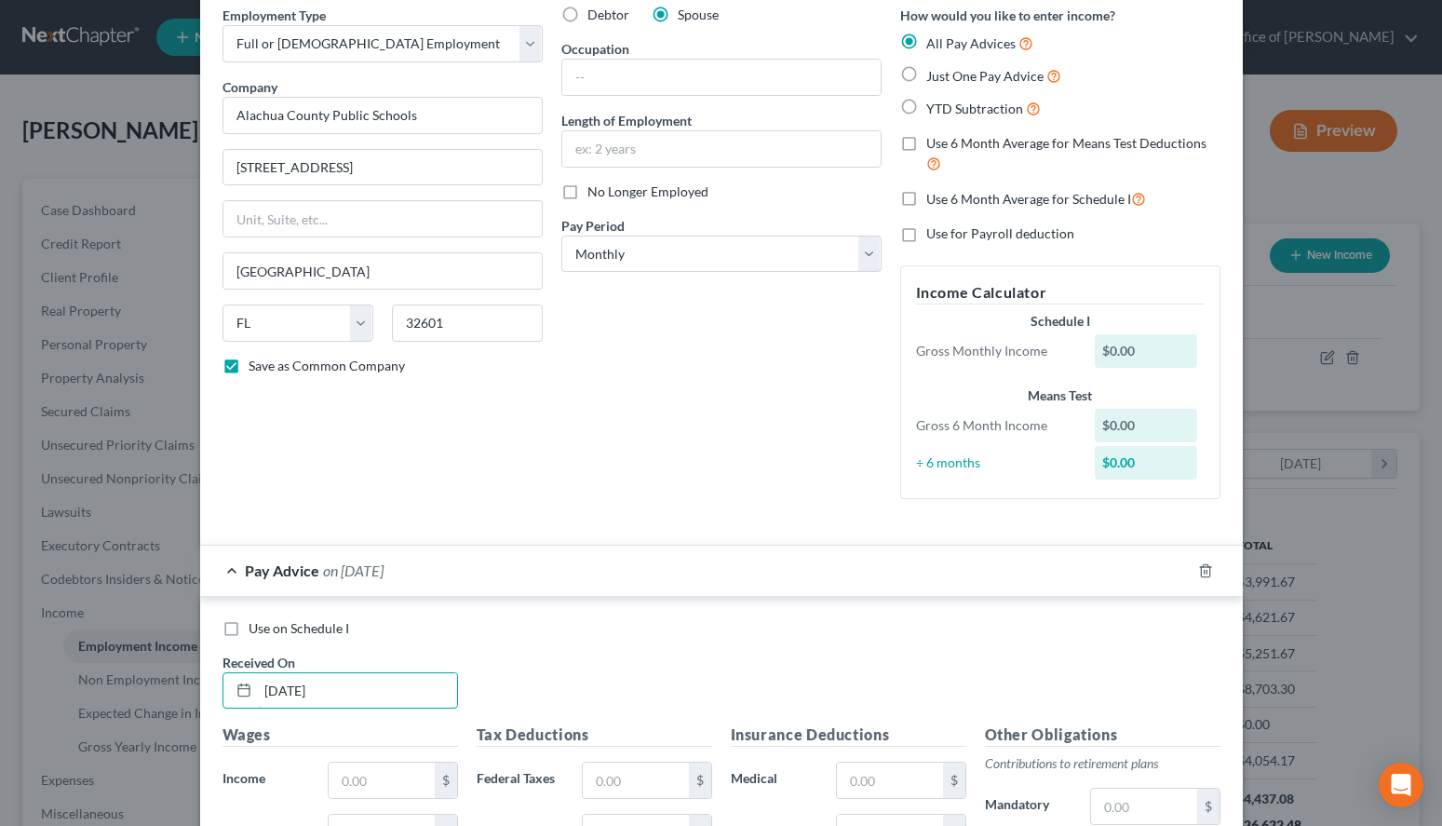
scroll to position [190, 0]
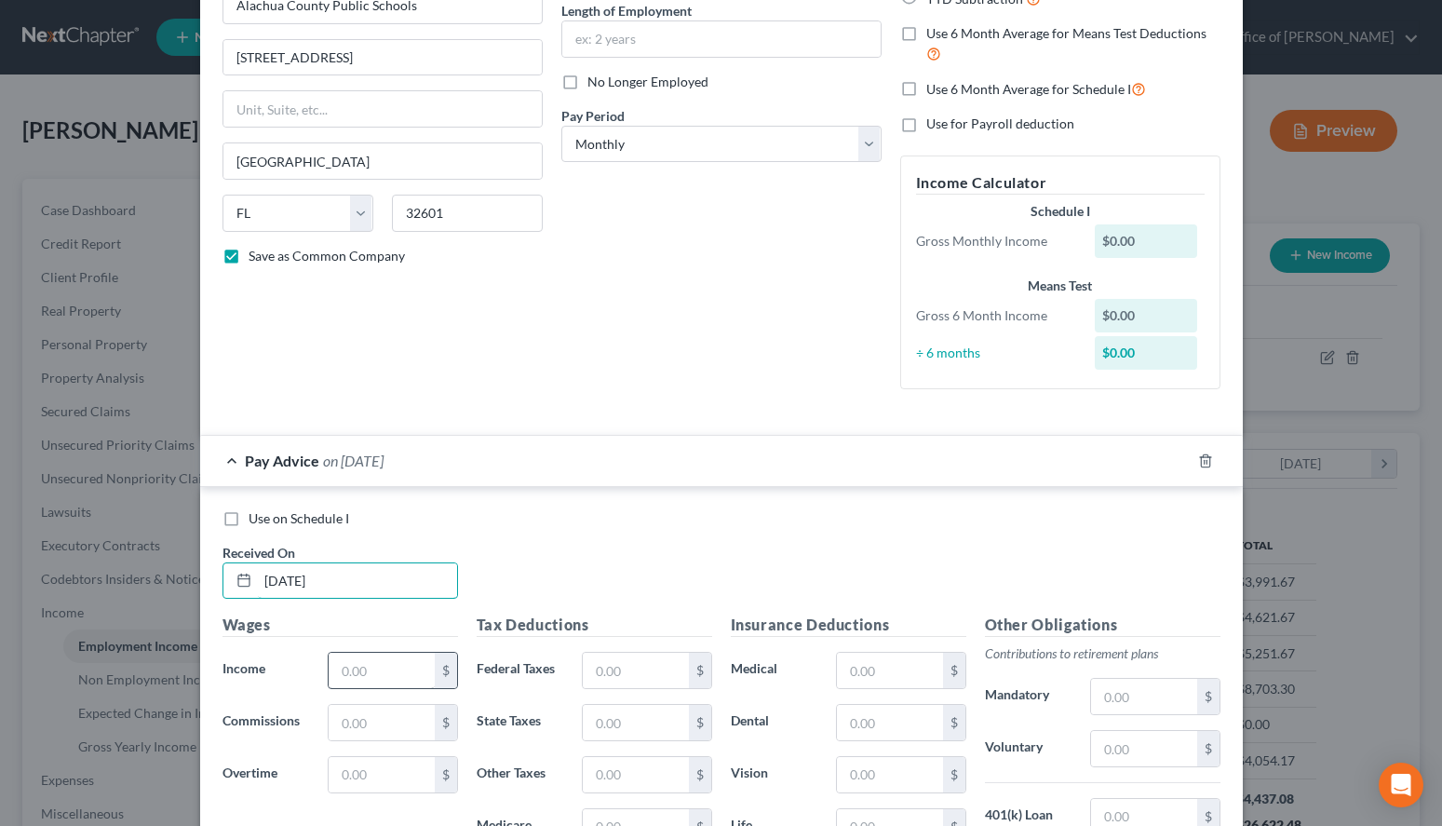
type input "01/31/2025"
click at [371, 665] on input "text" at bounding box center [381, 670] width 105 height 35
click at [951, 576] on div "Use on Schedule I Received On * 01/31/2025" at bounding box center [721, 561] width 1017 height 105
click at [430, 670] on input "text" at bounding box center [381, 670] width 105 height 35
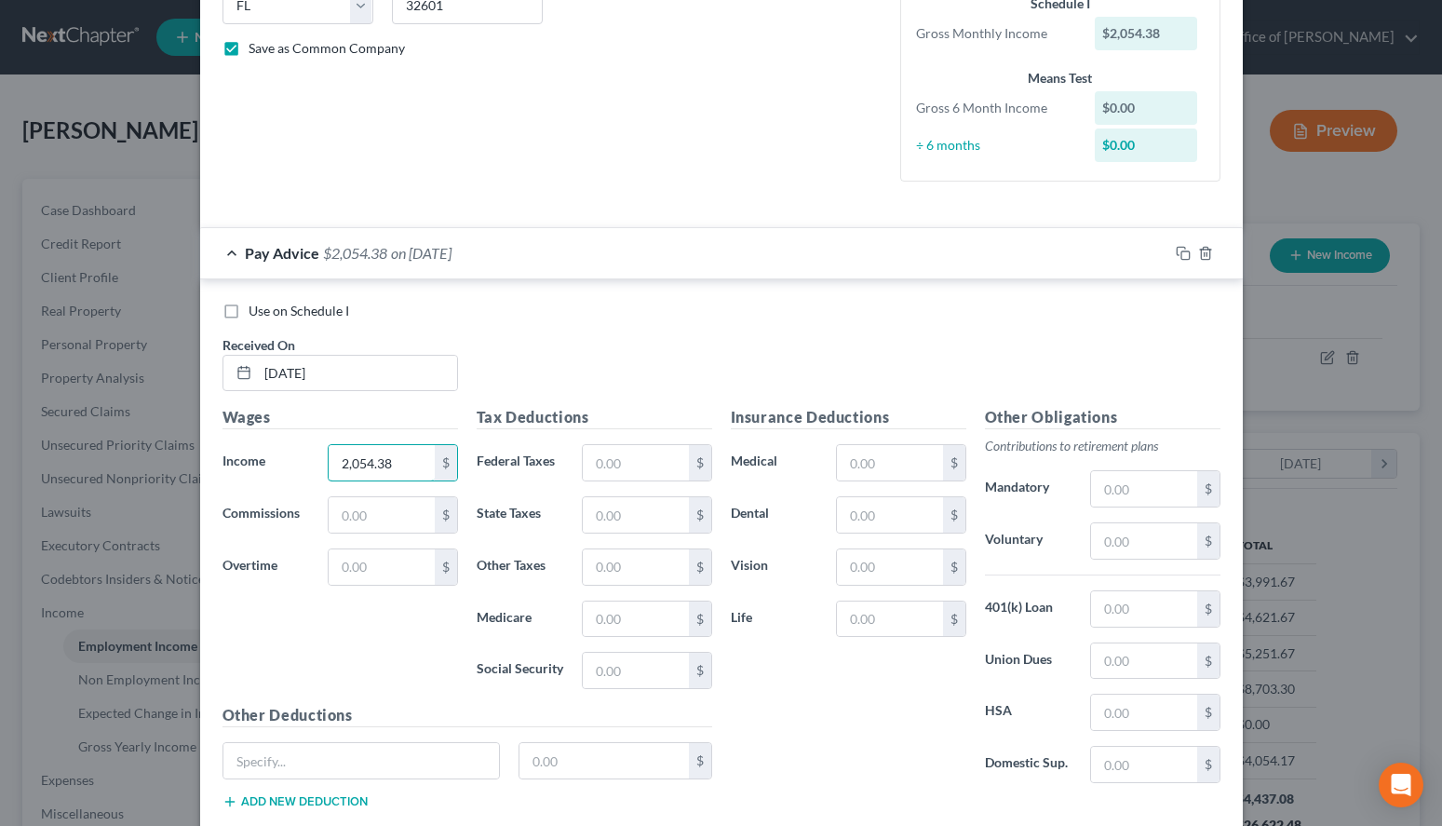
scroll to position [513, 0]
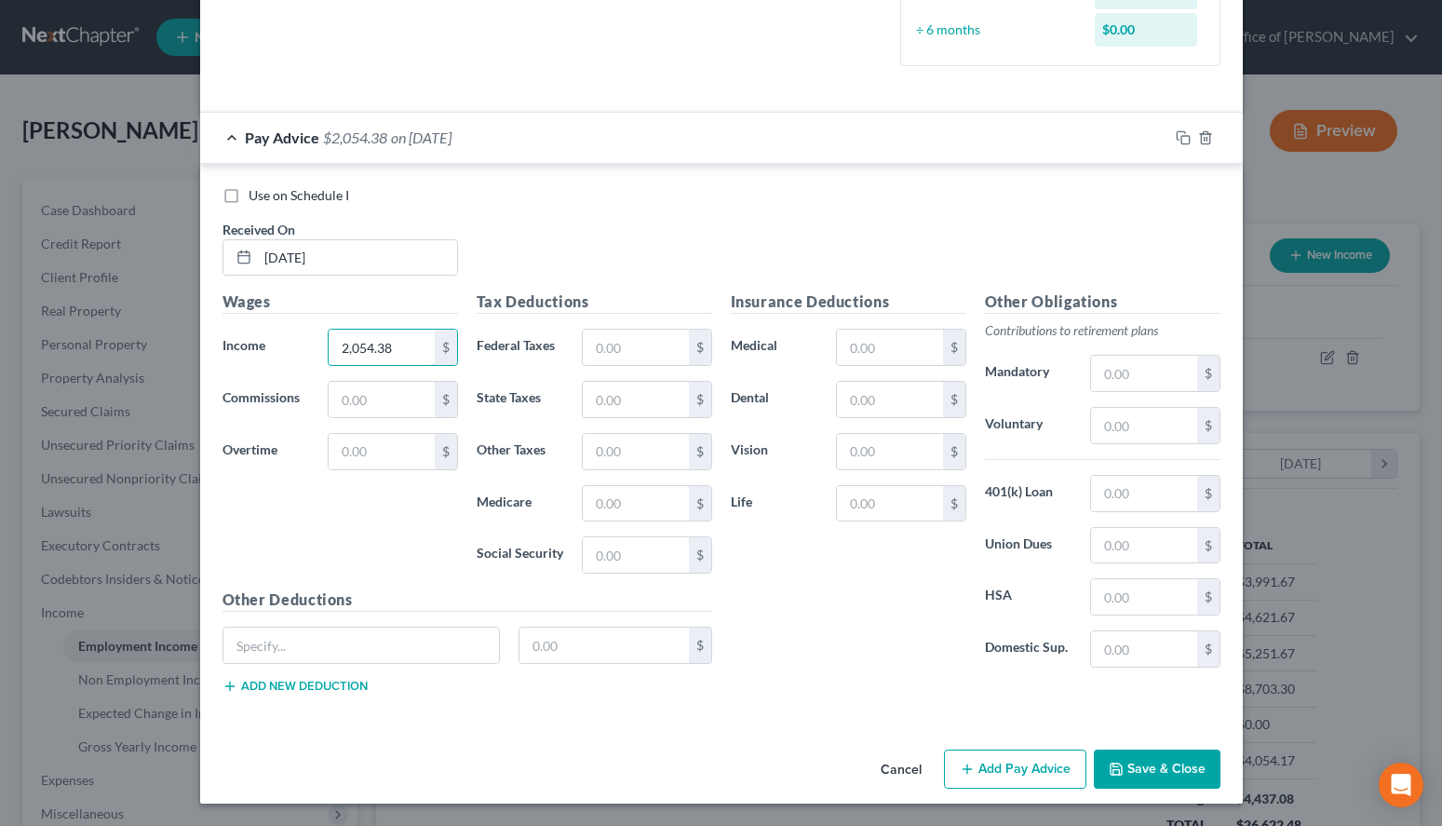
type input "2,054.38"
click at [1107, 769] on button "Save & Close" at bounding box center [1157, 768] width 127 height 39
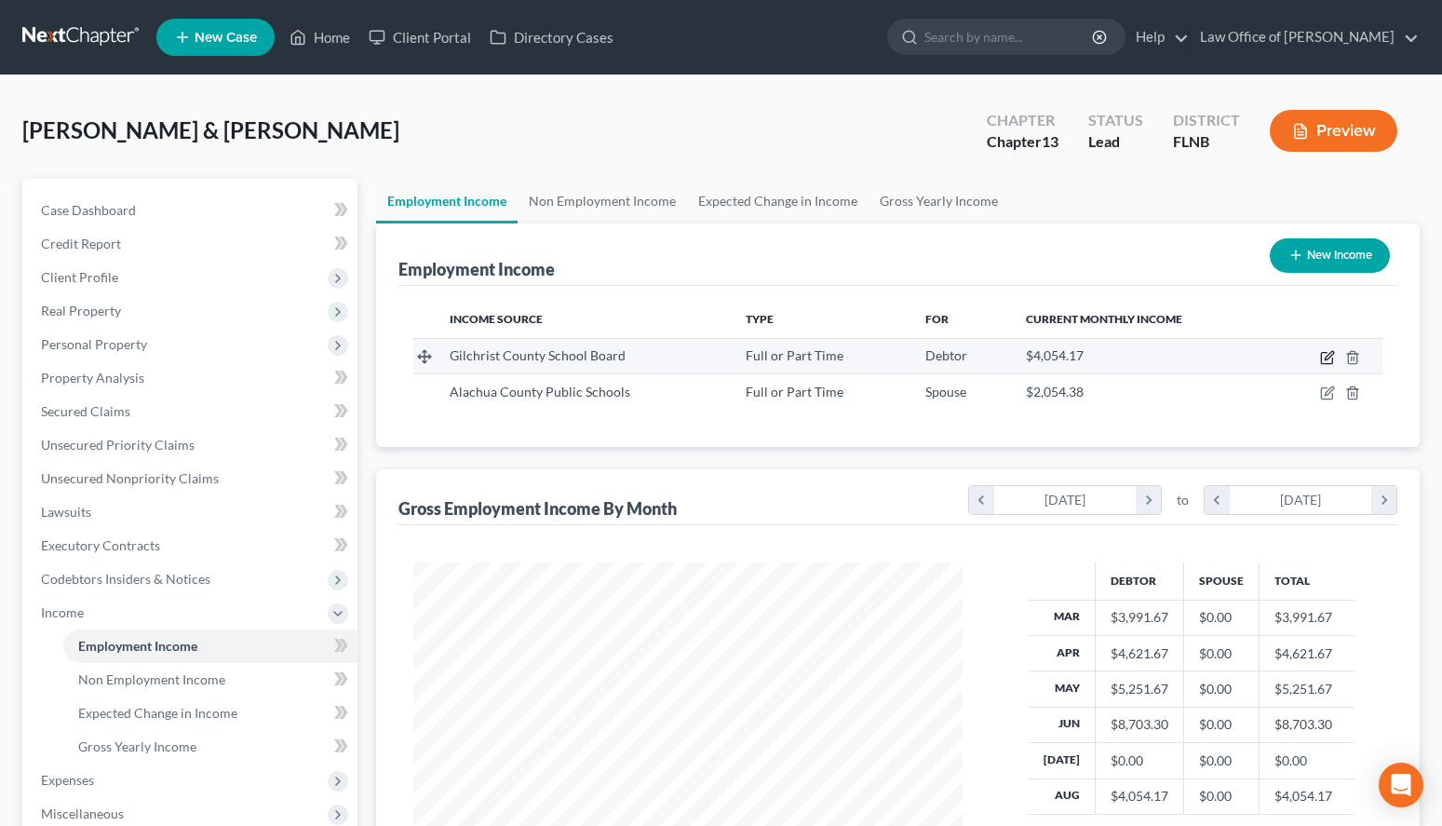
click at [1321, 357] on icon "button" at bounding box center [1326, 358] width 11 height 11
select select "0"
select select "9"
select select "0"
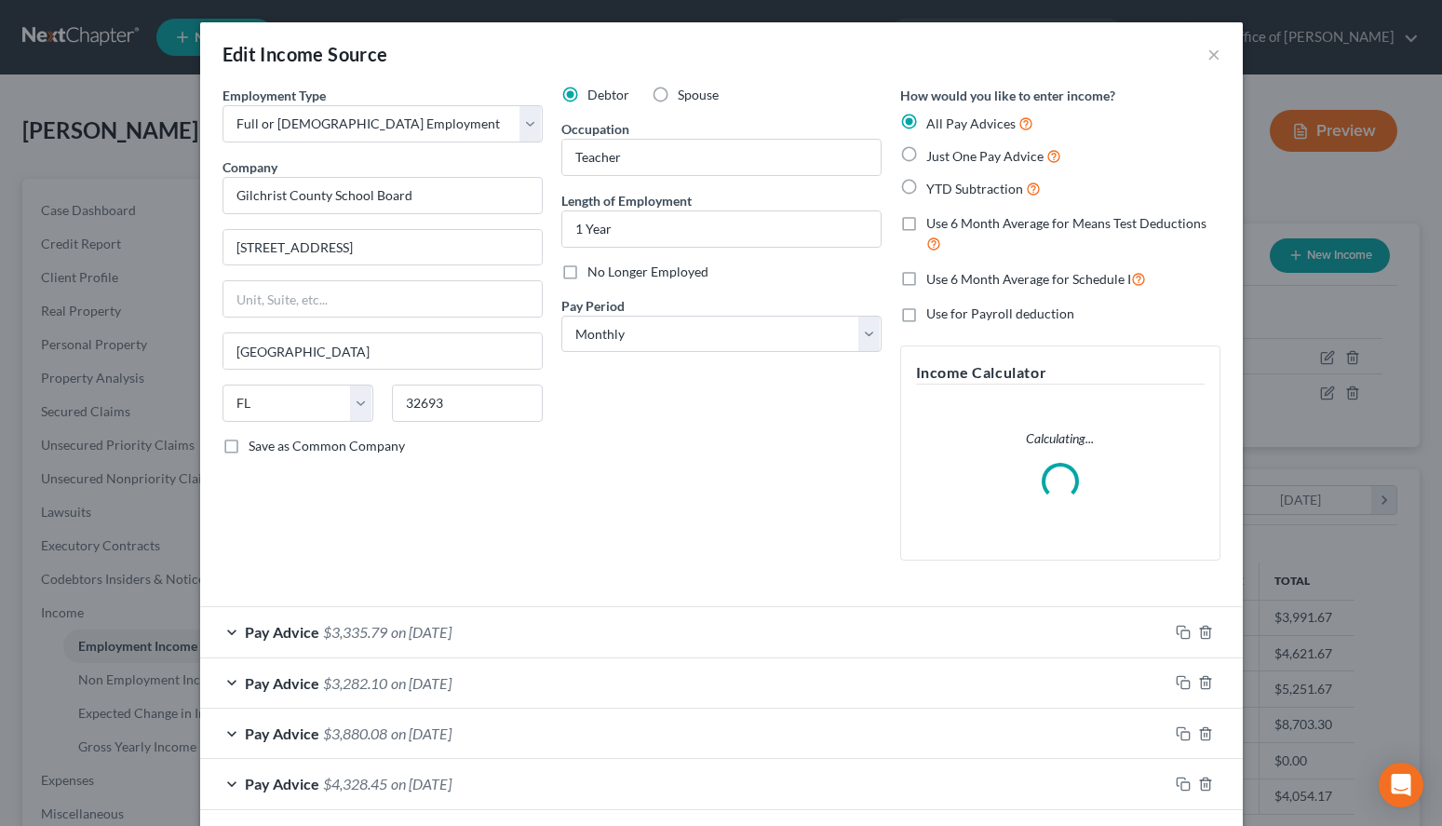
click at [317, 446] on span "Save as Common Company" at bounding box center [327, 446] width 156 height 16
click at [268, 446] on input "Save as Common Company" at bounding box center [262, 443] width 12 height 12
checkbox input "true"
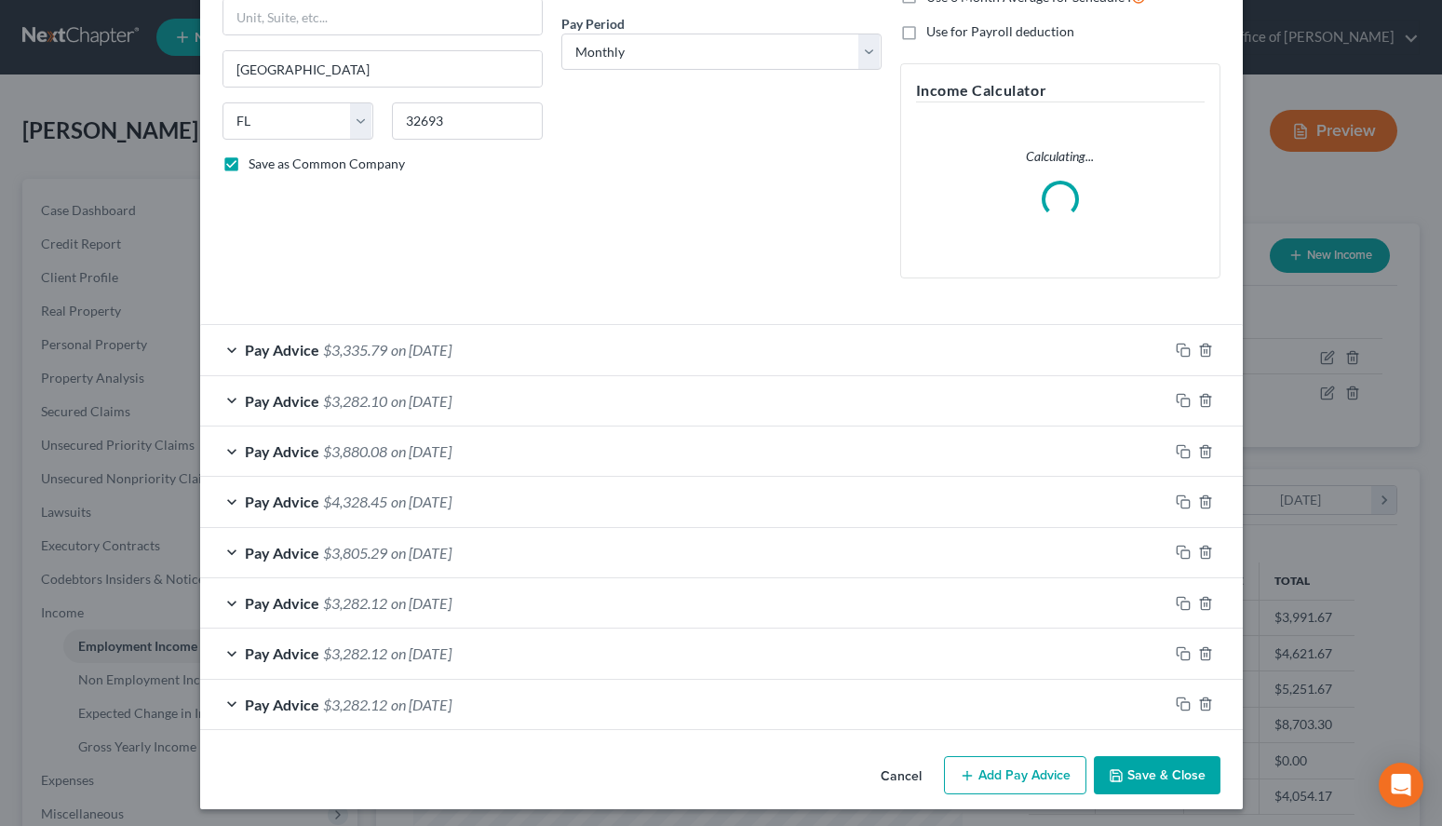
scroll to position [289, 0]
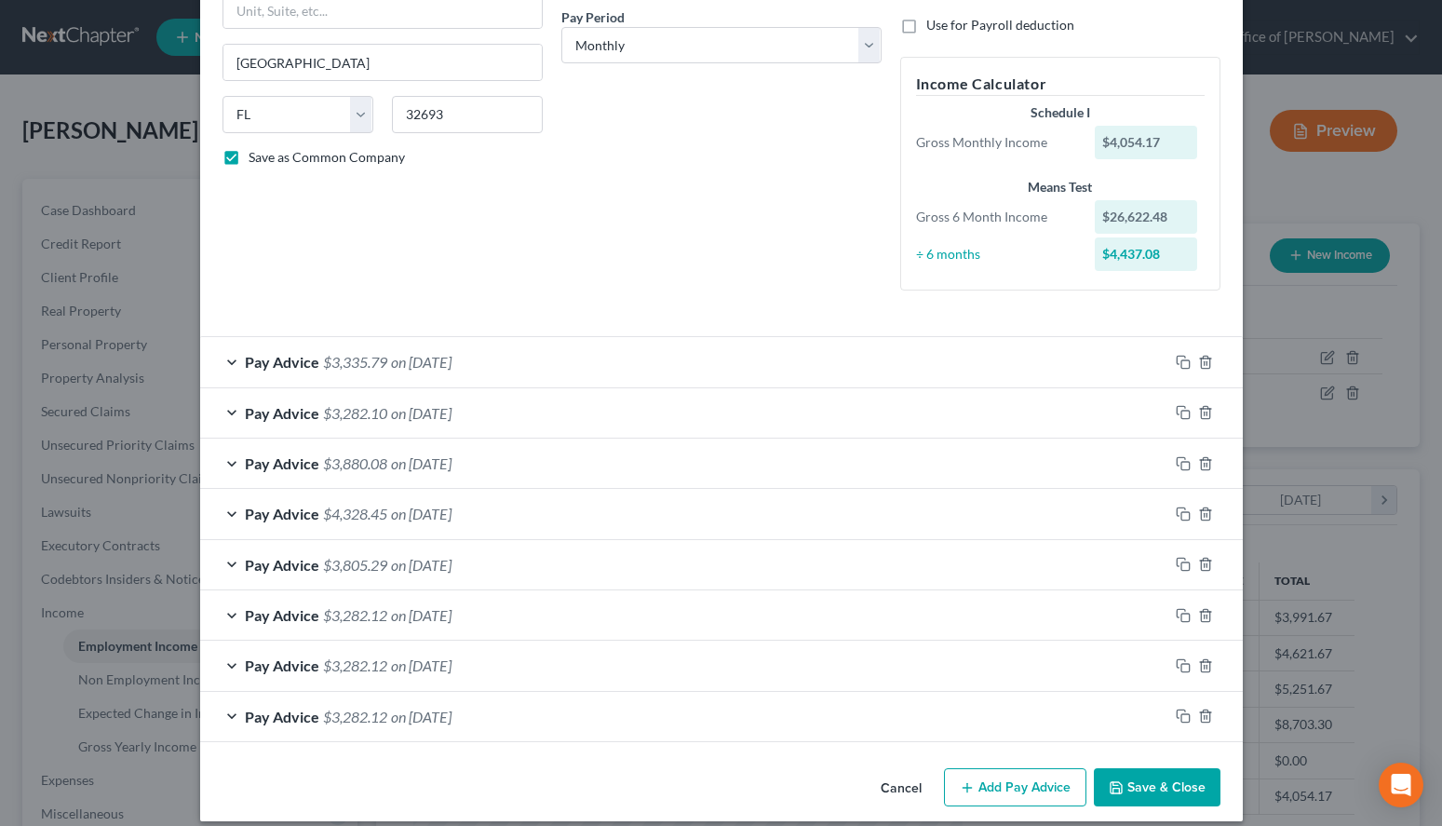
click at [1136, 757] on div "Edit Income Source × Employment Type * Select Full or Part Time Employment Self…" at bounding box center [721, 277] width 1043 height 1087
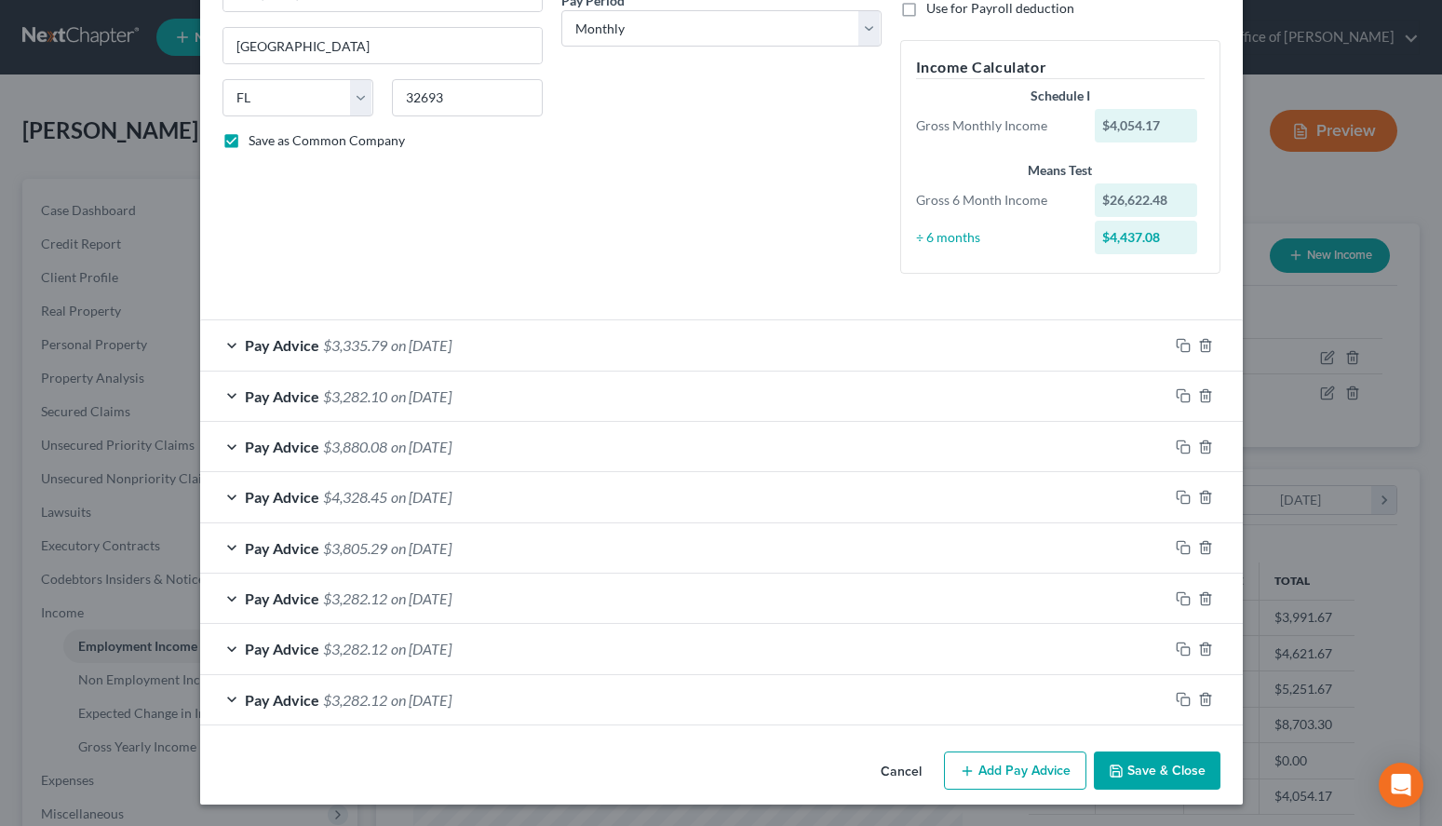
scroll to position [307, 0]
click at [1120, 766] on icon "button" at bounding box center [1116, 769] width 15 height 15
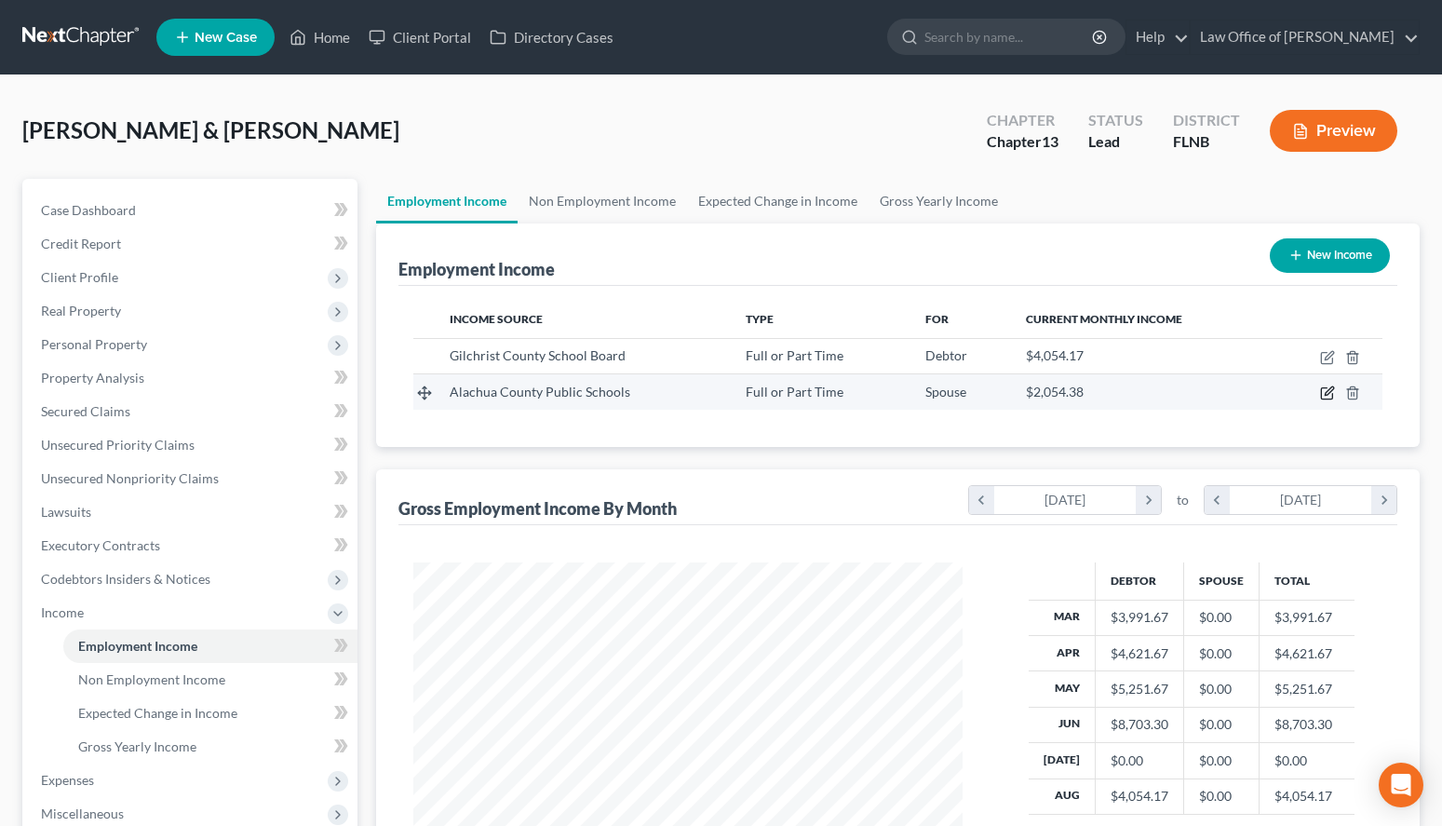
click at [1323, 399] on icon "button" at bounding box center [1326, 393] width 11 height 11
select select "0"
select select "9"
select select "0"
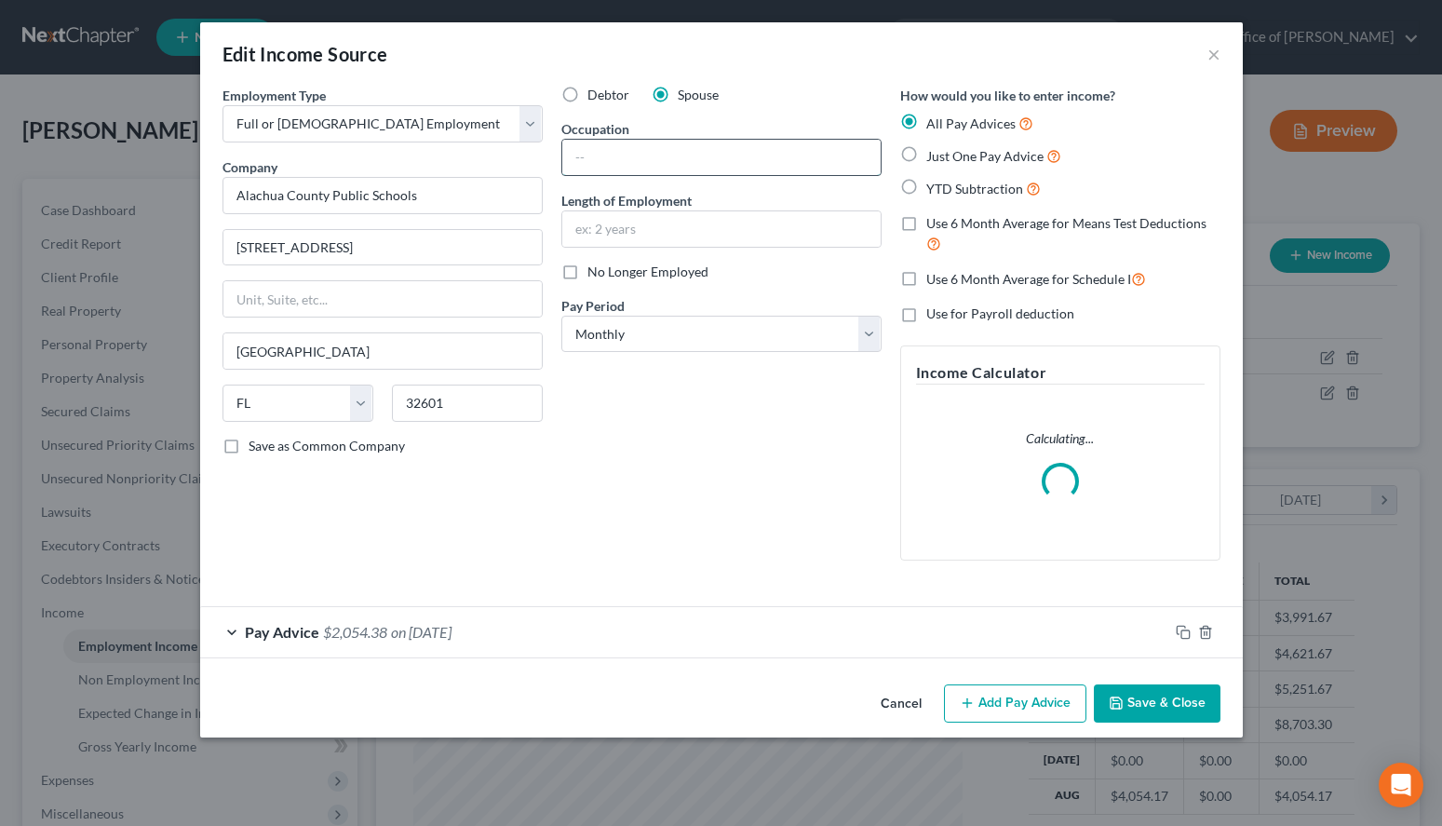
click at [735, 151] on input "text" at bounding box center [721, 157] width 318 height 35
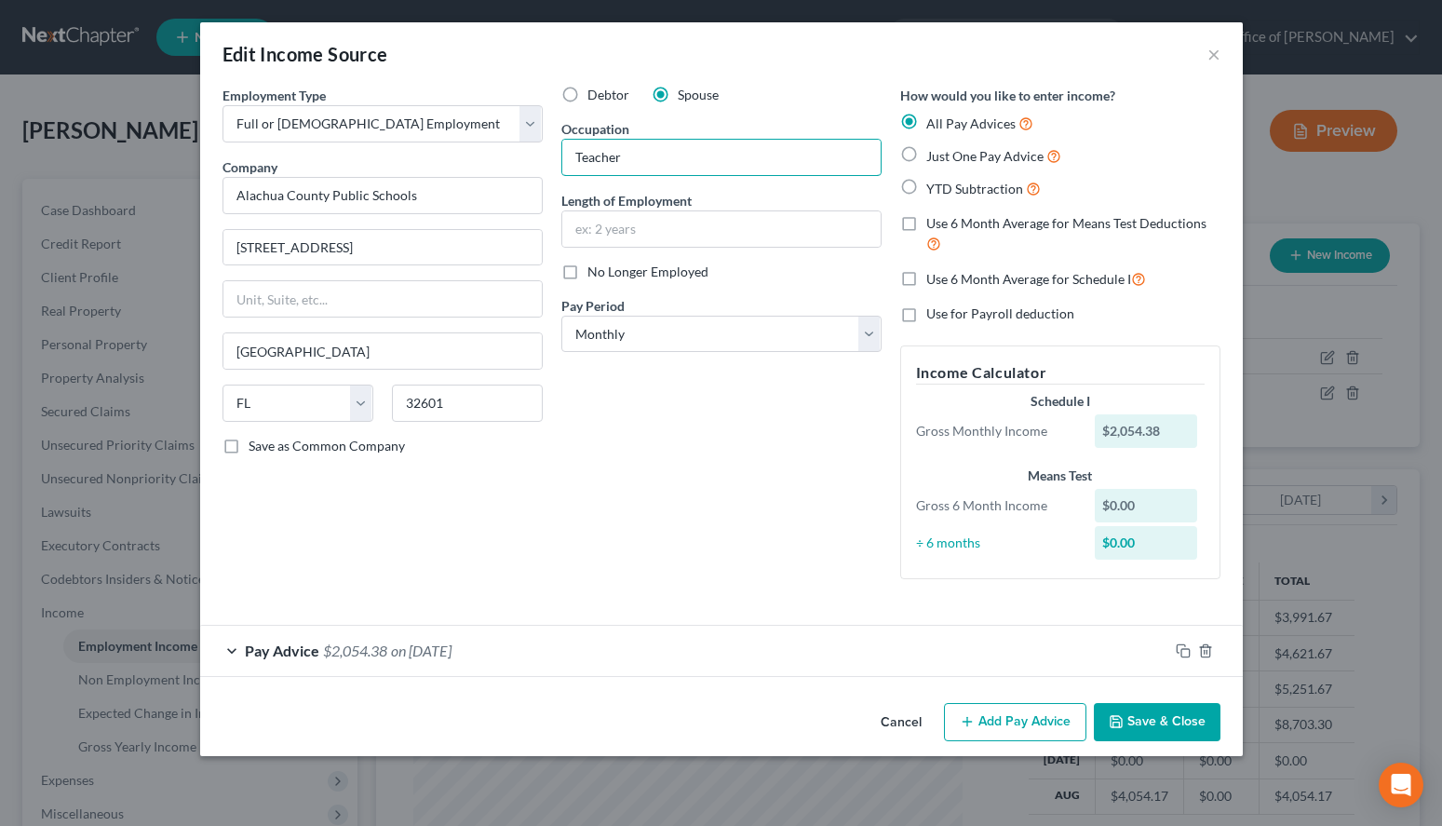
type input "Teacher"
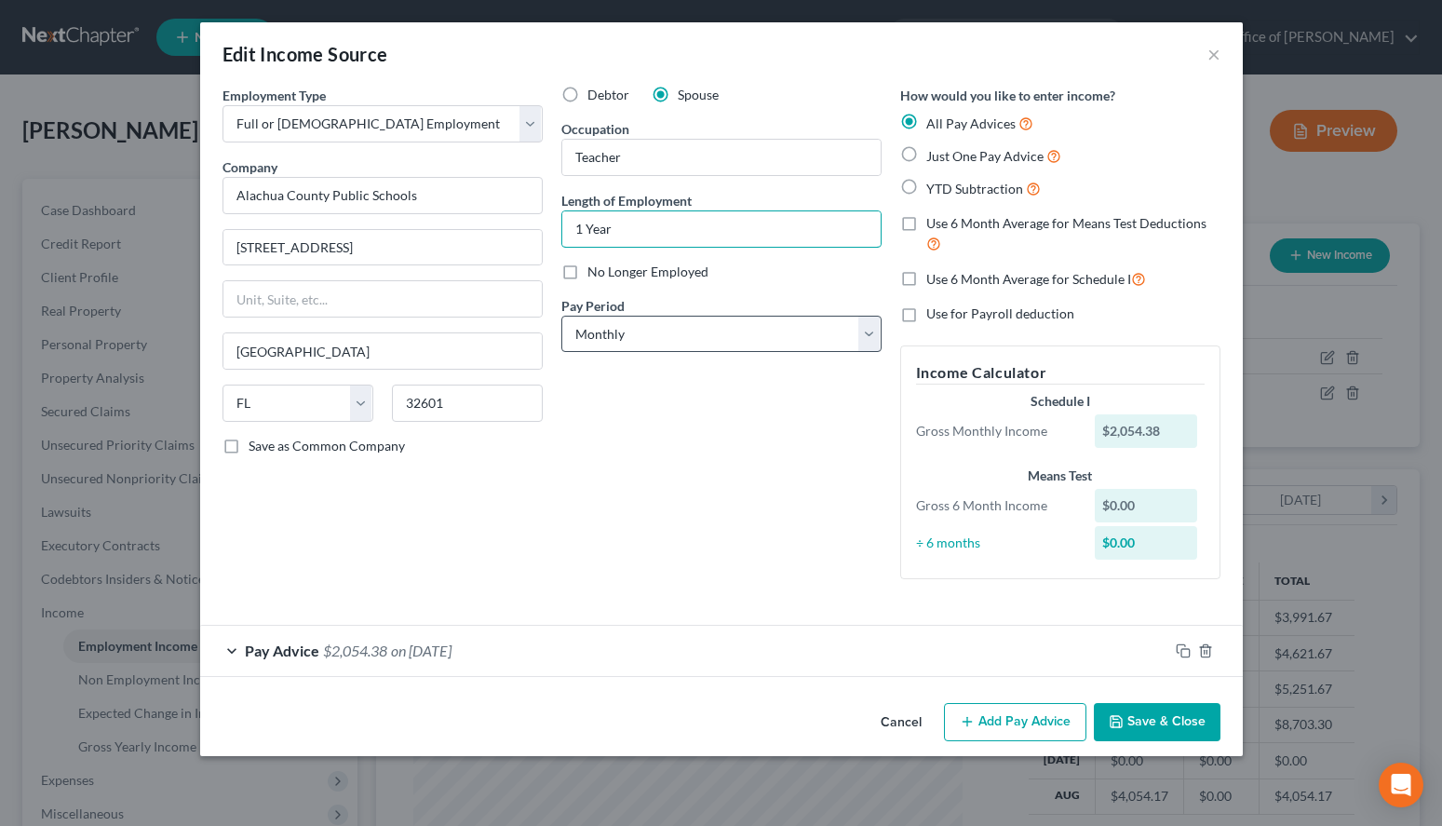
type input "1 Year"
click at [561, 316] on select "Select Monthly Twice Monthly Every Other Week Weekly" at bounding box center [721, 334] width 320 height 37
select select "2"
click option "Every Other Week" at bounding box center [0, 0] width 0 height 0
click at [674, 660] on div "Pay Advice $2,054.38 on 01/31/2025" at bounding box center [684, 650] width 968 height 49
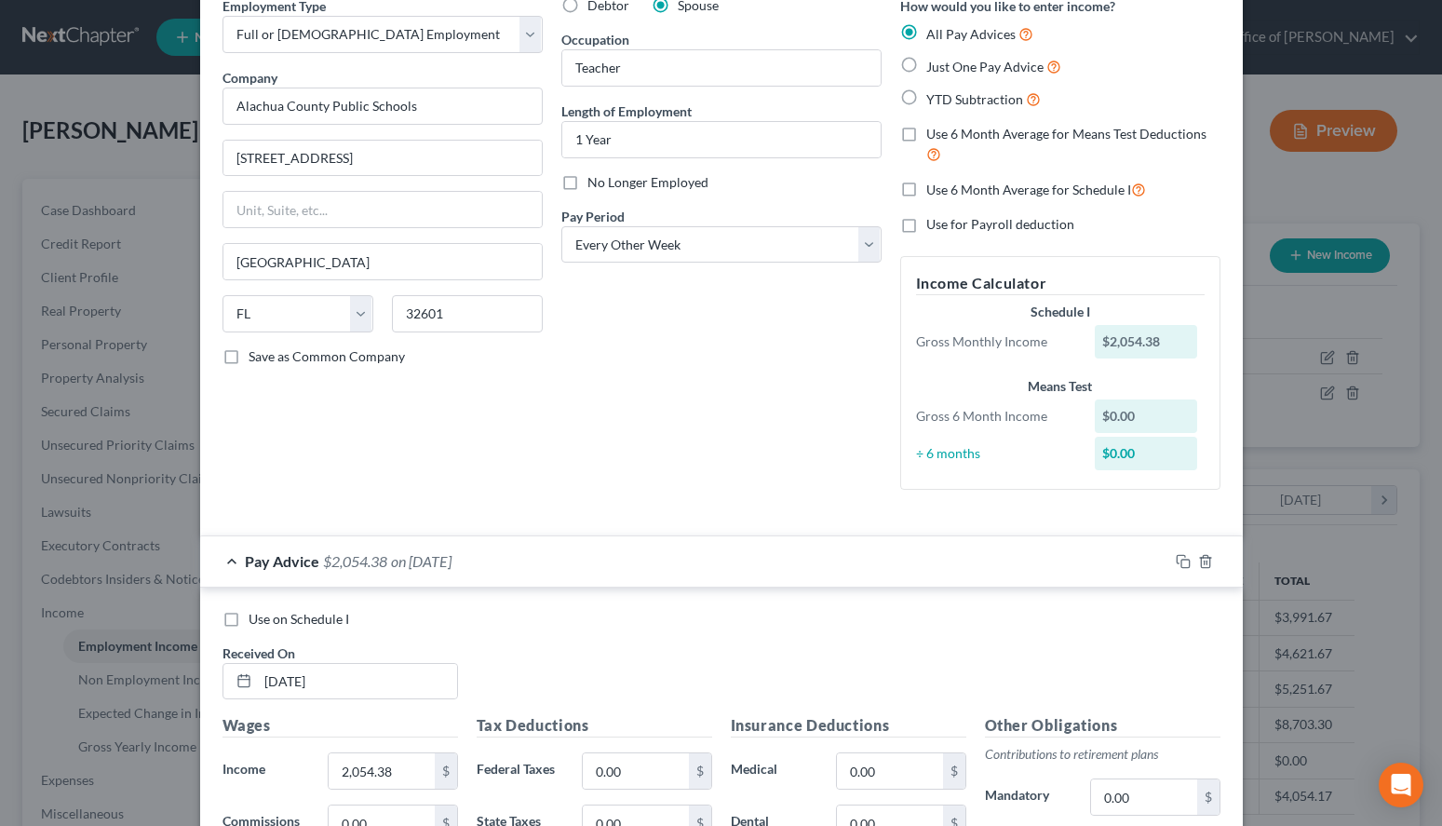
scroll to position [190, 0]
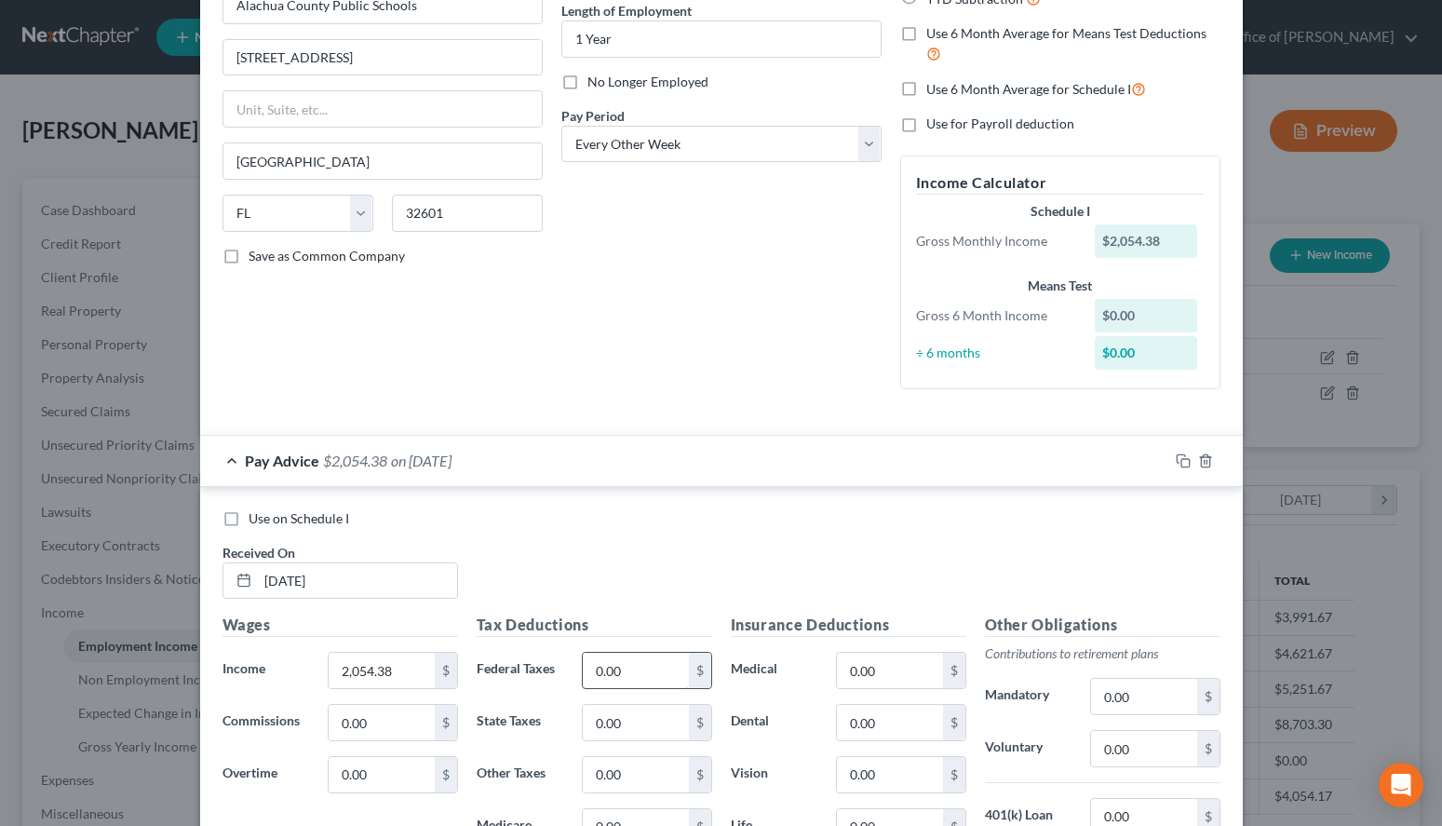
click at [621, 672] on input "0.00" at bounding box center [635, 670] width 105 height 35
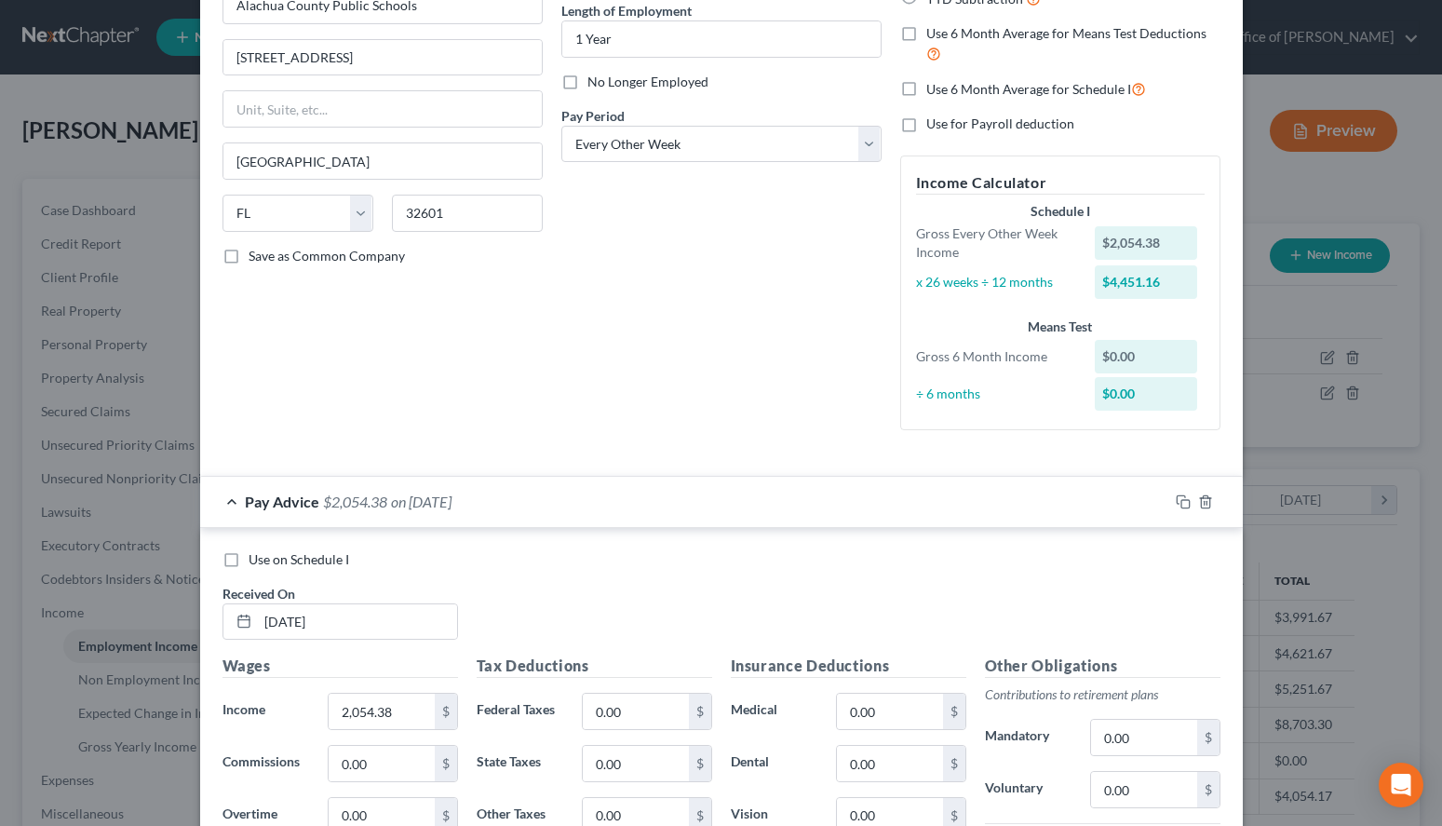
click at [976, 550] on div "Use on Schedule I" at bounding box center [722, 559] width 998 height 19
click at [639, 700] on input "0.00" at bounding box center [635, 711] width 105 height 35
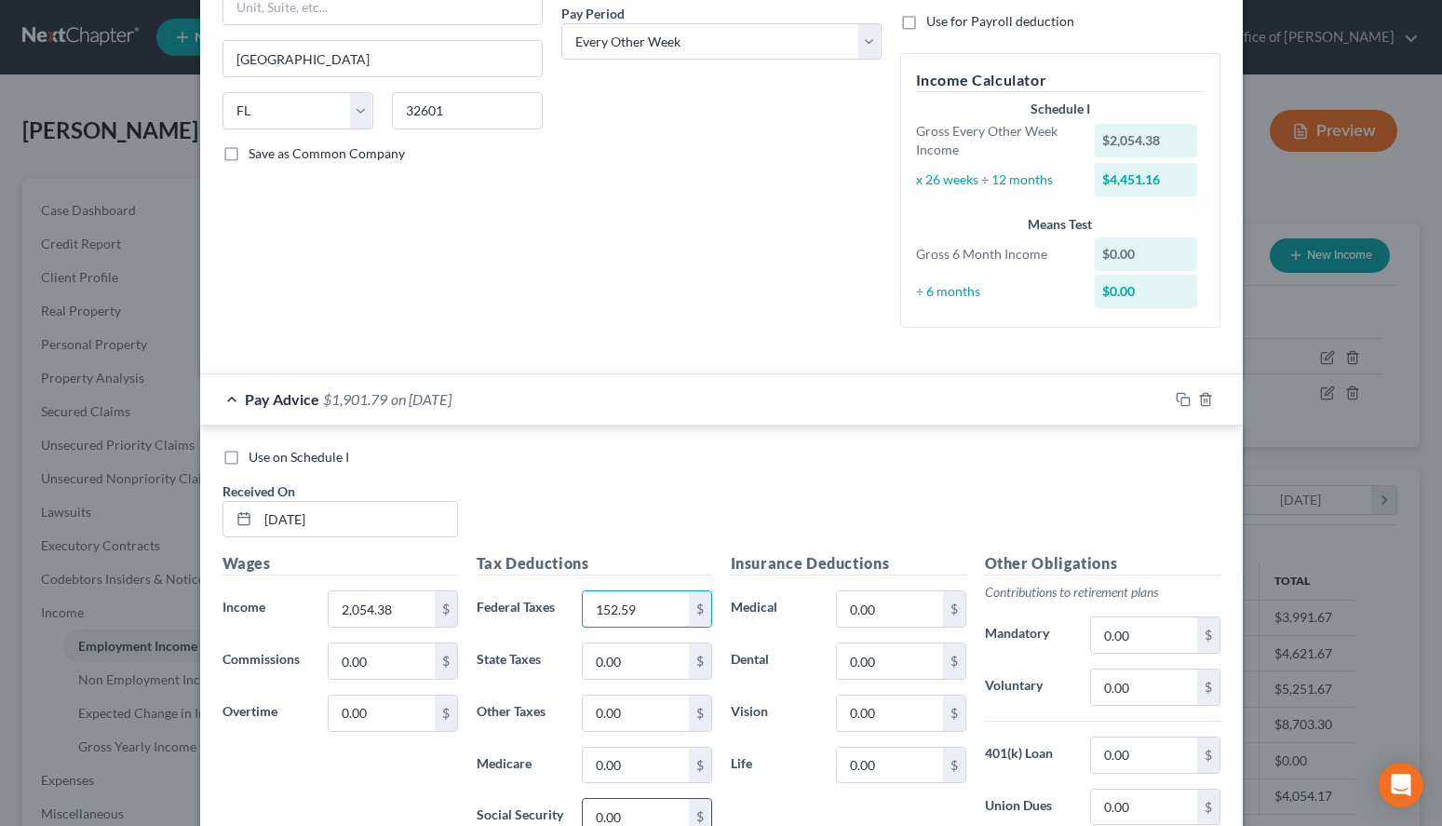
scroll to position [380, 0]
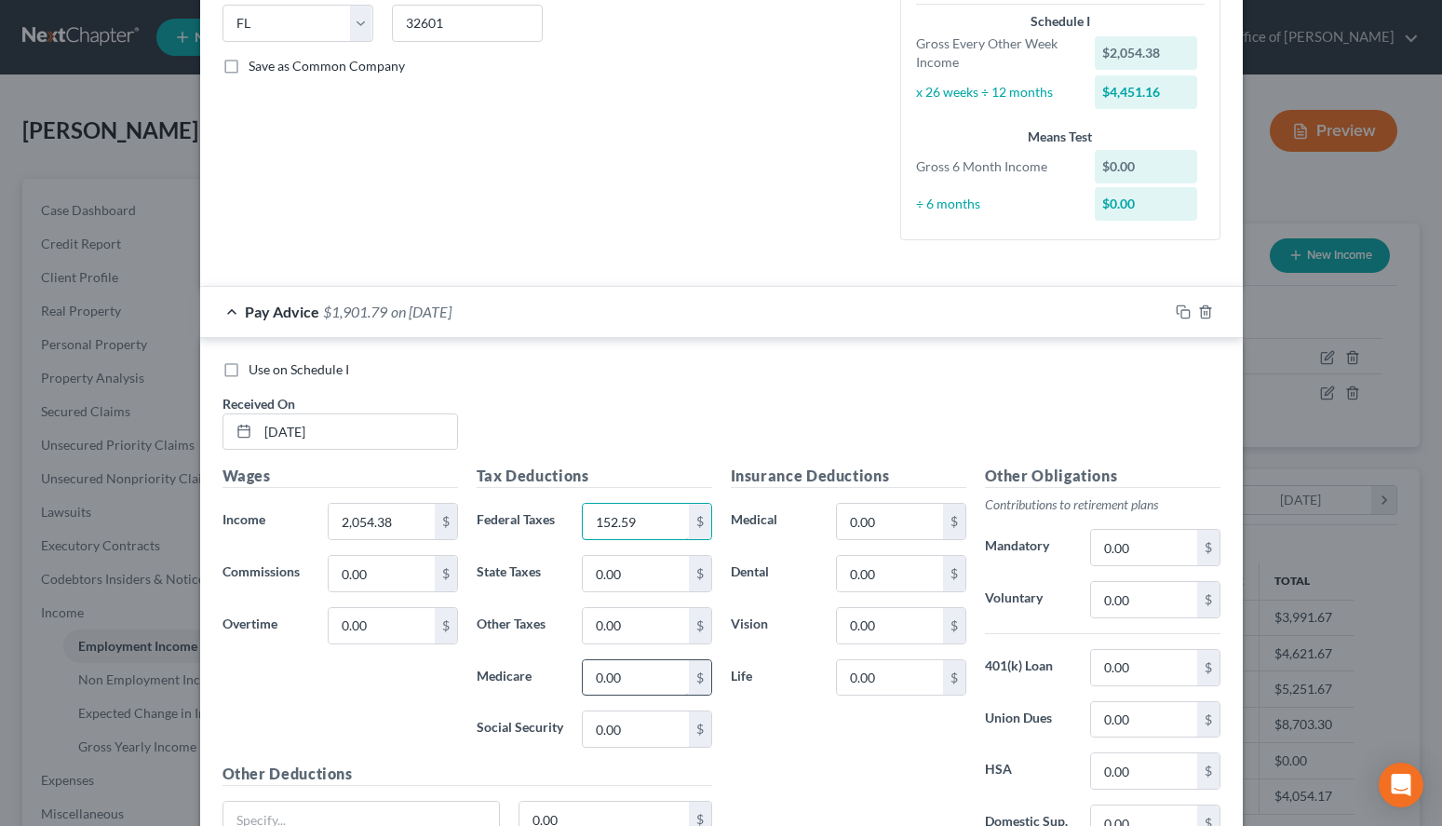
type input "152.59"
click at [659, 675] on input "0.00" at bounding box center [635, 677] width 105 height 35
click at [943, 423] on div "Use on Schedule I Received On * 01/31/2025" at bounding box center [721, 412] width 1017 height 105
click at [641, 693] on input "0.00" at bounding box center [635, 677] width 105 height 35
type input "29.60"
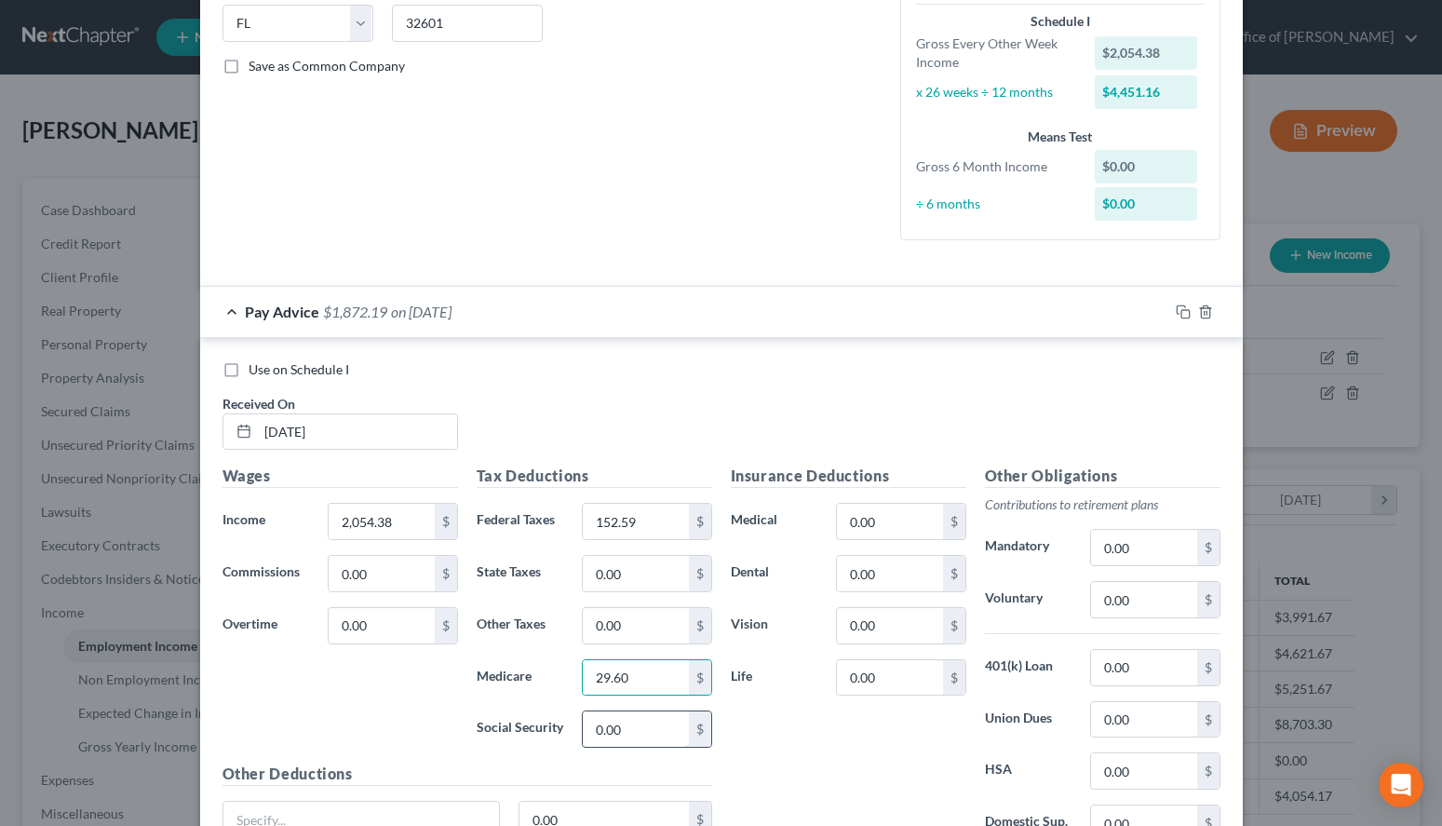
click at [636, 735] on input "0.00" at bounding box center [635, 728] width 105 height 35
click at [954, 743] on div "Insurance Deductions Medical 0.00 $ Dental 0.00 $ Vision 0.00 $ Life 0.00 $" at bounding box center [848, 661] width 254 height 392
click at [613, 741] on input "0.00" at bounding box center [635, 728] width 105 height 35
type input "126.55"
click at [890, 517] on input "0.00" at bounding box center [889, 521] width 105 height 35
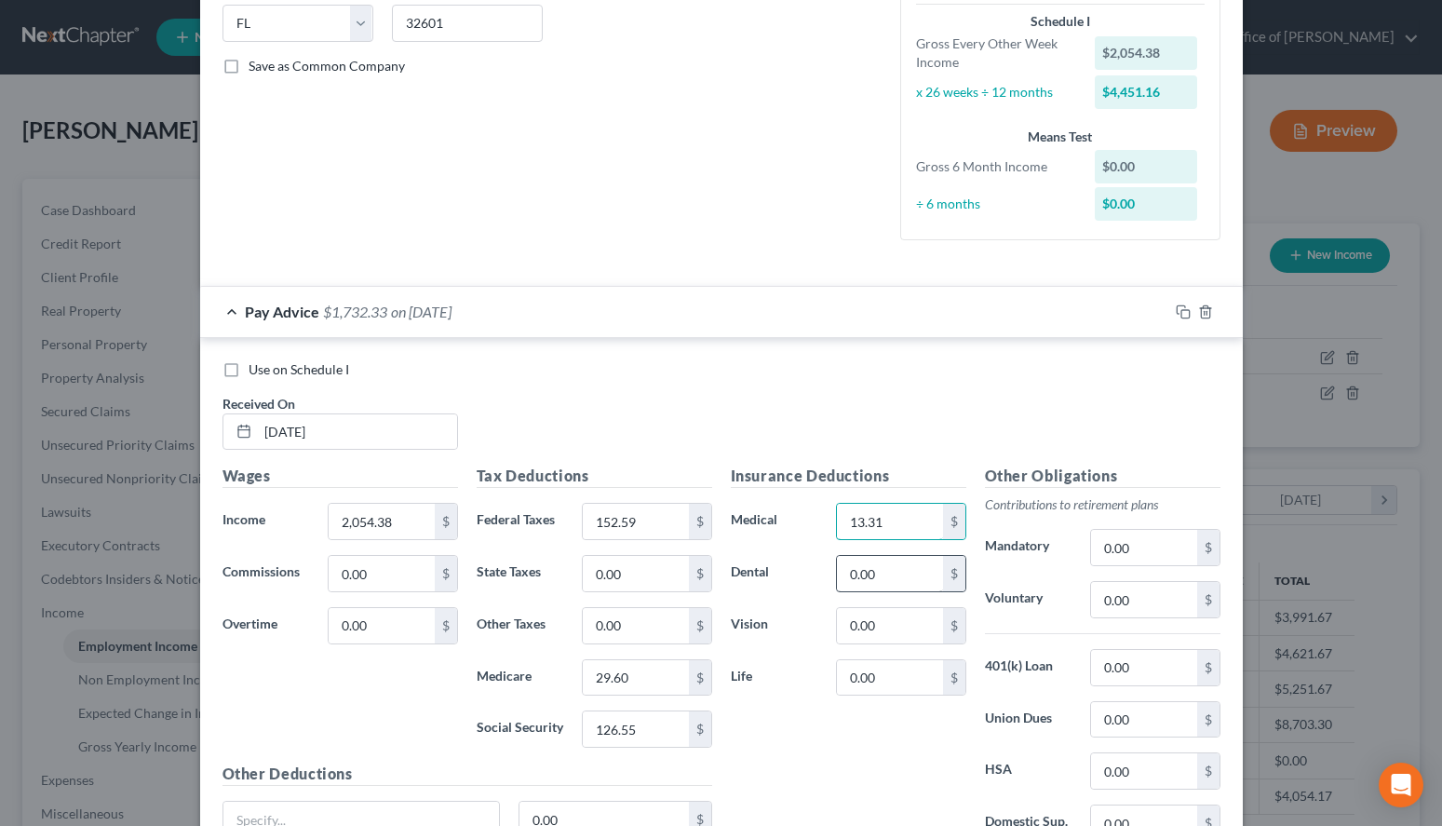
type input "13.31"
click at [889, 578] on input "0.00" at bounding box center [889, 573] width 105 height 35
type input "10.58"
click at [914, 612] on input "0.00" at bounding box center [889, 625] width 105 height 35
type input "2.75"
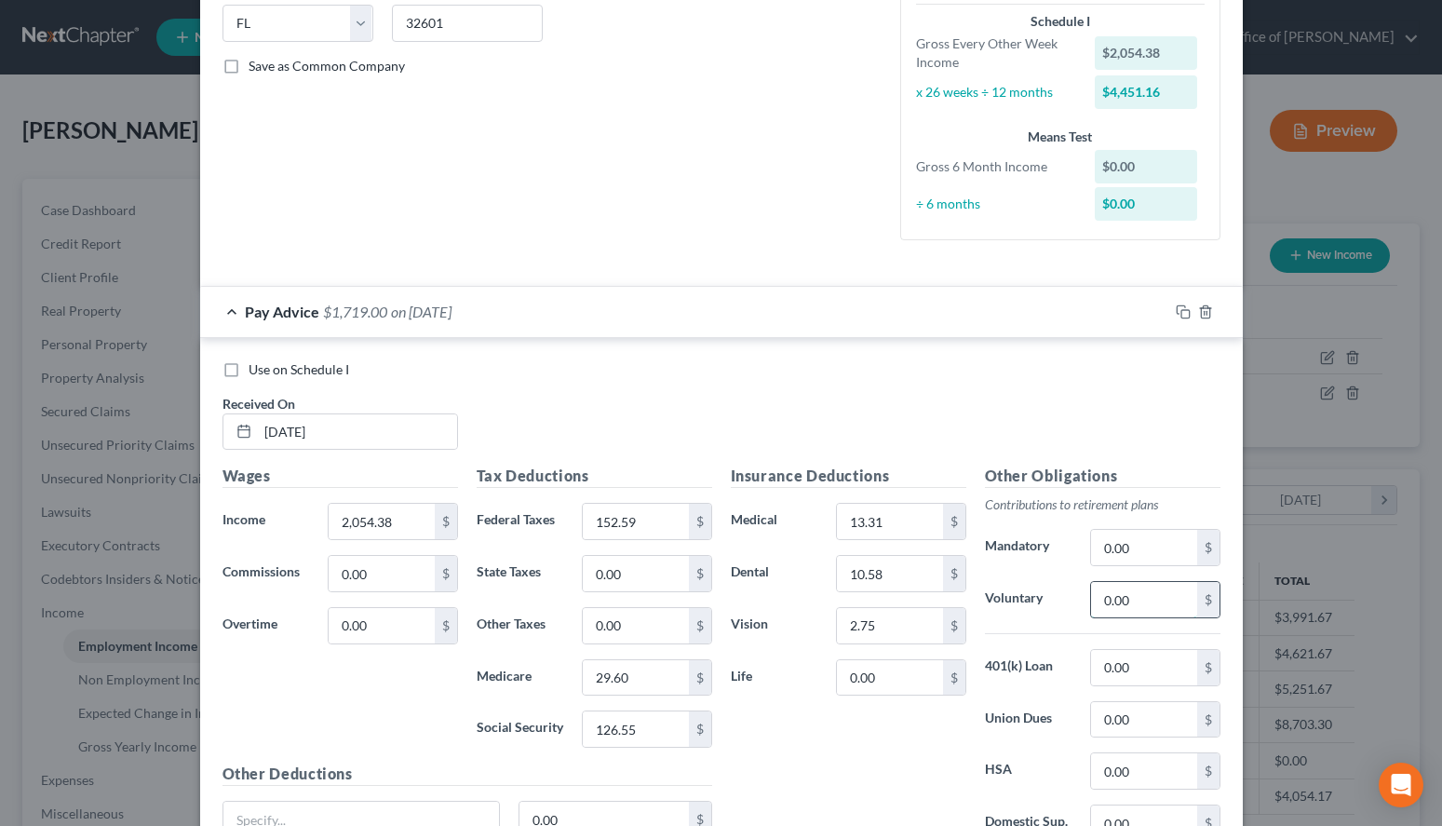
click at [1166, 597] on input "0.00" at bounding box center [1143, 599] width 105 height 35
type input "61.63"
click at [982, 393] on div "Use on Schedule I Received On * 01/31/2025" at bounding box center [721, 412] width 1017 height 105
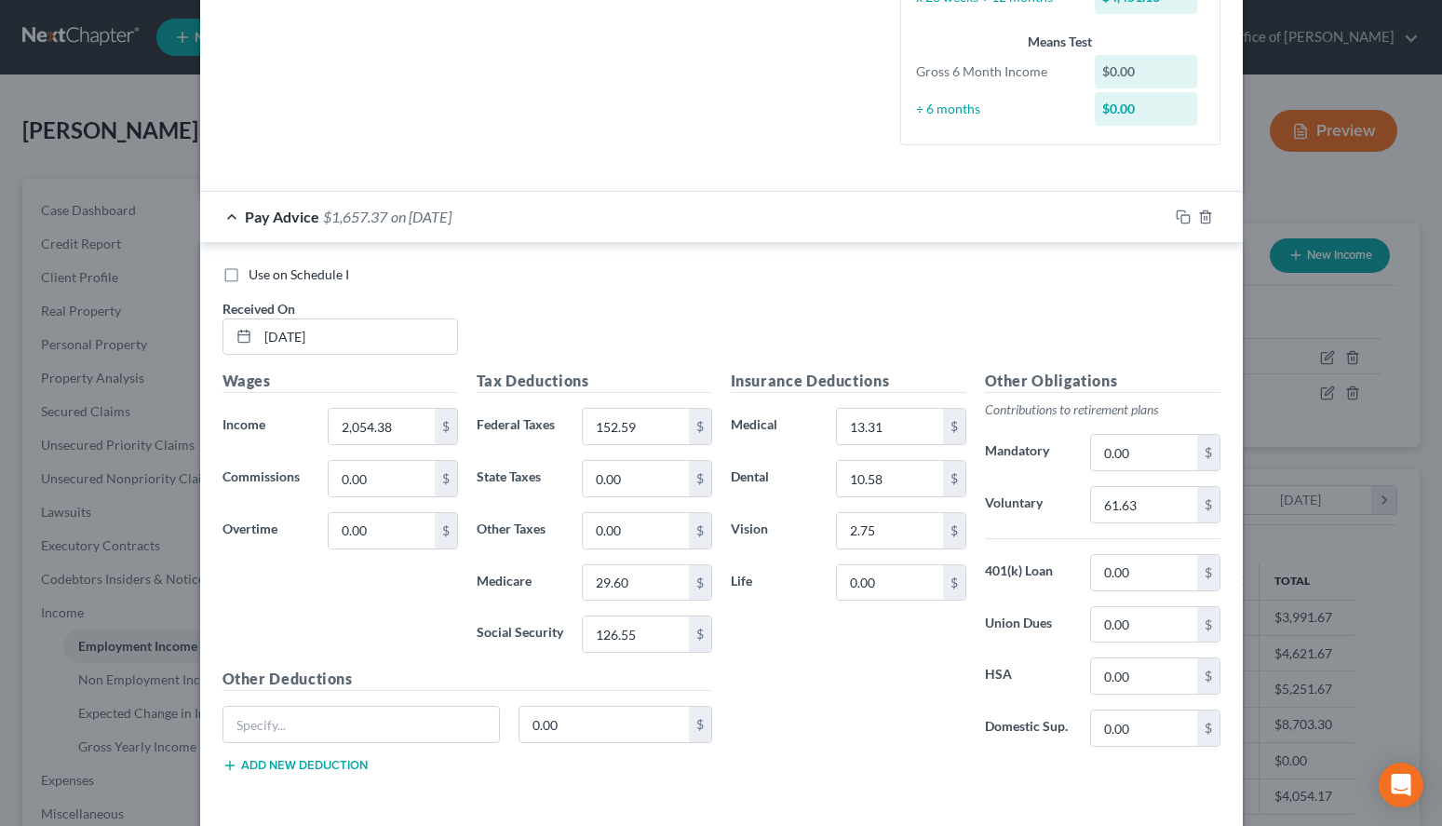
click at [937, 743] on div "Insurance Deductions Medical 13.31 $ Dental 10.58 $ Vision 2.75 $ Life 0.00 $" at bounding box center [848, 566] width 254 height 392
click at [385, 726] on input "text" at bounding box center [361, 724] width 276 height 35
type input "Group ACC EE"
click at [608, 720] on input "0.00" at bounding box center [603, 724] width 169 height 35
type input "5.74"
